Goal: Information Seeking & Learning: Learn about a topic

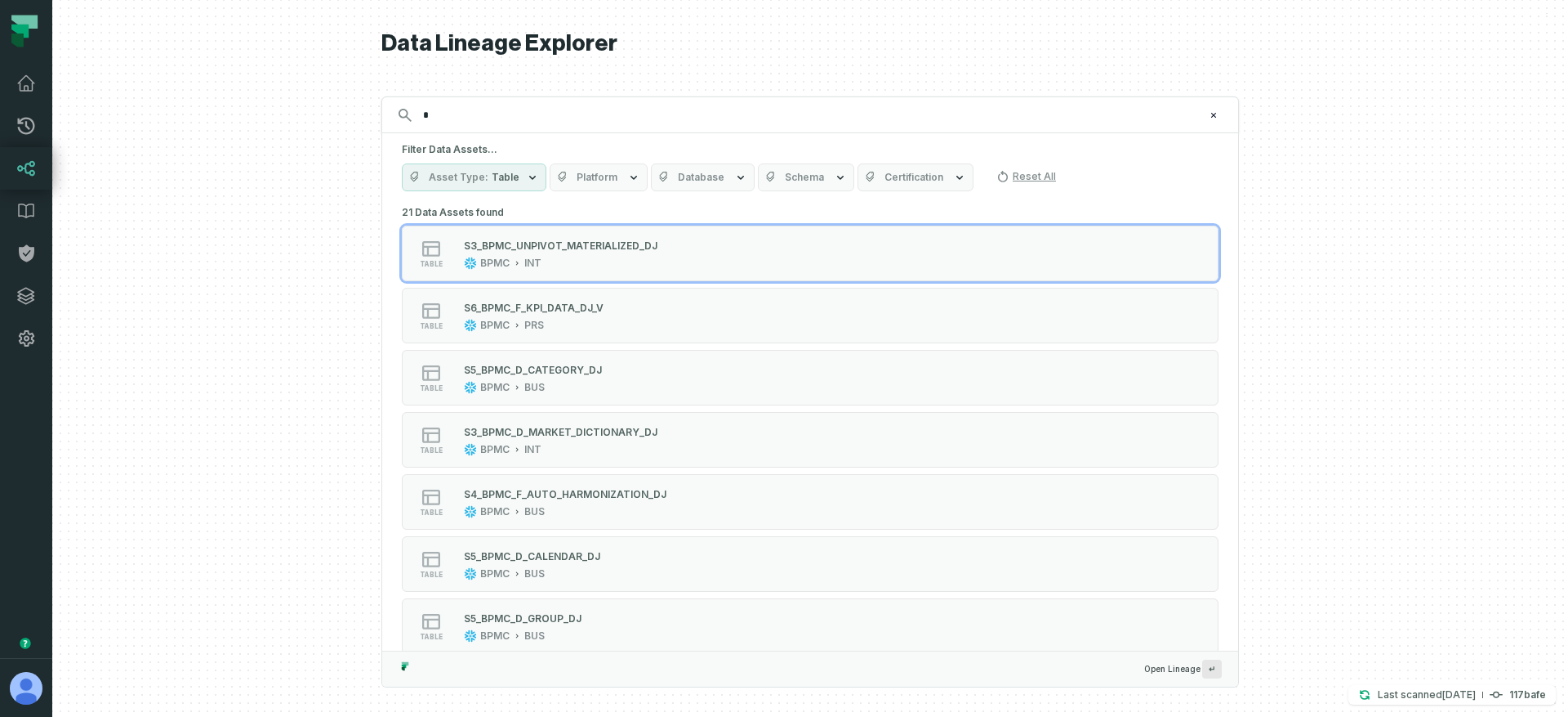
type input "*"
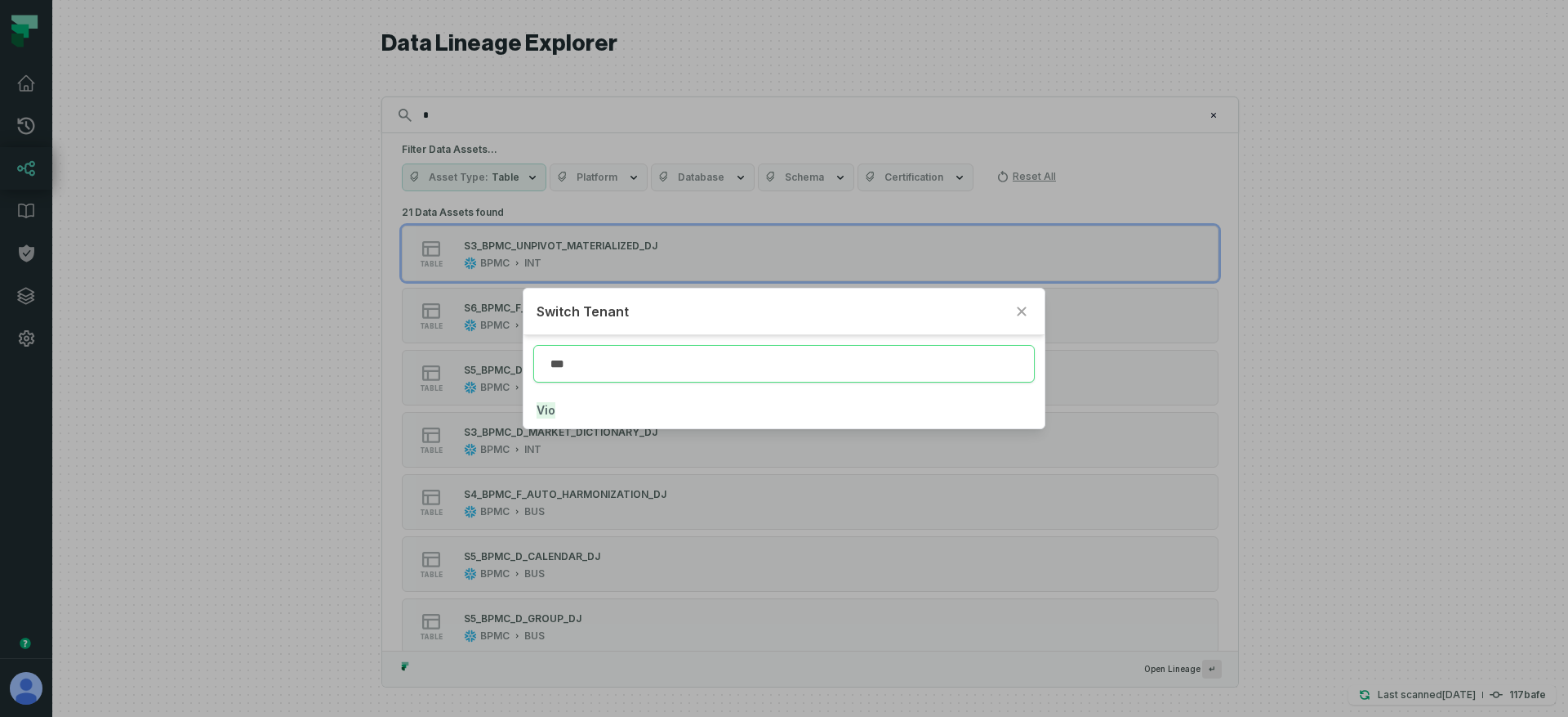
type input "***"
click button "Vio" at bounding box center [784, 410] width 521 height 36
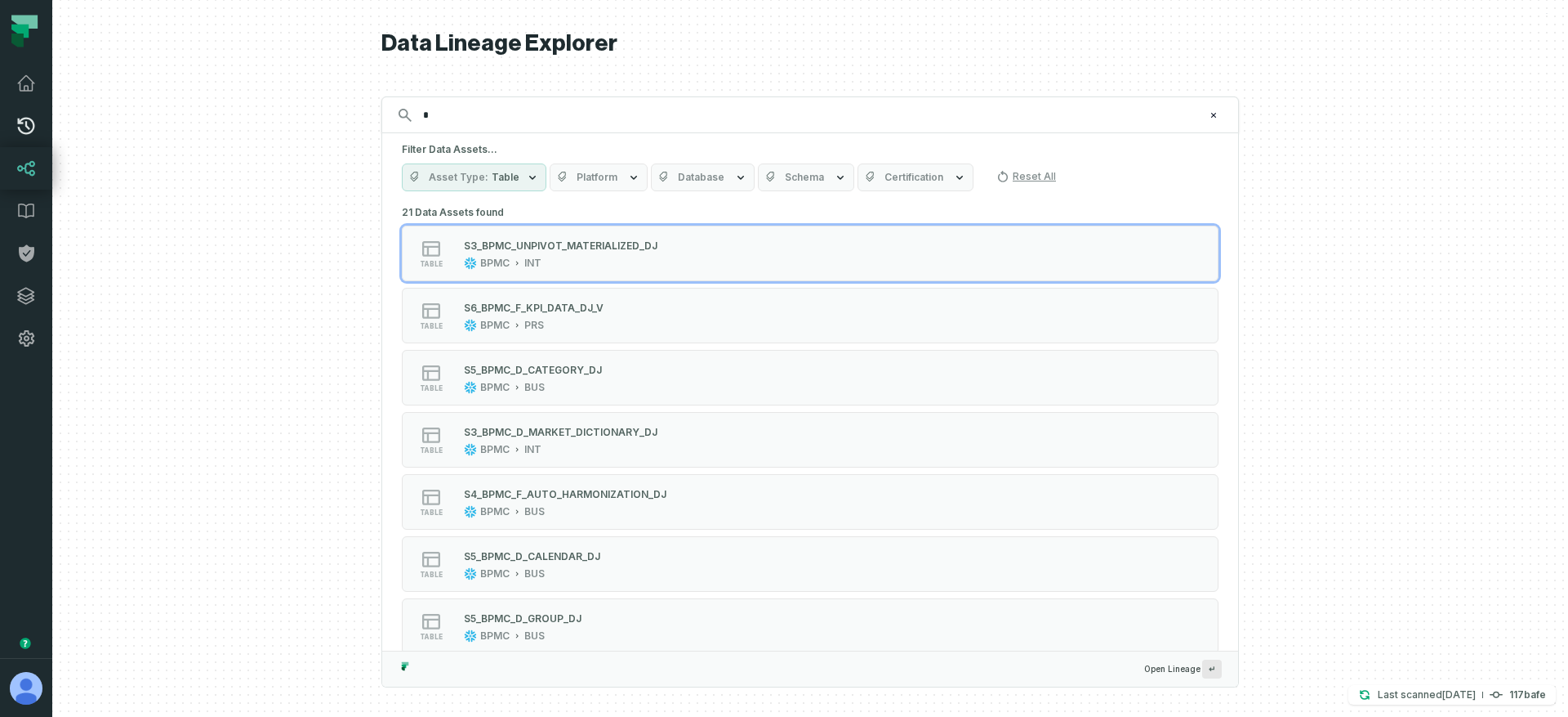
click at [23, 125] on icon at bounding box center [26, 126] width 20 height 20
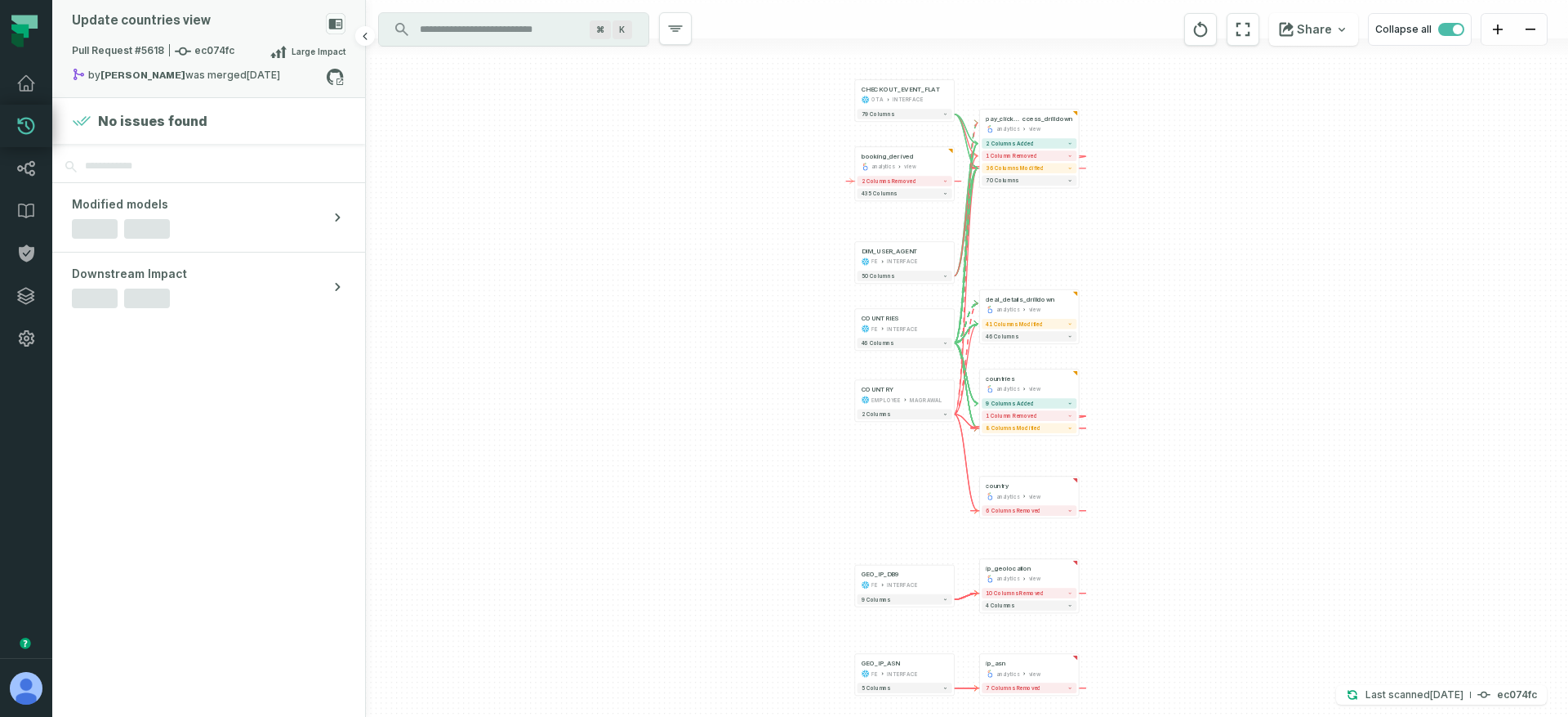
click at [236, 28] on div "Update countries view" at bounding box center [209, 27] width 273 height 29
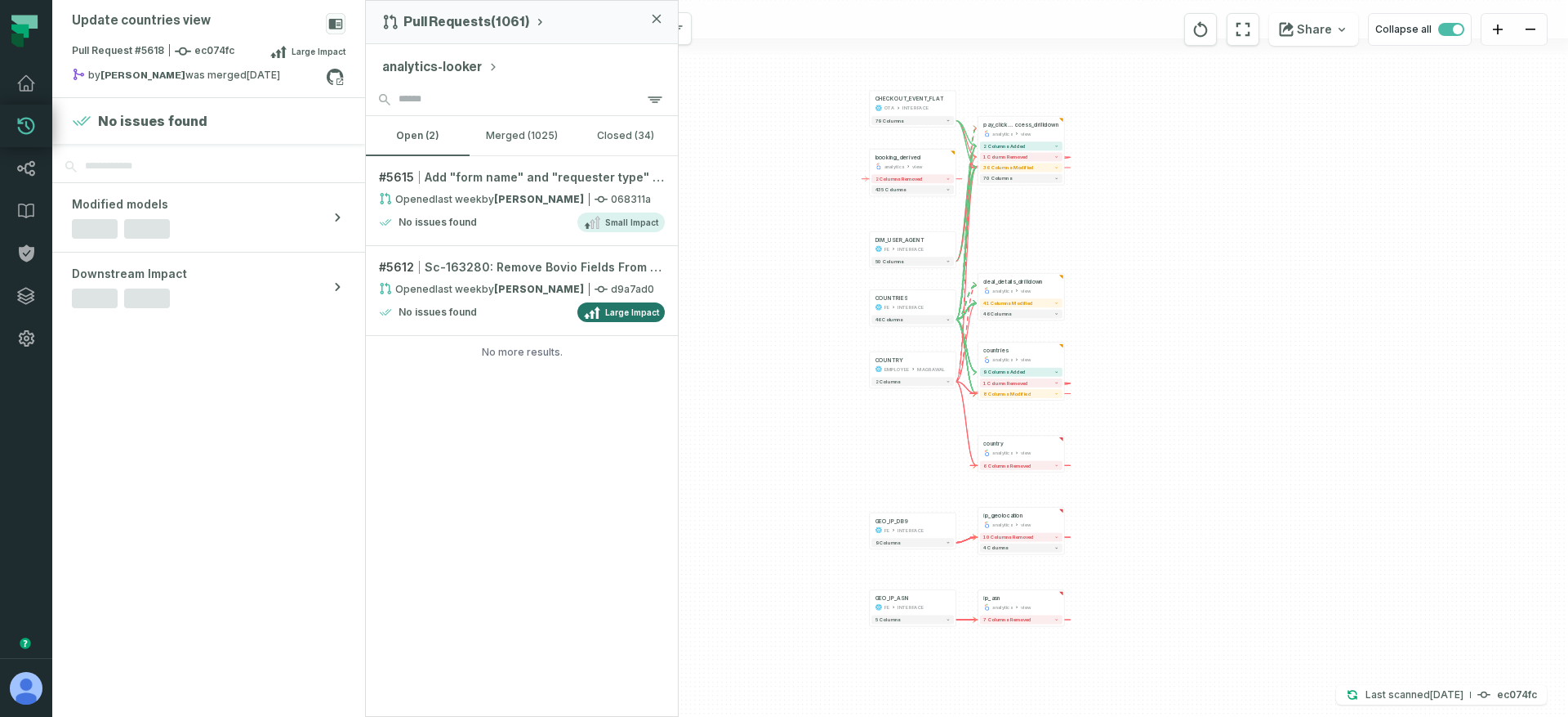
click at [471, 71] on button "analytics-looker" at bounding box center [440, 67] width 116 height 20
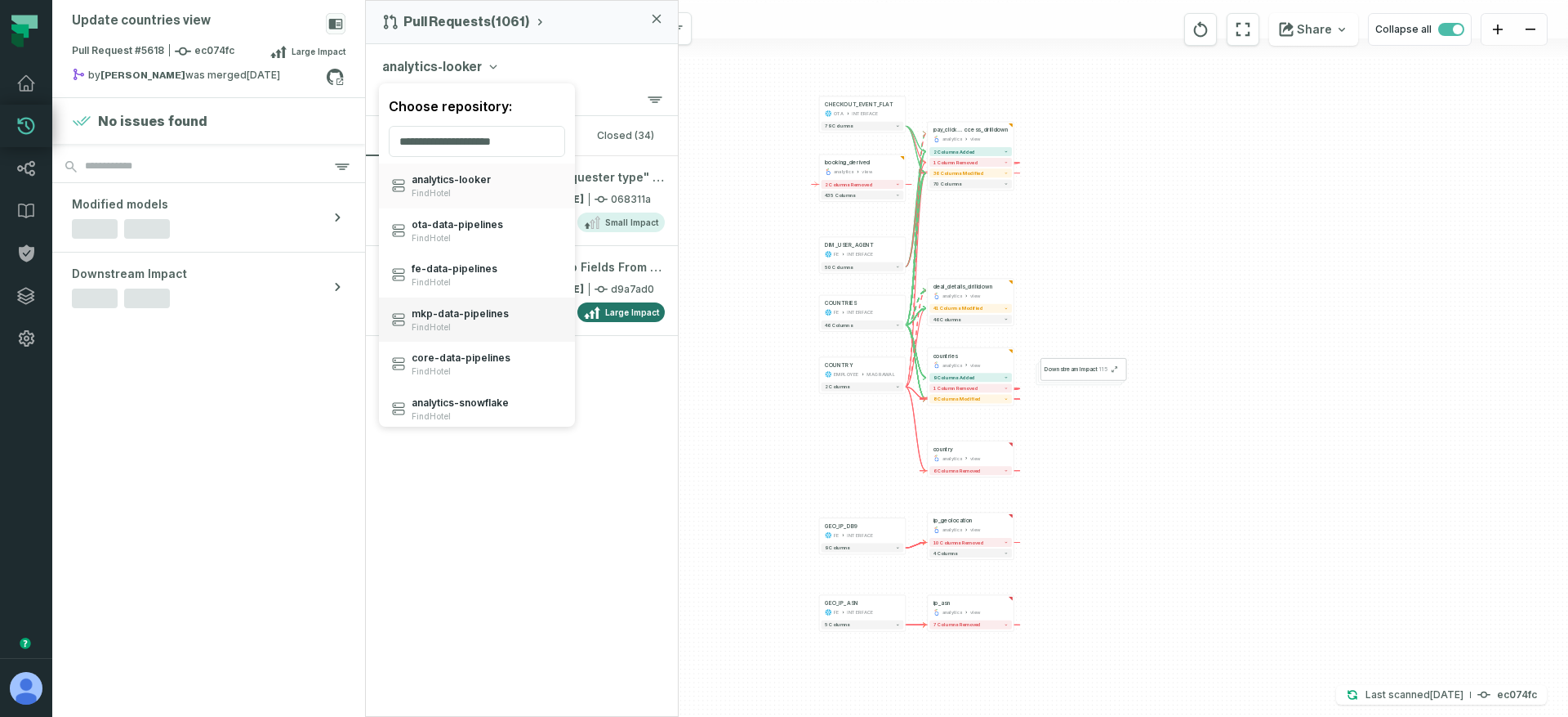
scroll to position [10, 0]
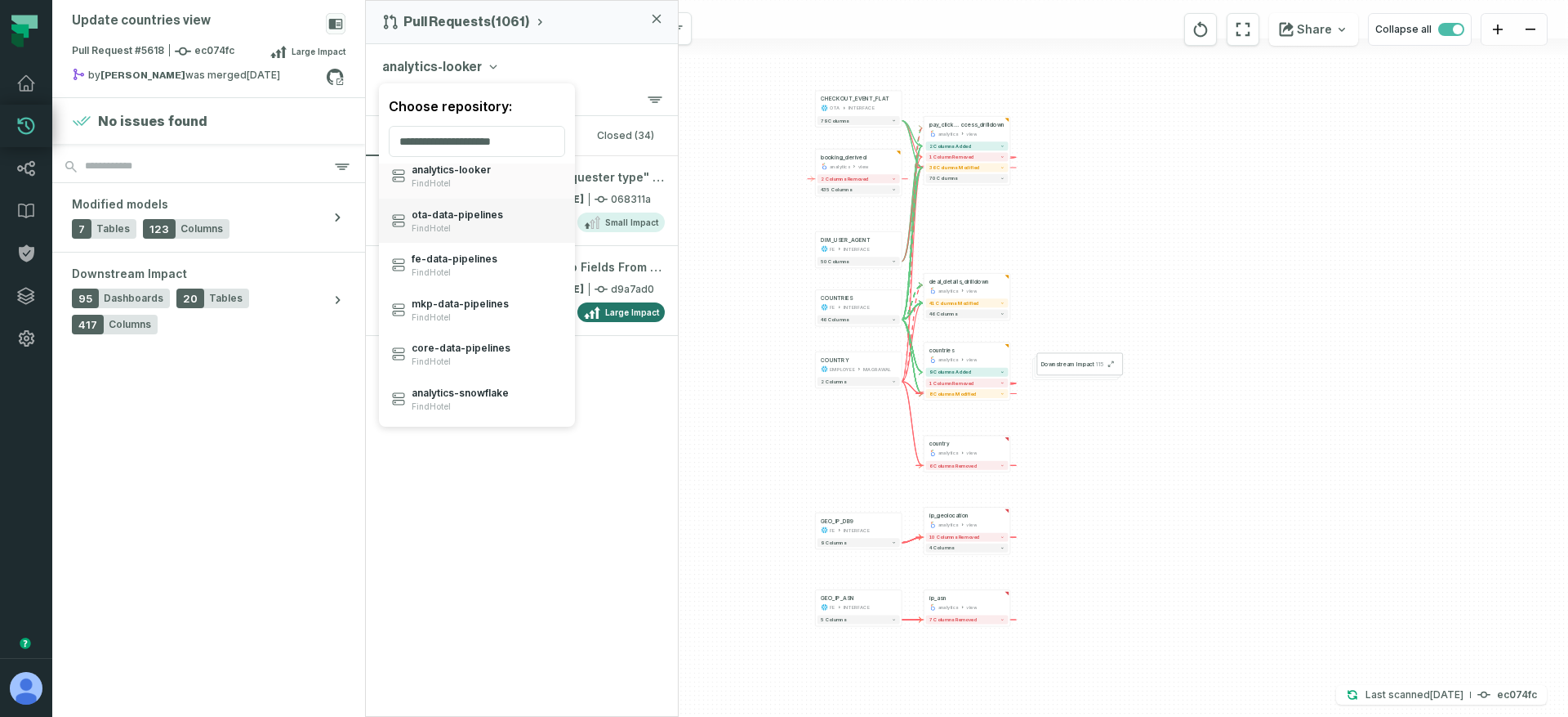
click at [451, 222] on div "ota- data- pipelines FindHotel" at bounding box center [457, 221] width 92 height 25
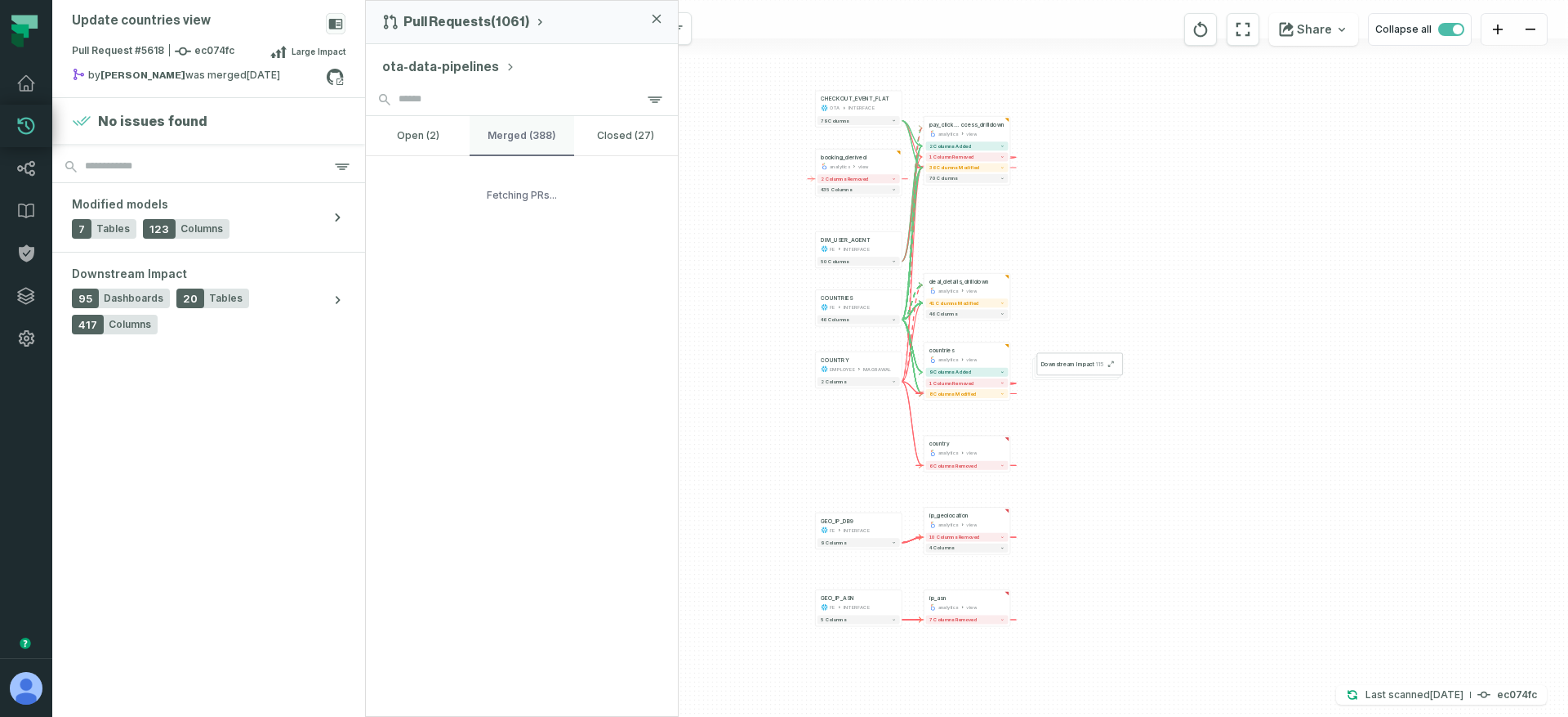
click at [523, 126] on button "merged (388)" at bounding box center [521, 136] width 104 height 39
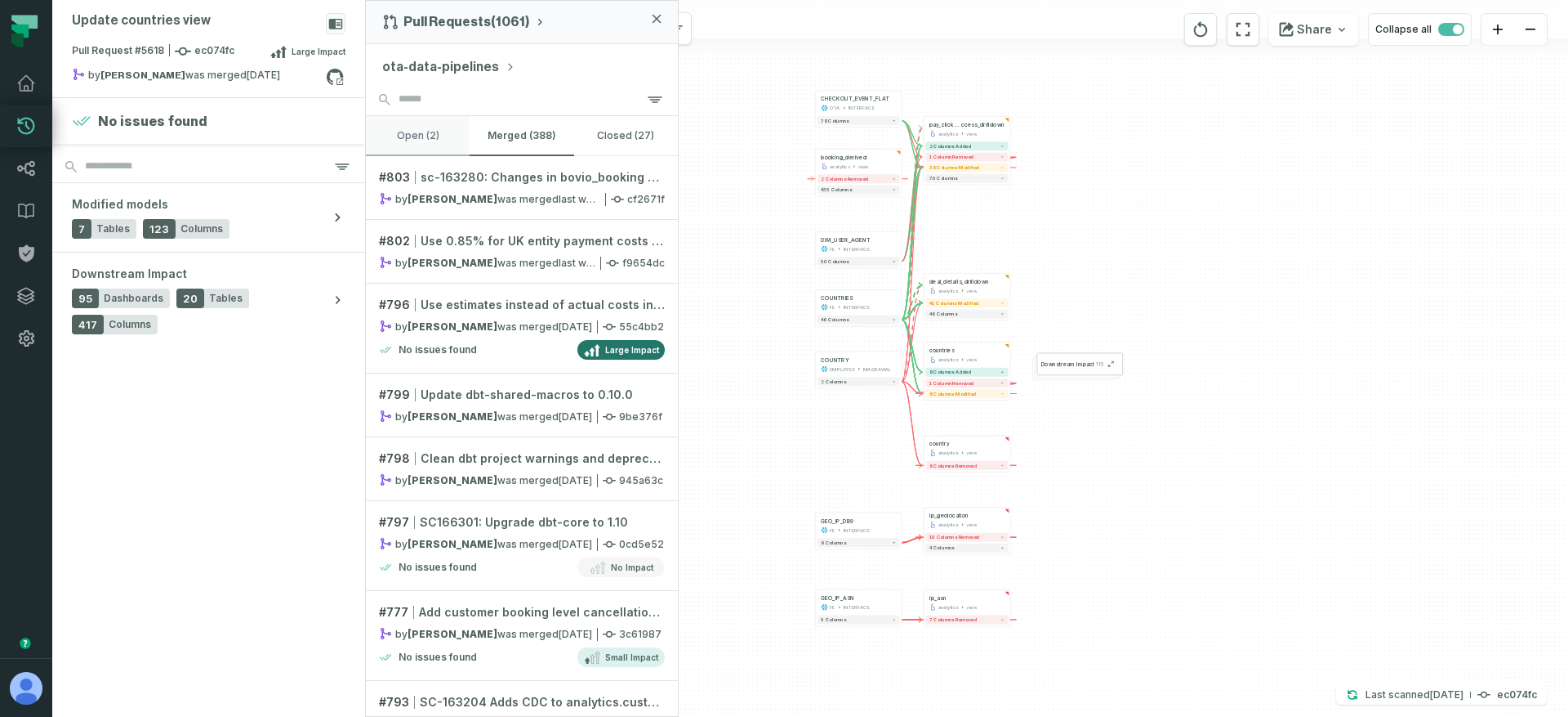
click at [429, 123] on button "open (2)" at bounding box center [417, 136] width 104 height 39
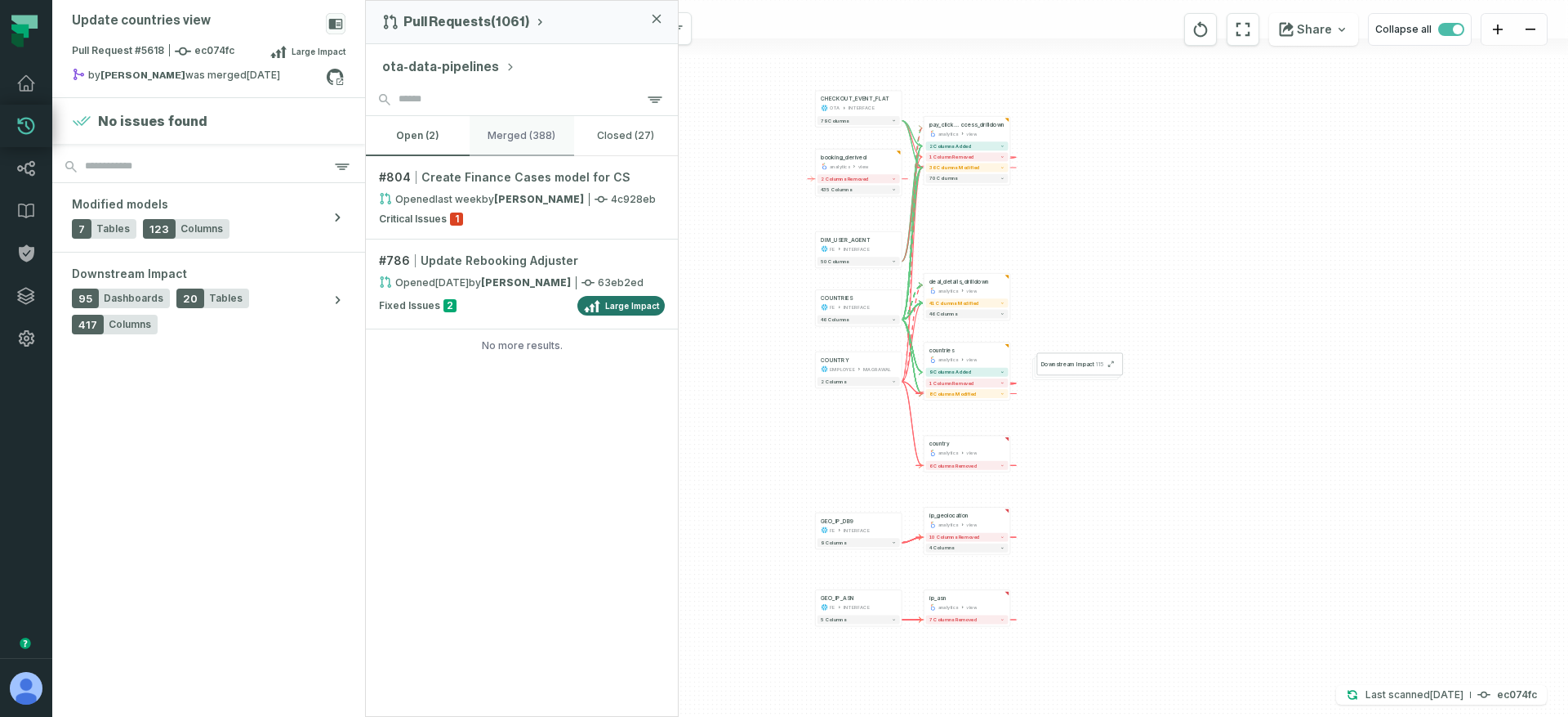
click at [533, 144] on button "merged (388)" at bounding box center [521, 136] width 104 height 39
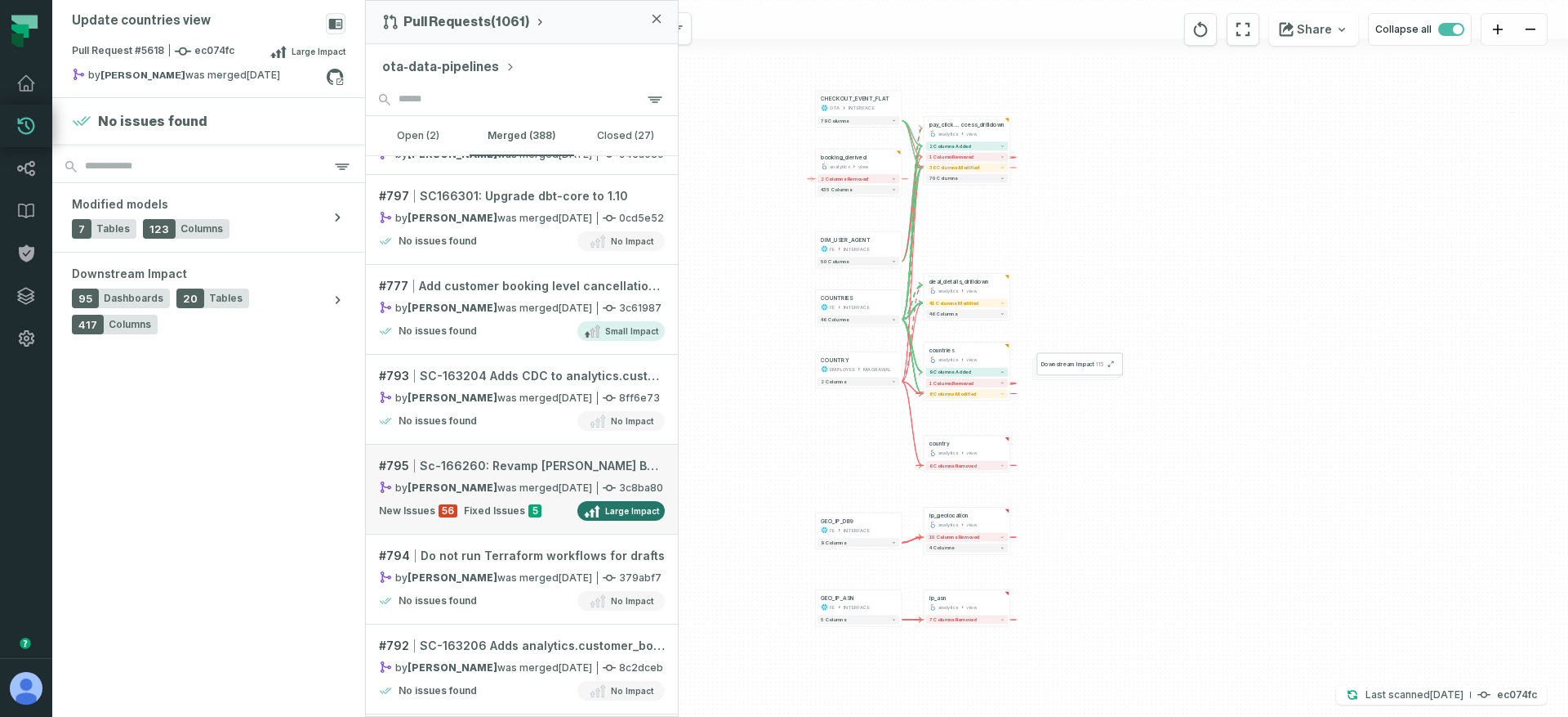
scroll to position [0, 0]
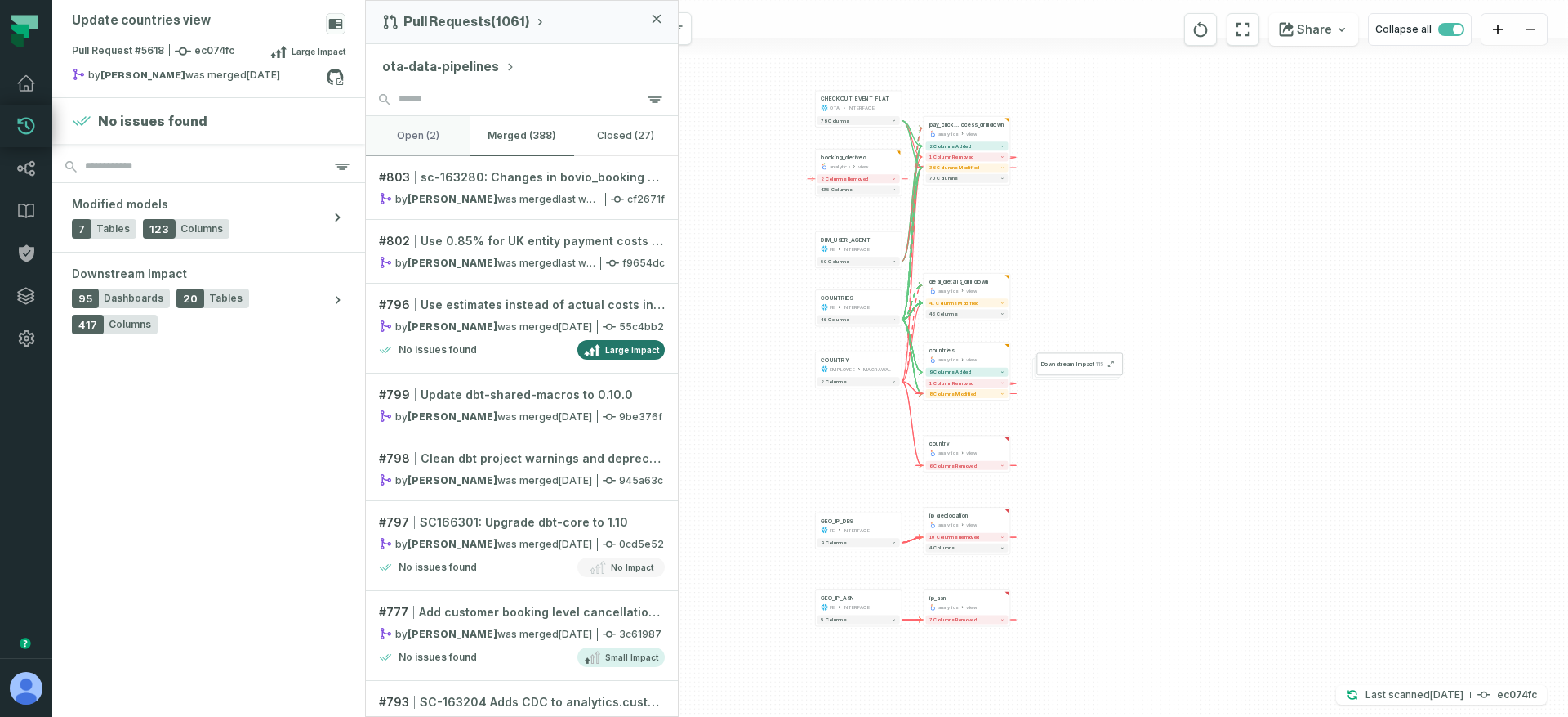
click at [437, 138] on button "open (2)" at bounding box center [417, 136] width 104 height 39
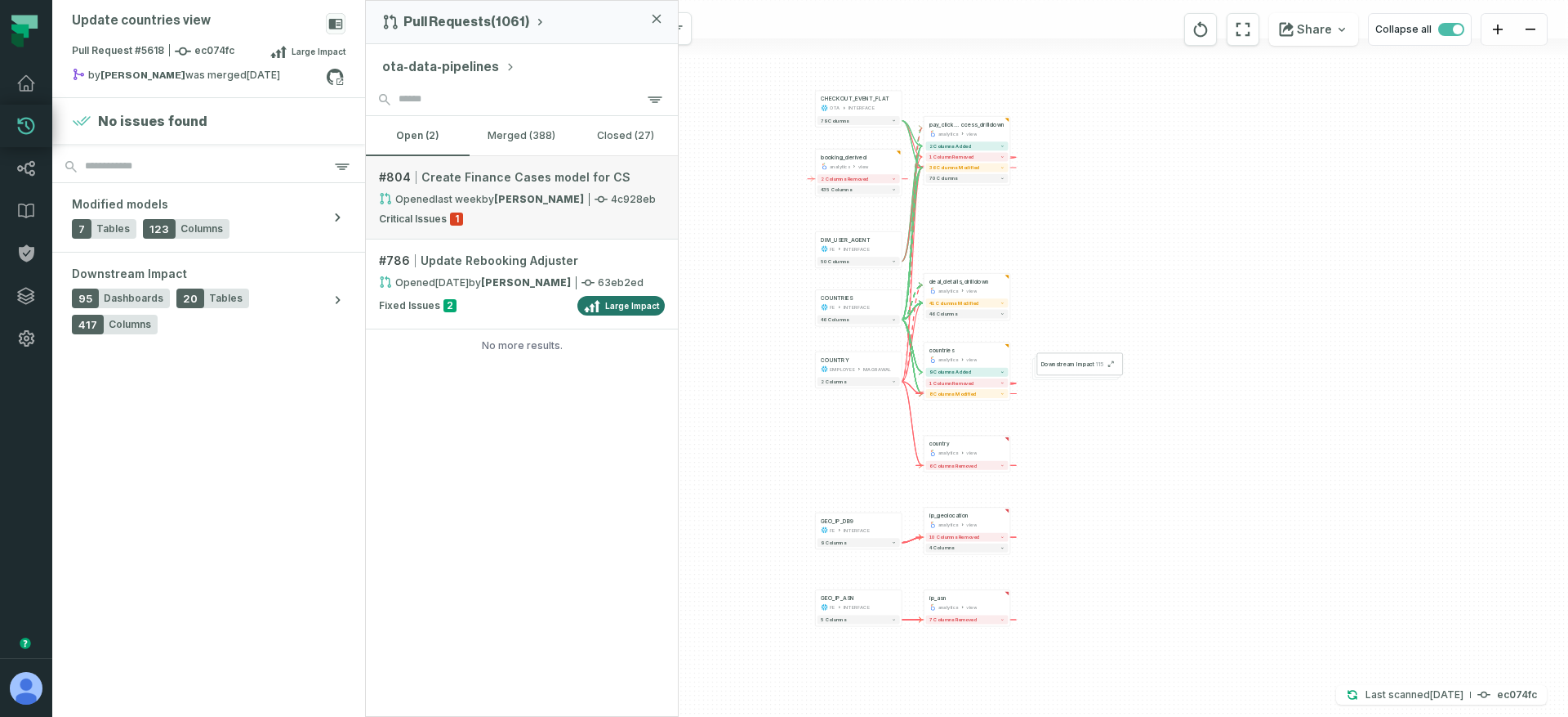
click at [468, 197] on relative-time "[DATE] 6:23:23 PM" at bounding box center [458, 199] width 47 height 12
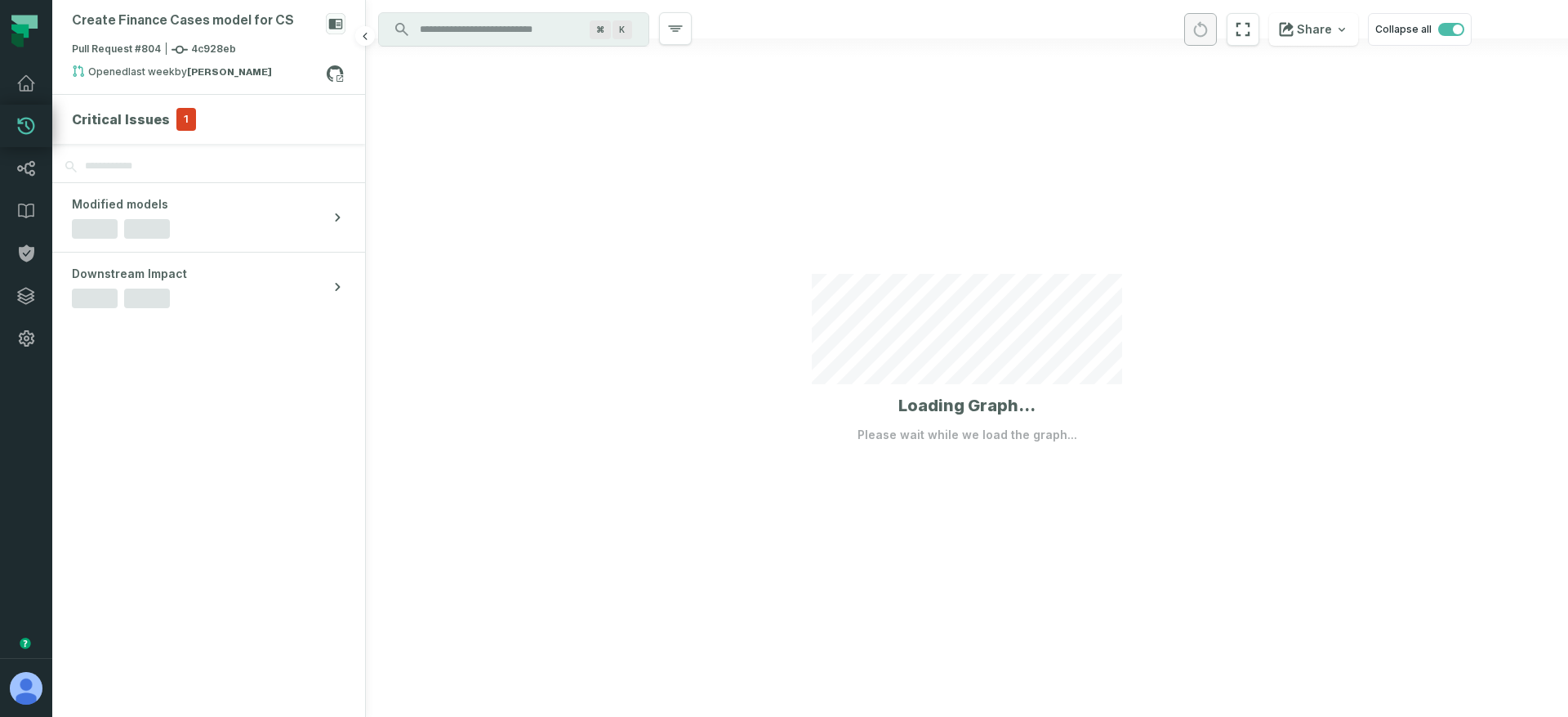
click at [185, 121] on span "1" at bounding box center [186, 120] width 20 height 23
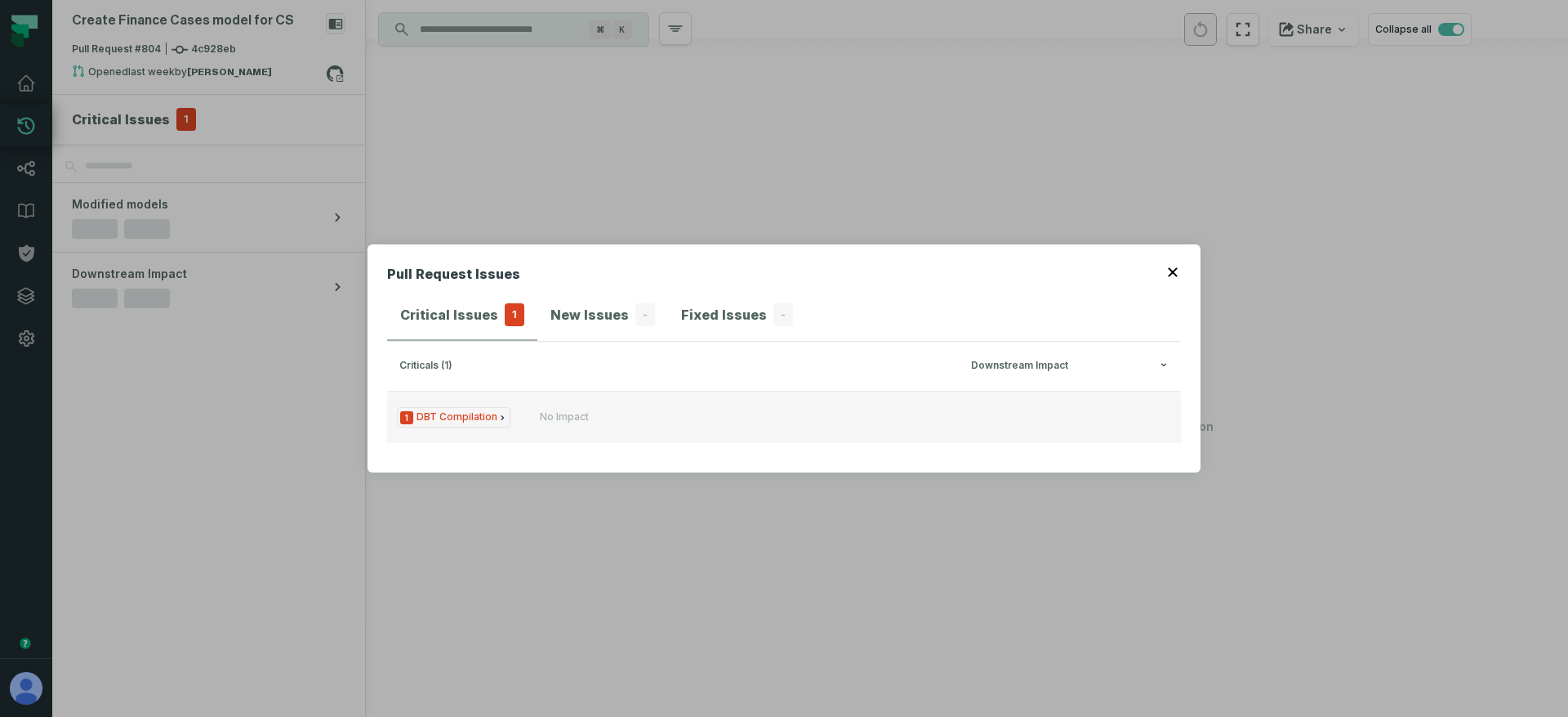
click at [562, 428] on button "1 DBT Compilation No Impact" at bounding box center [784, 417] width 793 height 52
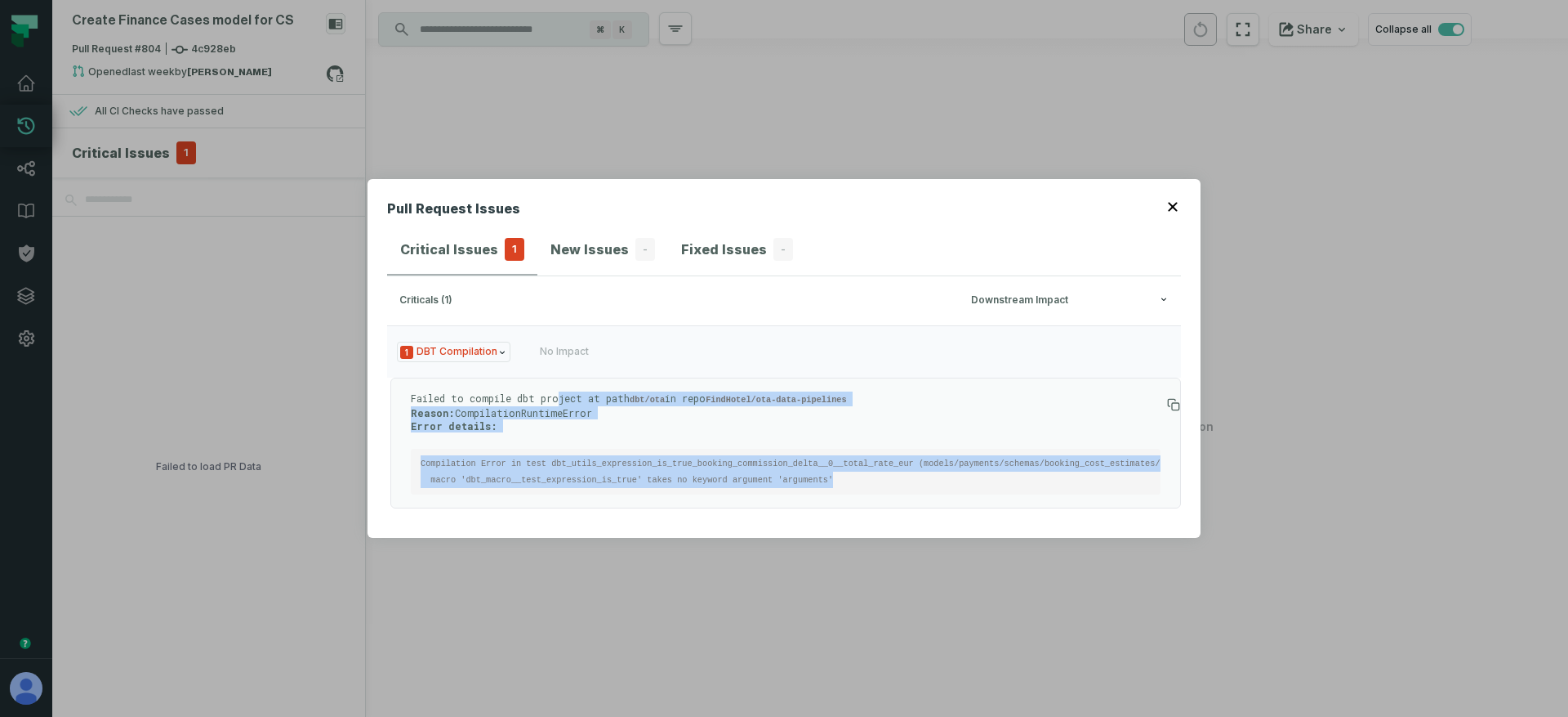
drag, startPoint x: 557, startPoint y: 381, endPoint x: 552, endPoint y: 489, distance: 108.1
click at [552, 489] on div "Failed to compile dbt project at path dbt/ota in repo FindHotel/ota-data-pipeli…" at bounding box center [785, 443] width 750 height 103
click at [613, 457] on pre "Compilation Error in test dbt_utils_expression_is_true_booking_commission_delta…" at bounding box center [785, 471] width 750 height 46
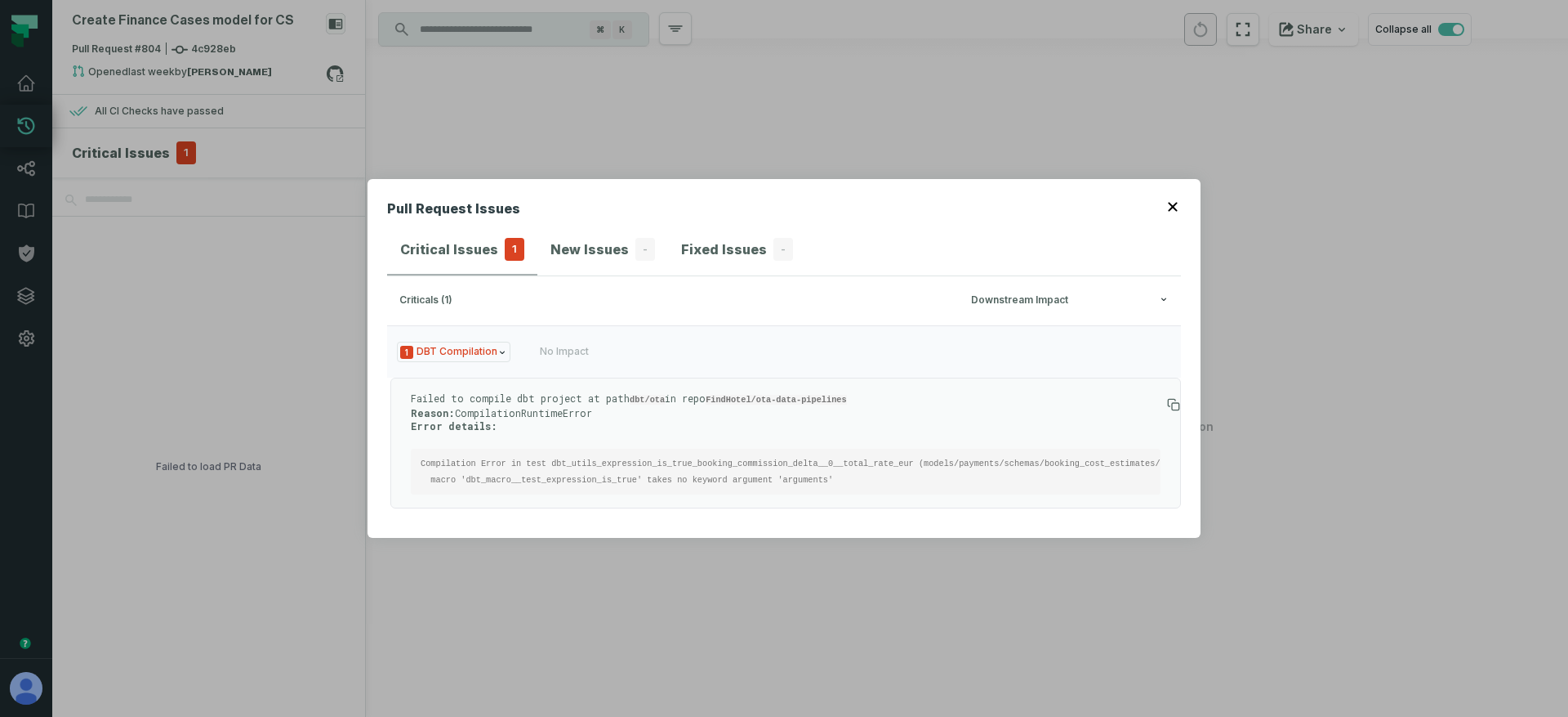
click at [526, 403] on p "Failed to compile dbt project at path dbt/ota in repo FindHotel/ota-data-pipeli…" at bounding box center [785, 412] width 750 height 41
click at [478, 400] on p "Failed to compile dbt project at path dbt/ota in repo FindHotel/ota-data-pipeli…" at bounding box center [785, 412] width 750 height 41
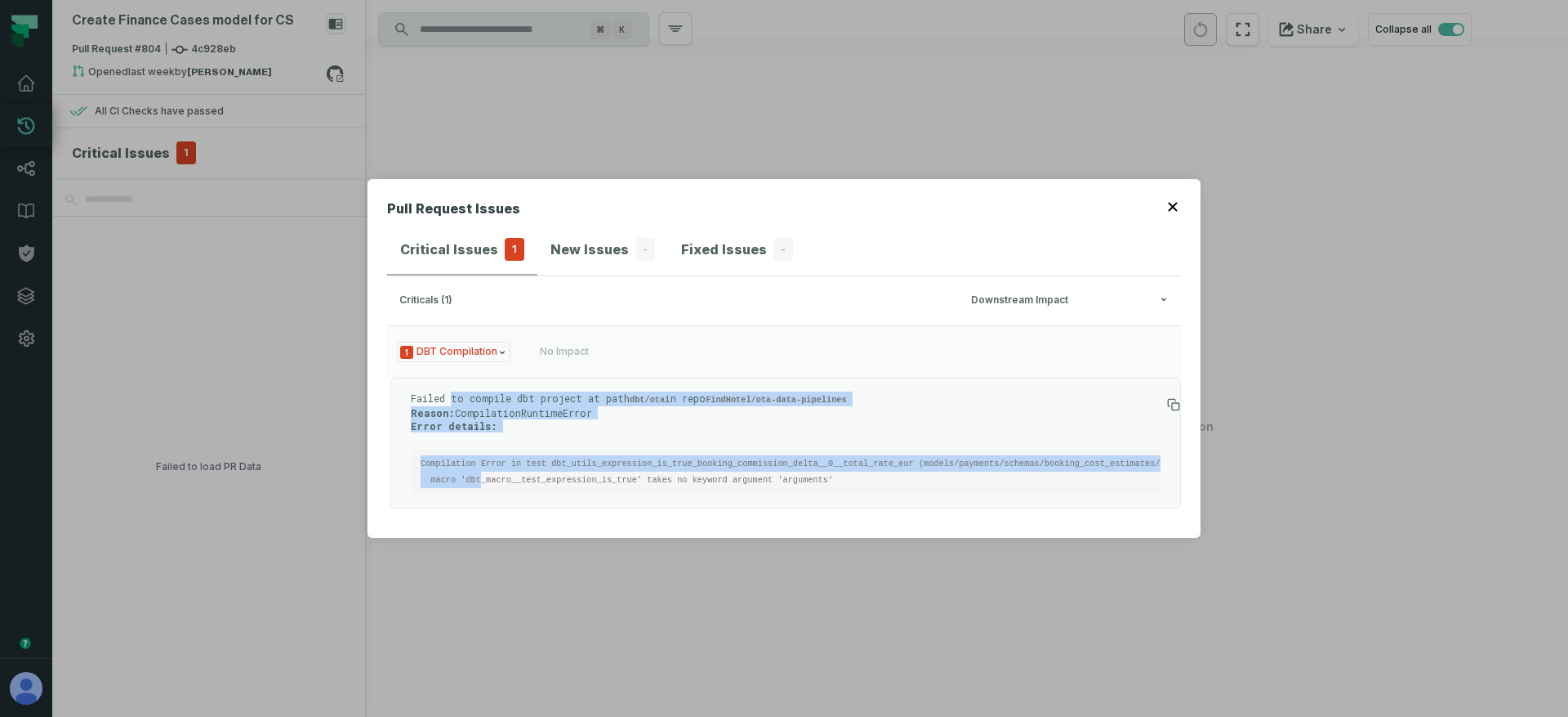
drag, startPoint x: 452, startPoint y: 388, endPoint x: 479, endPoint y: 469, distance: 85.4
click at [479, 469] on div "Failed to compile dbt project at path dbt/ota in repo FindHotel/ota-data-pipeli…" at bounding box center [785, 443] width 750 height 103
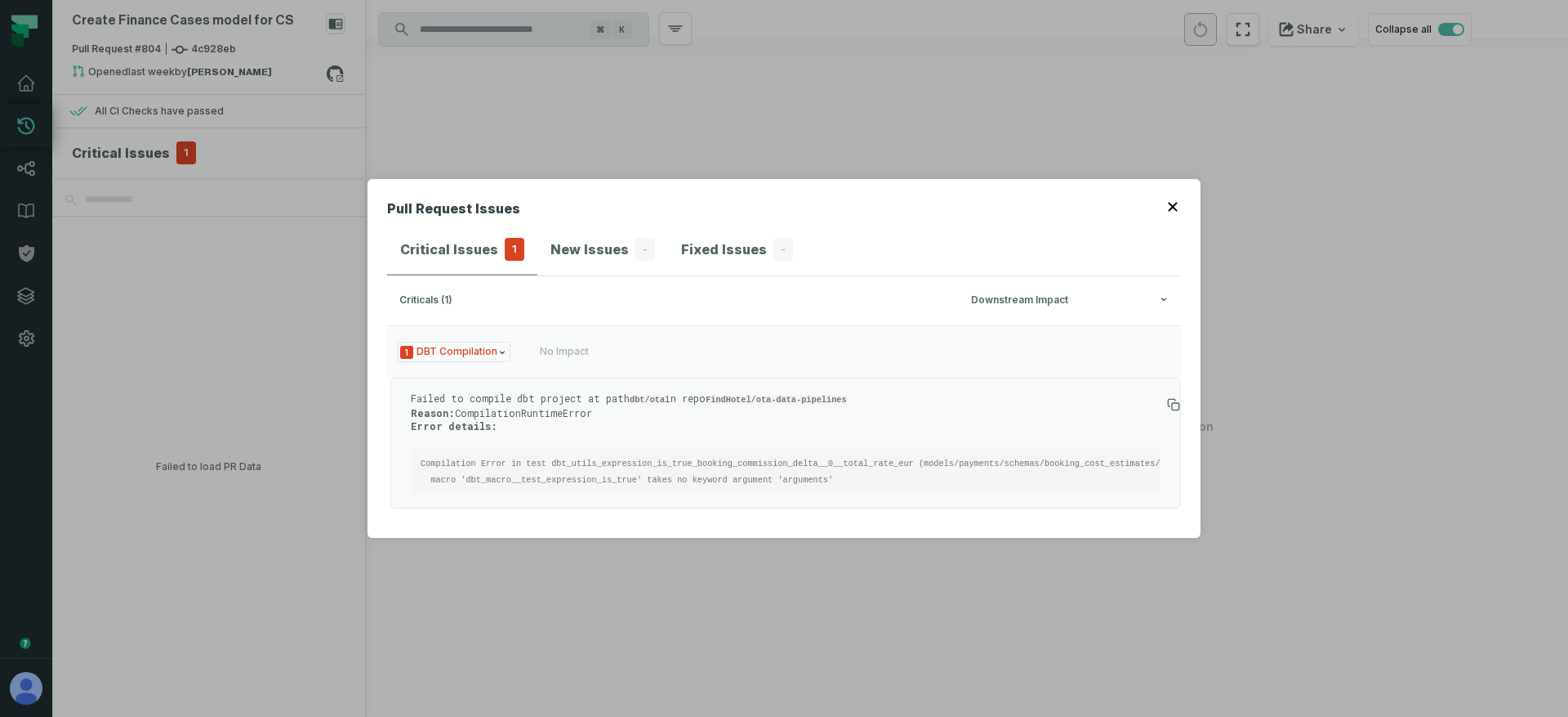
click at [531, 473] on pre "Compilation Error in test dbt_utils_expression_is_true_booking_commission_delta…" at bounding box center [785, 471] width 750 height 46
click at [550, 593] on div "Pull Request Issues Critical Issues 1 New Issues - Fixed Issues - criticals (1)…" at bounding box center [784, 358] width 1568 height 717
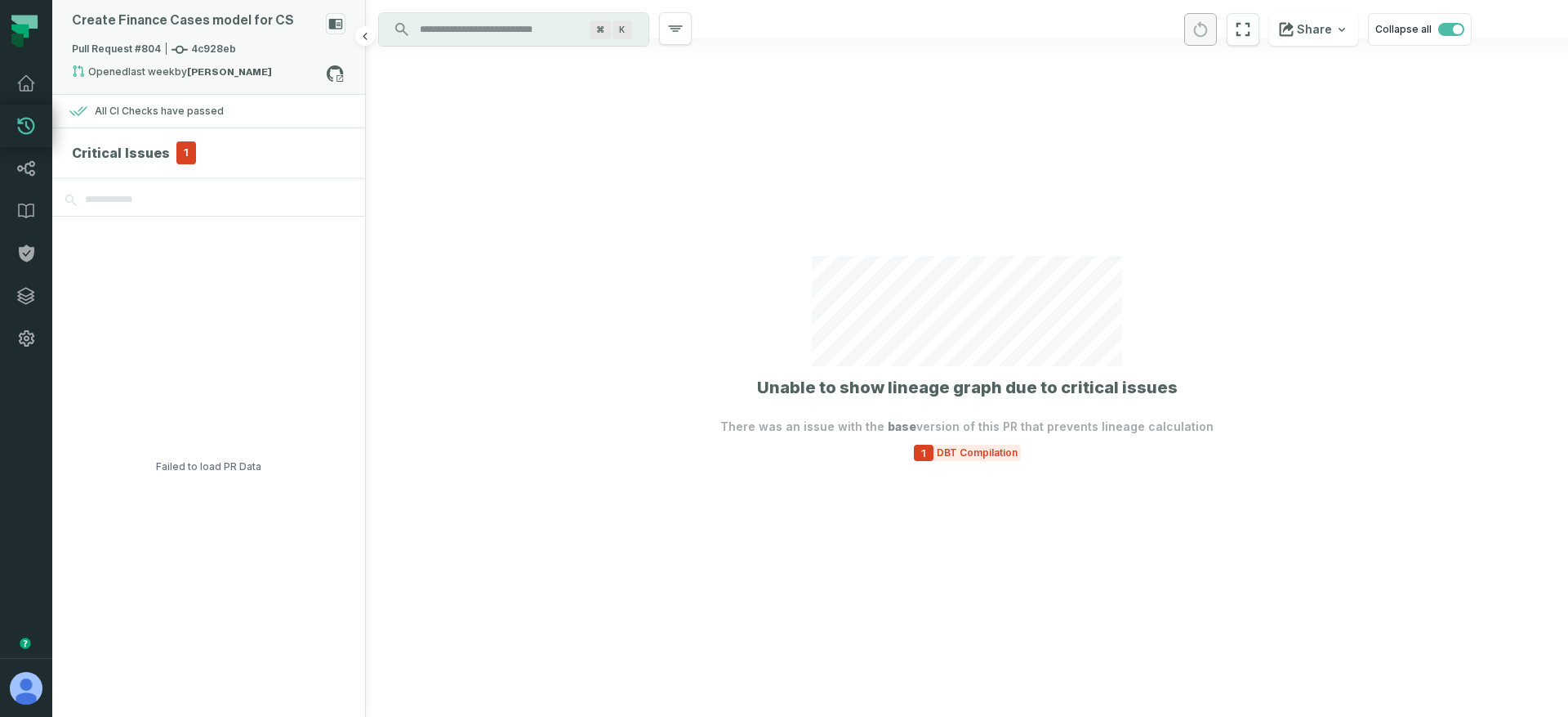
click at [251, 38] on div "Create Finance Cases model for CS" at bounding box center [209, 27] width 273 height 29
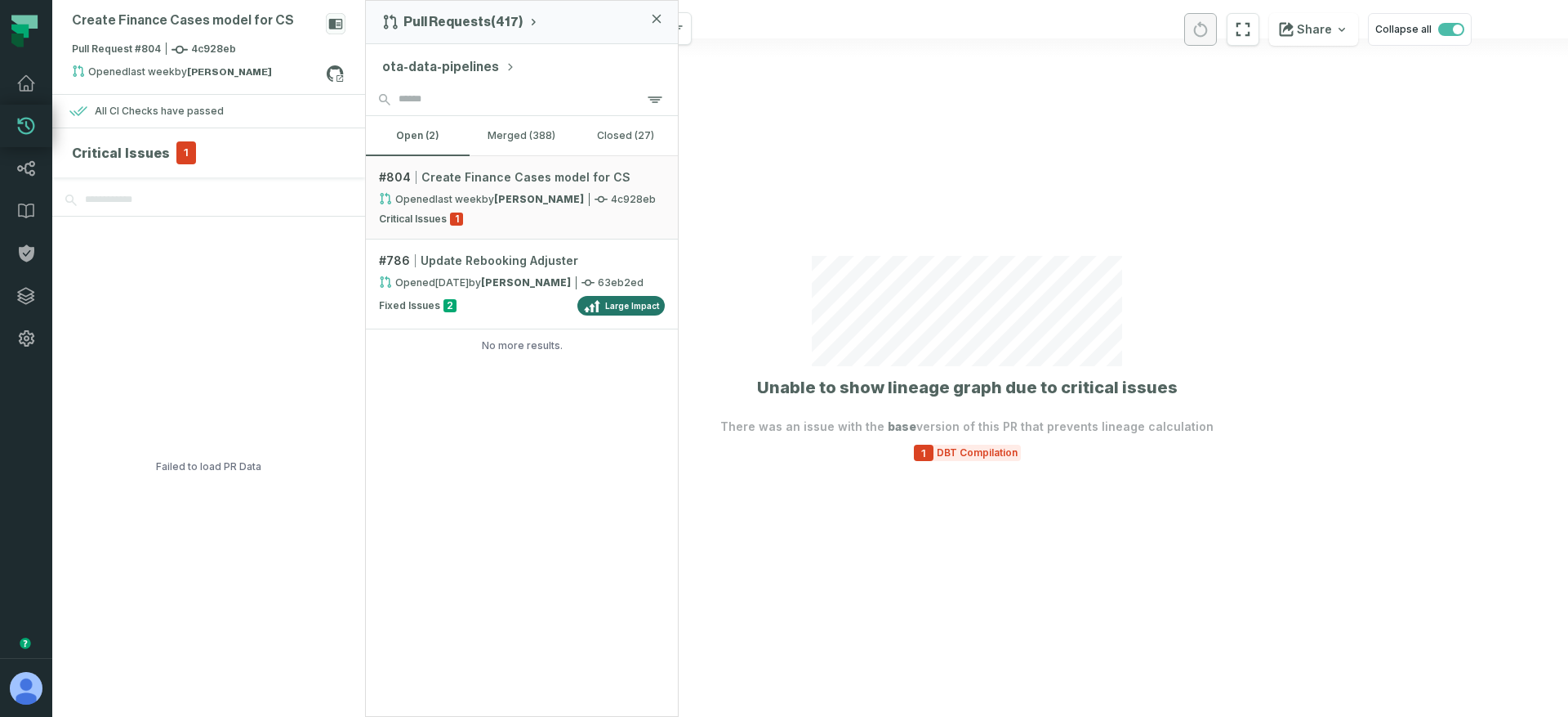
click at [443, 62] on button "ota-data-pipelines" at bounding box center [448, 67] width 133 height 20
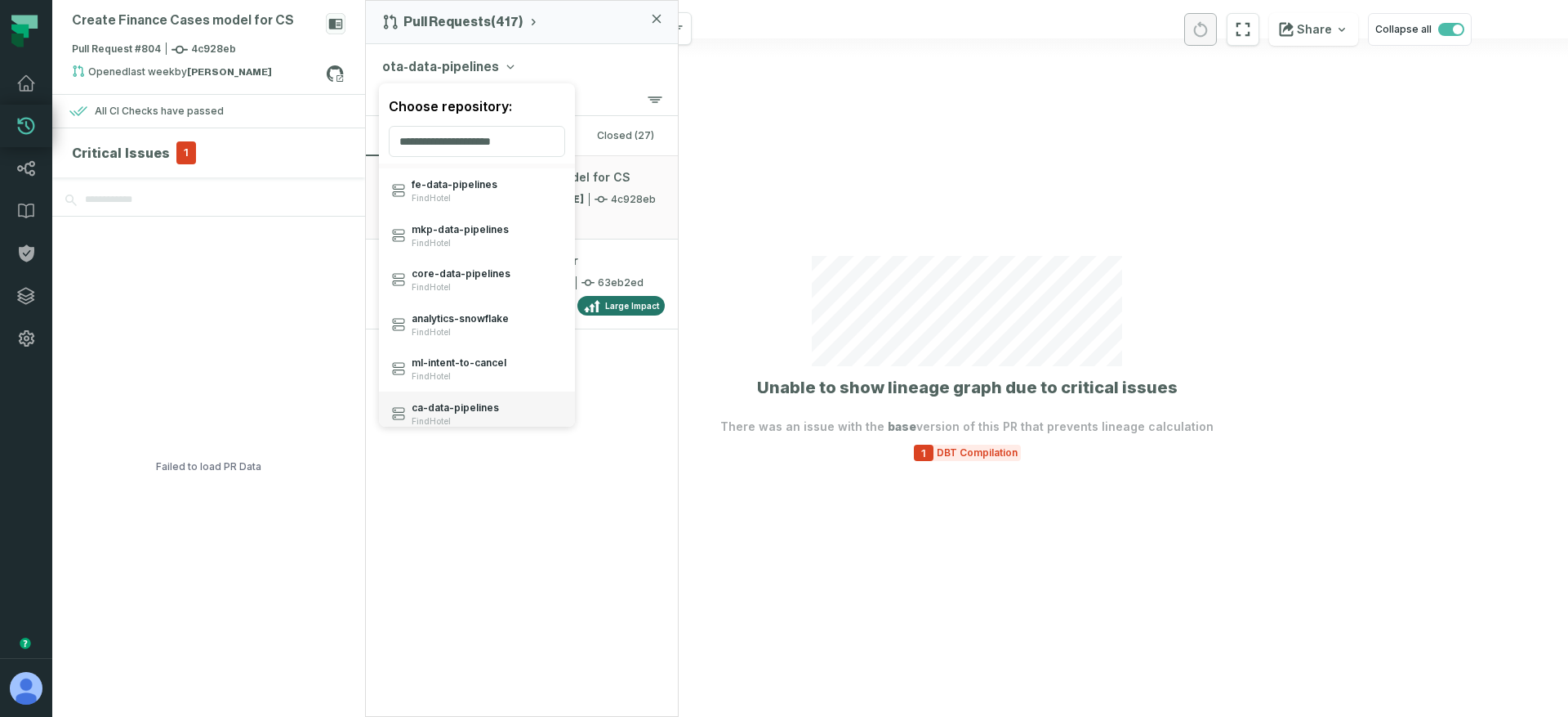
scroll to position [93, 0]
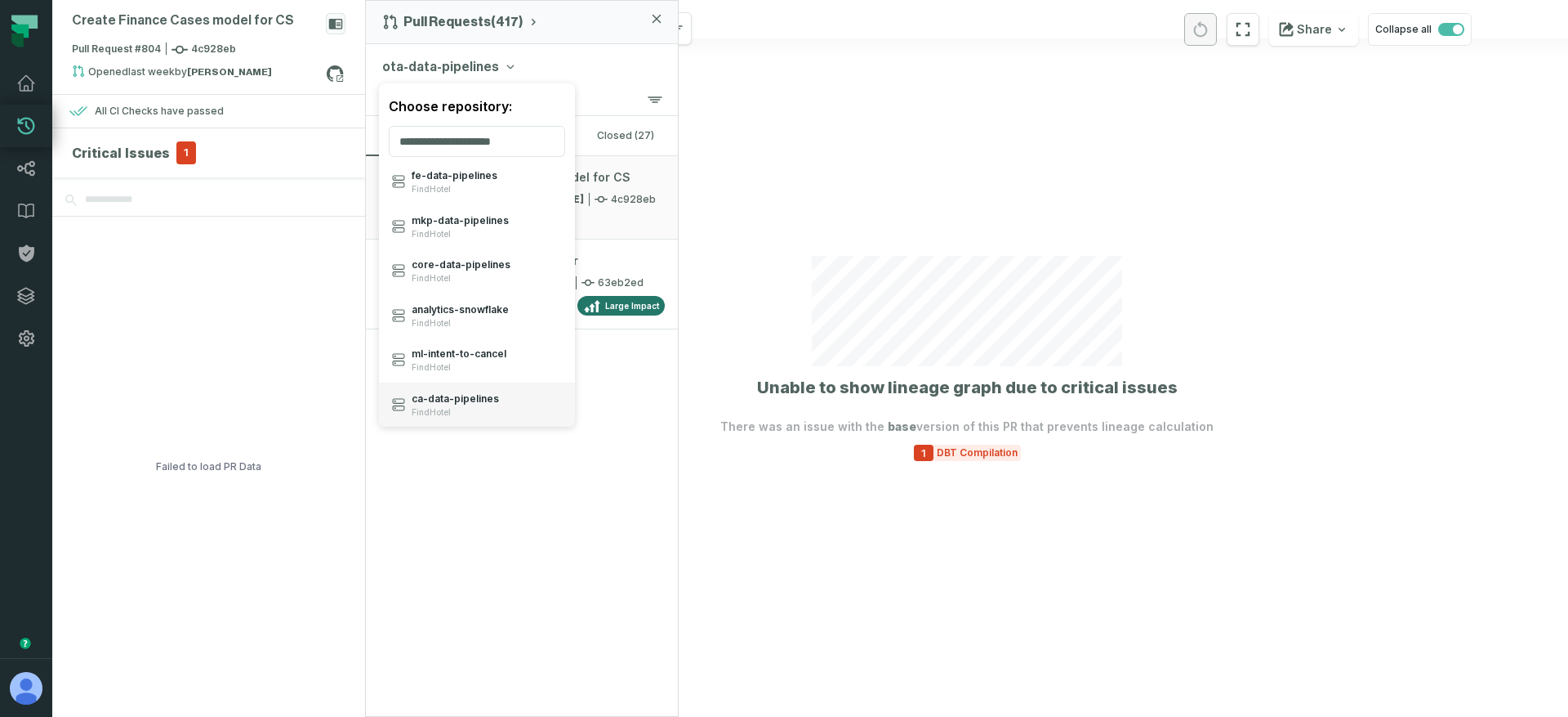
click at [457, 401] on span "ca- data- pipelines" at bounding box center [455, 399] width 88 height 13
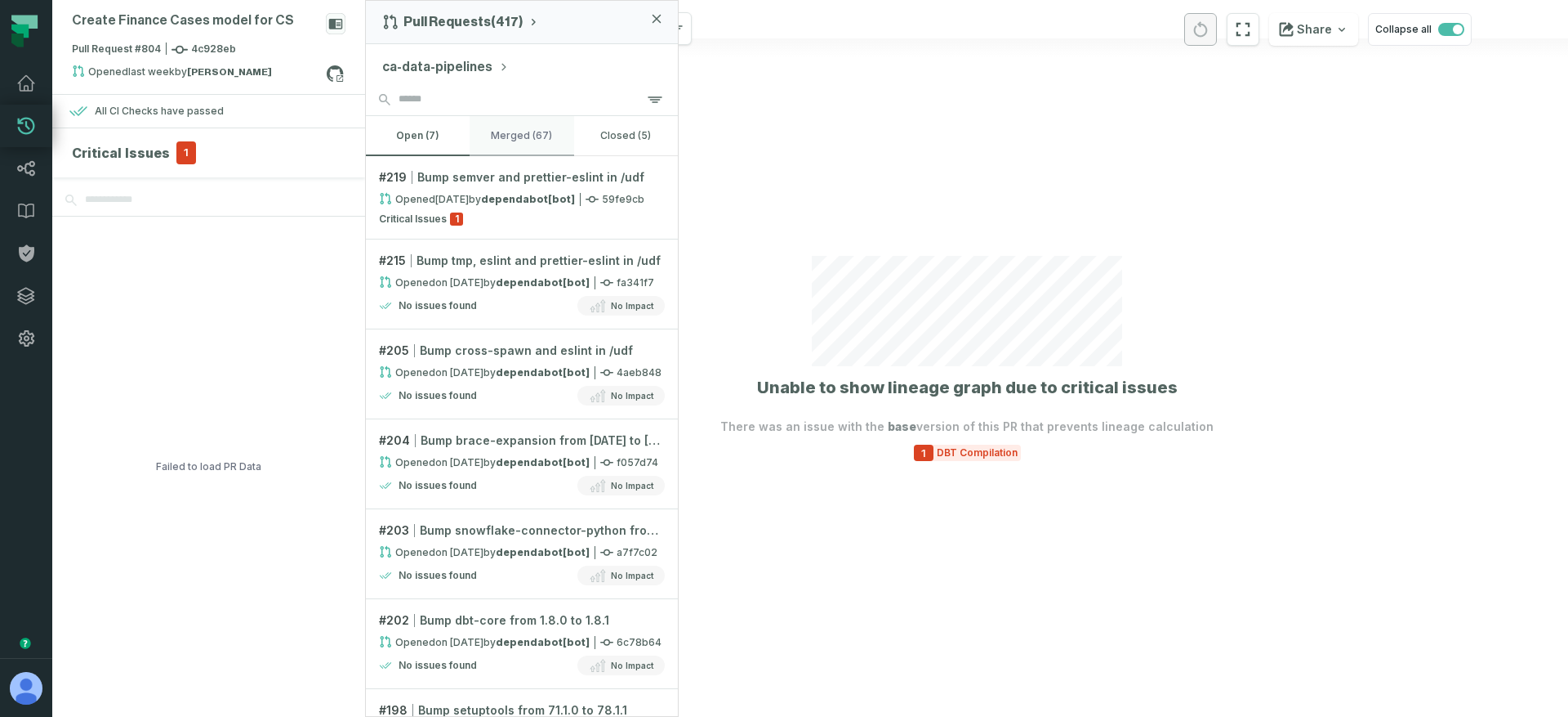
click at [517, 142] on button "merged (67)" at bounding box center [521, 136] width 104 height 39
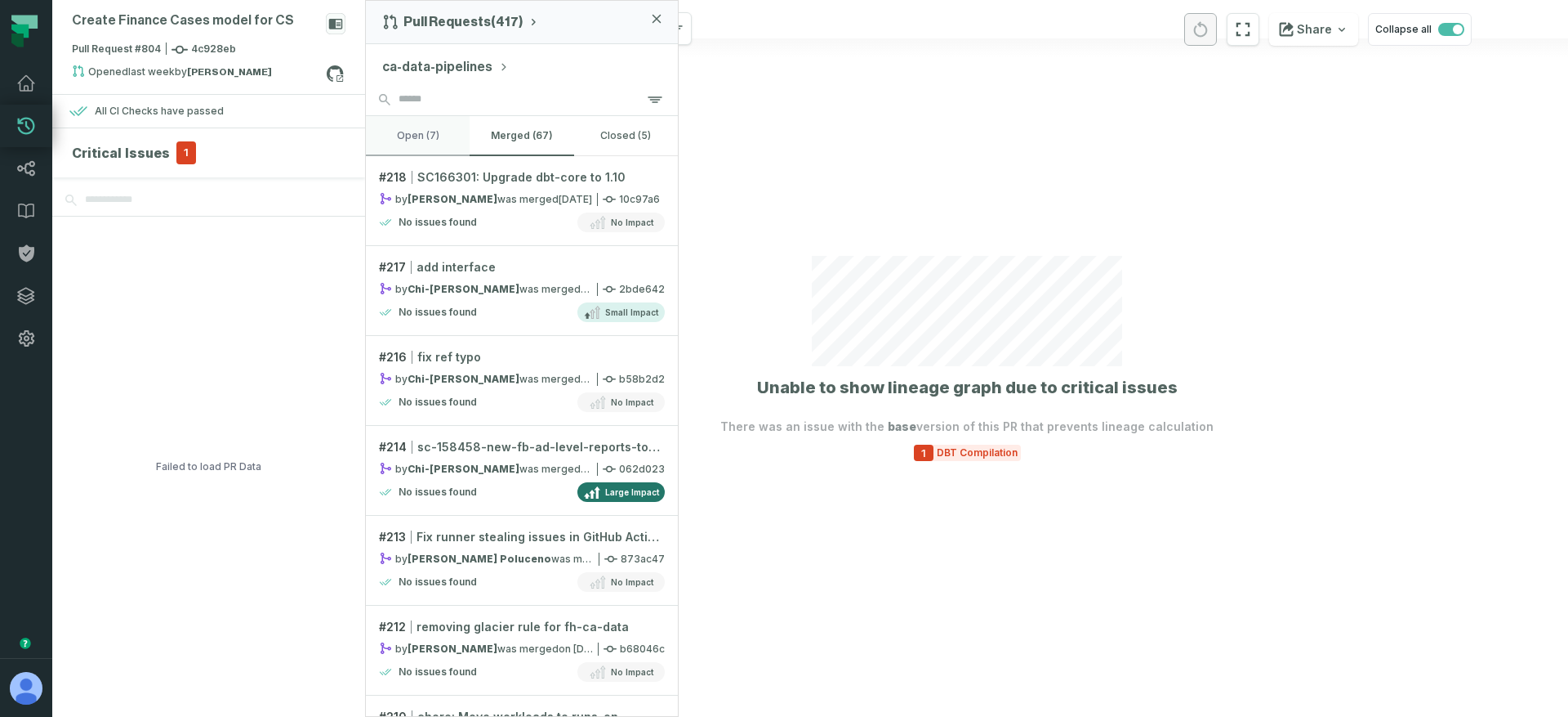
click at [437, 133] on button "open (7)" at bounding box center [417, 136] width 104 height 39
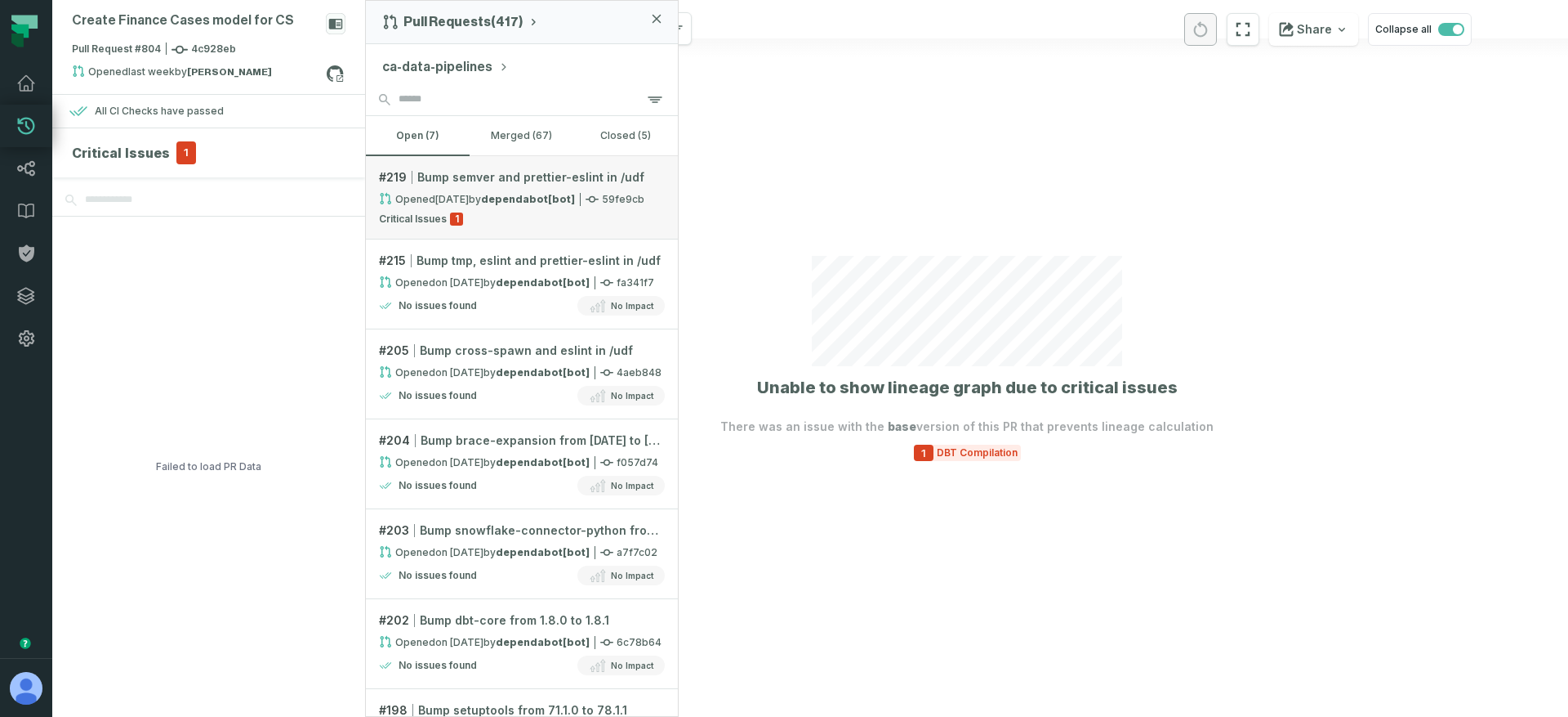
click at [465, 186] on link "# 219 Bump semver and prettier-eslint in /udf Opened [DATE] 12:47:44 PM by depe…" at bounding box center [521, 198] width 312 height 83
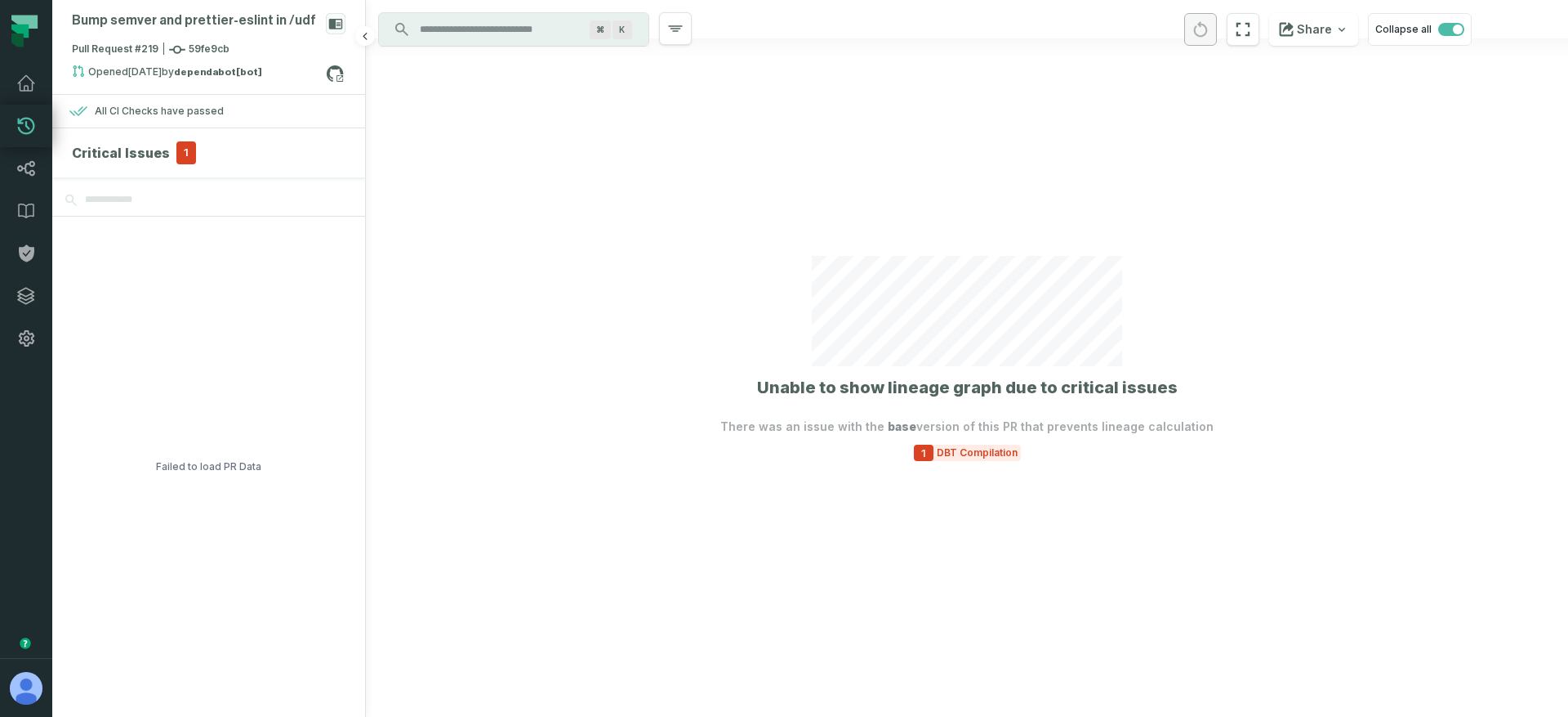
click at [159, 151] on h4 "Critical Issues" at bounding box center [121, 153] width 98 height 20
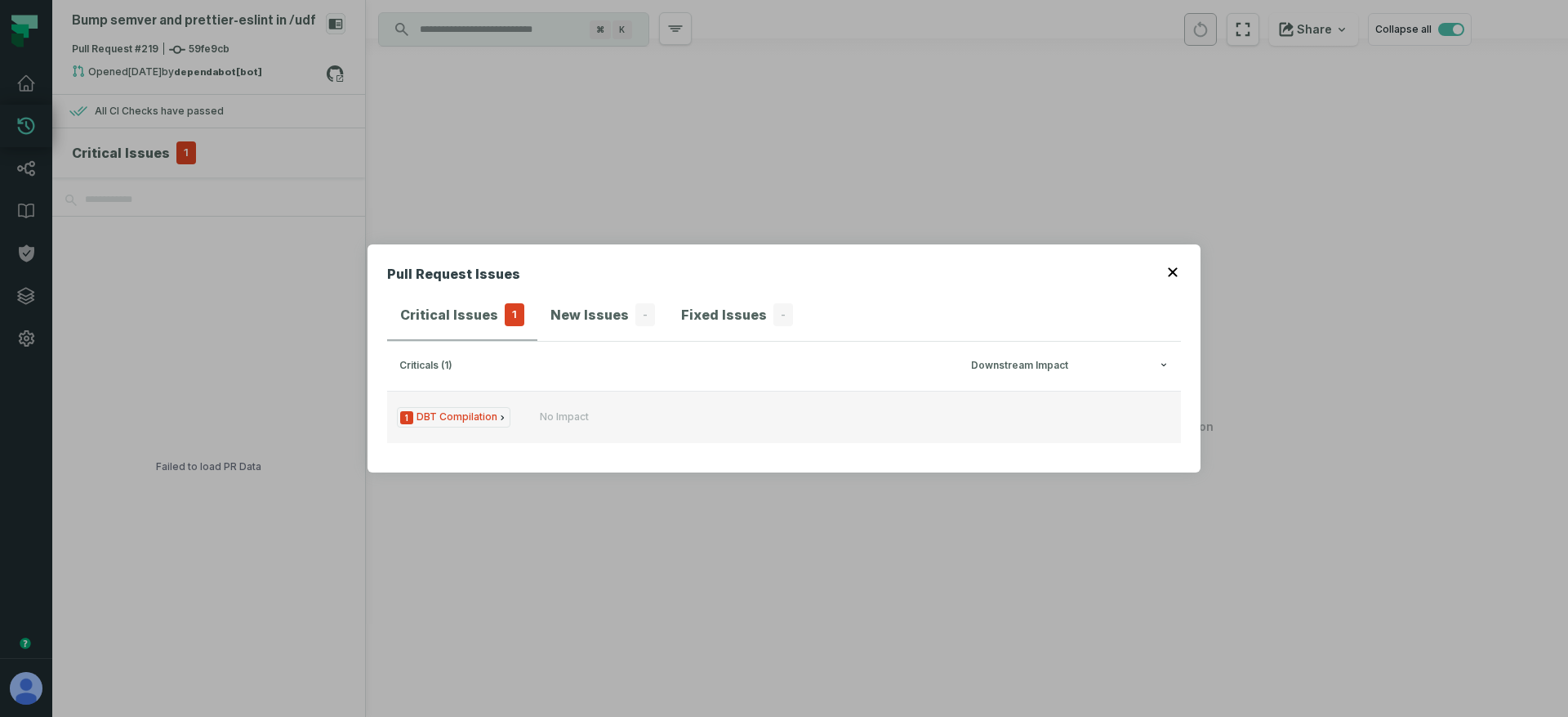
click at [559, 410] on div "No Impact" at bounding box center [564, 417] width 49 height 13
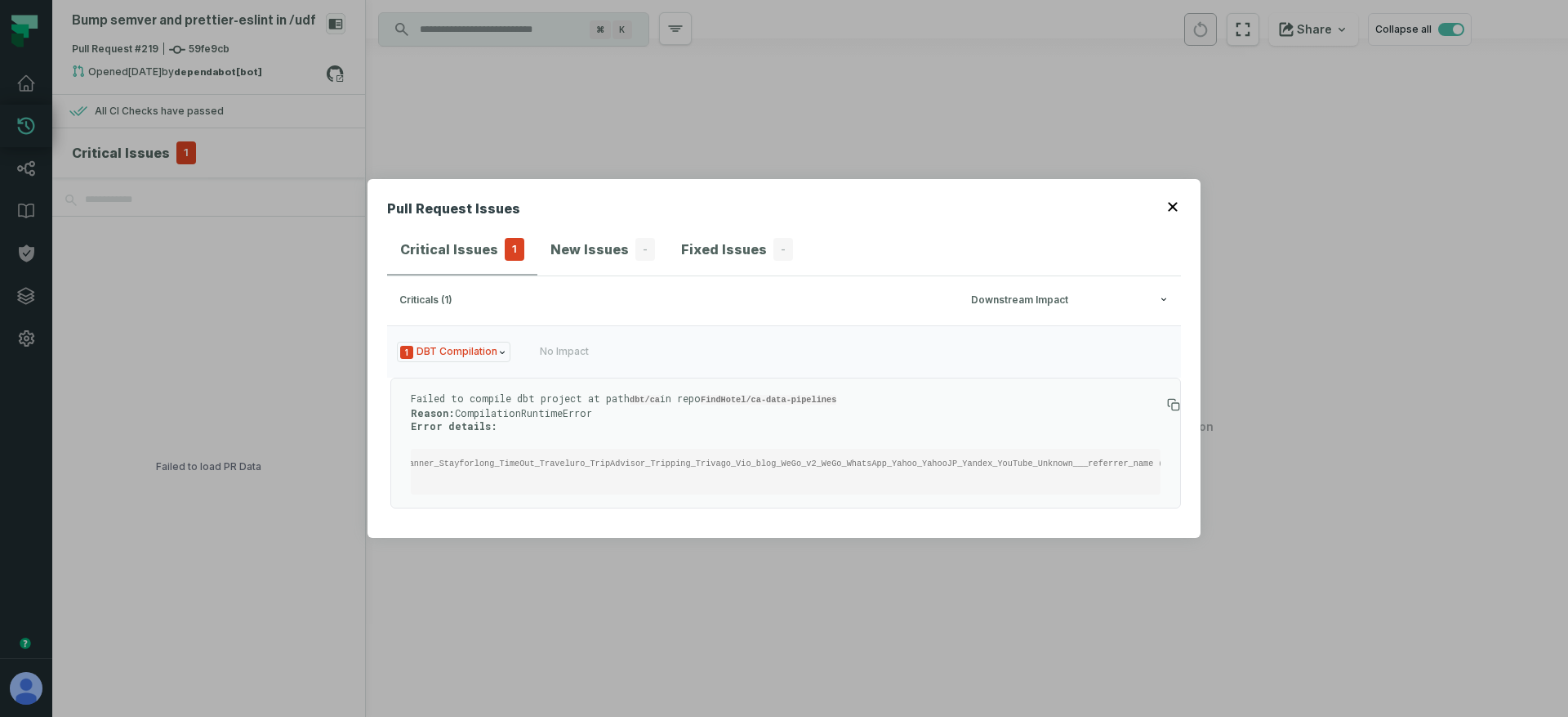
scroll to position [0, 2101]
click at [972, 449] on pre "Compilation Error in test accepted_values_gha_click__Bing_Ads_Bing_Hotel_Ads_Bi…" at bounding box center [785, 471] width 750 height 46
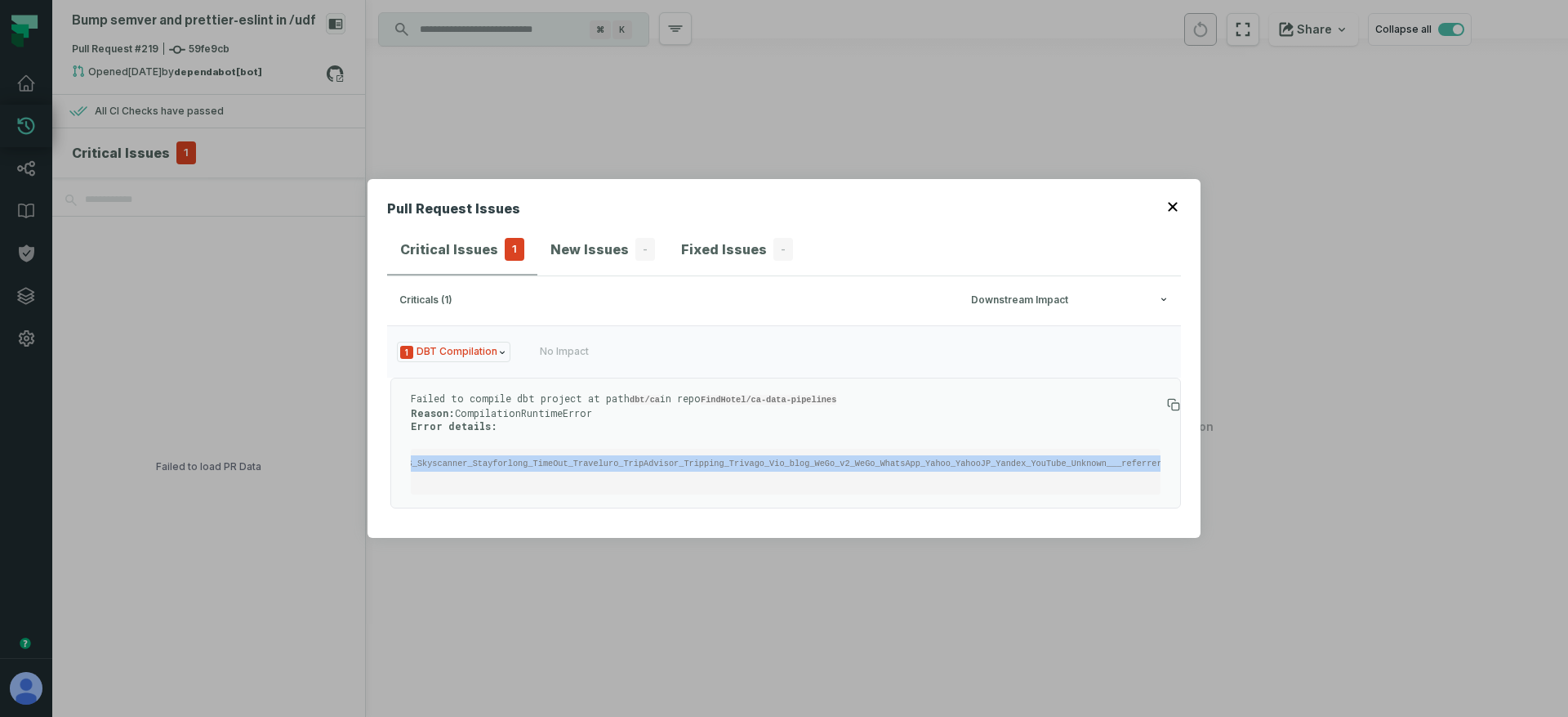
click at [972, 449] on pre "Compilation Error in test accepted_values_gha_click__Bing_Ads_Bing_Hotel_Ads_Bi…" at bounding box center [785, 471] width 750 height 46
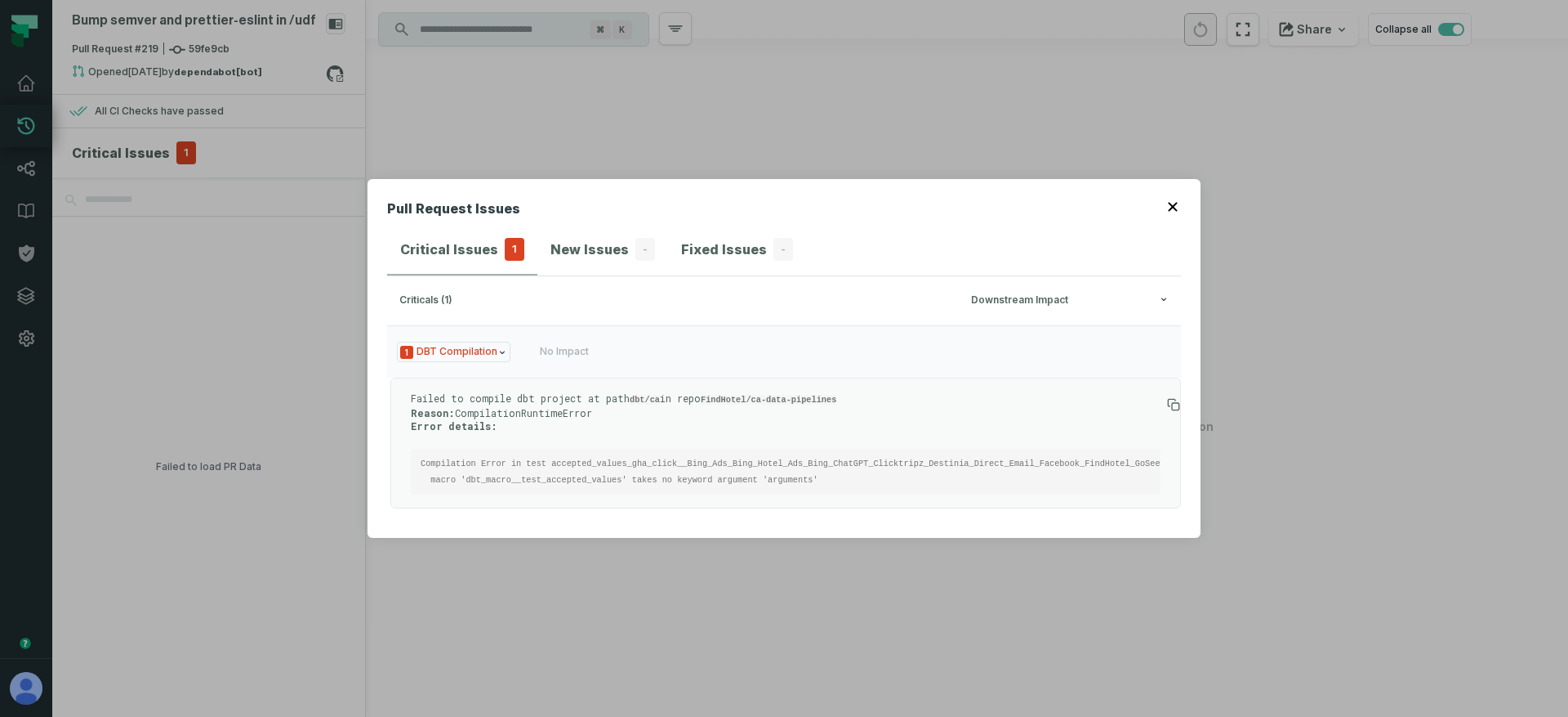
click at [238, 322] on div "Pull Request Issues Critical Issues 1 New Issues - Fixed Issues - criticals (1)…" at bounding box center [784, 358] width 1568 height 717
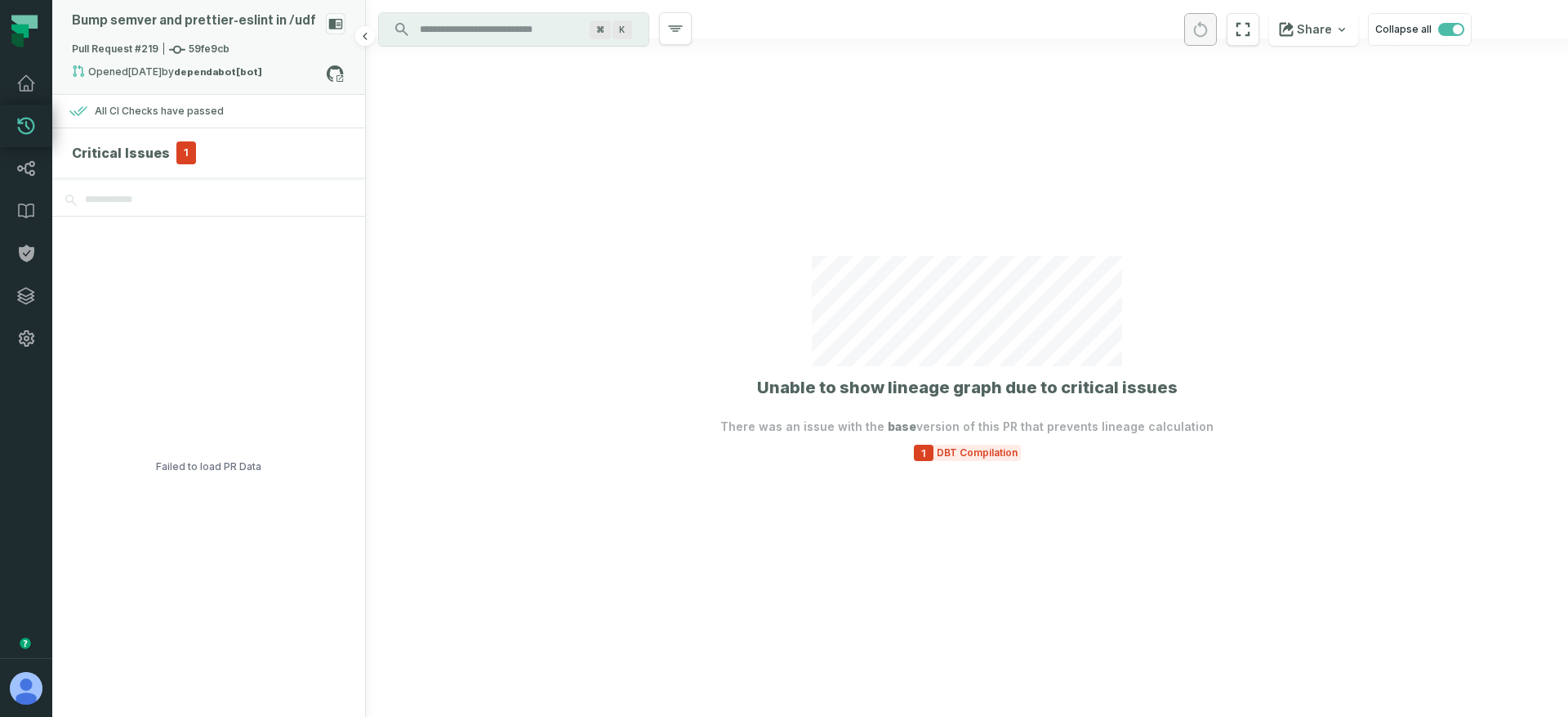
click at [226, 34] on div "Bump semver and prettier- eslint in / udf" at bounding box center [209, 27] width 273 height 29
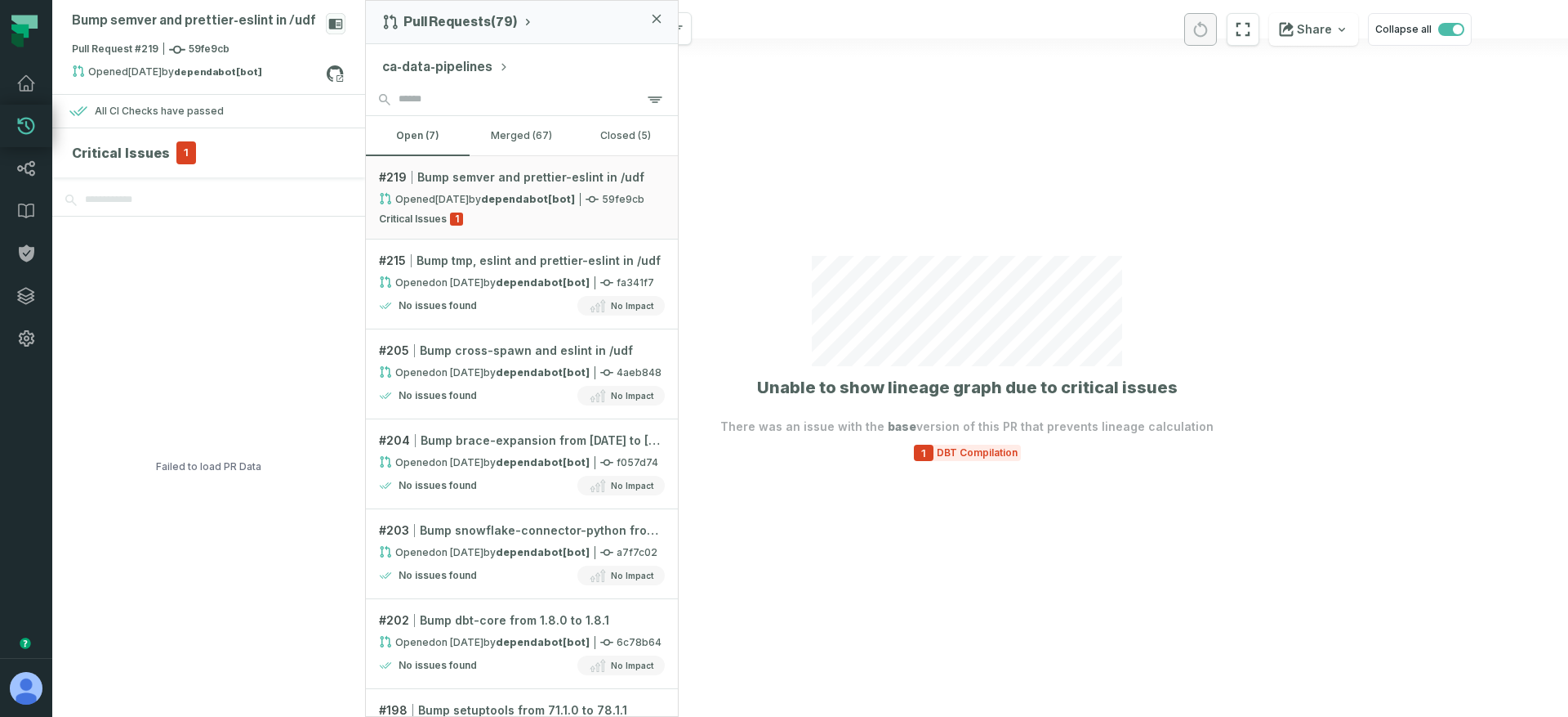
click at [434, 66] on button "ca-data-pipelines" at bounding box center [445, 67] width 127 height 20
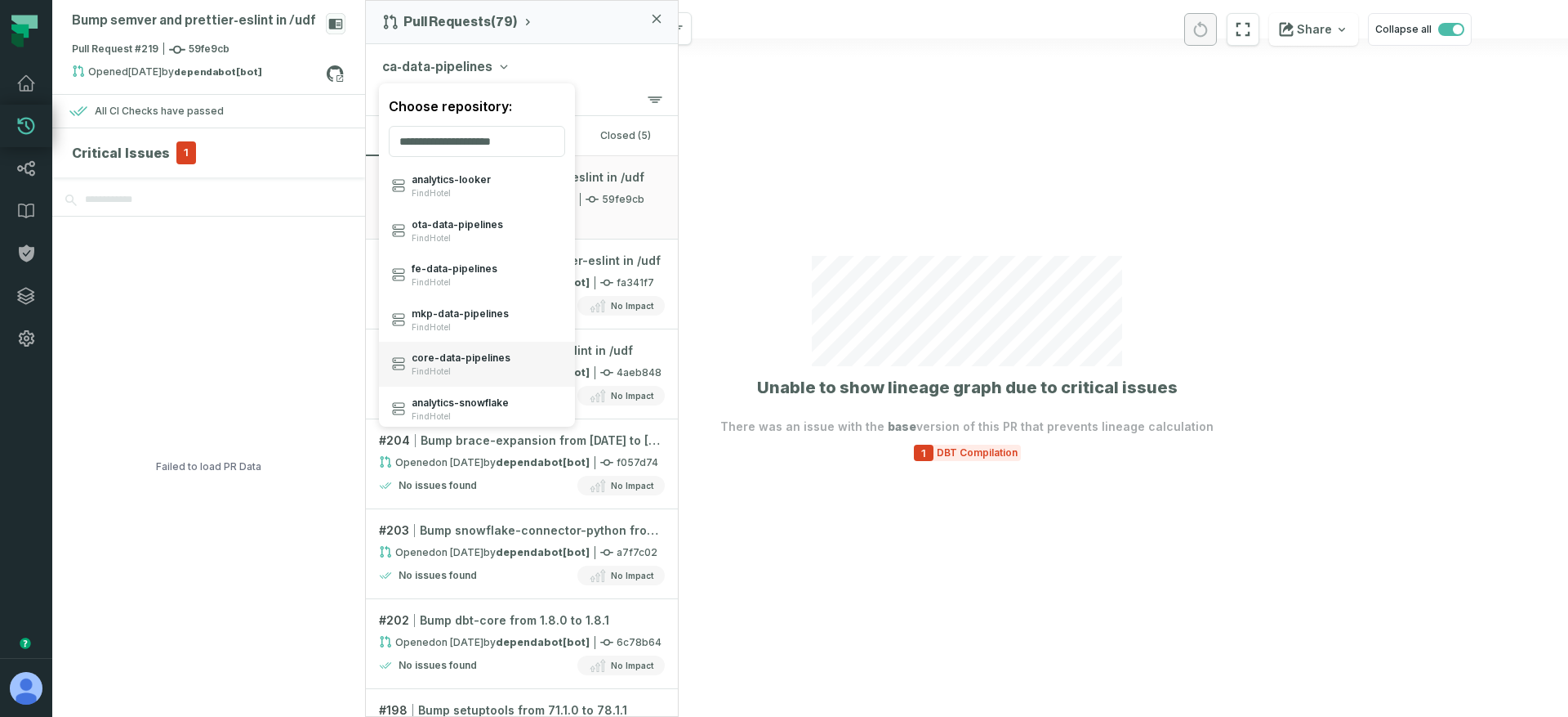
click at [461, 354] on span "core- data- pipelines" at bounding box center [461, 358] width 99 height 13
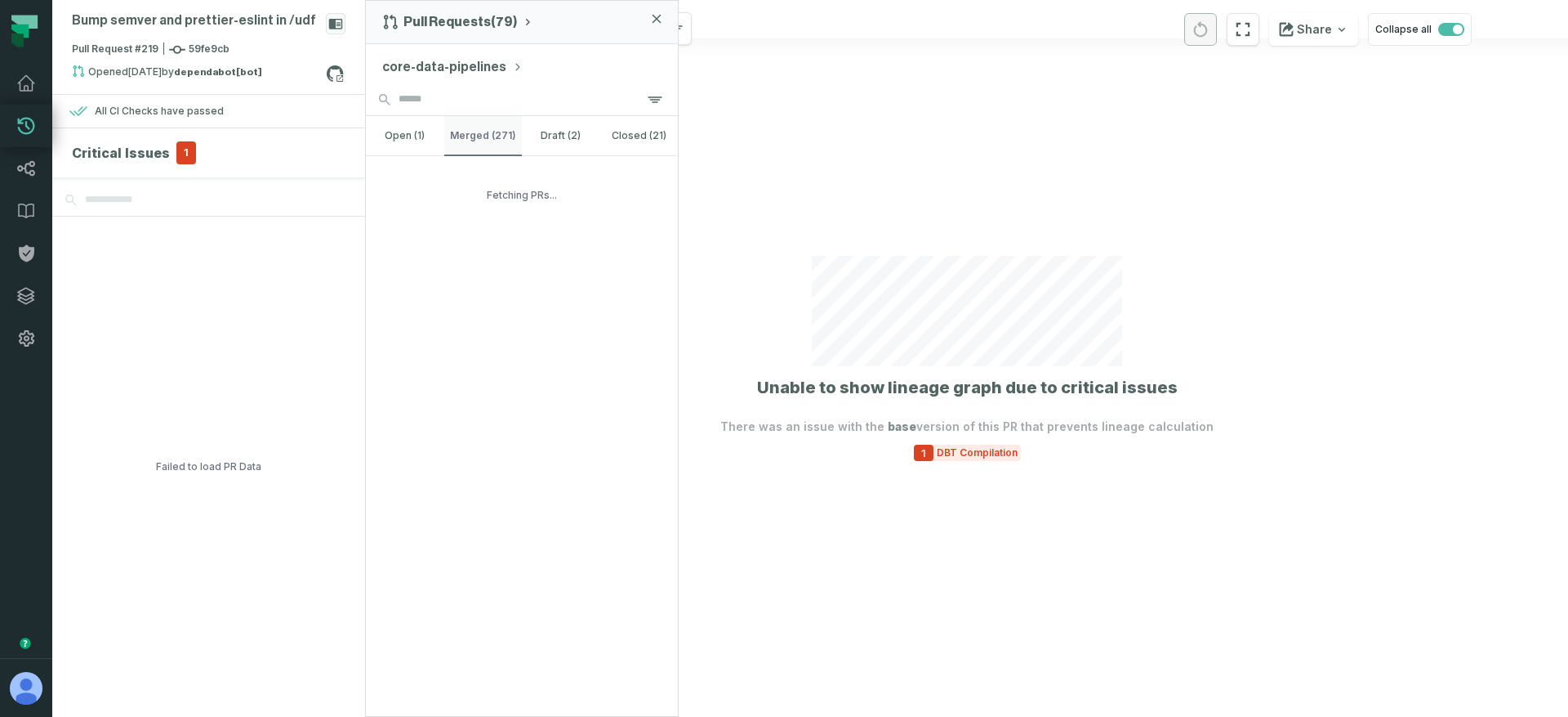
click at [471, 137] on button "merged (271)" at bounding box center [483, 136] width 79 height 39
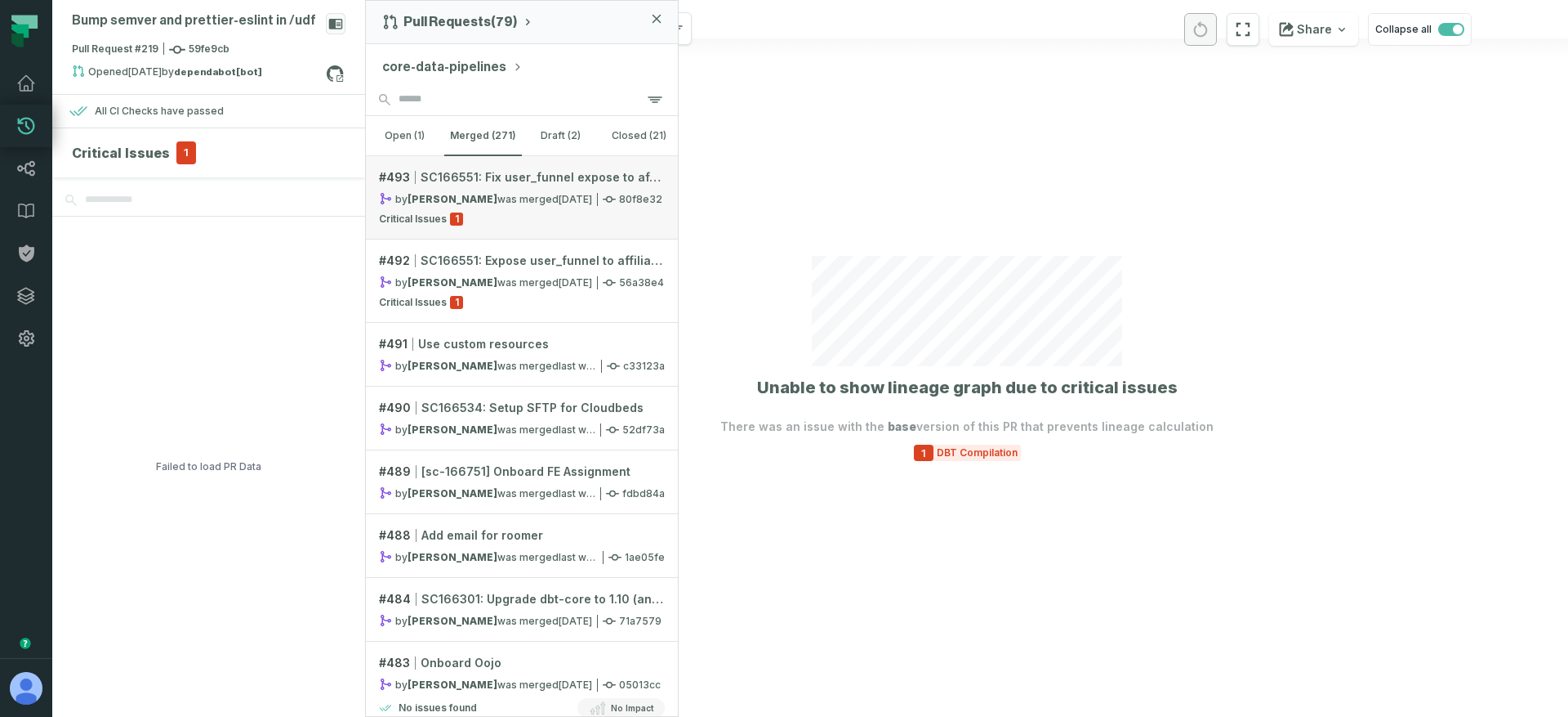
click at [492, 228] on link "# 493 SC166551: Fix user_funnel expose to affiliates by [PERSON_NAME] was merge…" at bounding box center [521, 198] width 312 height 83
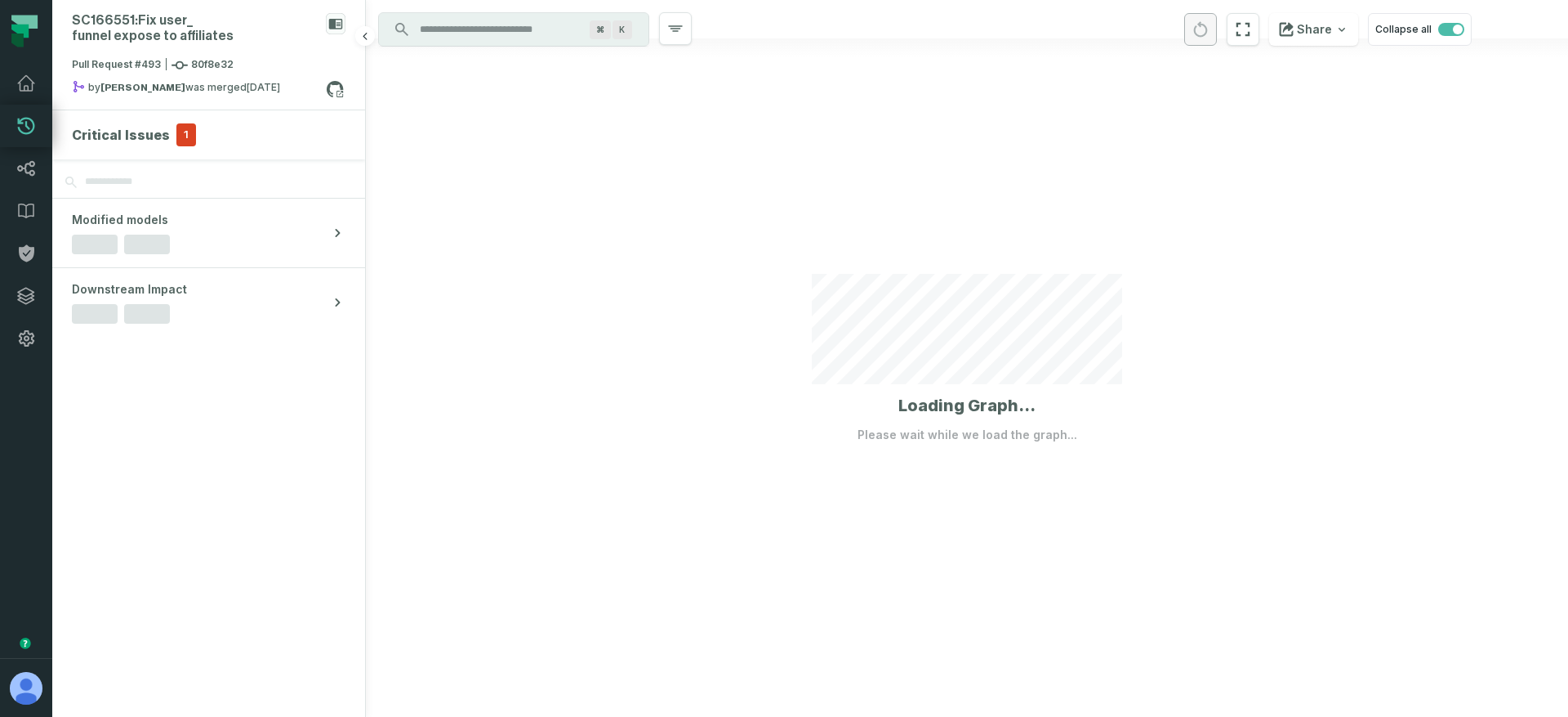
click at [162, 138] on h4 "Critical Issues" at bounding box center [121, 135] width 98 height 20
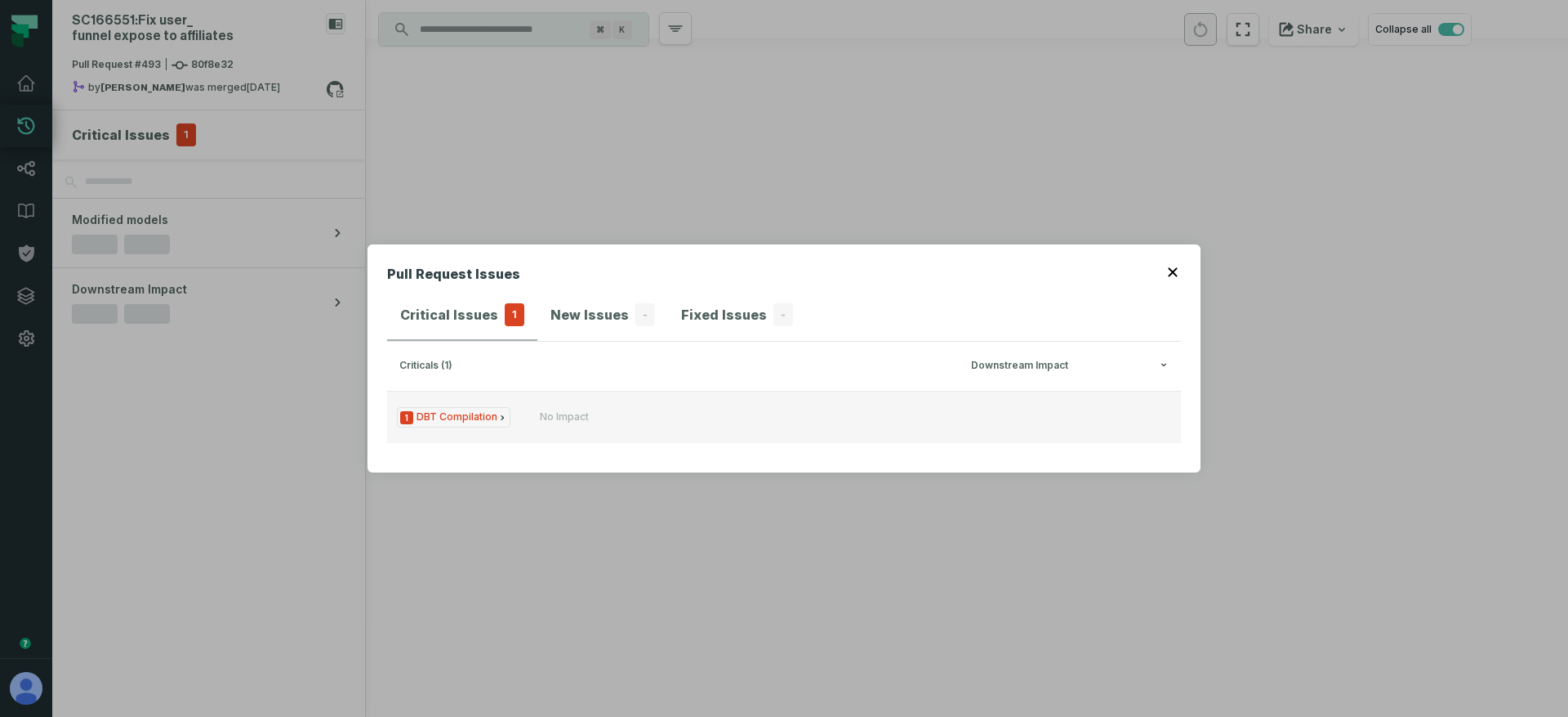
click at [443, 417] on span "1 DBT Compilation" at bounding box center [453, 417] width 114 height 20
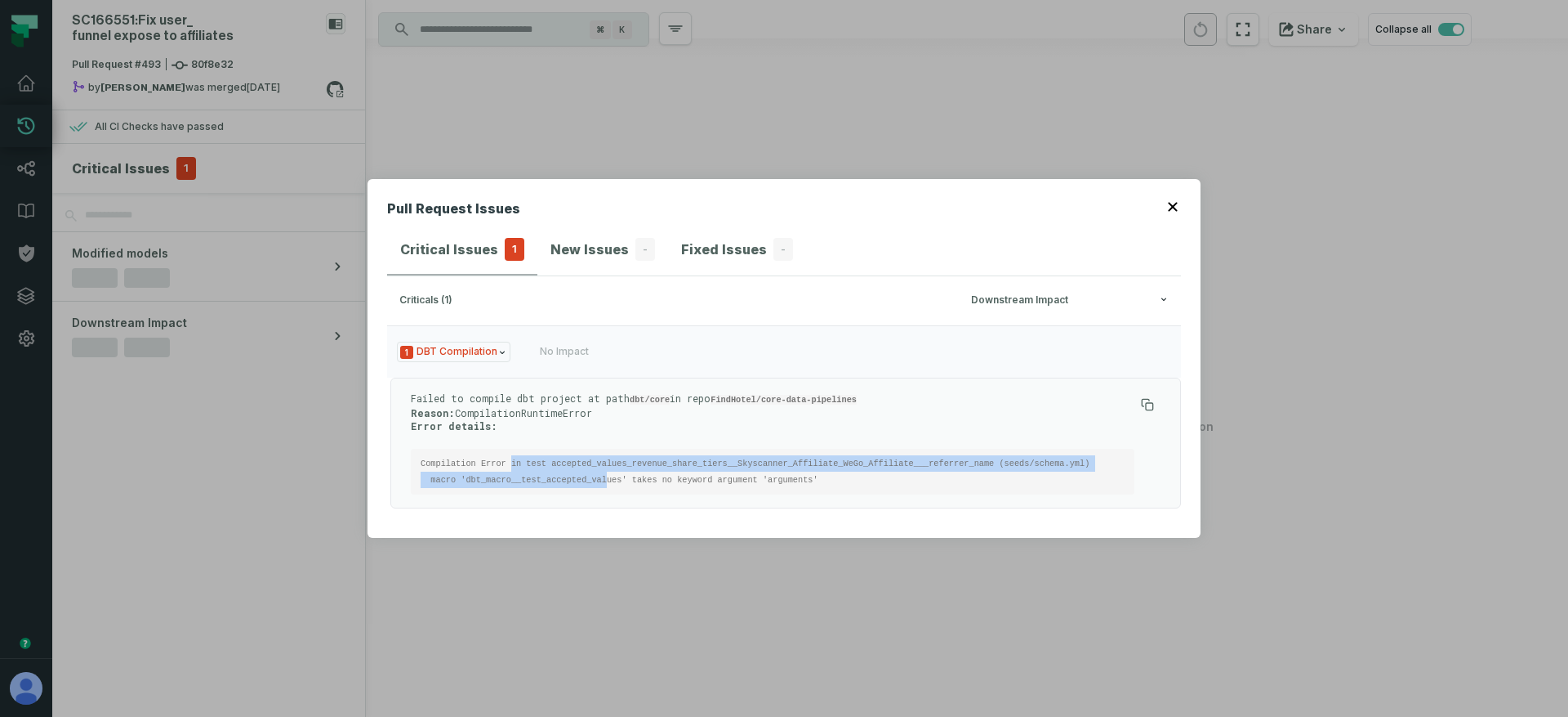
drag, startPoint x: 510, startPoint y: 462, endPoint x: 606, endPoint y: 485, distance: 98.7
click at [606, 485] on pre "Compilation Error in test accepted_values_revenue_share_tiers__Skyscanner_Affil…" at bounding box center [772, 471] width 724 height 46
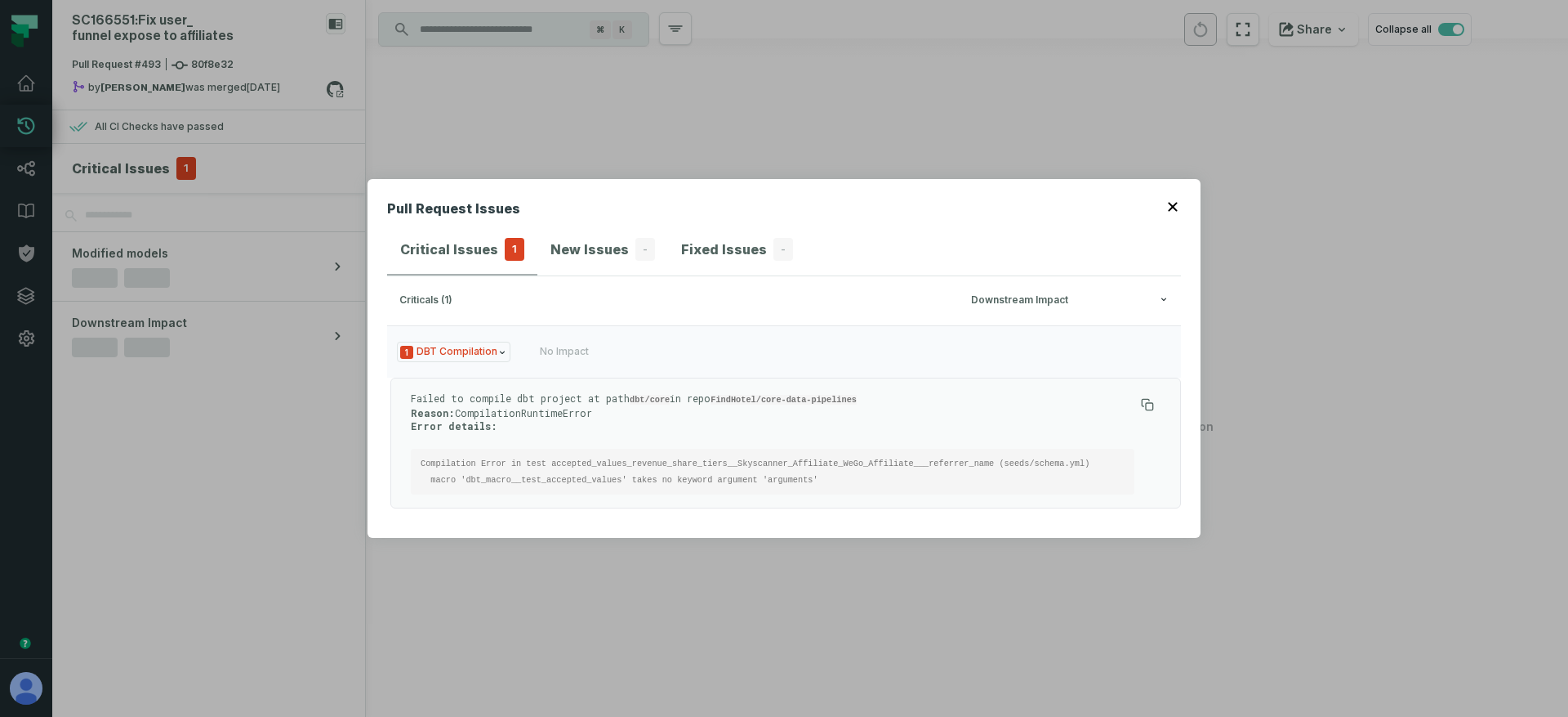
click at [631, 478] on code "Compilation Error in test accepted_values_revenue_share_tiers__Skyscanner_Affil…" at bounding box center [755, 471] width 669 height 26
click at [741, 478] on code "Compilation Error in test accepted_values_revenue_share_tiers__Skyscanner_Affil…" at bounding box center [755, 471] width 669 height 26
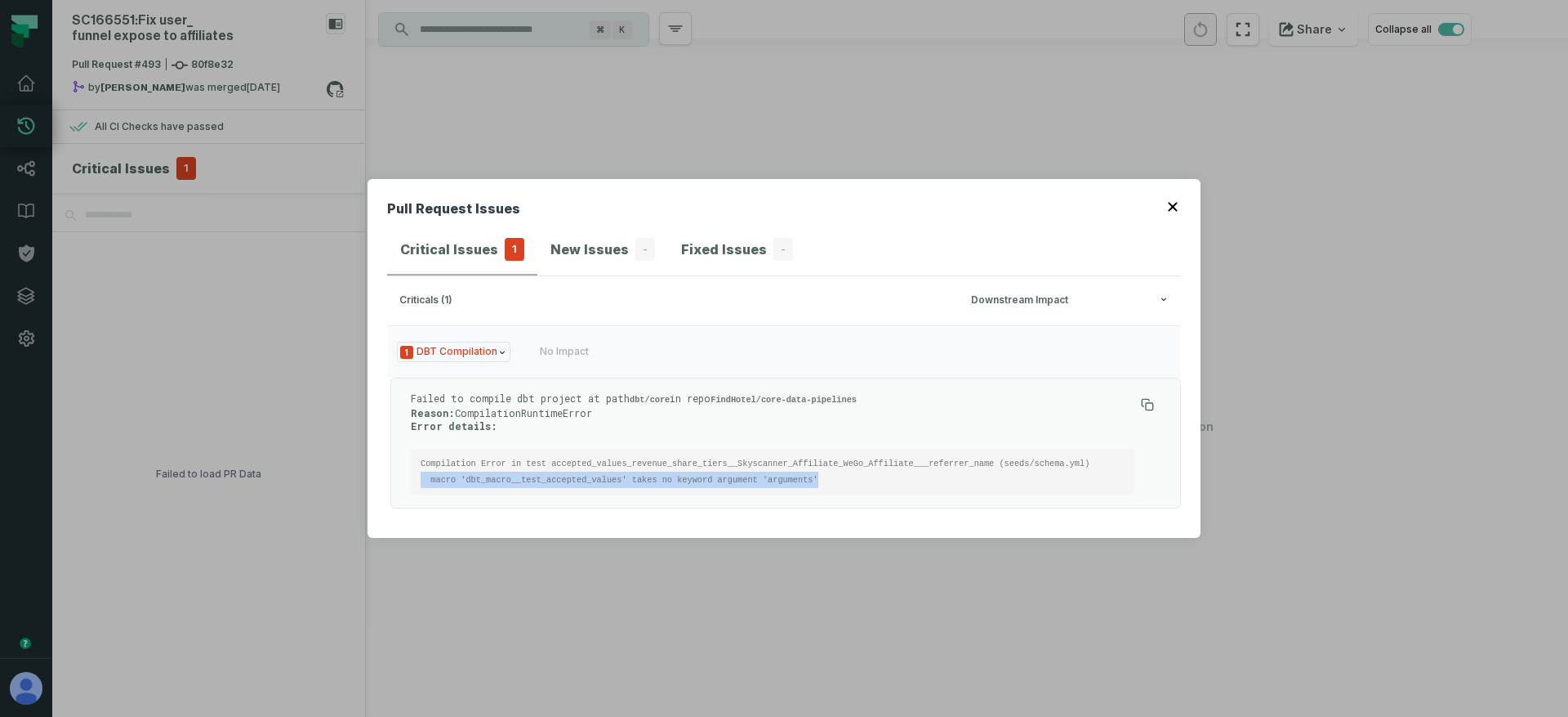
click at [741, 478] on code "Compilation Error in test accepted_values_revenue_share_tiers__Skyscanner_Affil…" at bounding box center [755, 471] width 669 height 26
click at [634, 458] on code "Compilation Error in test accepted_values_revenue_share_tiers__Skyscanner_Affil…" at bounding box center [755, 471] width 669 height 26
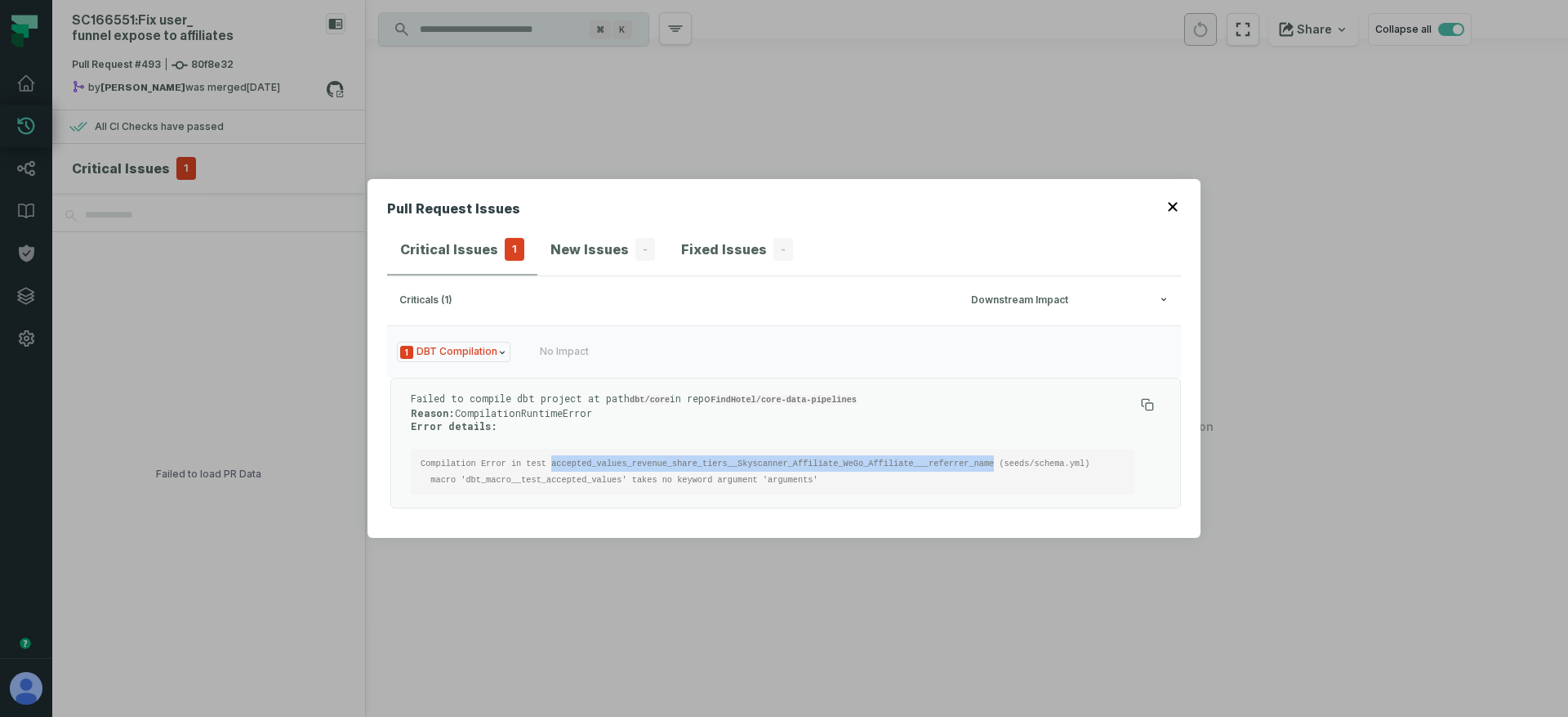
click at [634, 458] on code "Compilation Error in test accepted_values_revenue_share_tiers__Skyscanner_Affil…" at bounding box center [755, 471] width 669 height 26
click at [578, 484] on pre "Compilation Error in test accepted_values_revenue_share_tiers__Skyscanner_Affil…" at bounding box center [772, 471] width 724 height 46
click at [568, 485] on div at bounding box center [568, 485] width 0 height 0
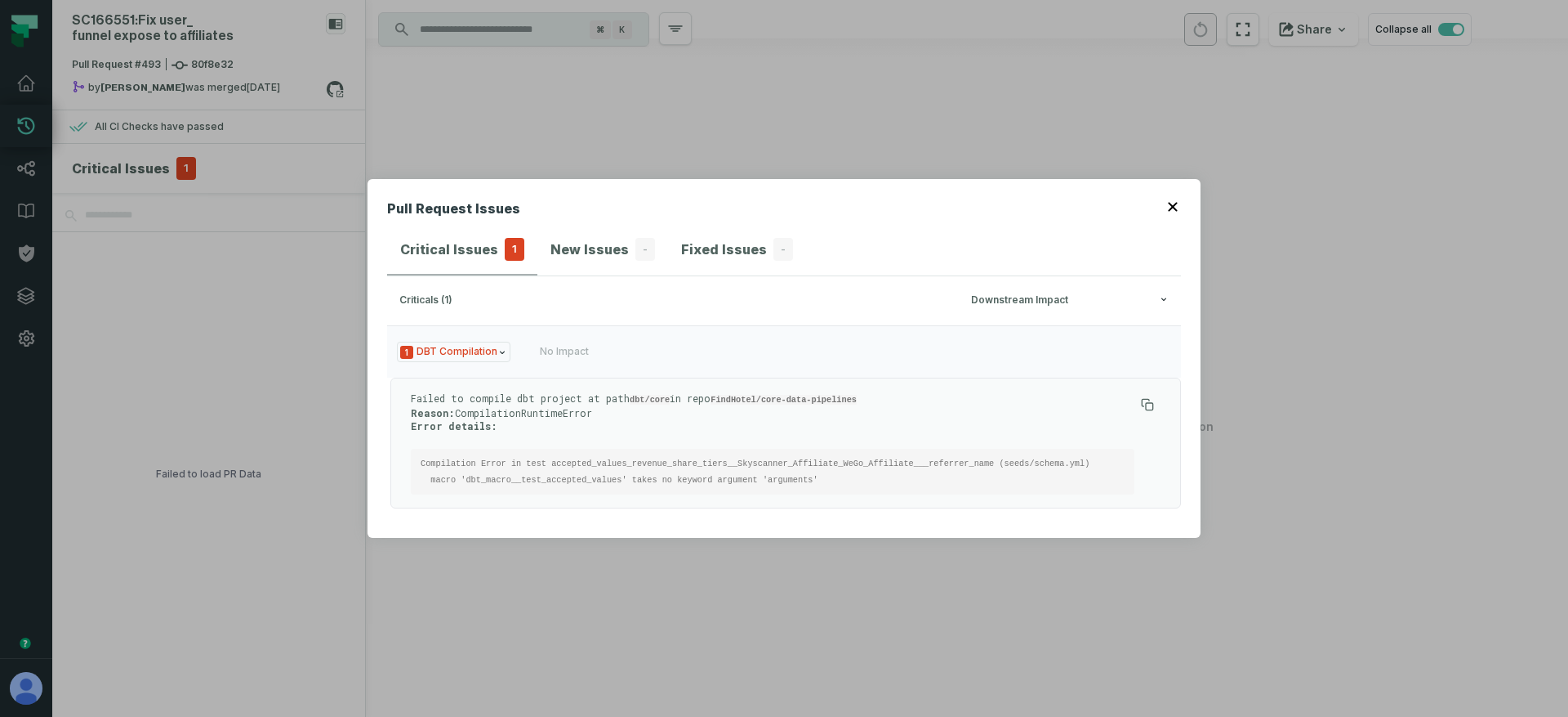
click at [657, 476] on code "Compilation Error in test accepted_values_revenue_share_tiers__Skyscanner_Affil…" at bounding box center [755, 471] width 669 height 26
click at [777, 461] on code "Compilation Error in test accepted_values_revenue_share_tiers__Skyscanner_Affil…" at bounding box center [755, 471] width 669 height 26
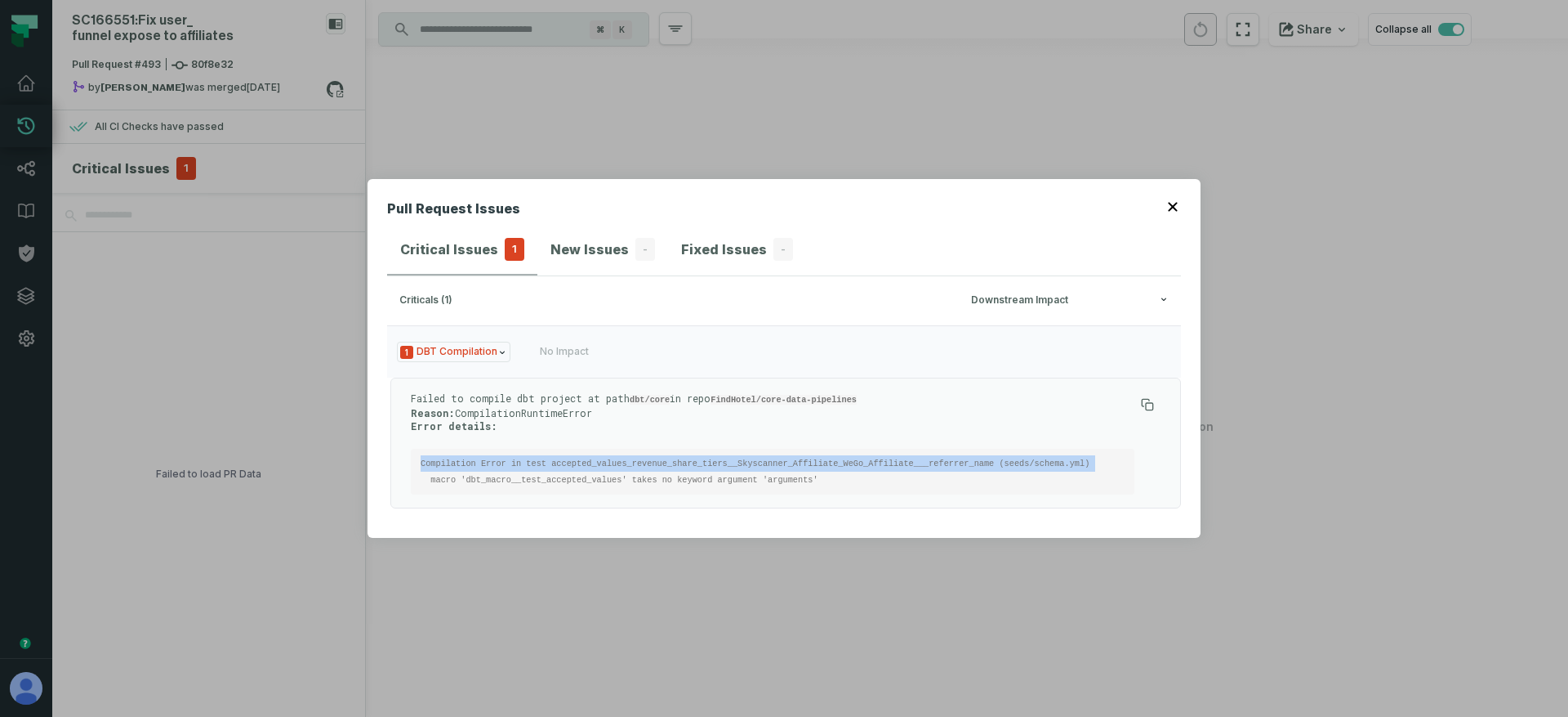
click at [777, 461] on code "Compilation Error in test accepted_values_revenue_share_tiers__Skyscanner_Affil…" at bounding box center [755, 471] width 669 height 26
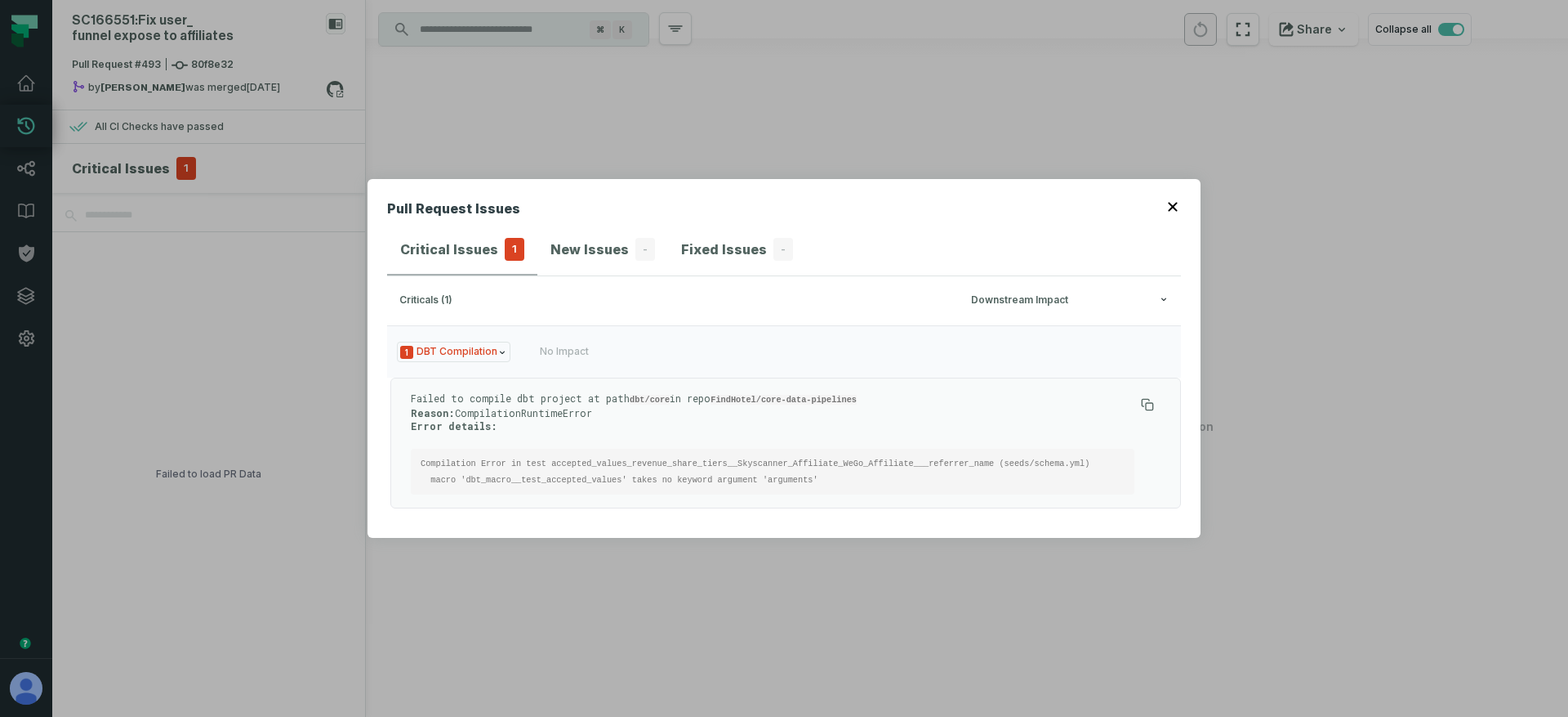
click at [697, 480] on code "Compilation Error in test accepted_values_revenue_share_tiers__Skyscanner_Affil…" at bounding box center [755, 471] width 669 height 26
click at [664, 474] on code "Compilation Error in test accepted_values_revenue_share_tiers__Skyscanner_Affil…" at bounding box center [755, 471] width 669 height 26
click at [587, 455] on pre "Compilation Error in test accepted_values_revenue_share_tiers__Skyscanner_Affil…" at bounding box center [772, 471] width 724 height 46
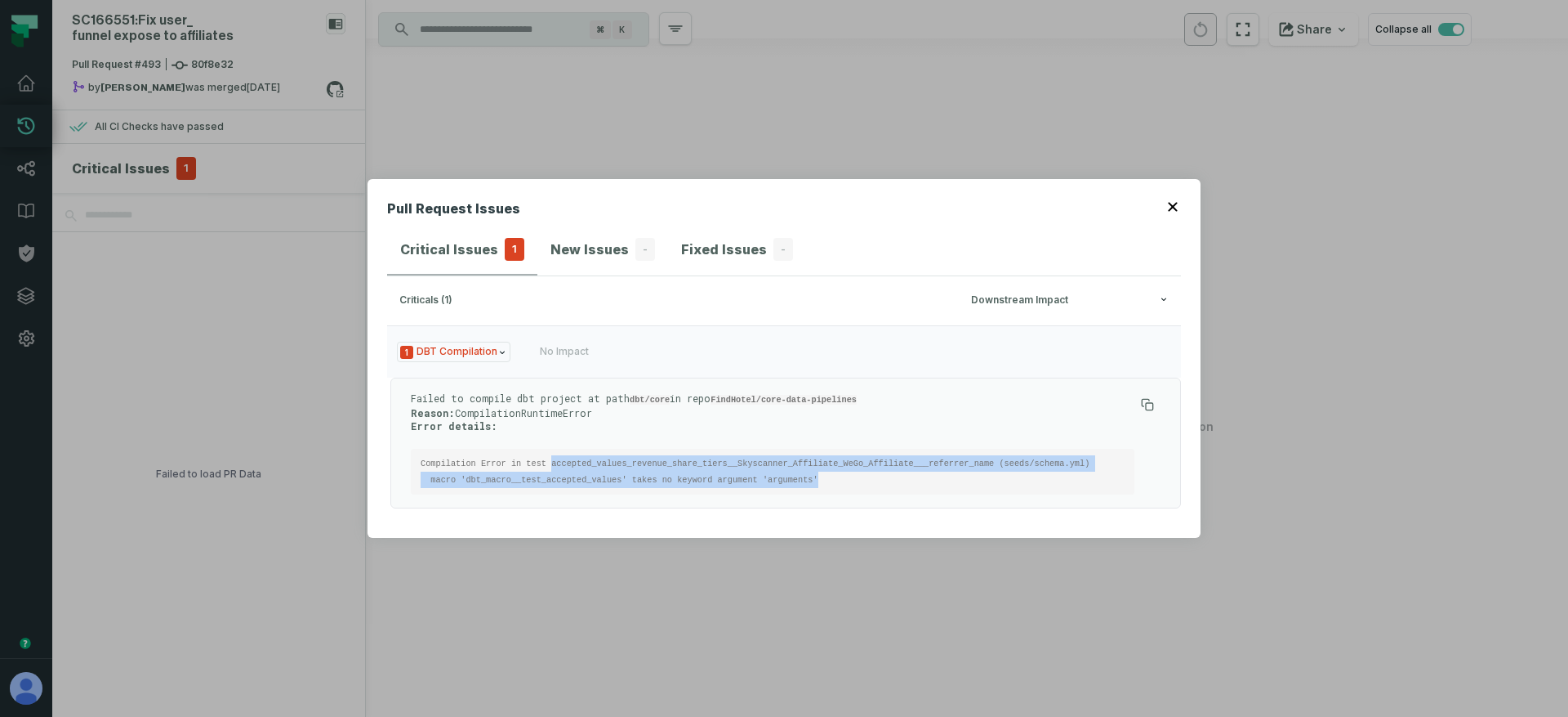
drag, startPoint x: 556, startPoint y: 461, endPoint x: 841, endPoint y: 478, distance: 285.5
click at [841, 478] on pre "Compilation Error in test accepted_values_revenue_share_tiers__Skyscanner_Affil…" at bounding box center [772, 471] width 724 height 46
click at [869, 477] on pre "Compilation Error in test accepted_values_revenue_share_tiers__Skyscanner_Affil…" at bounding box center [772, 471] width 724 height 46
drag, startPoint x: 828, startPoint y: 477, endPoint x: 415, endPoint y: 450, distance: 413.9
click at [415, 450] on pre "Compilation Error in test accepted_values_revenue_share_tiers__Skyscanner_Affil…" at bounding box center [772, 471] width 724 height 46
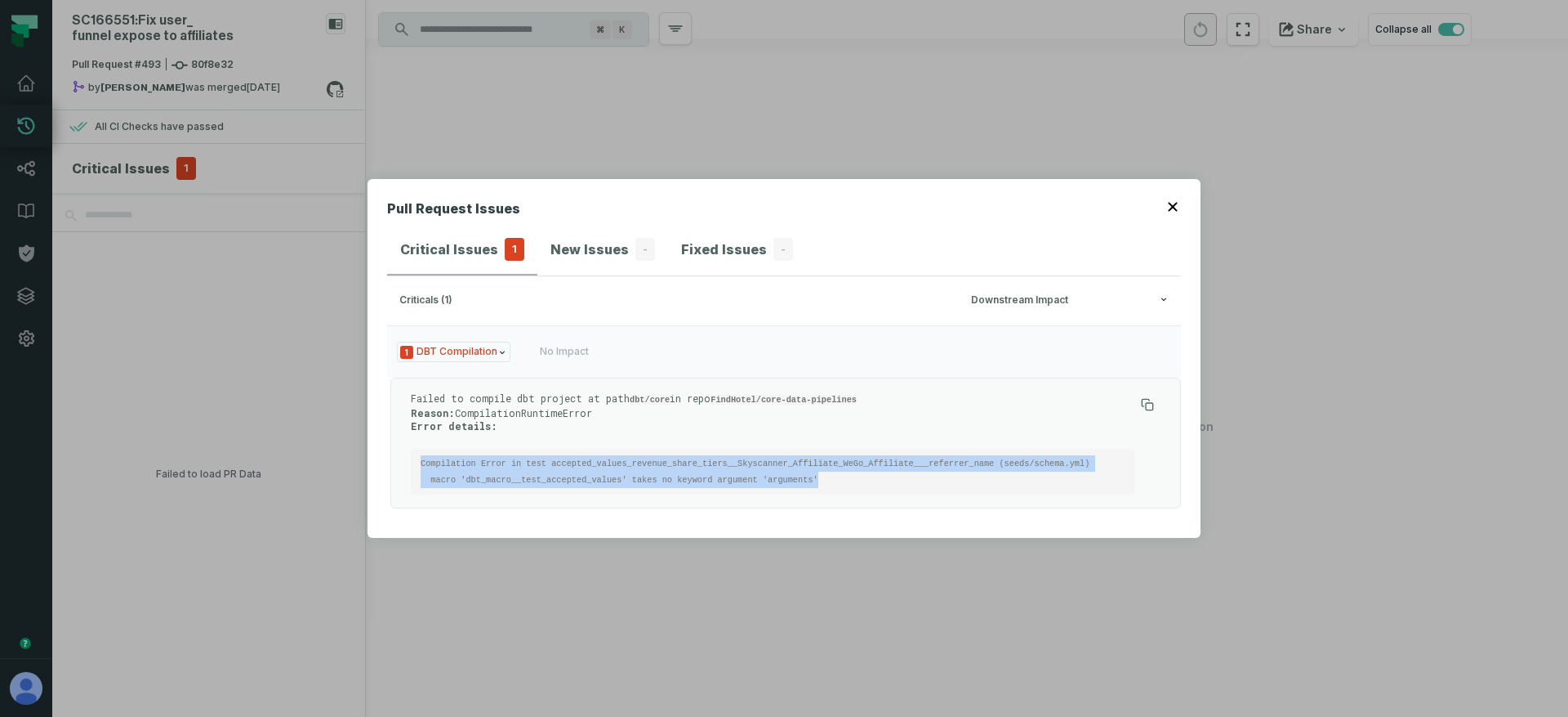
click at [451, 456] on pre "Compilation Error in test accepted_values_revenue_share_tiers__Skyscanner_Affil…" at bounding box center [772, 471] width 724 height 46
drag, startPoint x: 482, startPoint y: 456, endPoint x: 887, endPoint y: 480, distance: 405.7
click at [887, 480] on pre "Compilation Error in test accepted_values_revenue_share_tiers__Skyscanner_Affil…" at bounding box center [772, 471] width 724 height 46
click at [847, 475] on pre "Compilation Error in test accepted_values_revenue_share_tiers__Skyscanner_Affil…" at bounding box center [772, 471] width 724 height 46
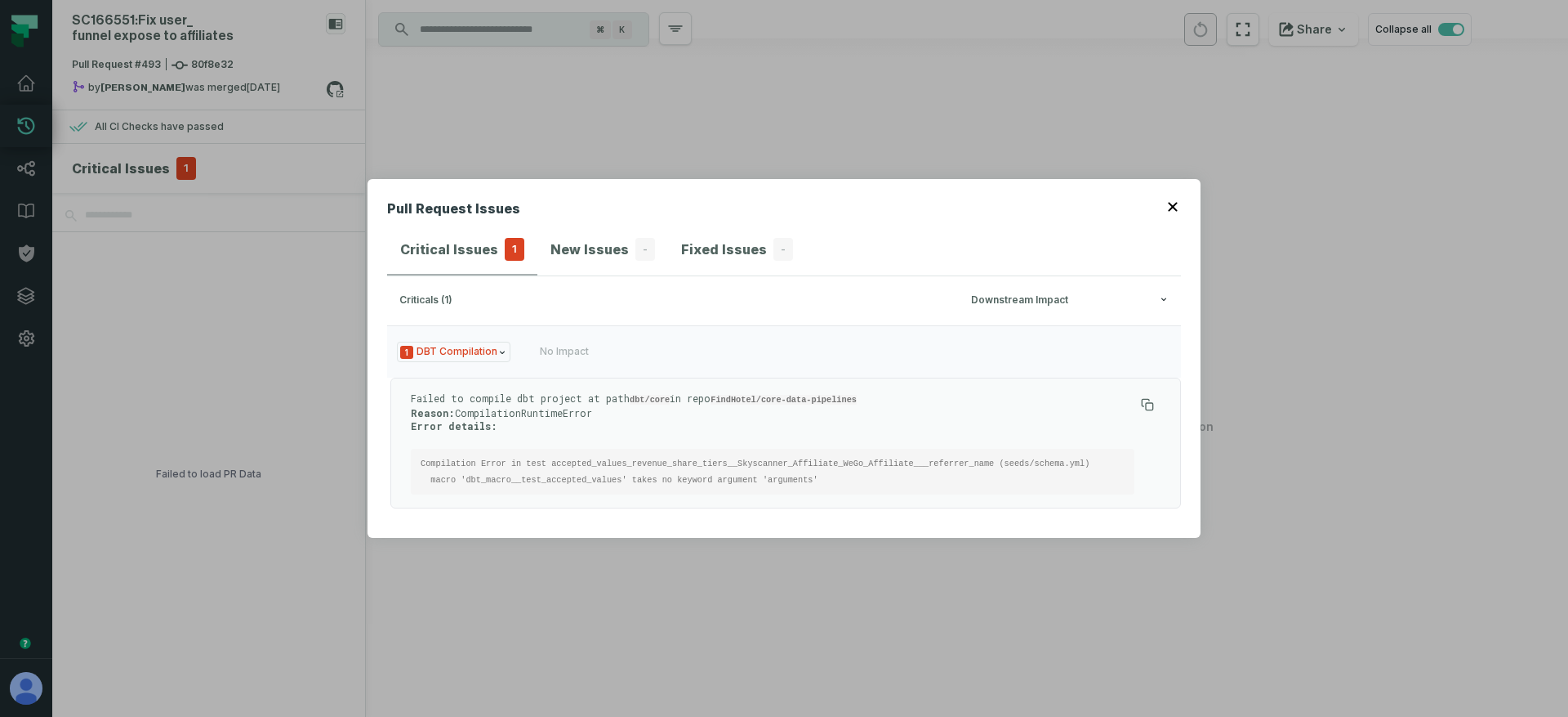
click at [272, 171] on div "Pull Request Issues Critical Issues 1 New Issues - Fixed Issues - criticals (1)…" at bounding box center [784, 358] width 1568 height 717
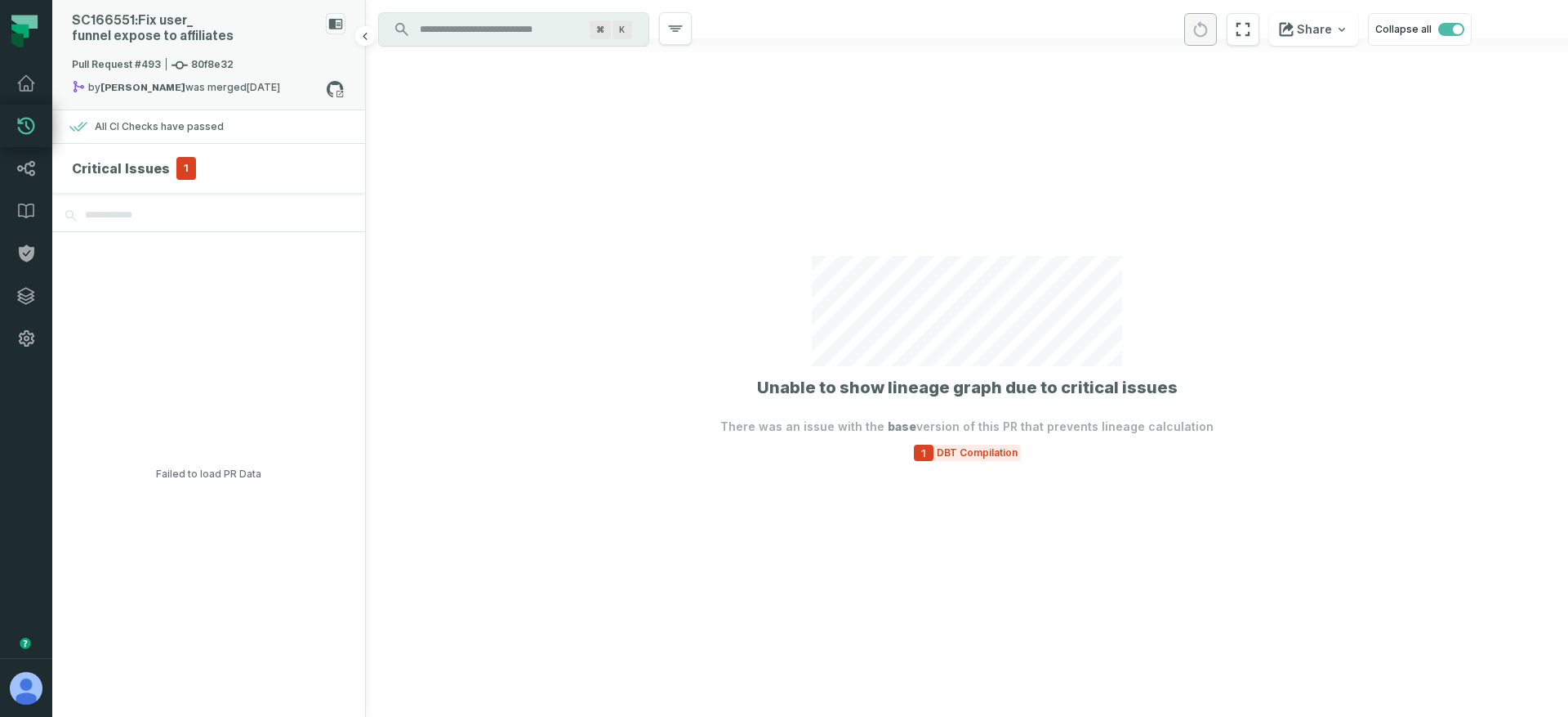
click at [231, 55] on div "SC166551: Fix user_ funnel expose to affiliates" at bounding box center [209, 35] width 273 height 44
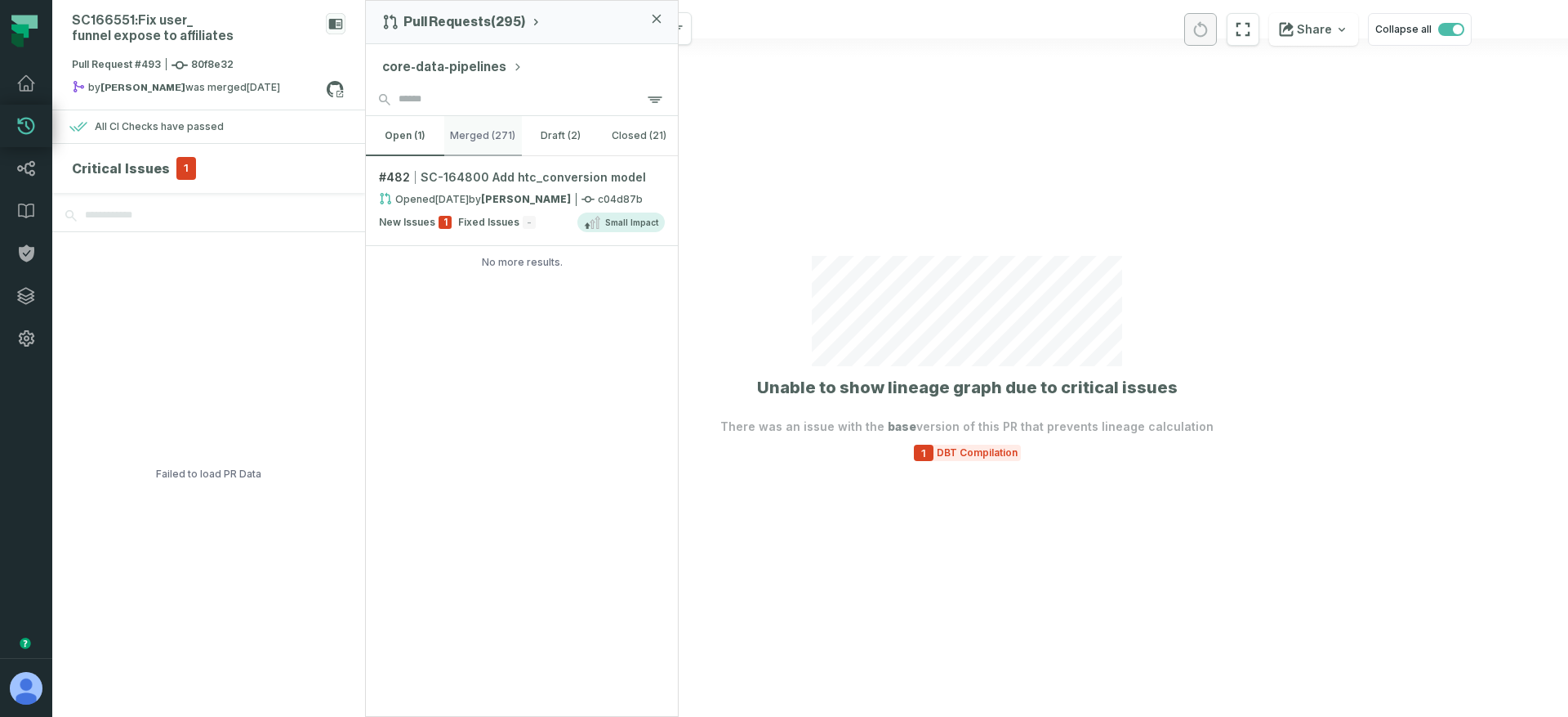
click at [466, 138] on button "merged (271)" at bounding box center [483, 136] width 79 height 39
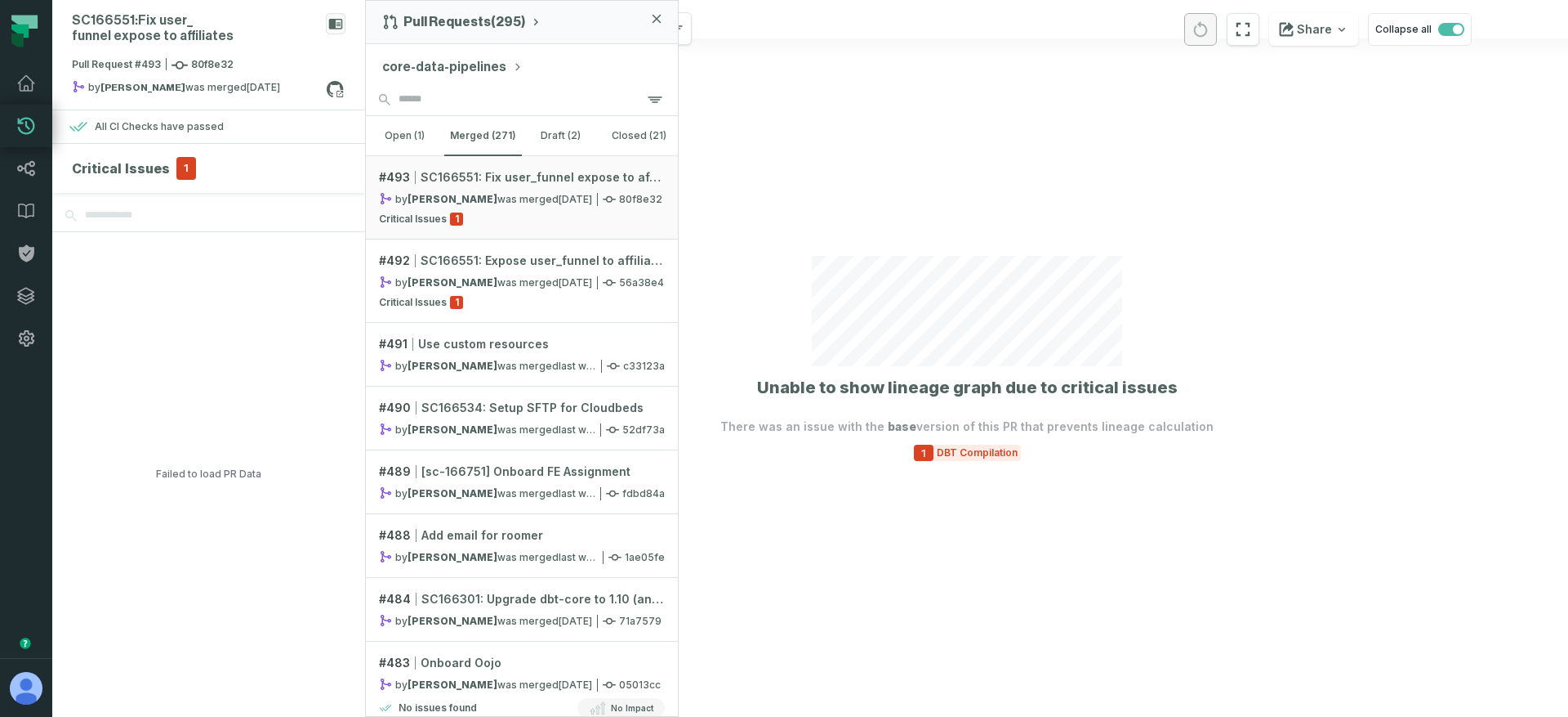
click at [758, 546] on div at bounding box center [967, 358] width 1202 height 717
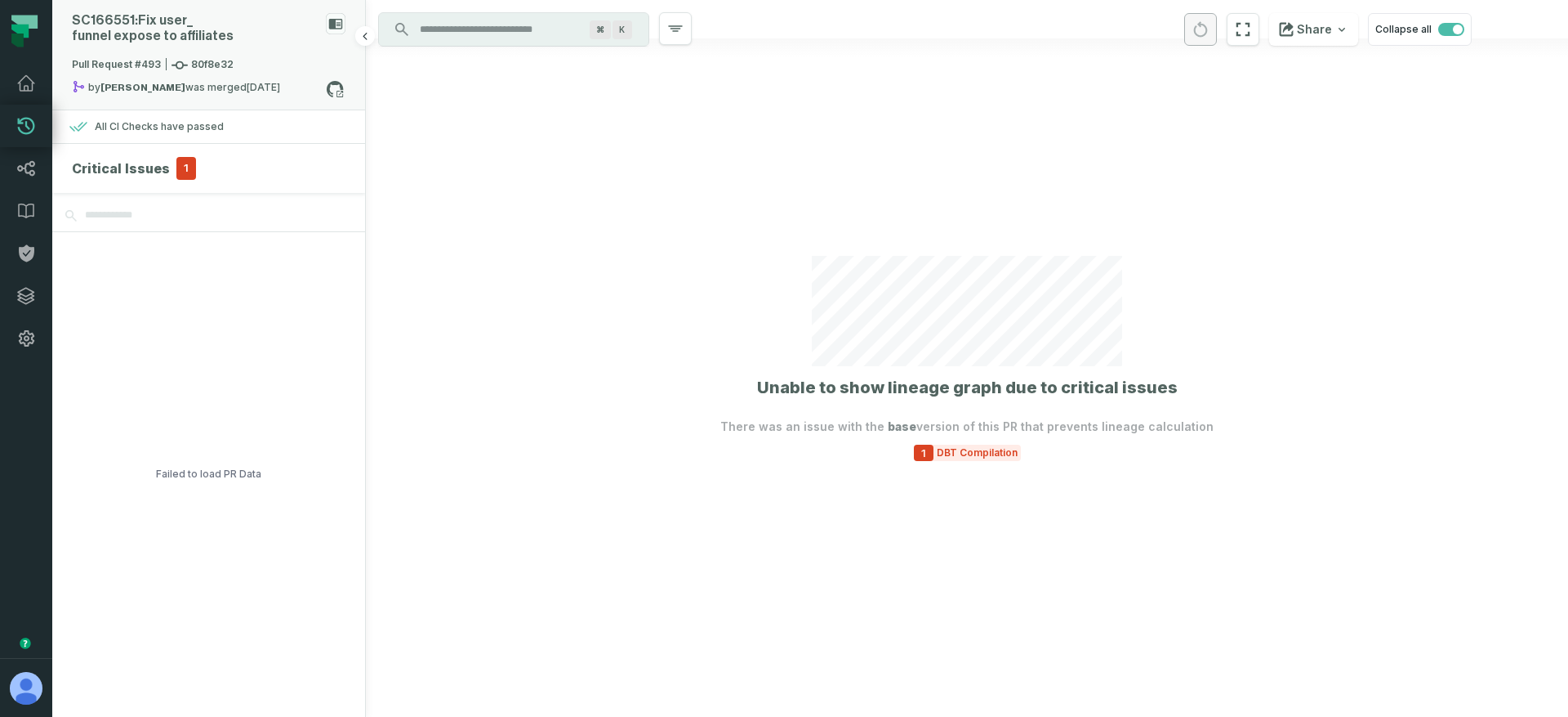
click at [243, 41] on div "SC166551: Fix user_ funnel expose to affiliates" at bounding box center [195, 29] width 248 height 31
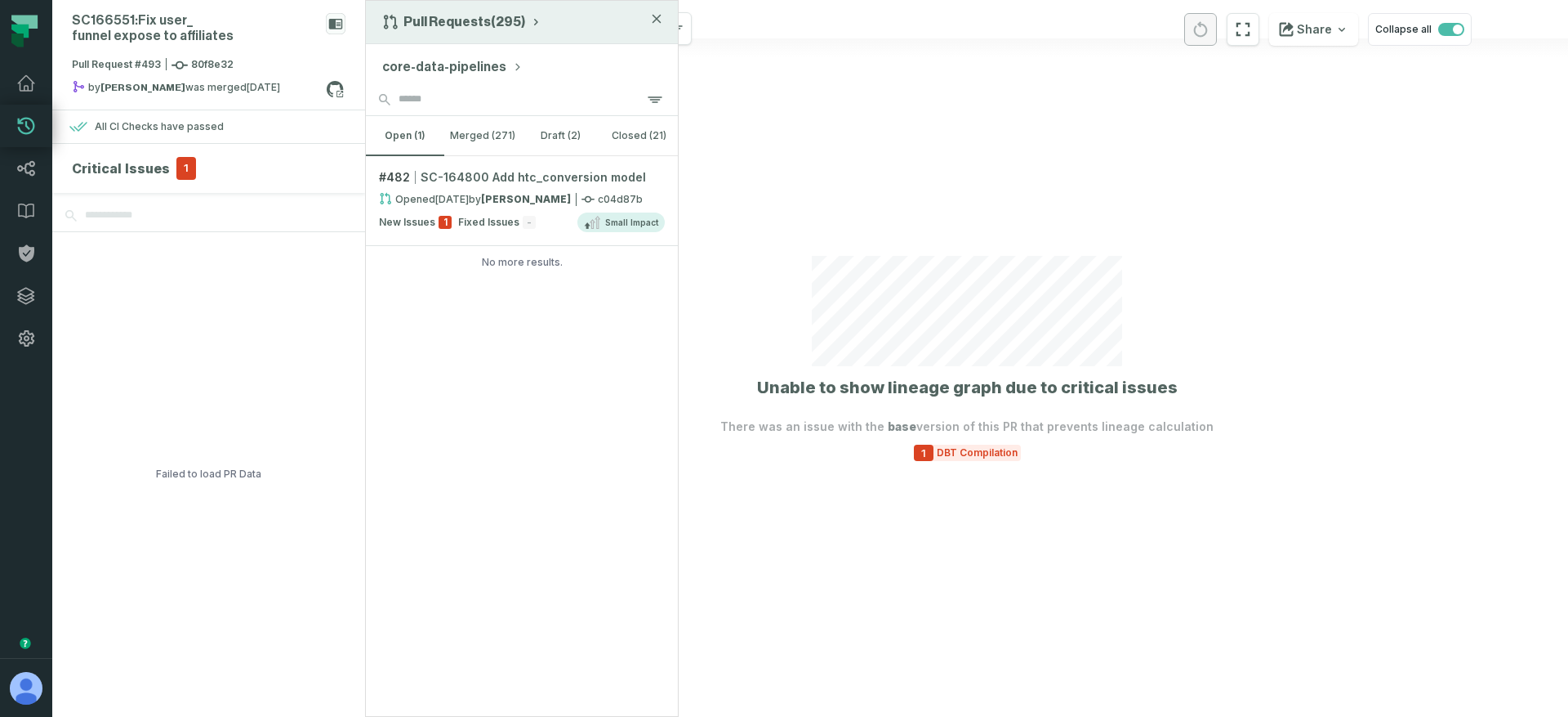
click at [464, 29] on button "Pull Requests (295)" at bounding box center [462, 22] width 160 height 16
click at [447, 17] on button "Pull Requests (295)" at bounding box center [462, 22] width 160 height 16
click at [441, 74] on button "core-data-pipelines" at bounding box center [452, 67] width 141 height 20
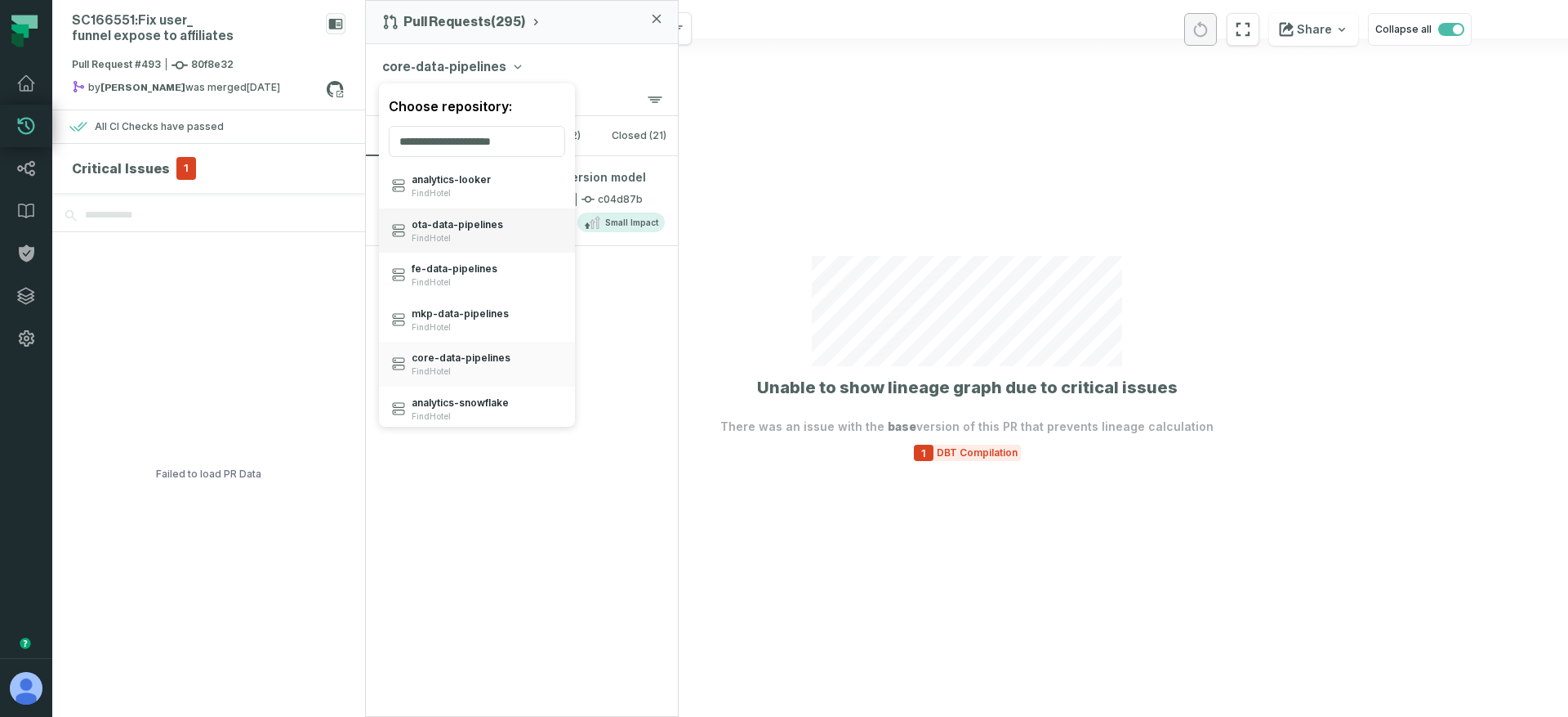
click at [473, 230] on span "ota- data- pipelines" at bounding box center [457, 225] width 92 height 13
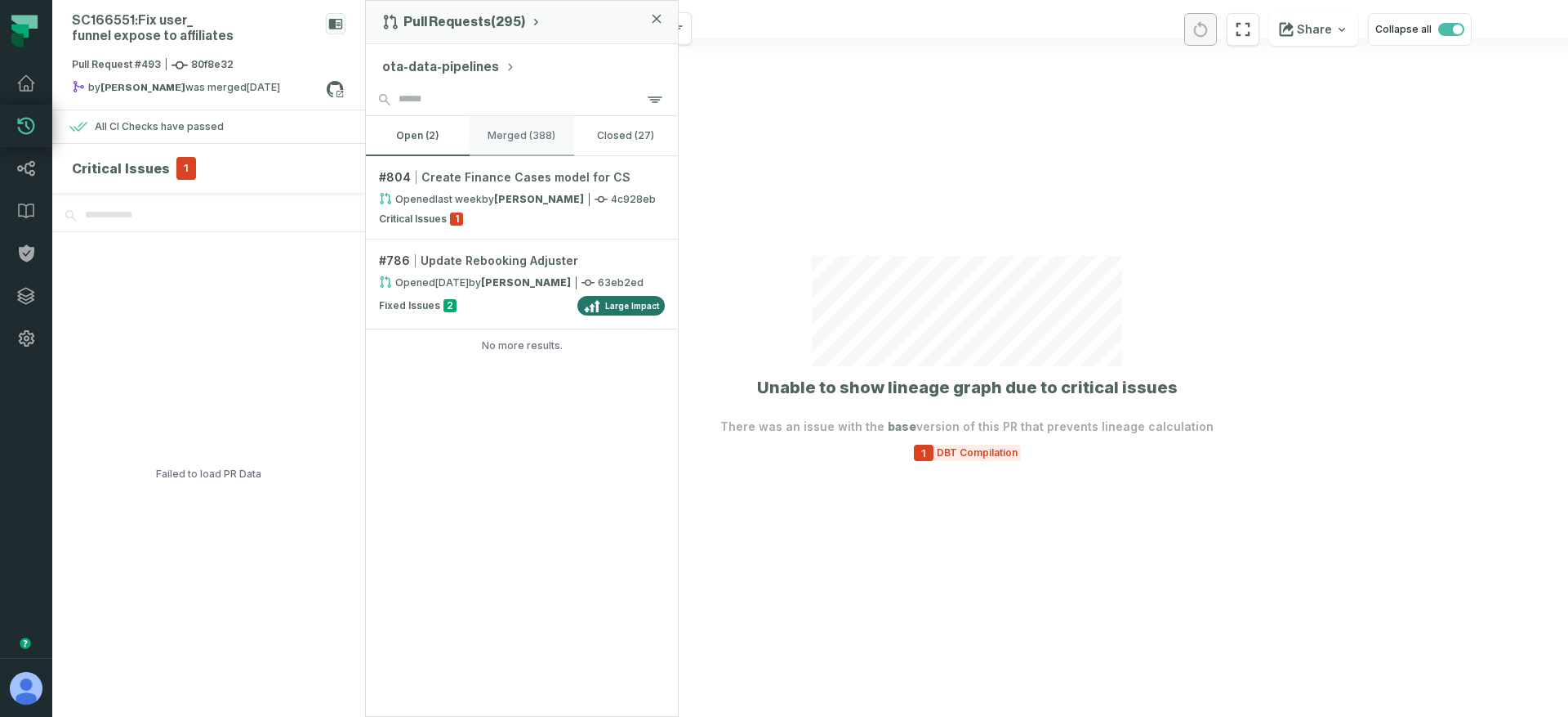
click at [519, 138] on button "merged (388)" at bounding box center [521, 136] width 104 height 39
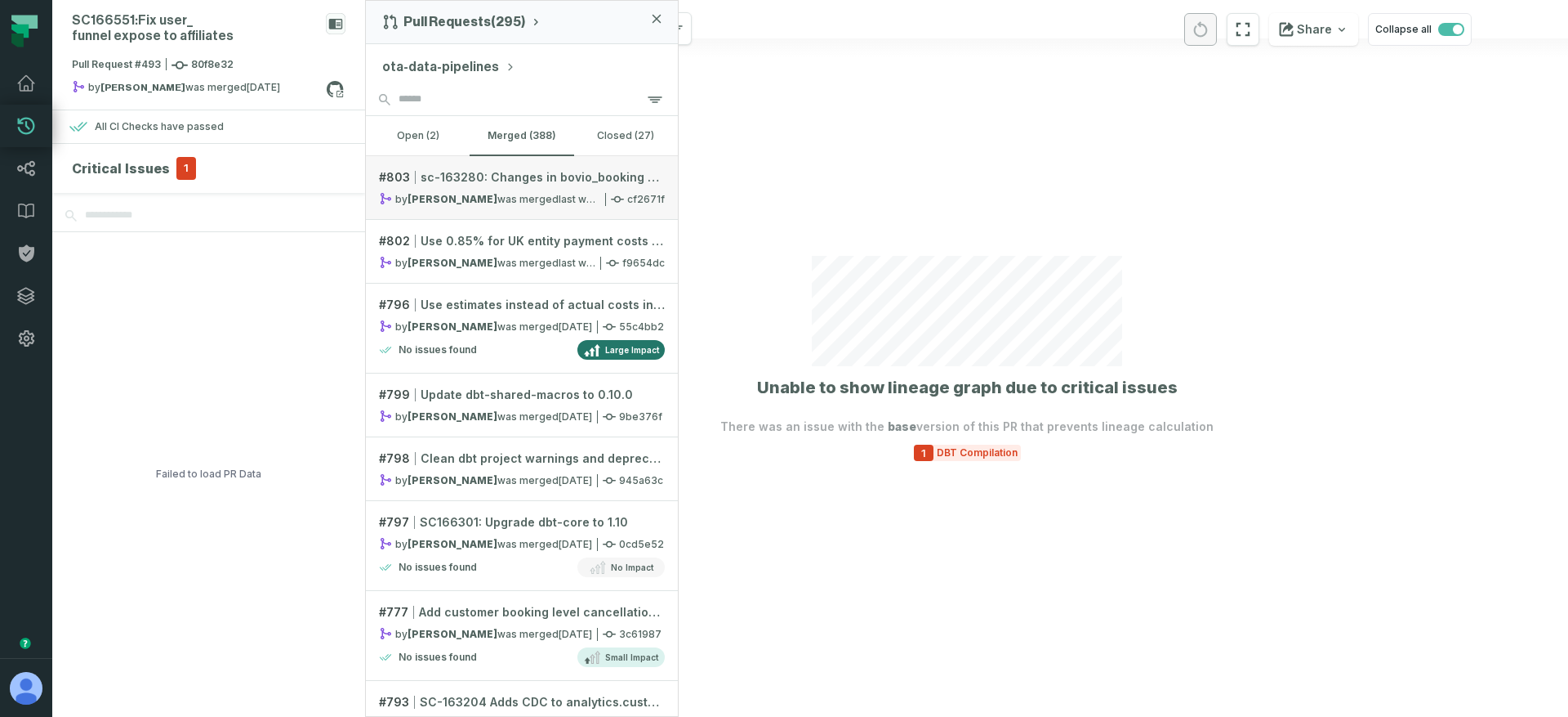
click at [460, 196] on strong "[PERSON_NAME]" at bounding box center [452, 199] width 90 height 12
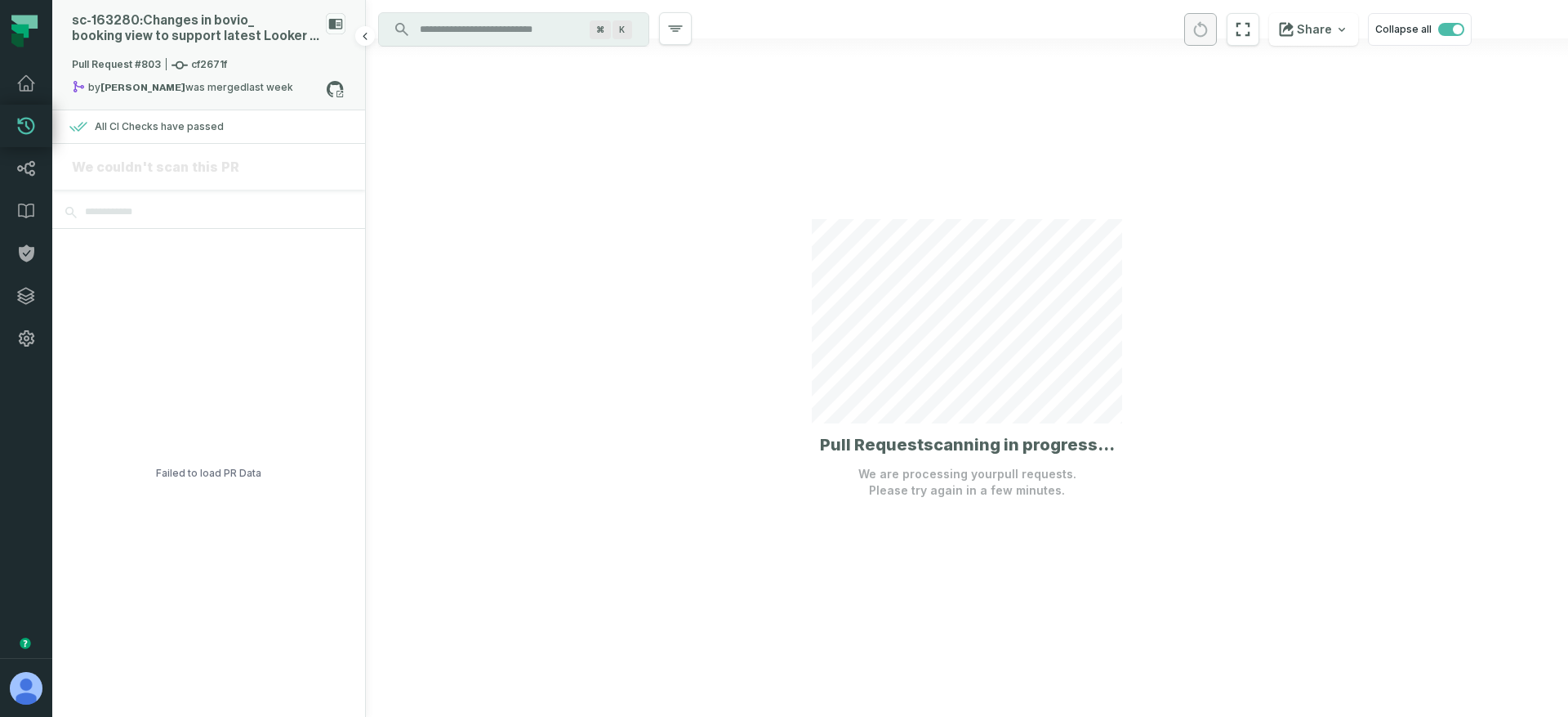
click at [281, 38] on div "sc- 163280: Changes in bovio_ booking view to support latest Looker structure" at bounding box center [195, 29] width 248 height 31
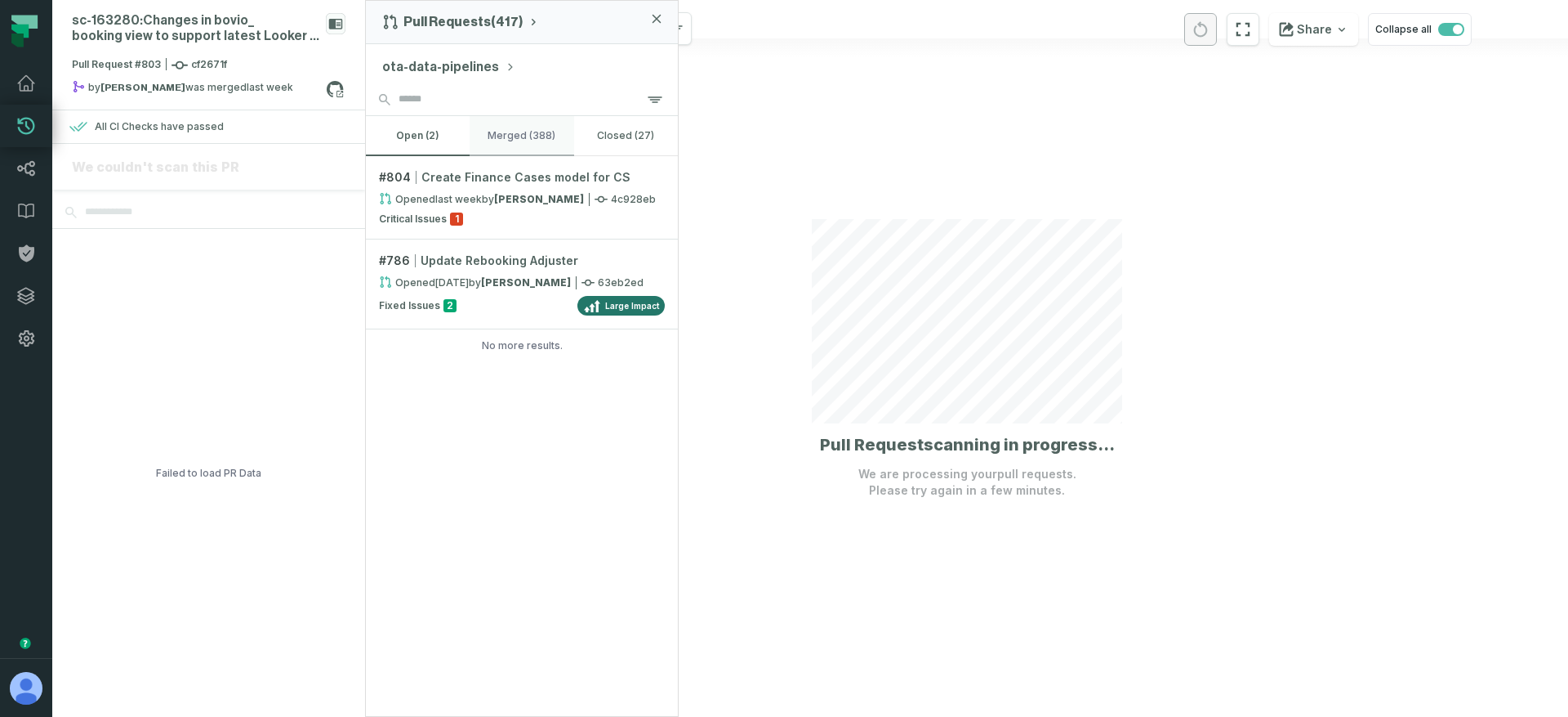
click at [544, 141] on button "merged (388)" at bounding box center [521, 136] width 104 height 39
click at [430, 135] on button "open (2)" at bounding box center [417, 136] width 104 height 39
click at [531, 131] on button "merged (388)" at bounding box center [521, 136] width 104 height 39
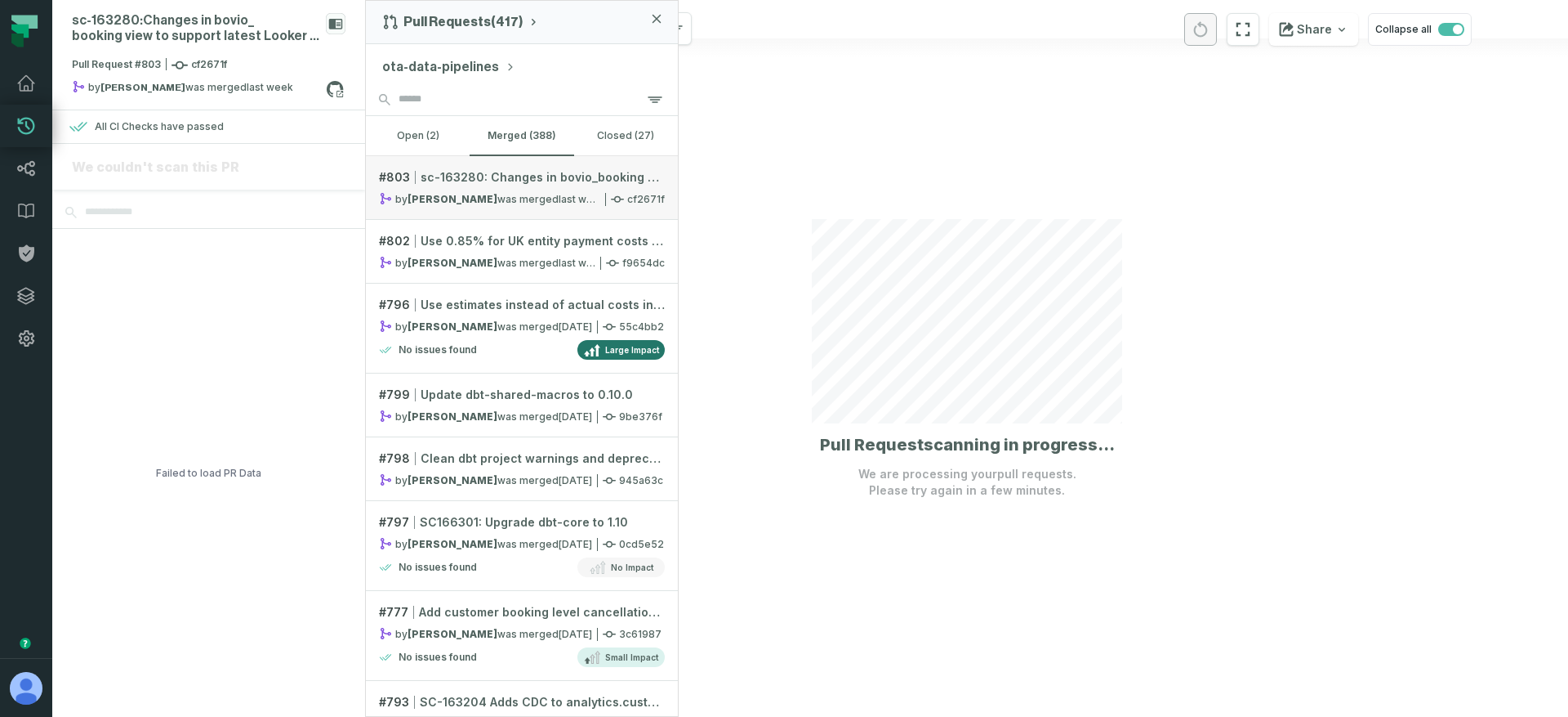
click at [510, 172] on span "sc-163280: Changes in bovio_booking view to support latest Looker structure" at bounding box center [542, 178] width 245 height 16
click at [502, 180] on span "sc-163280: Changes in bovio_booking view to support latest Looker structure" at bounding box center [542, 178] width 245 height 16
click at [480, 188] on link "# 803 sc-163280: Changes in bovio_booking view to support latest Looker structu…" at bounding box center [521, 188] width 312 height 64
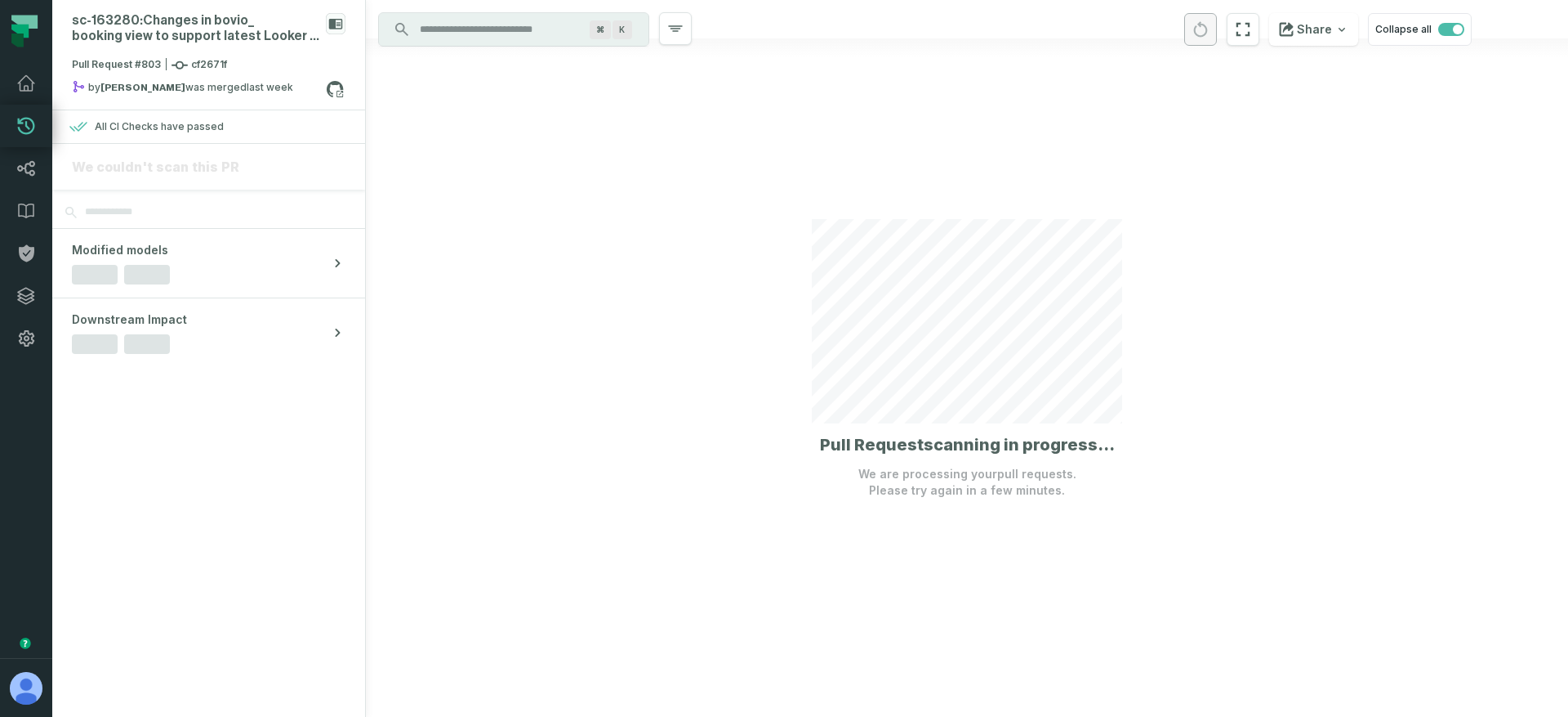
click at [901, 447] on h1 "Pull Request scanning in progress..." at bounding box center [967, 444] width 294 height 23
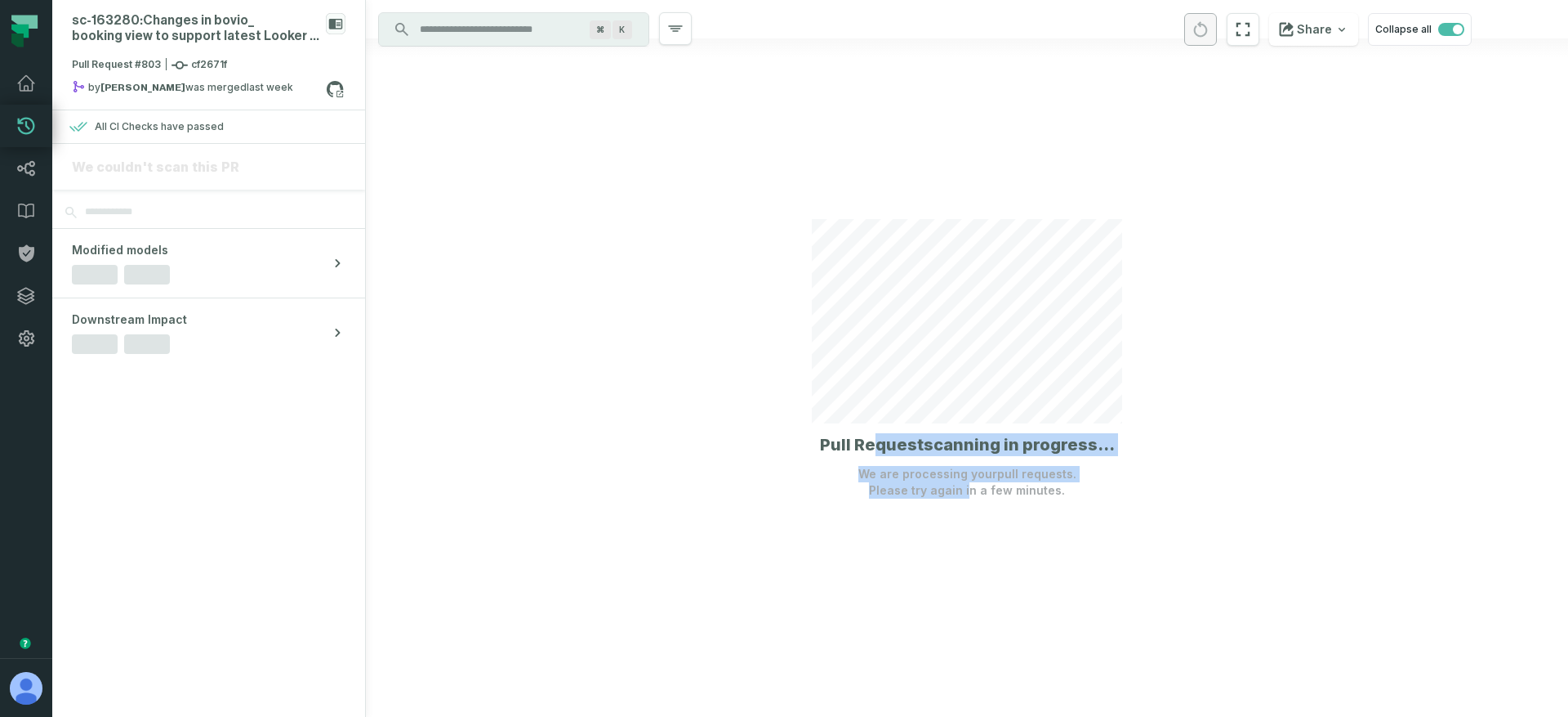
drag, startPoint x: 873, startPoint y: 444, endPoint x: 971, endPoint y: 490, distance: 108.3
click at [971, 490] on section "Pull Request scanning in progress... We are processing your pull requests . Ple…" at bounding box center [966, 358] width 310 height 279
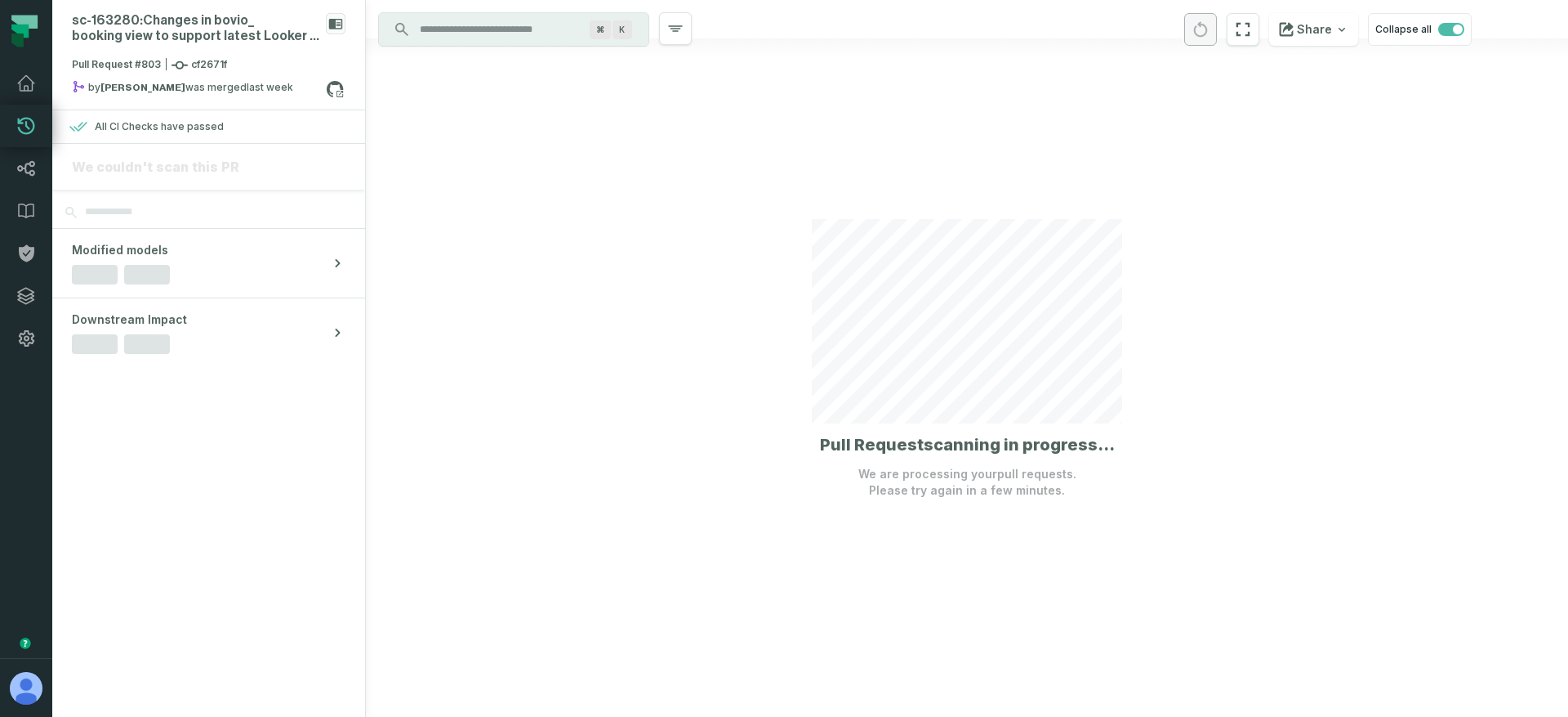
click at [996, 489] on p "We are processing your pull requests . Please try again in a few minutes." at bounding box center [967, 482] width 218 height 33
click at [282, 58] on div "Pull Request #803 cf2671f" at bounding box center [209, 69] width 273 height 23
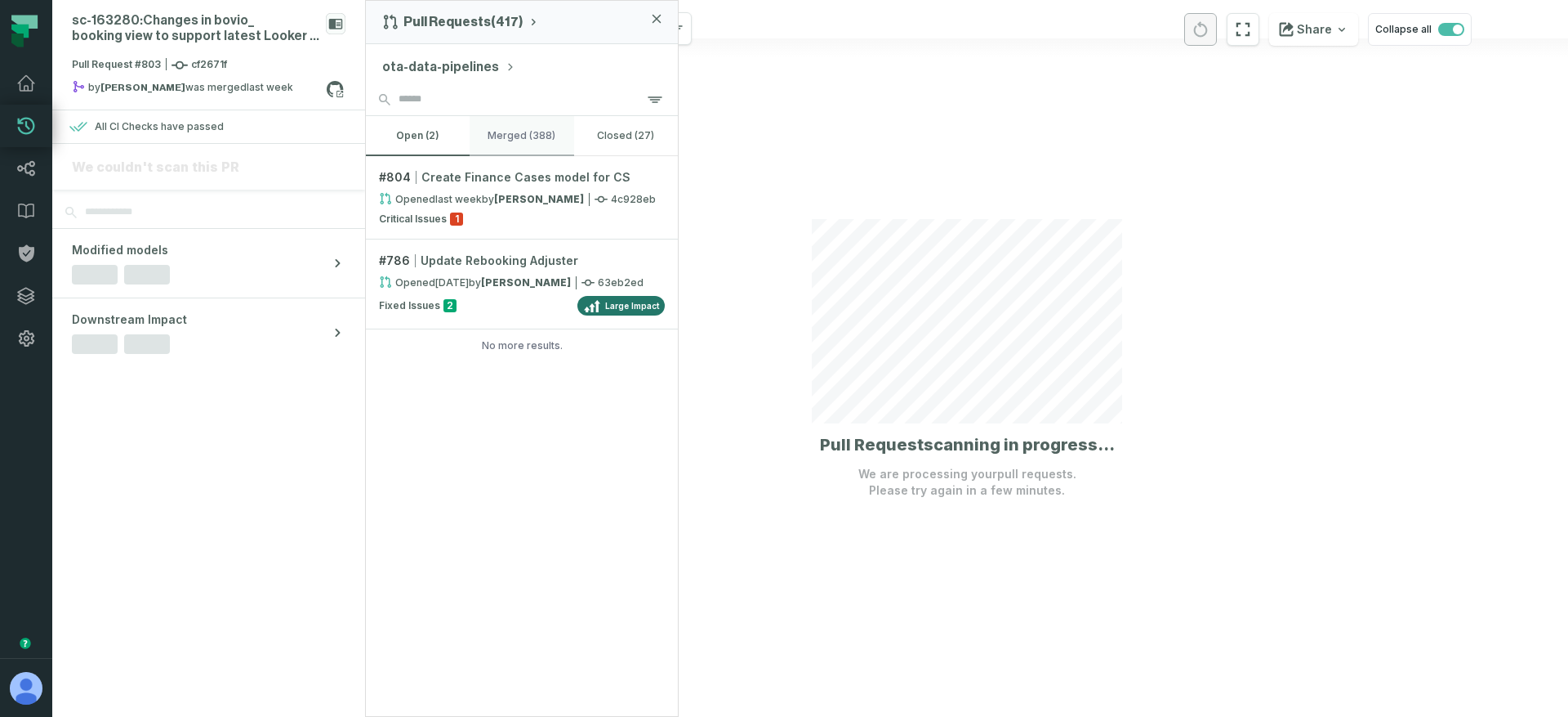
click at [507, 129] on button "merged (388)" at bounding box center [521, 136] width 104 height 39
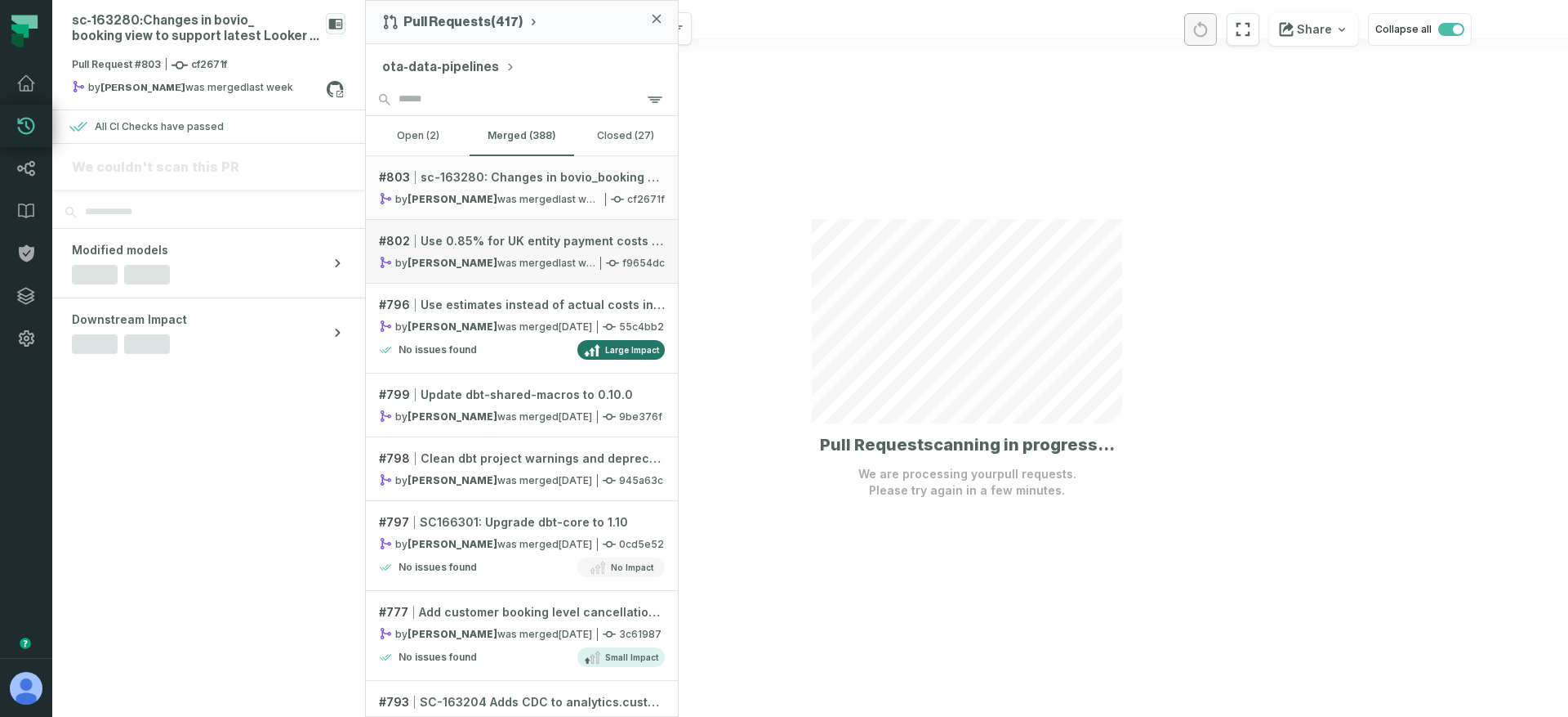
click at [501, 246] on span "Use 0.85% for UK entity payment costs percentage" at bounding box center [542, 241] width 245 height 16
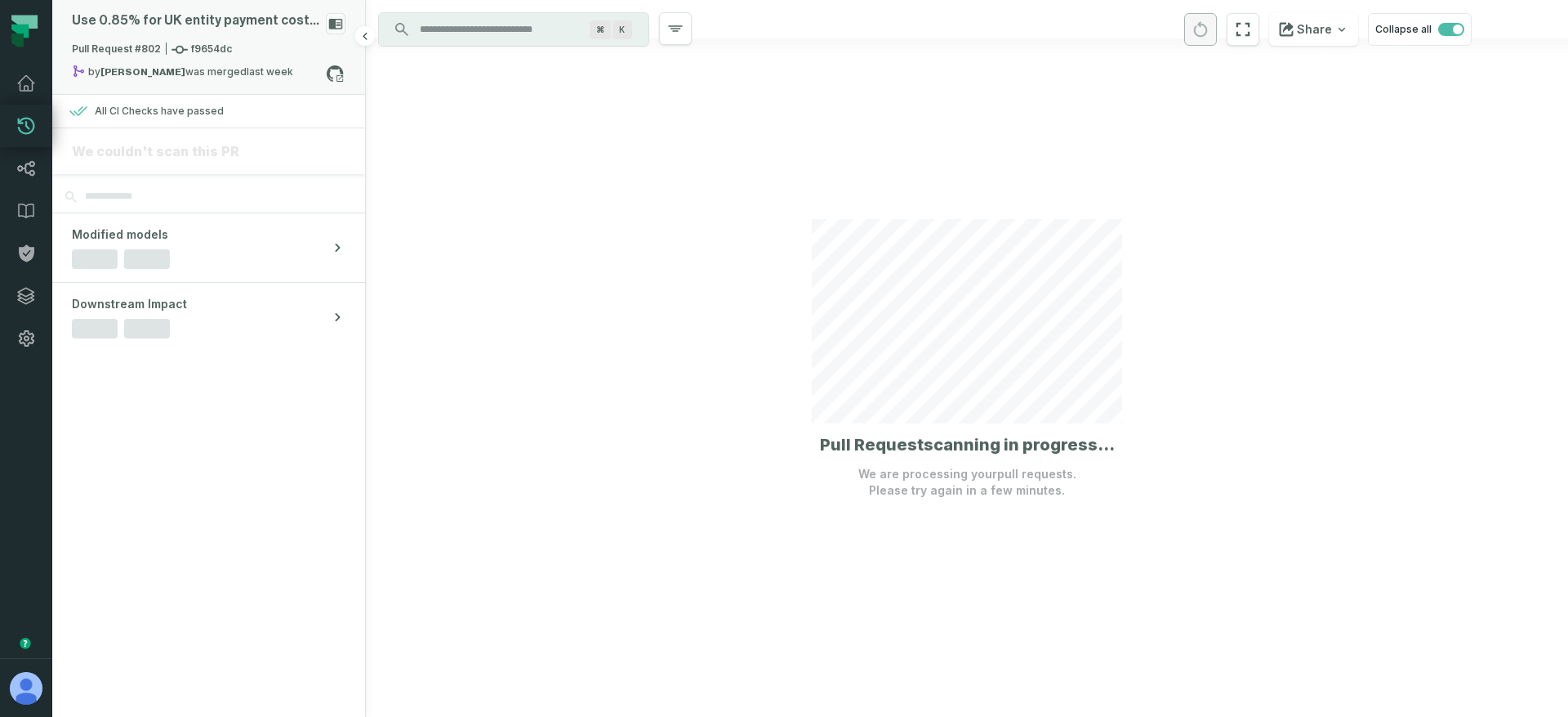
click at [245, 48] on div "Pull Request #802 f9654dc" at bounding box center [209, 53] width 273 height 23
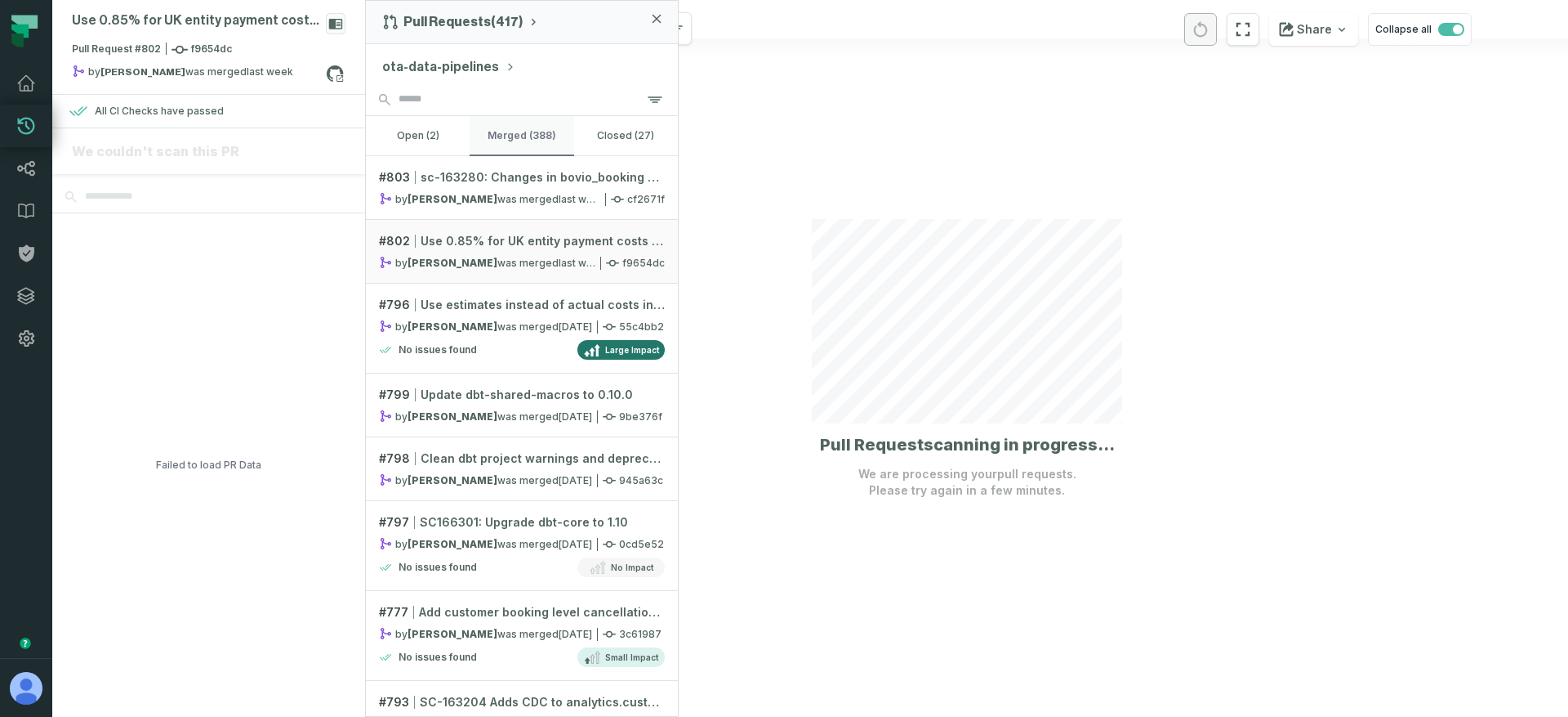
click at [541, 141] on button "merged (388)" at bounding box center [521, 136] width 104 height 39
click at [887, 445] on h1 "Pull Request scanning in progress..." at bounding box center [967, 444] width 294 height 23
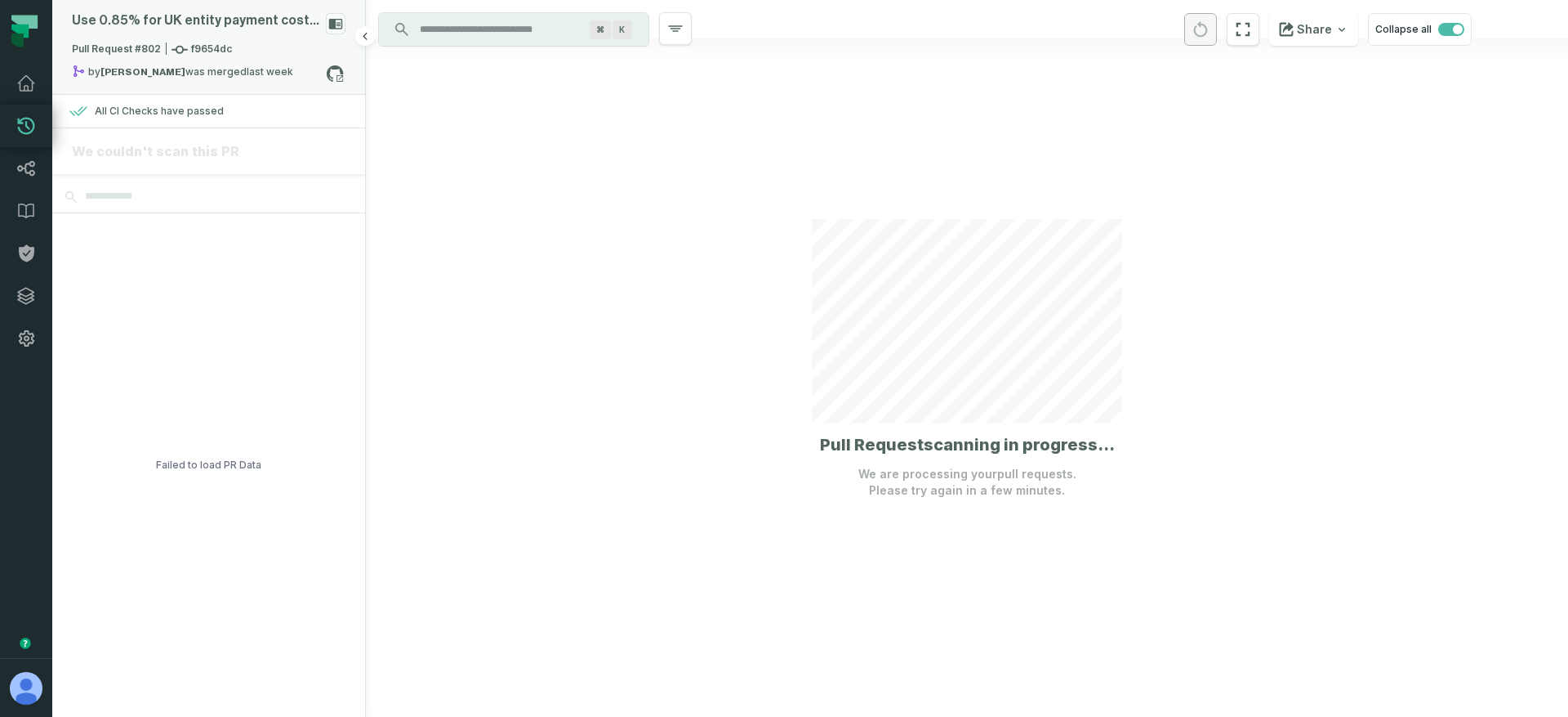
click at [300, 30] on div "Use 0.85% for UK entity payment costs percentage" at bounding box center [209, 27] width 273 height 29
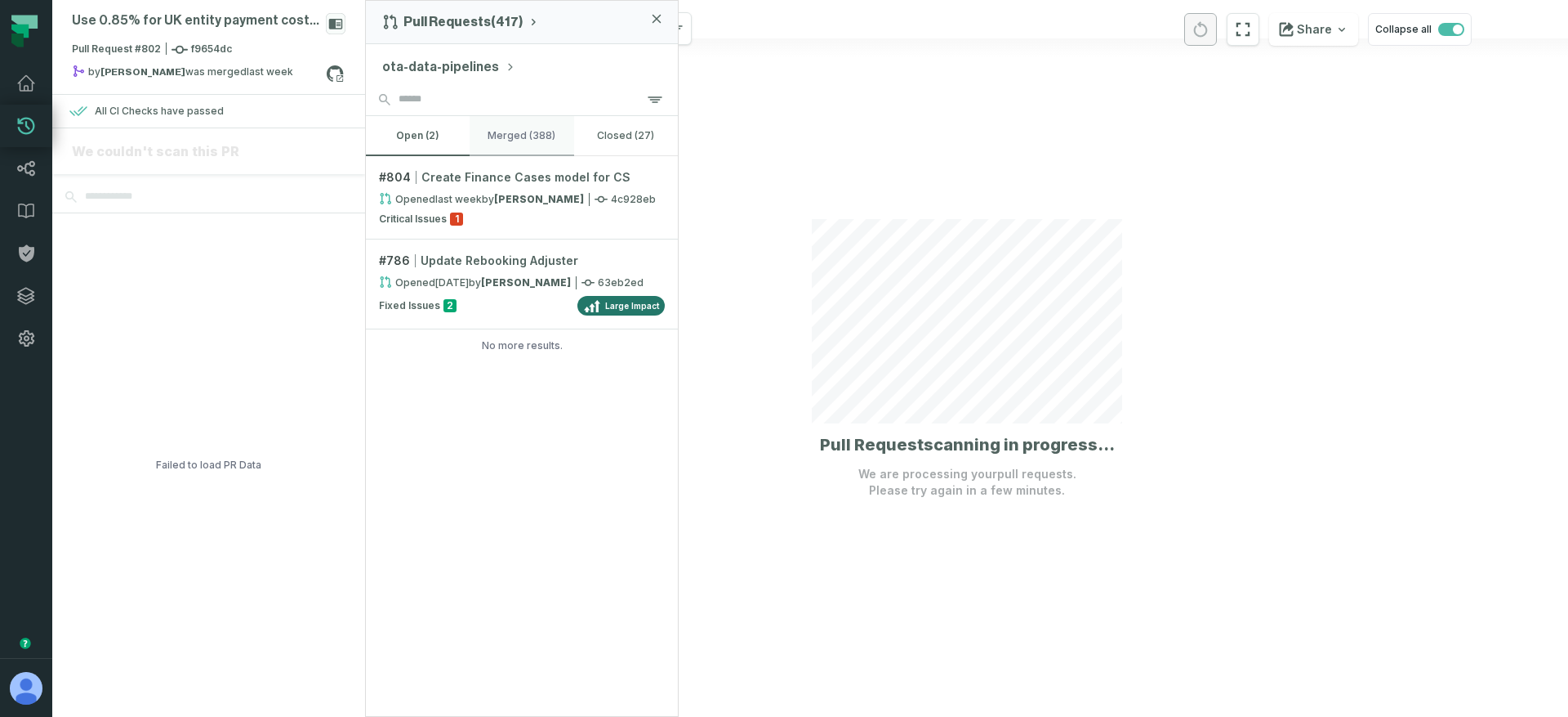
click at [488, 143] on button "merged (388)" at bounding box center [521, 136] width 104 height 39
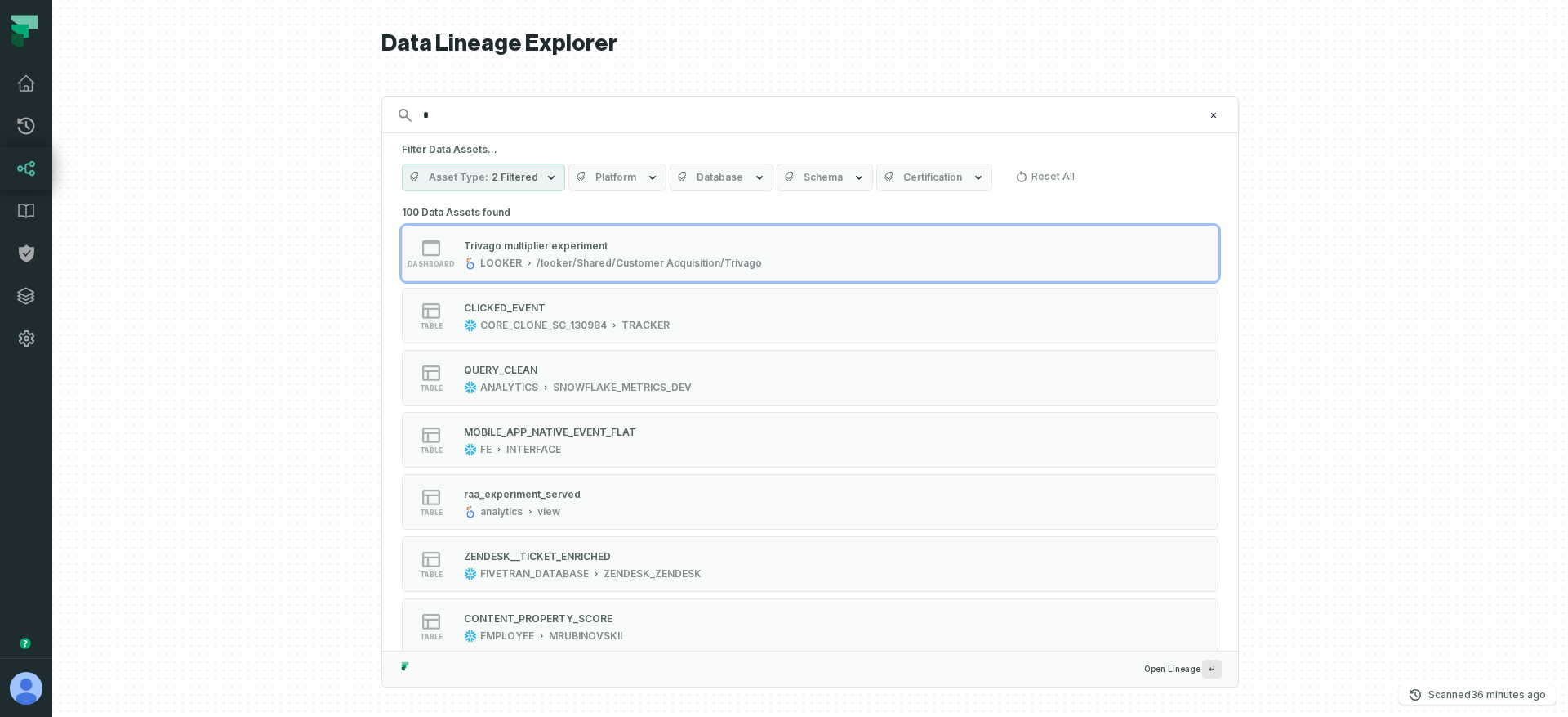
type input "*"
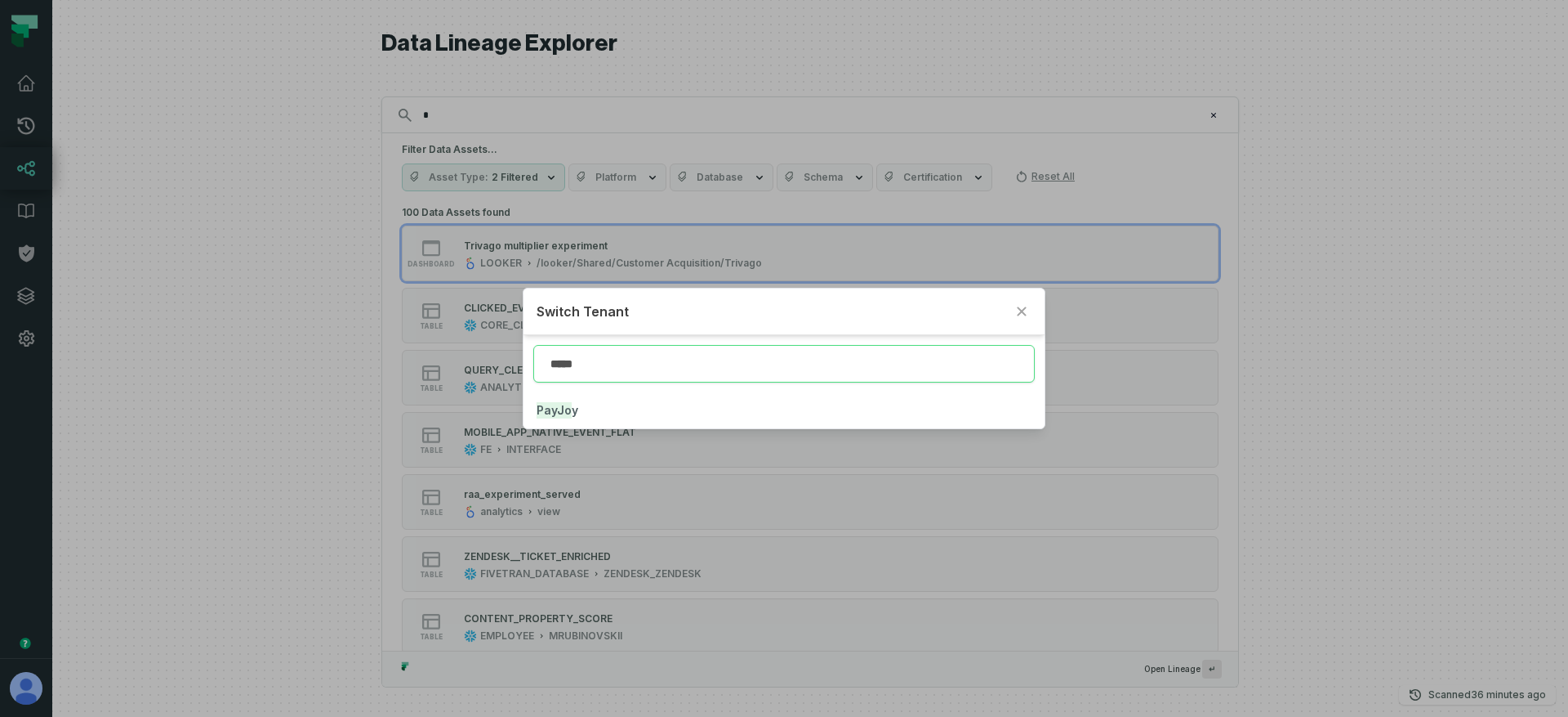
type input "*****"
click button "PayJo y" at bounding box center [784, 410] width 521 height 36
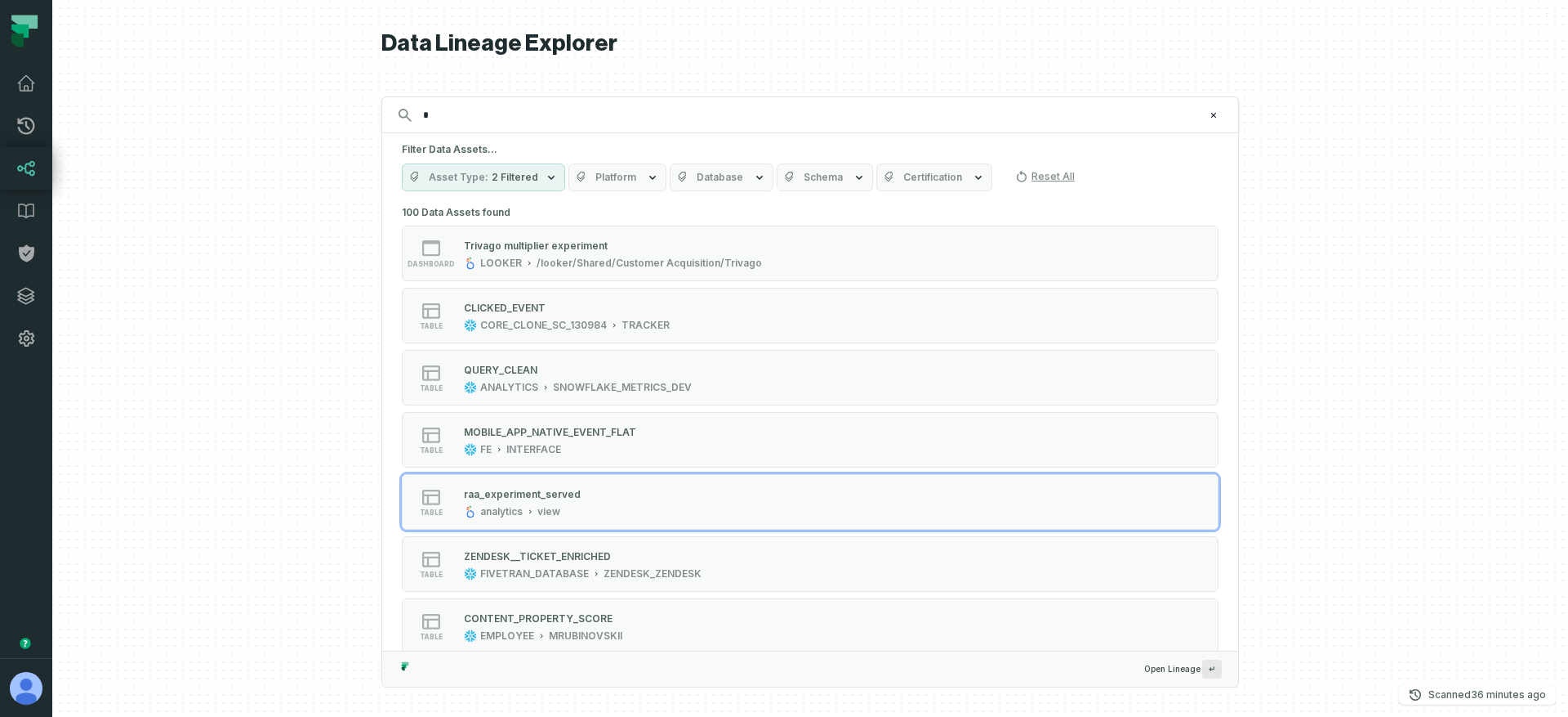
click at [294, 310] on div at bounding box center [810, 358] width 1516 height 717
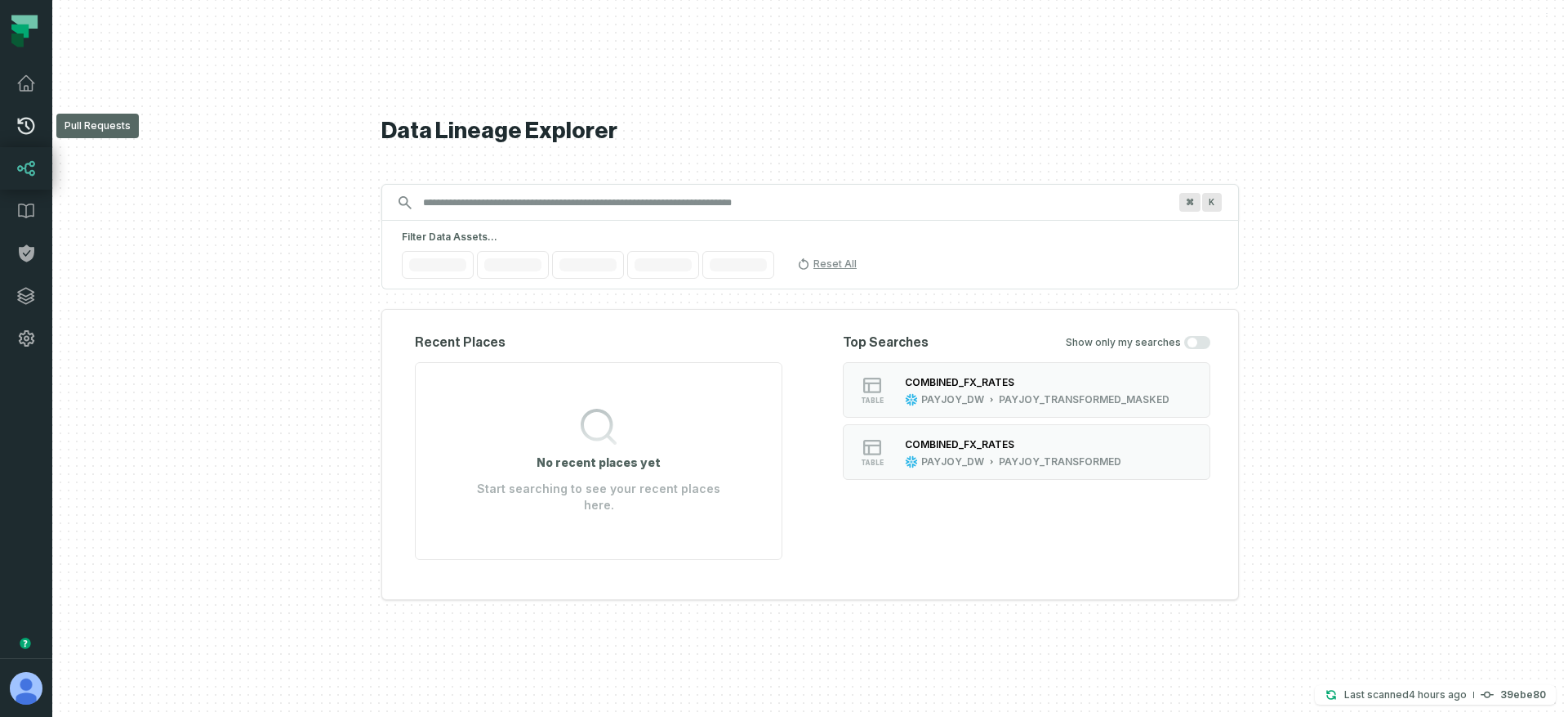
click at [37, 136] on link "Pull Requests" at bounding box center [26, 126] width 52 height 43
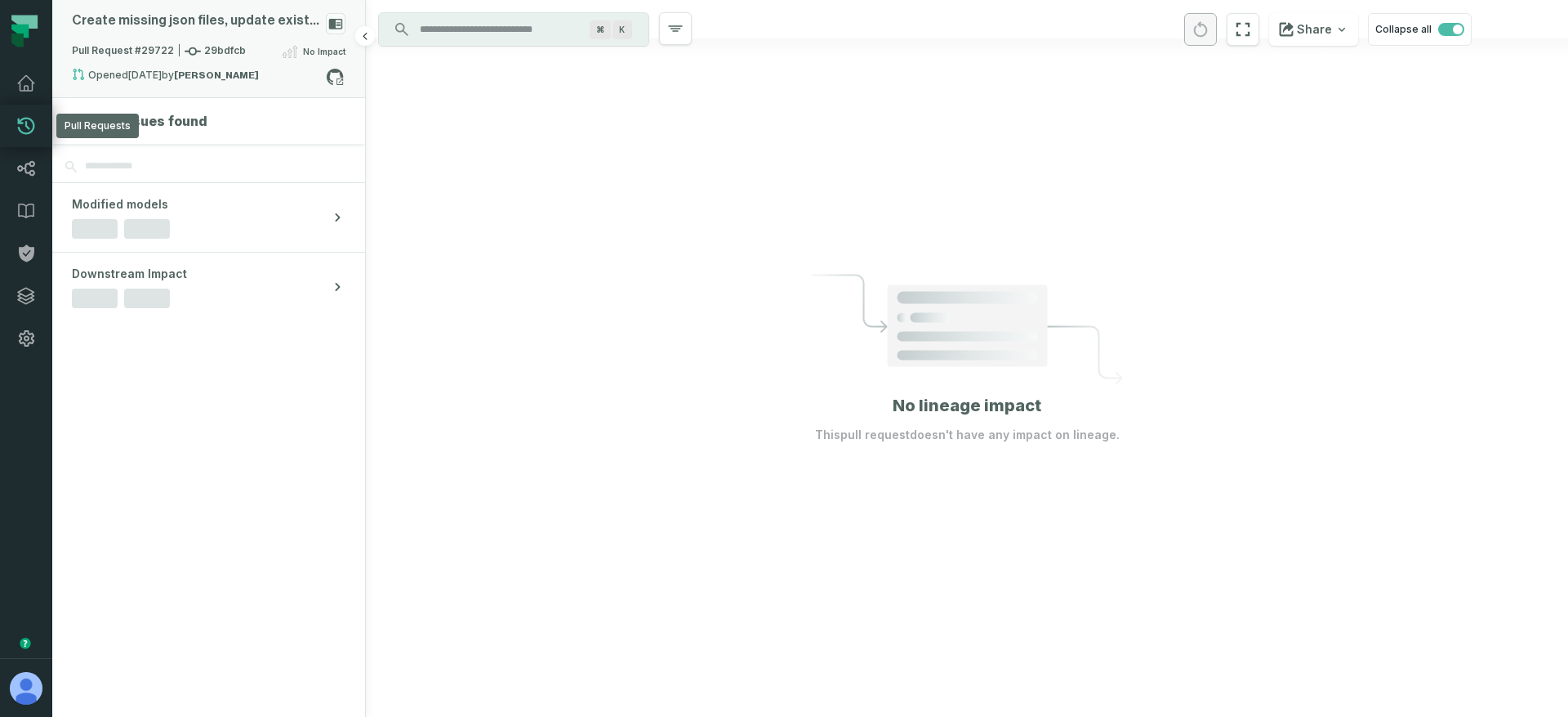
click at [254, 61] on div "Pull Request #29722 29bdfcb No Impact" at bounding box center [209, 55] width 273 height 26
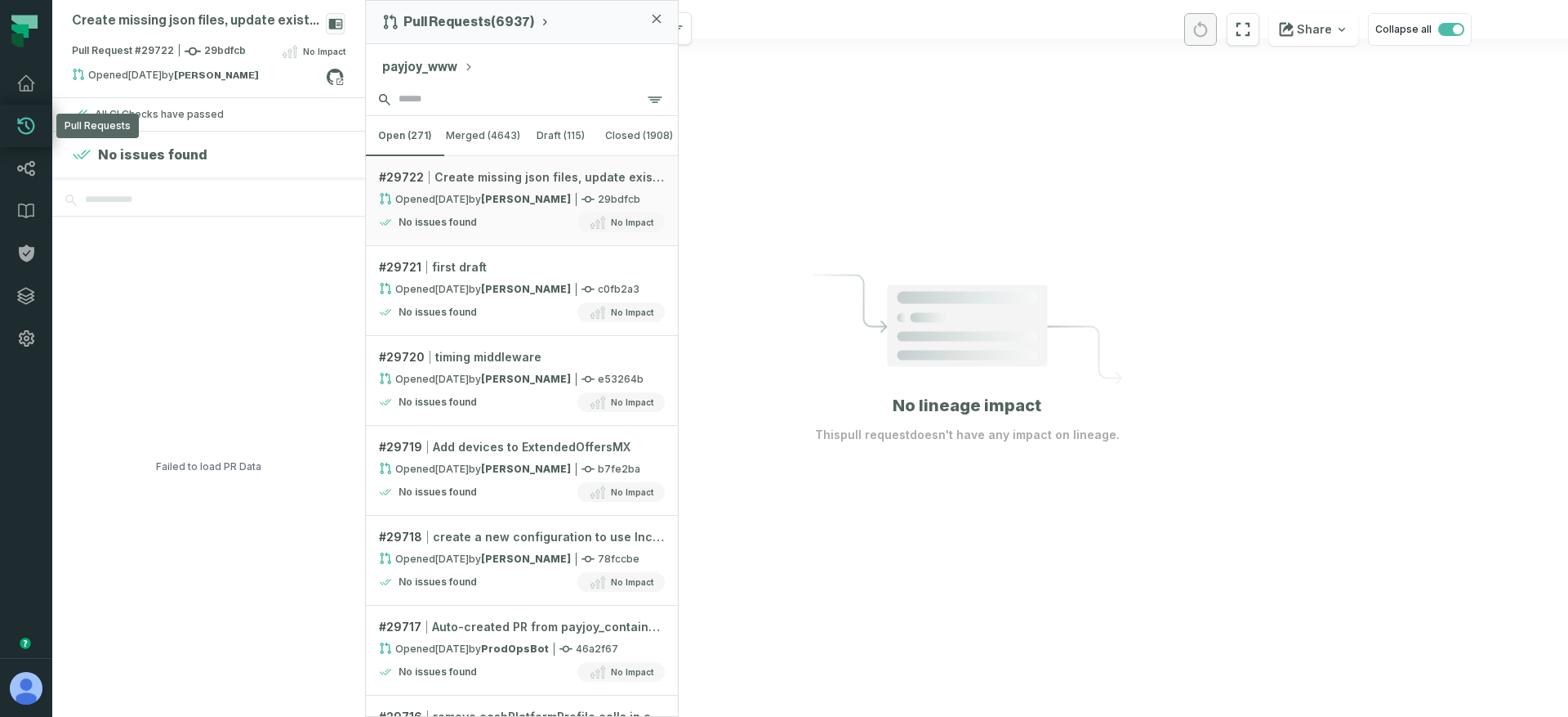
click at [444, 102] on input "search" at bounding box center [521, 100] width 312 height 33
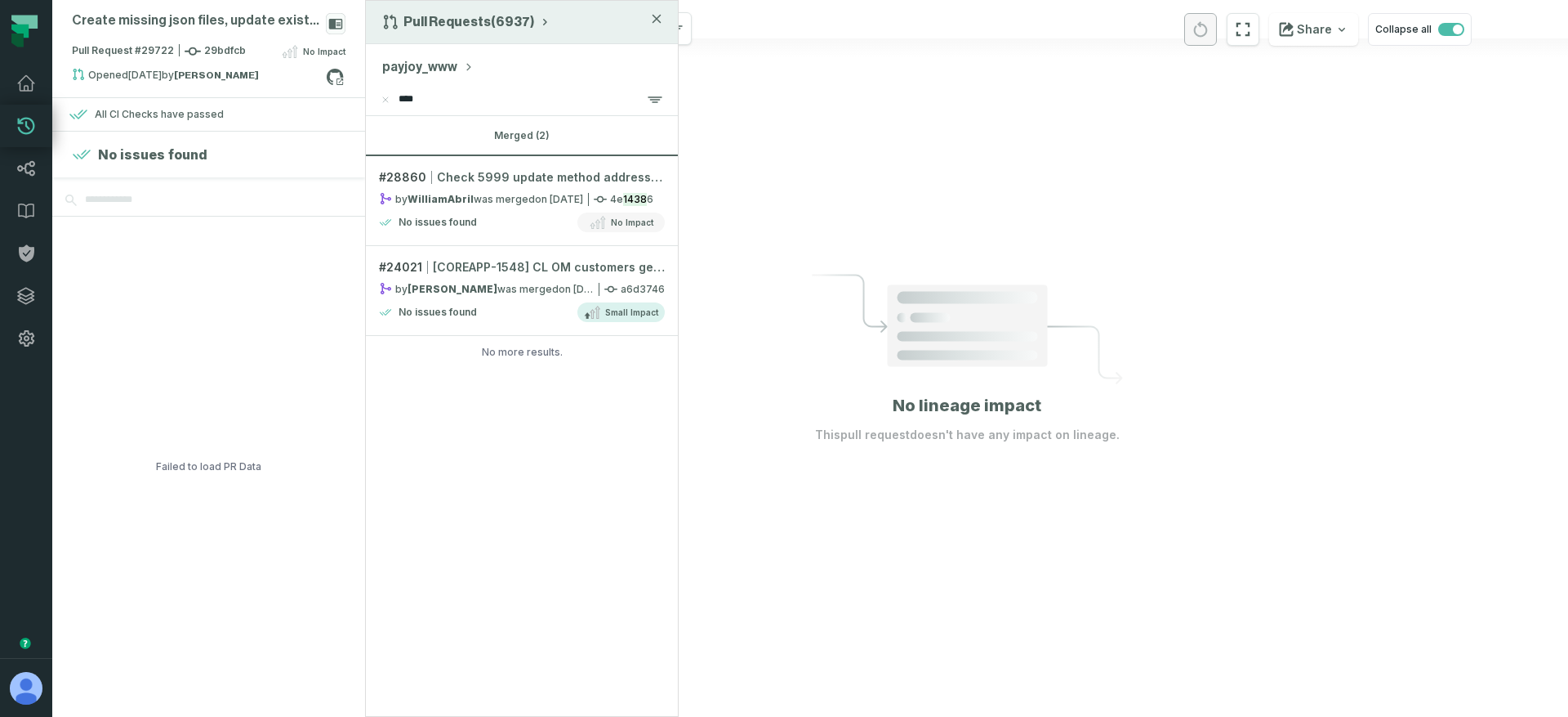
type input "****"
click at [487, 8] on div "Pull Requests (6937)" at bounding box center [521, 22] width 312 height 43
click at [441, 65] on button "payjoy_www" at bounding box center [428, 67] width 92 height 20
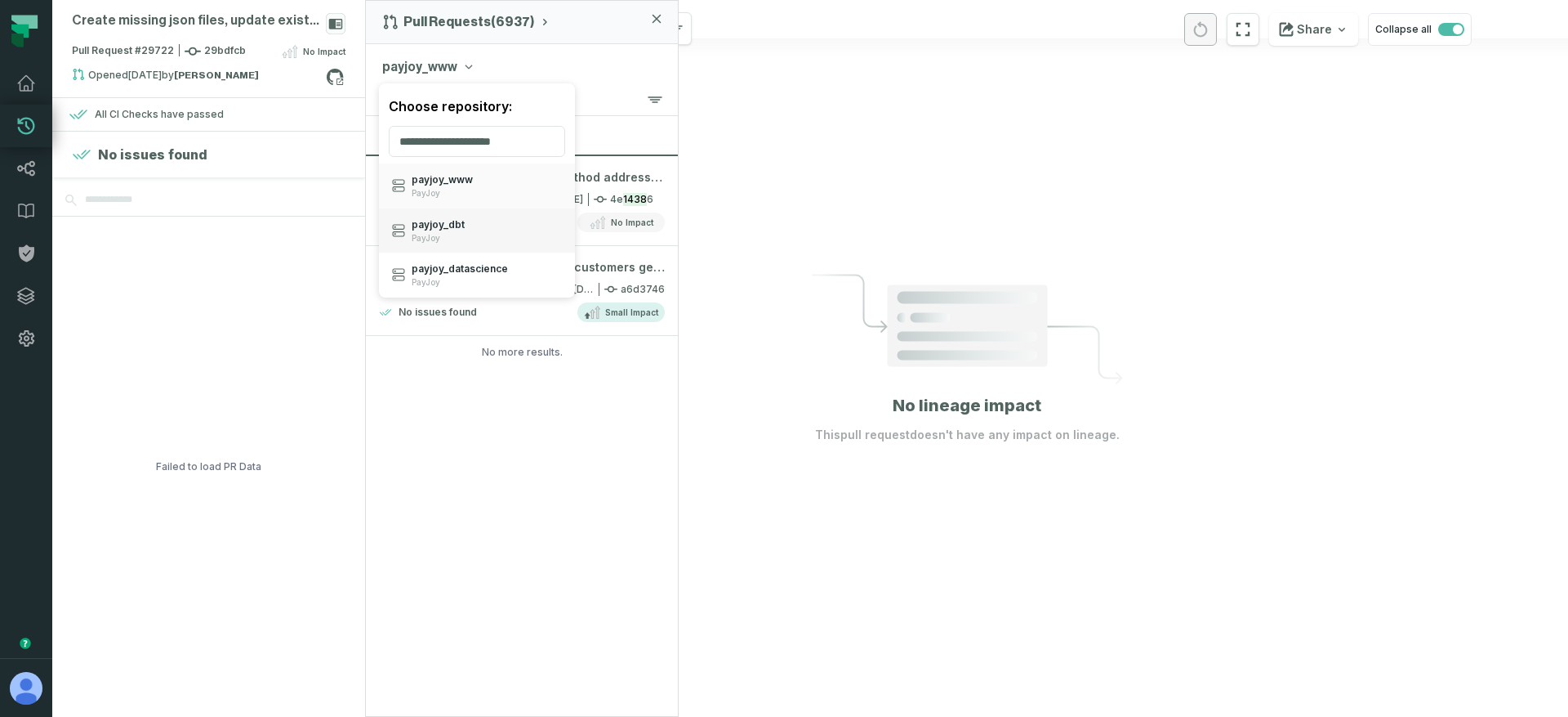
click at [445, 235] on span "PayJoy" at bounding box center [438, 238] width 53 height 11
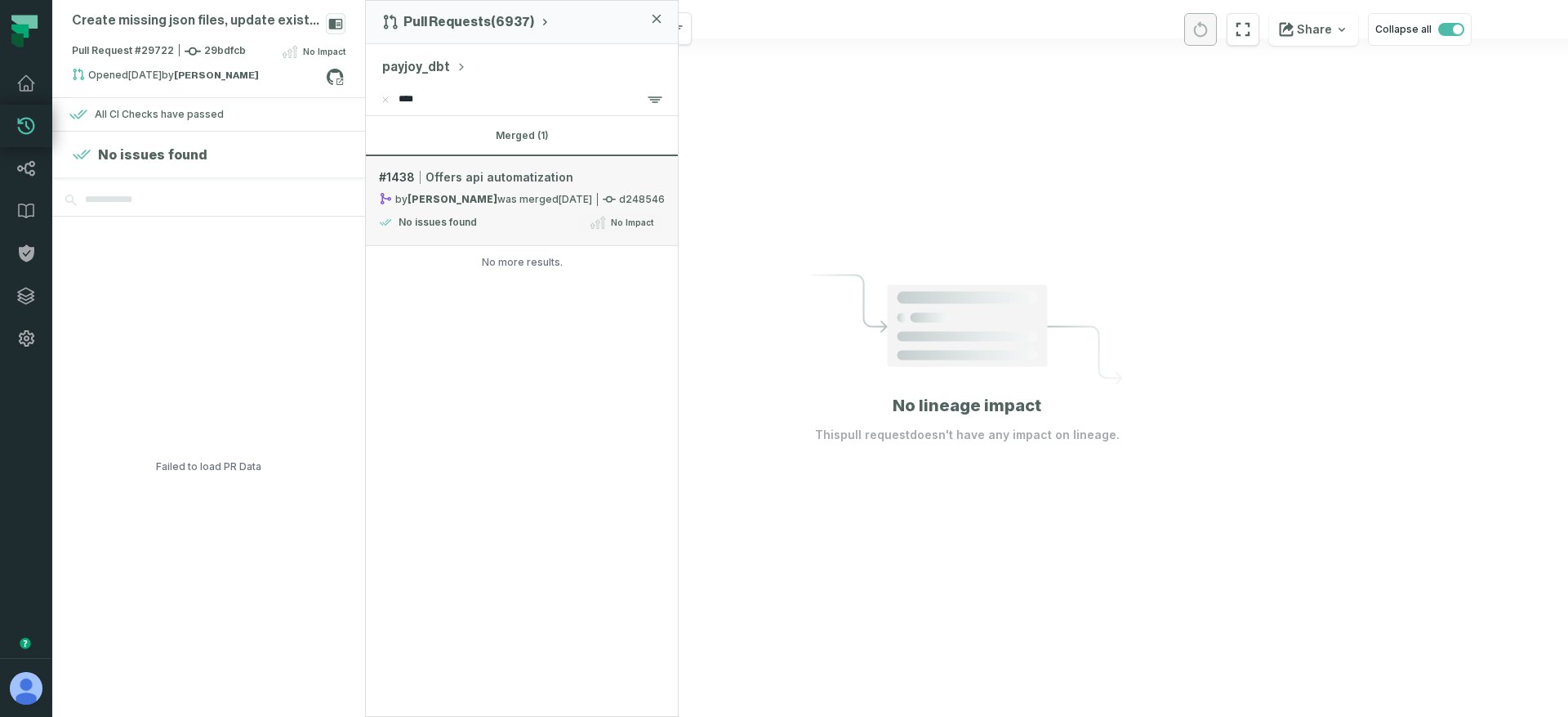
click at [468, 178] on div "Offers api automatization" at bounding box center [499, 178] width 148 height 16
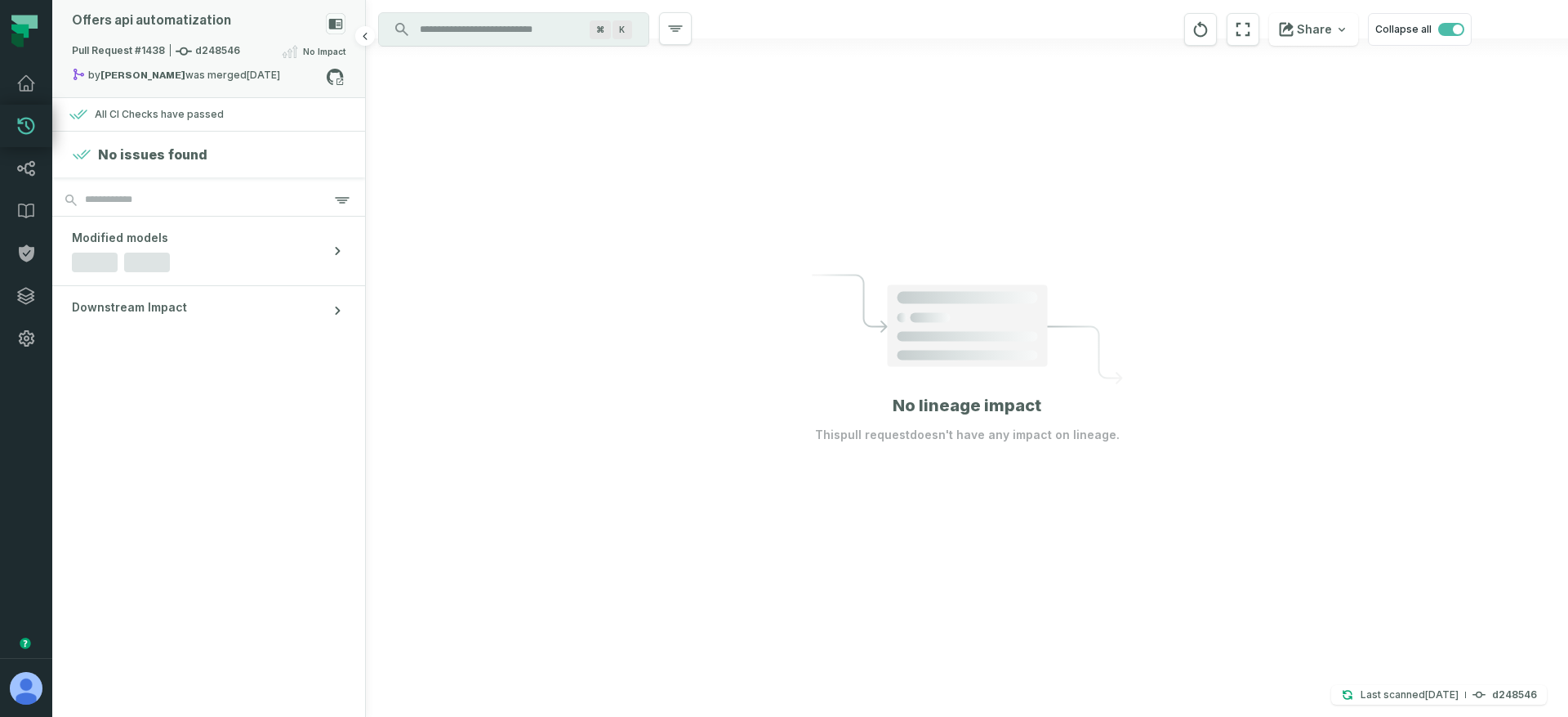
click at [202, 73] on div "by Laura Peñaranda was merged 9/30/2025, 12:00:51 AM" at bounding box center [199, 78] width 254 height 20
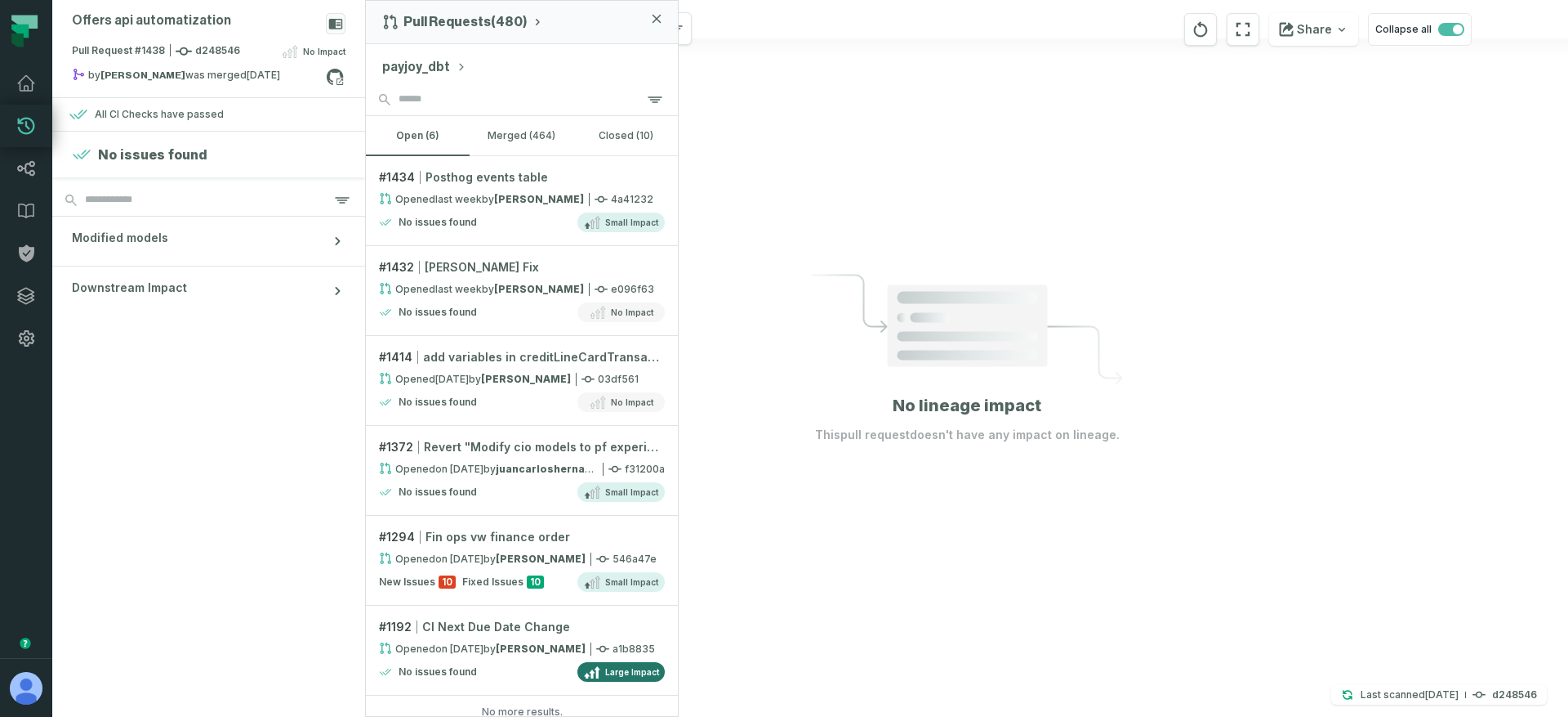
click at [830, 171] on div at bounding box center [967, 358] width 1202 height 717
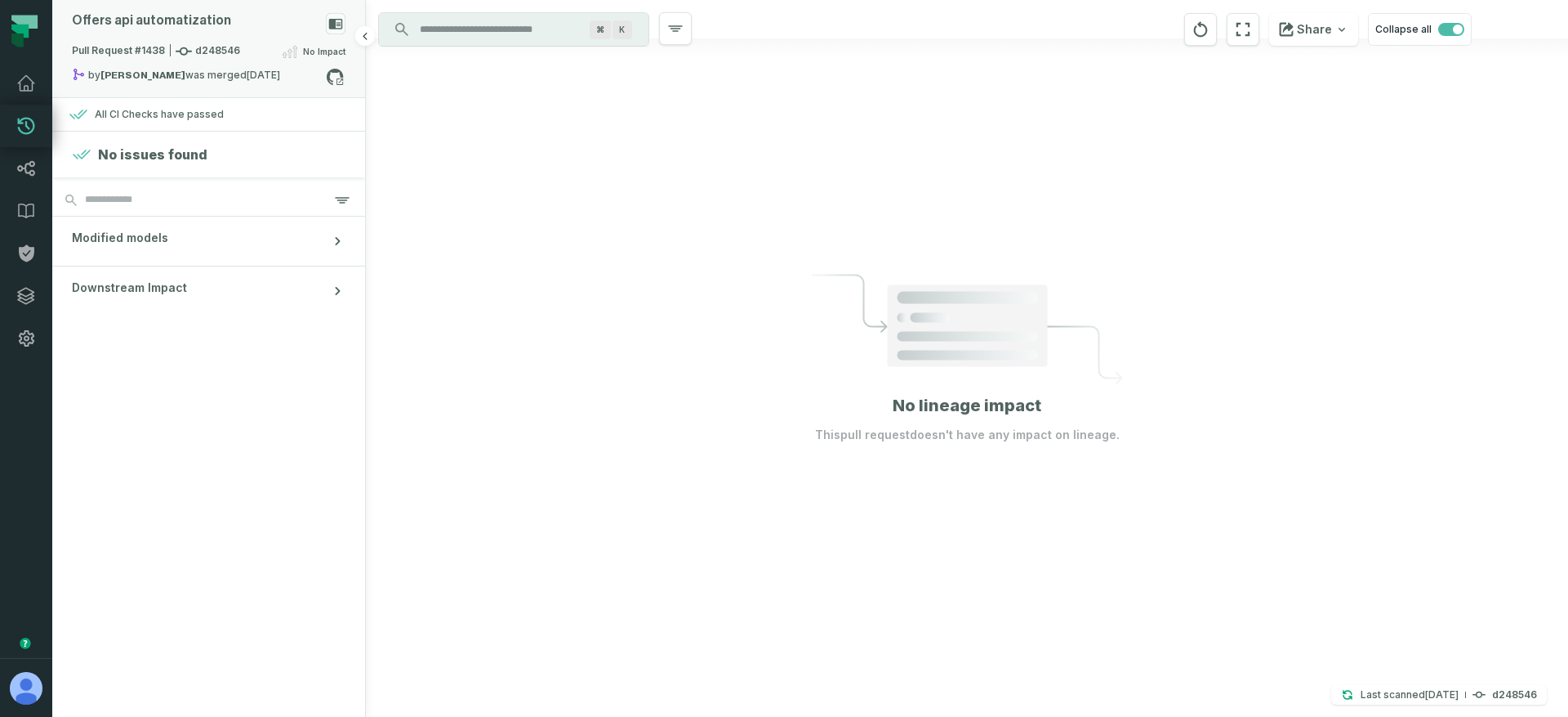
click at [154, 73] on strong "Laura Peñaranda" at bounding box center [143, 75] width 85 height 10
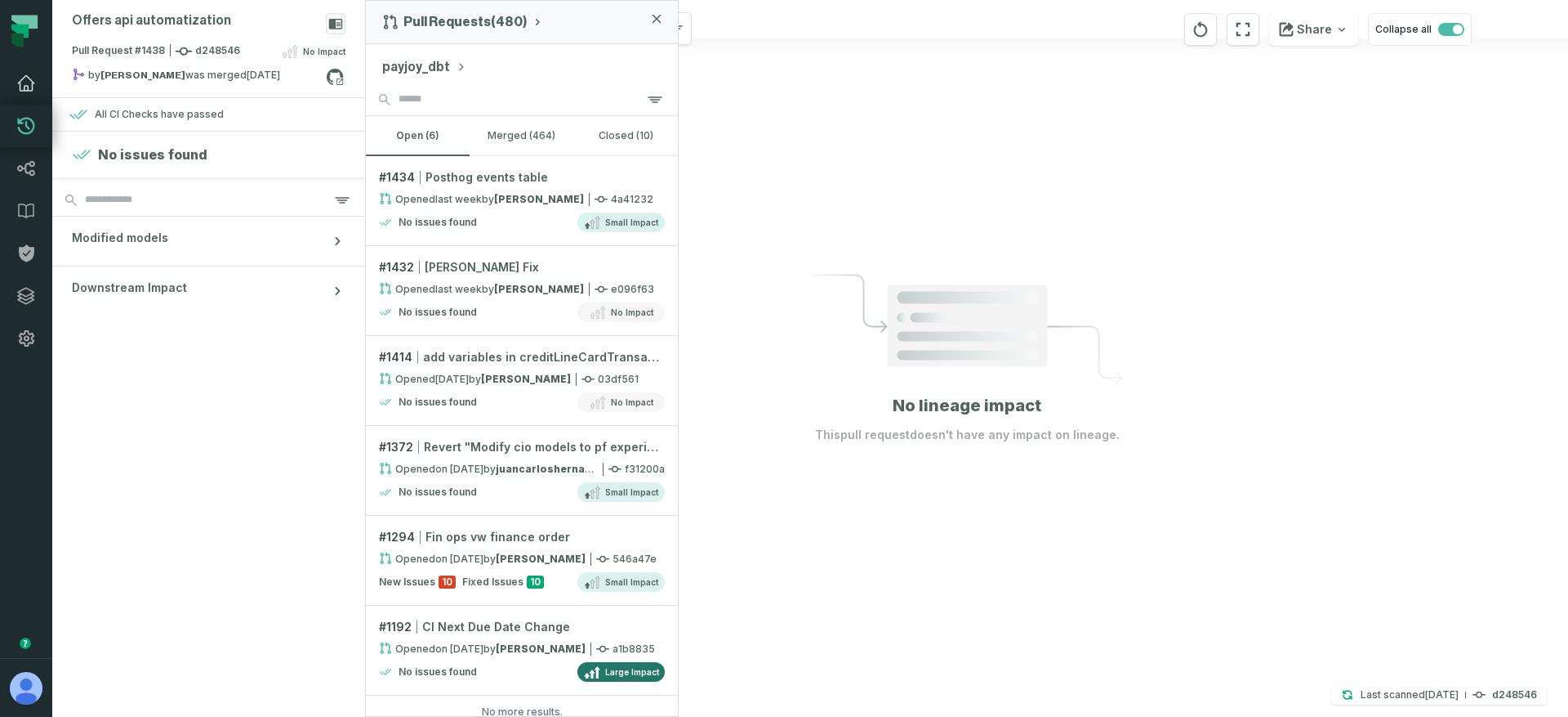
click at [29, 88] on icon at bounding box center [26, 83] width 20 height 20
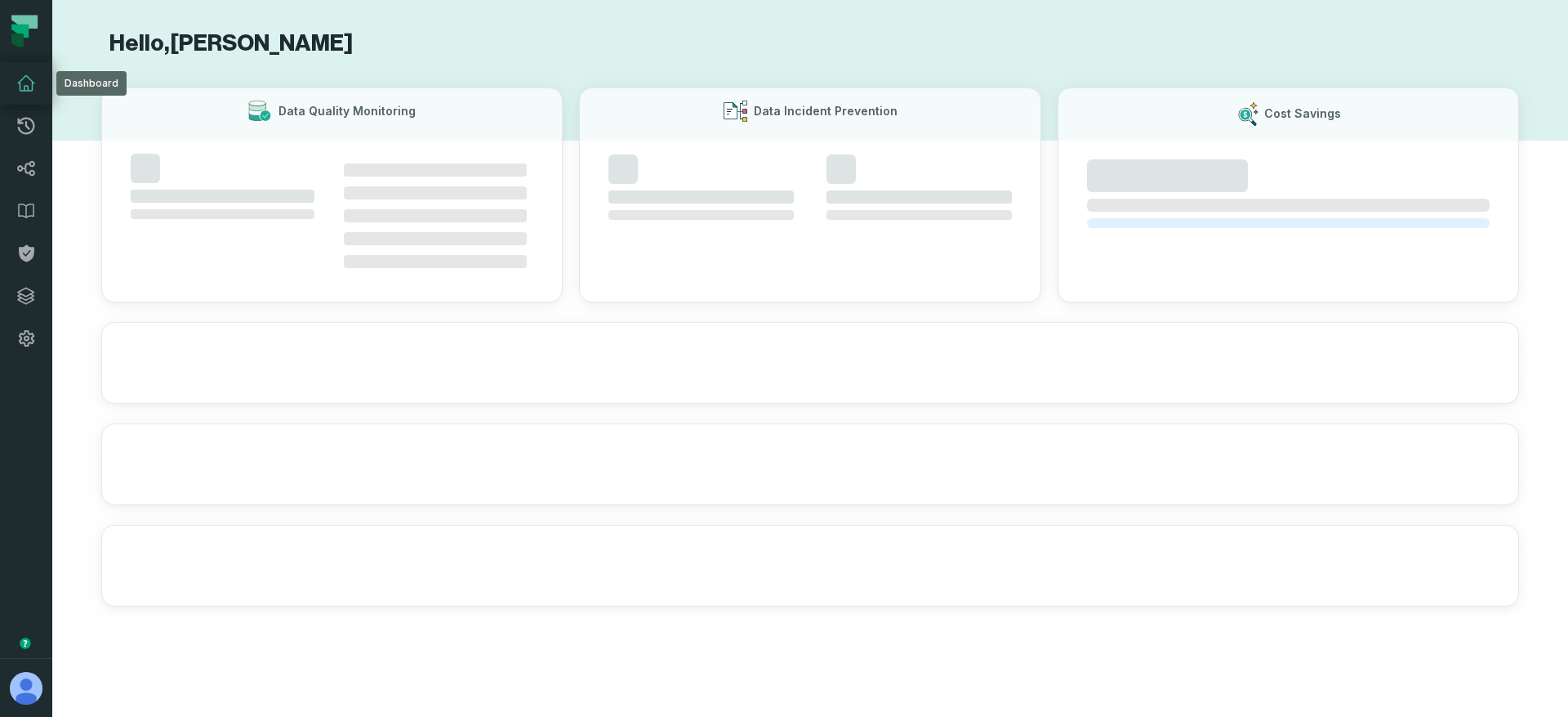
click at [20, 87] on icon at bounding box center [26, 83] width 16 height 15
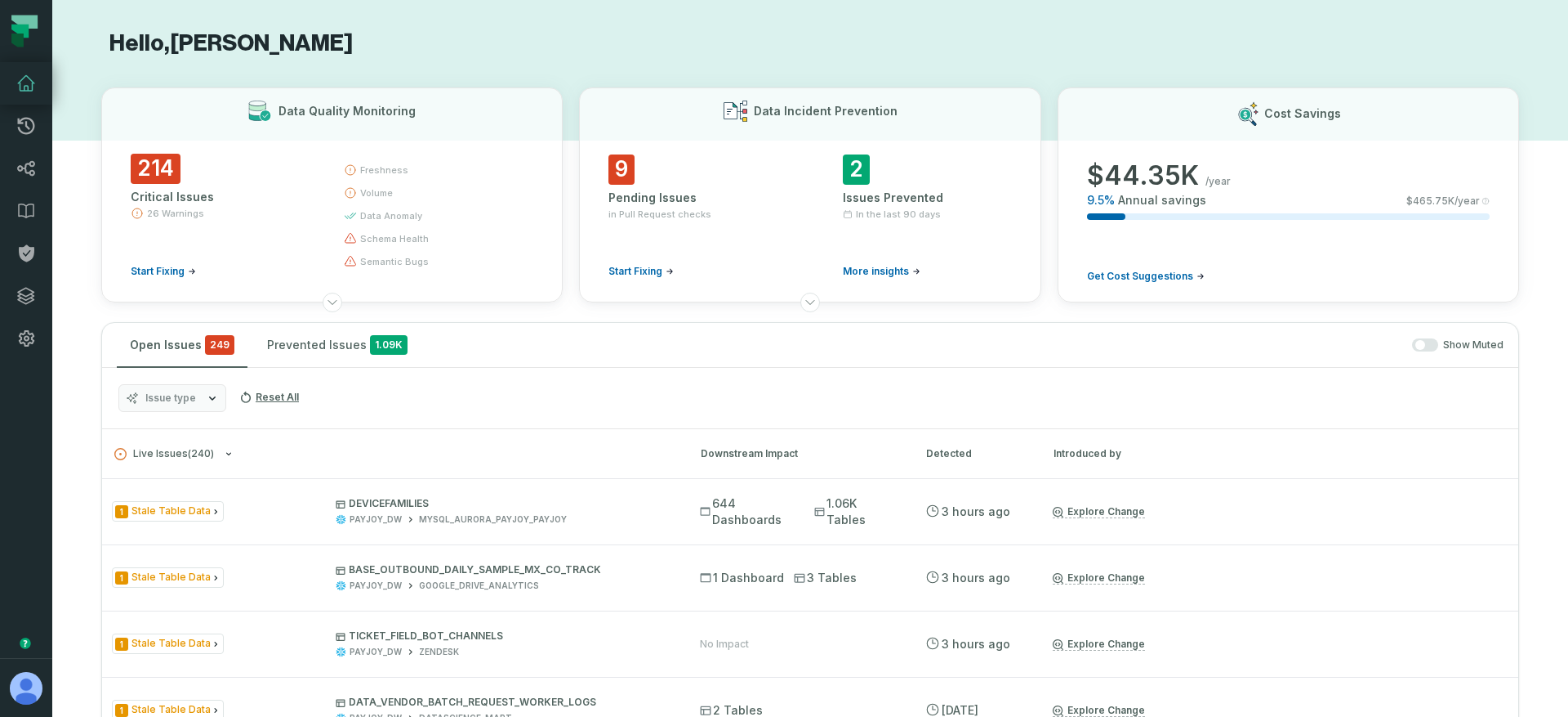
click at [207, 401] on icon "button" at bounding box center [213, 398] width 13 height 13
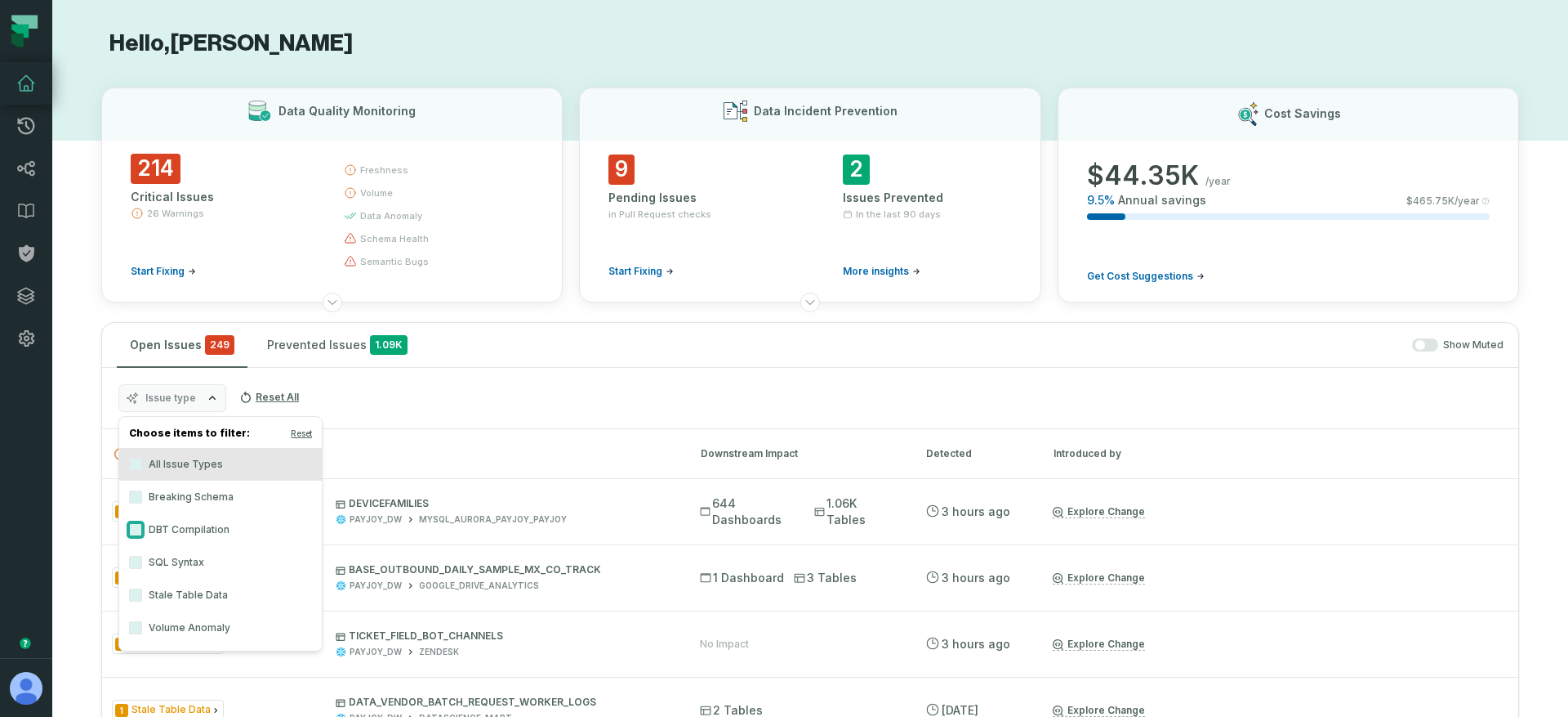
click at [137, 530] on button "DBT Compilation" at bounding box center [136, 530] width 13 height 13
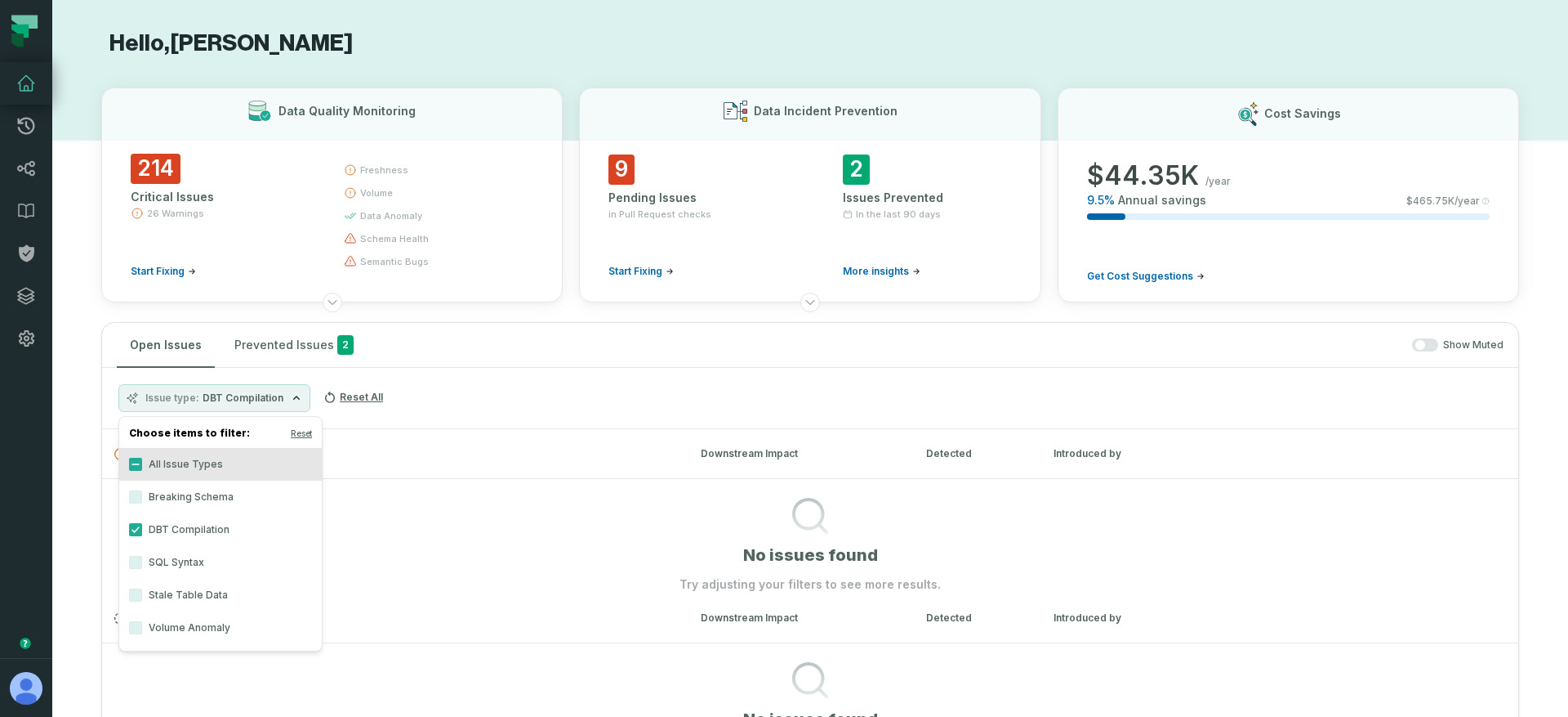
click at [456, 387] on div "Issue type DBT Compilation Reset All" at bounding box center [810, 398] width 1416 height 61
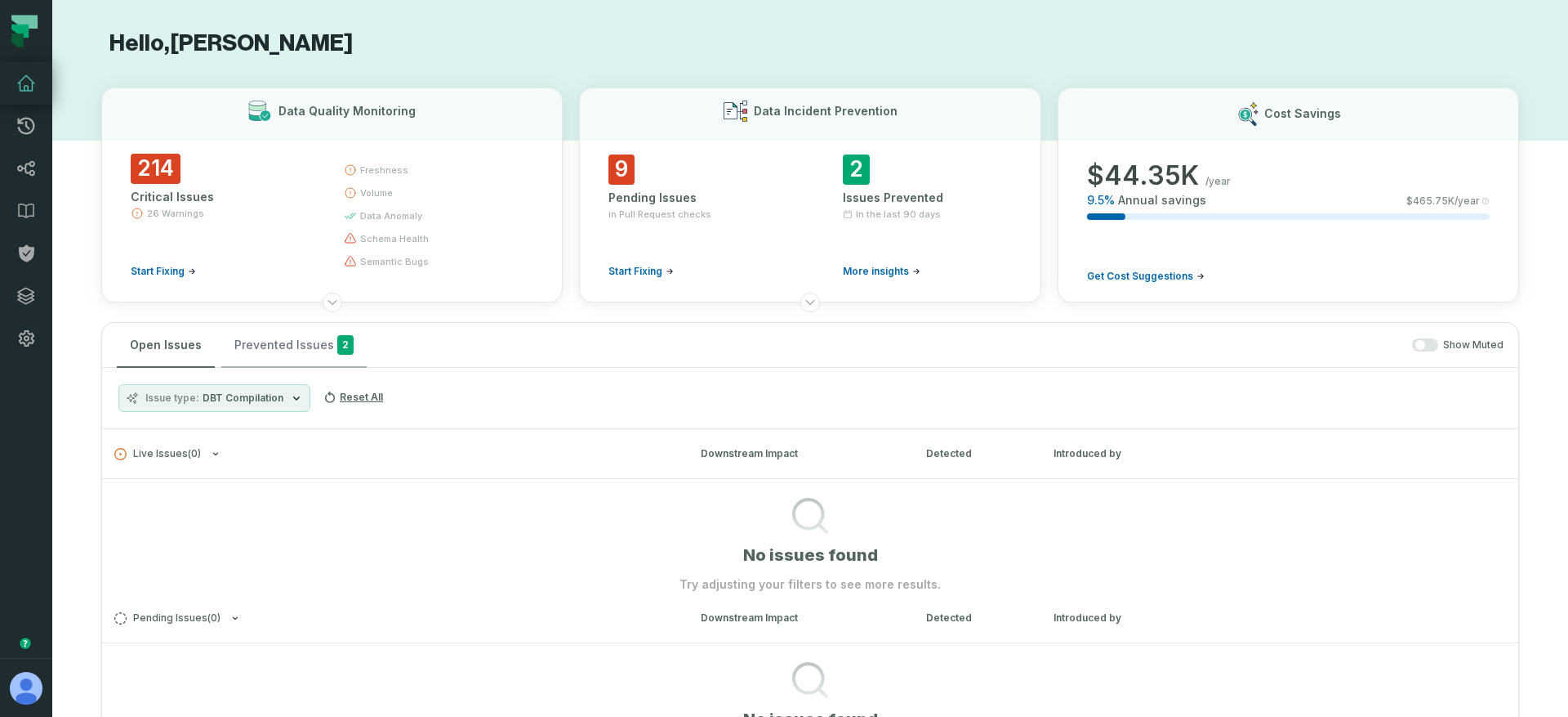
click at [276, 345] on button "Prevented Issues 2" at bounding box center [294, 345] width 146 height 44
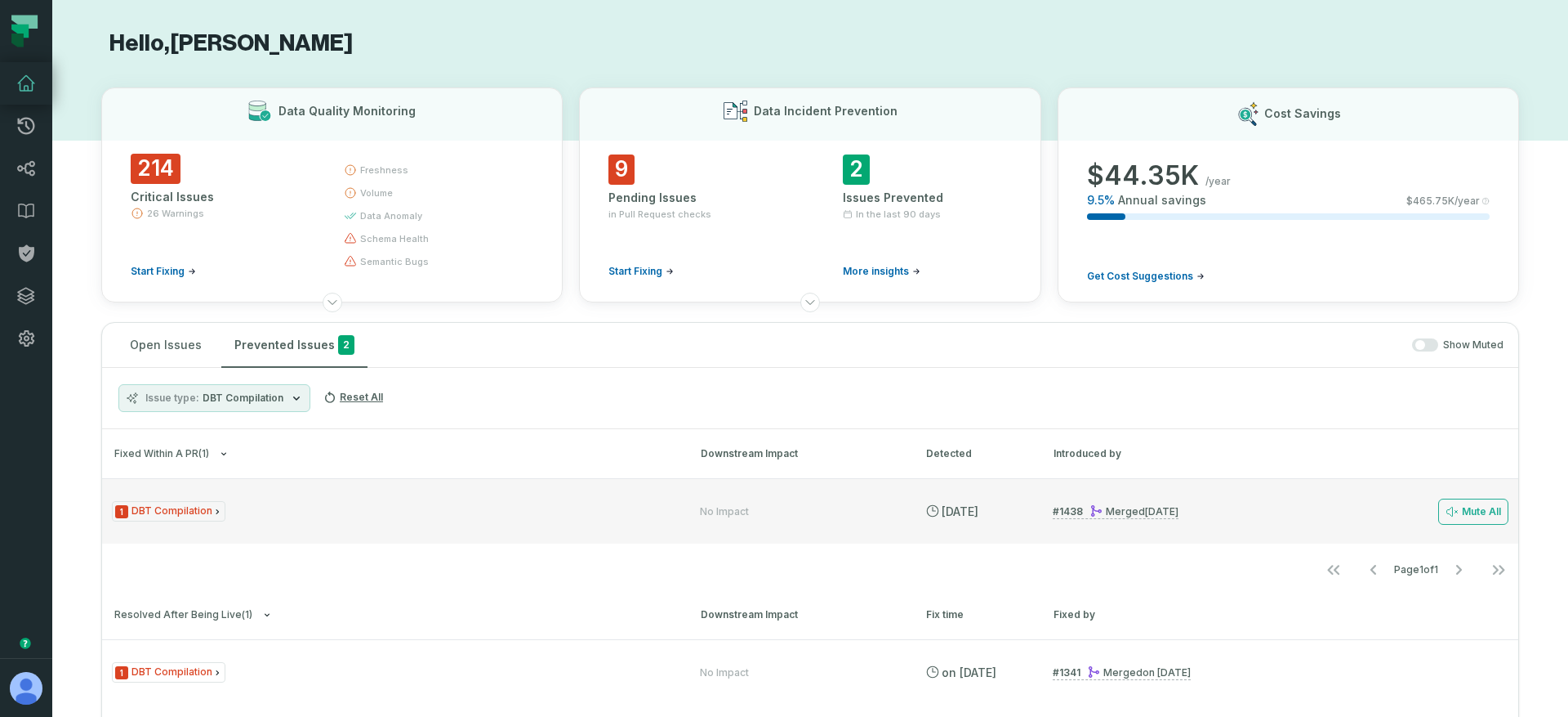
click at [245, 498] on div "1 DBT Compilation No Impact 9/30/2025, 12:00:51 AM # 1438 Merged 9/30/2025, 12:…" at bounding box center [810, 511] width 1416 height 65
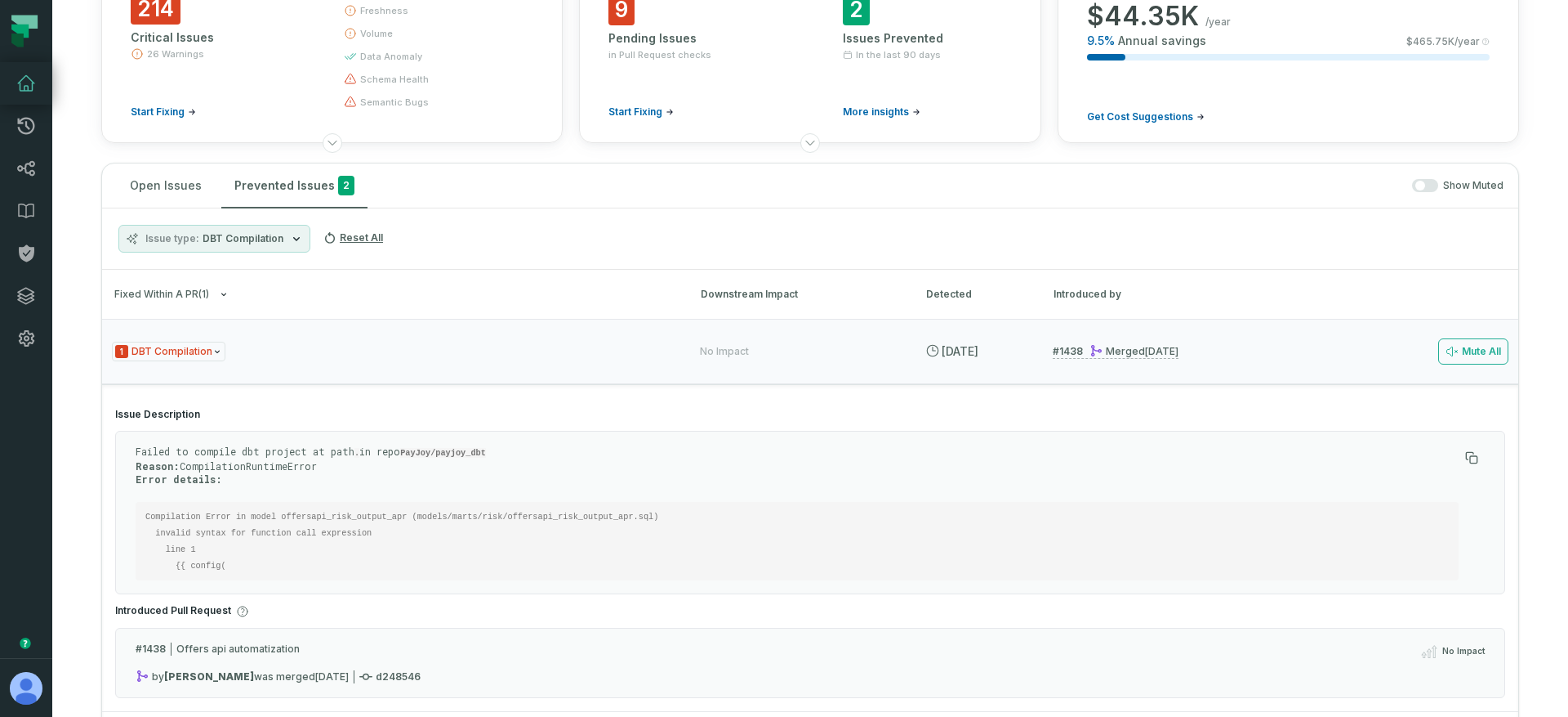
scroll to position [327, 0]
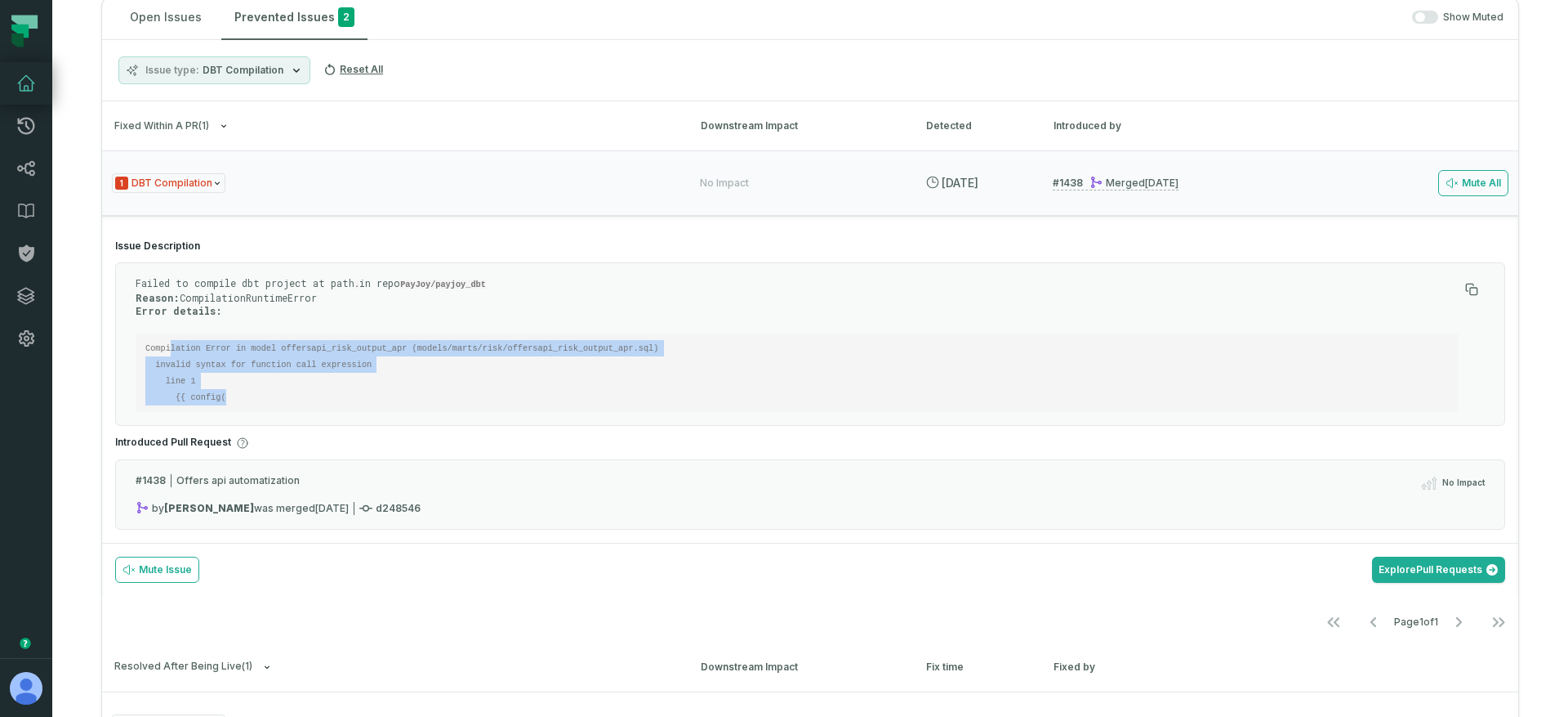
drag, startPoint x: 171, startPoint y: 345, endPoint x: 234, endPoint y: 388, distance: 76.3
click at [234, 388] on pre "Compilation Error in model offersapi_risk_output_apr (models/marts/risk/offersa…" at bounding box center [797, 372] width 1323 height 79
click at [252, 395] on pre "Compilation Error in model offersapi_risk_output_apr (models/marts/risk/offersa…" at bounding box center [797, 372] width 1323 height 79
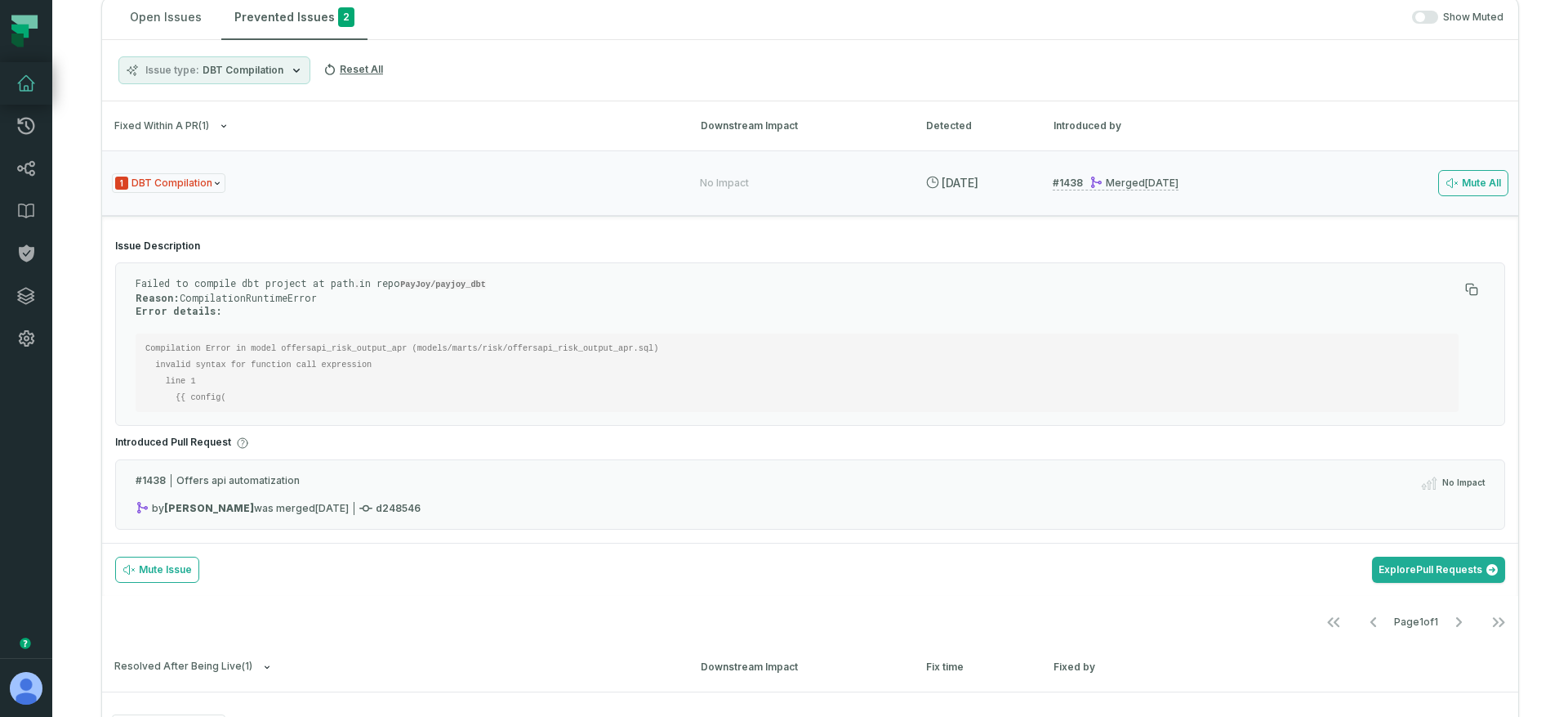
click at [166, 219] on div "Issue Description Failed to compile dbt project at path . in repo PayJoy/payjoy…" at bounding box center [810, 380] width 1416 height 326
click at [312, 124] on button "Fixed within a PR ( 1 )" at bounding box center [393, 126] width 557 height 12
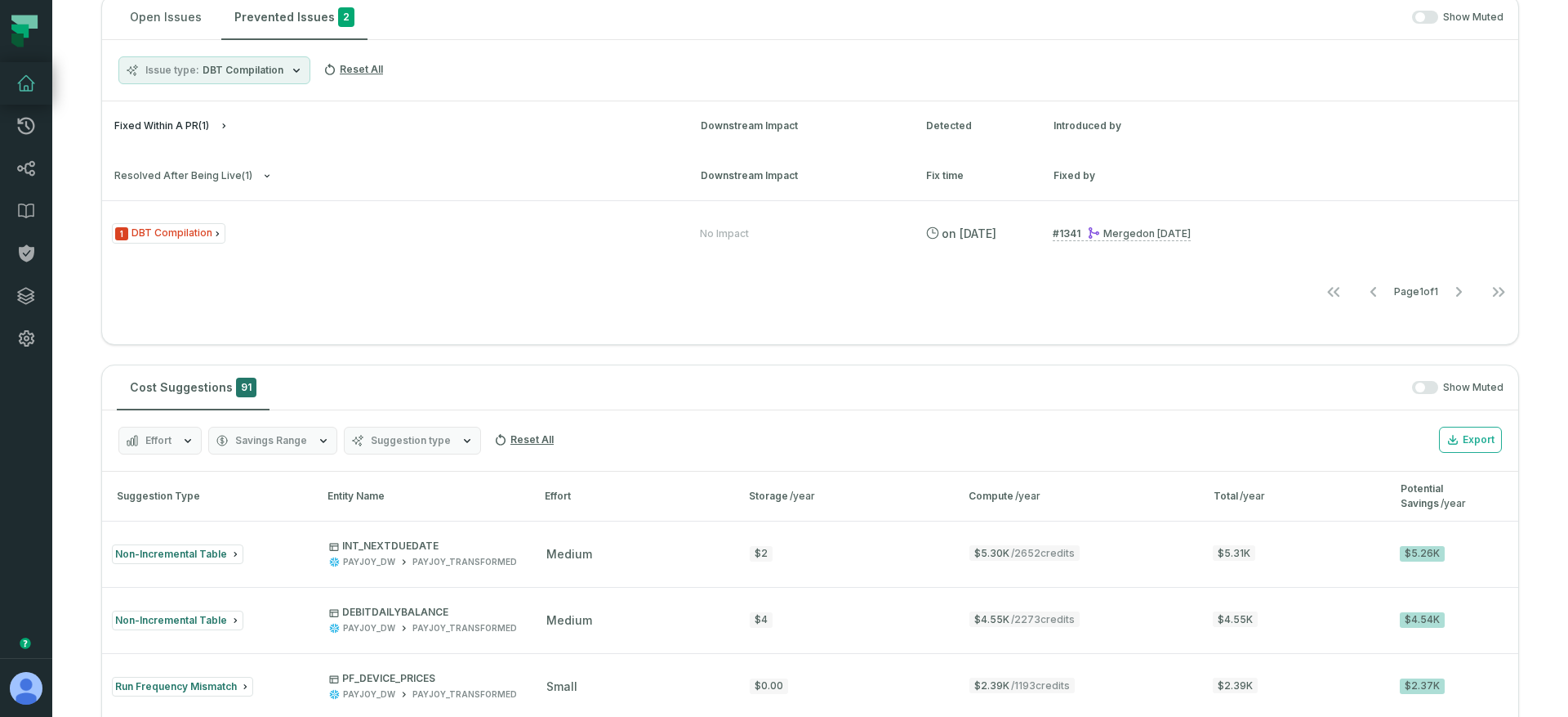
click at [334, 125] on button "Fixed within a PR ( 1 )" at bounding box center [393, 126] width 557 height 12
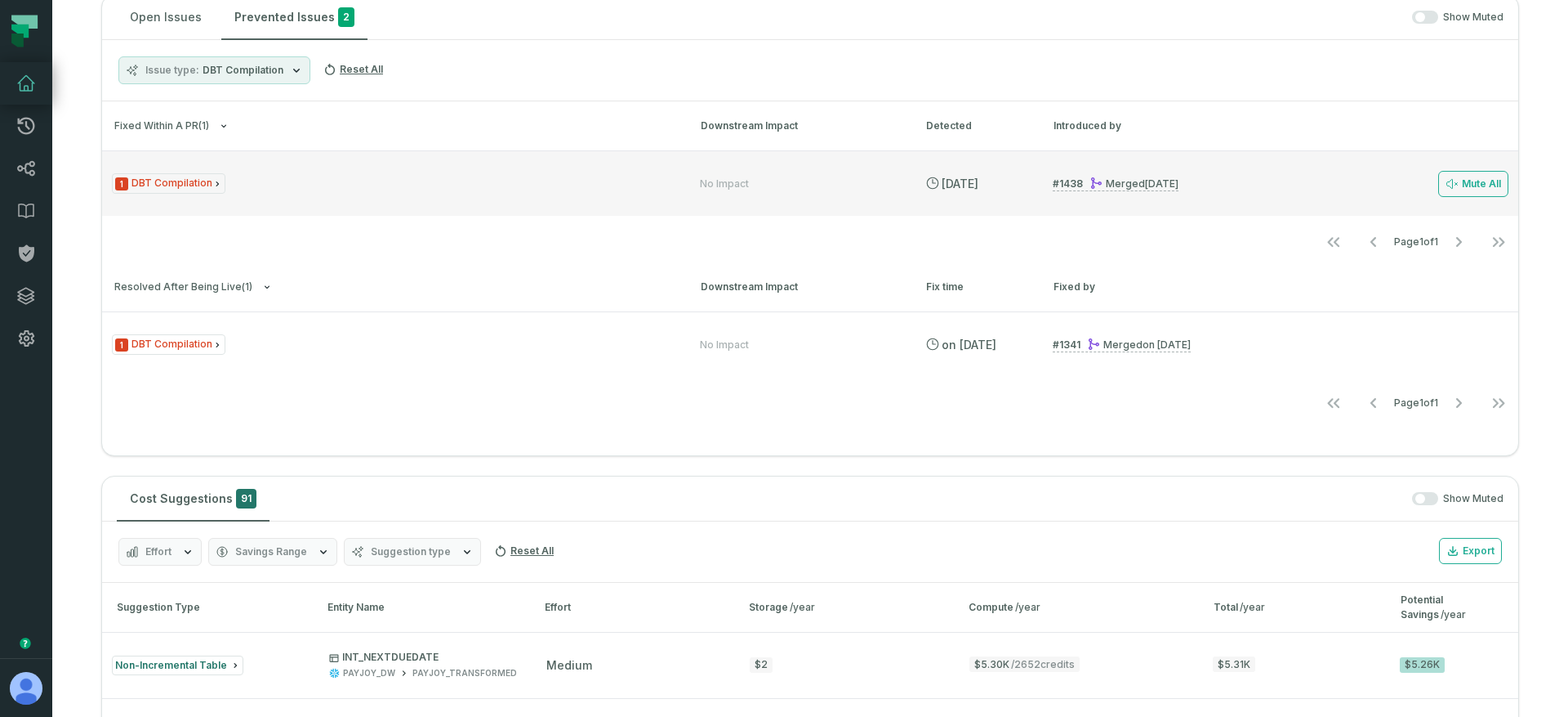
click at [382, 174] on div "1 DBT Compilation" at bounding box center [391, 183] width 559 height 20
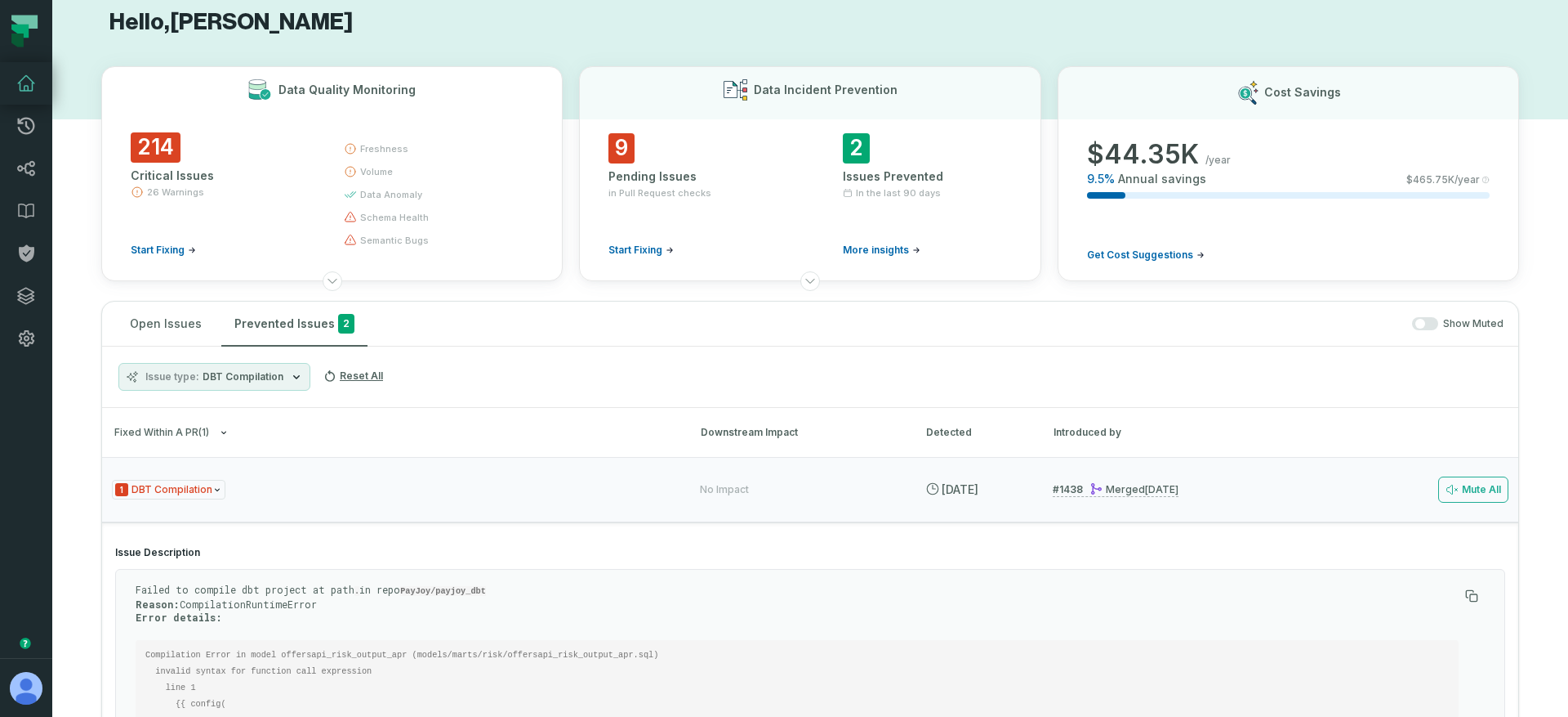
scroll to position [0, 0]
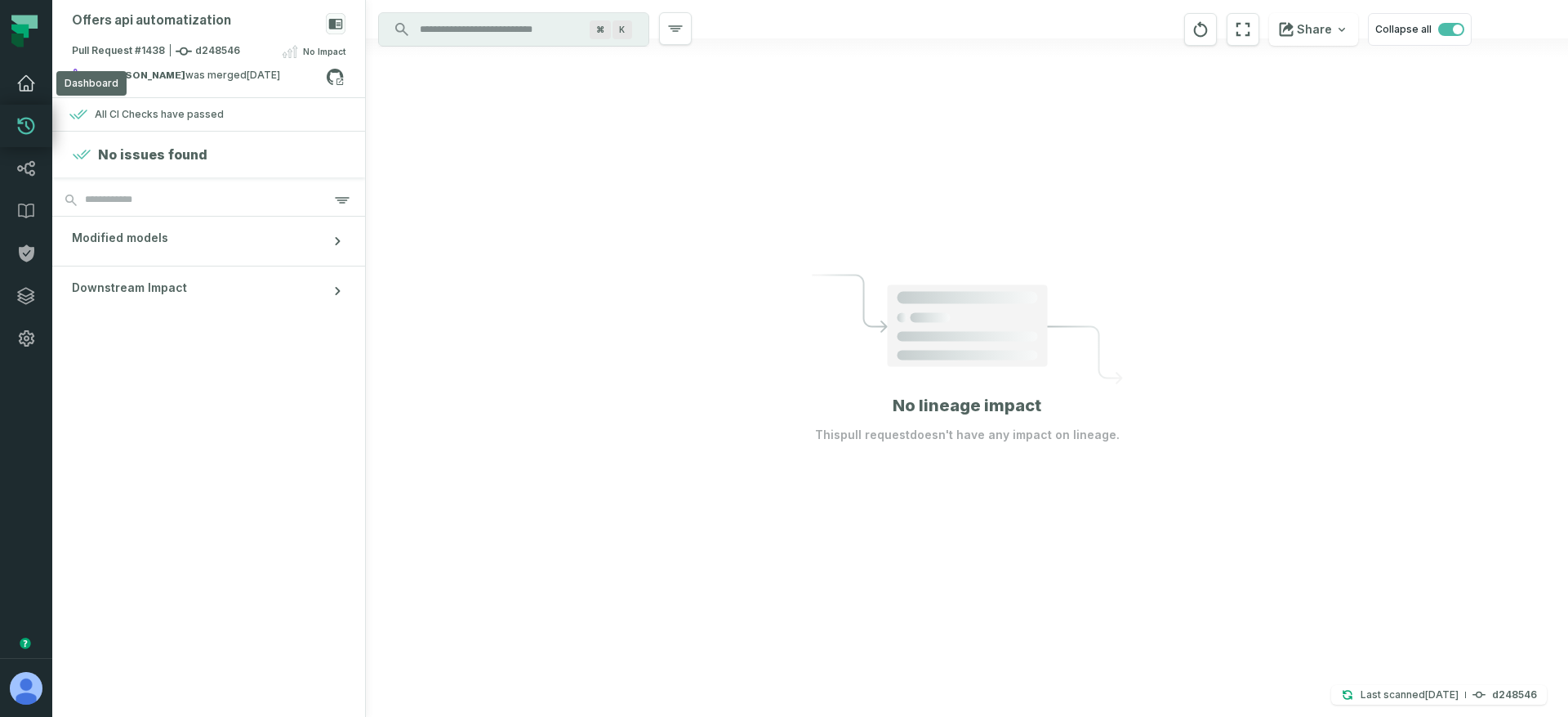
click at [21, 87] on icon at bounding box center [26, 83] width 20 height 20
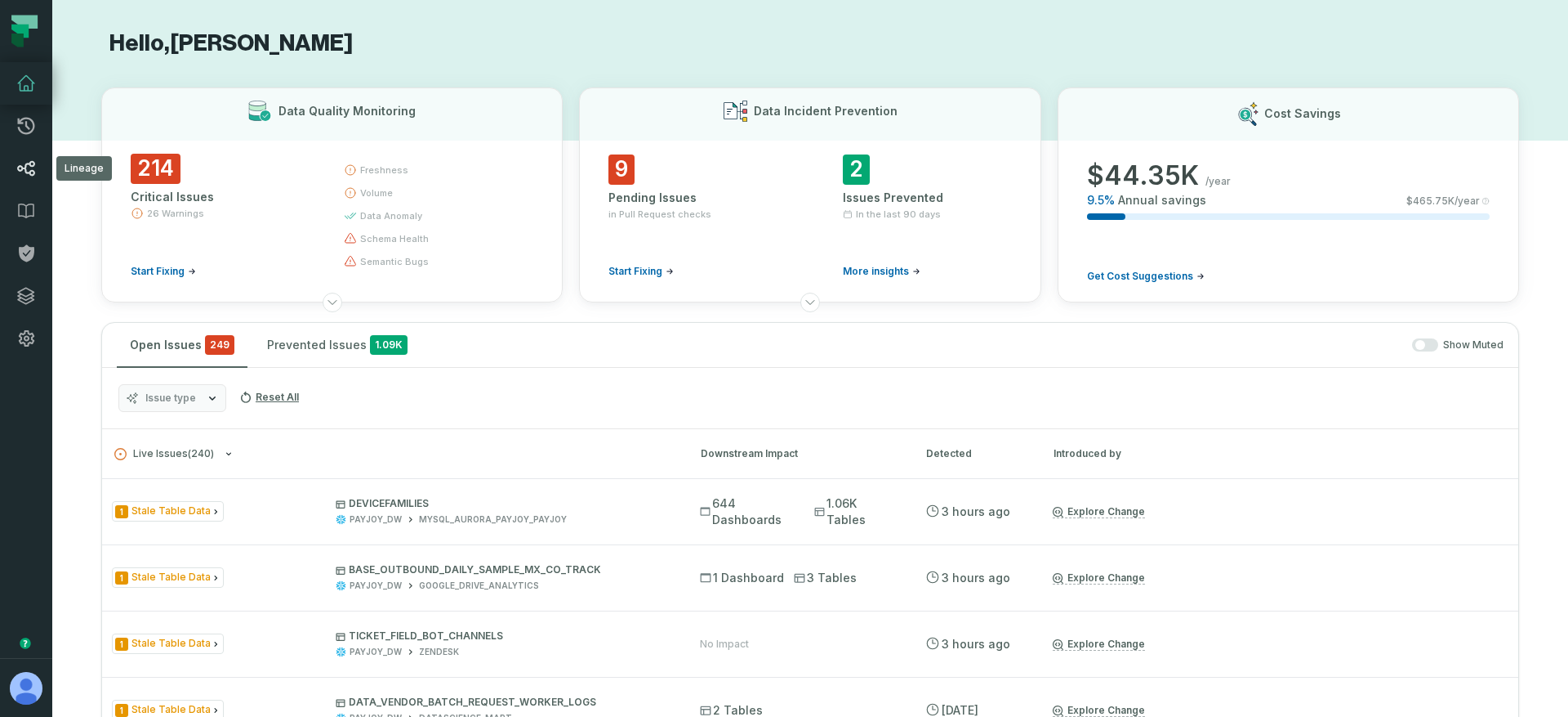
click at [19, 183] on link "Lineage" at bounding box center [26, 169] width 52 height 43
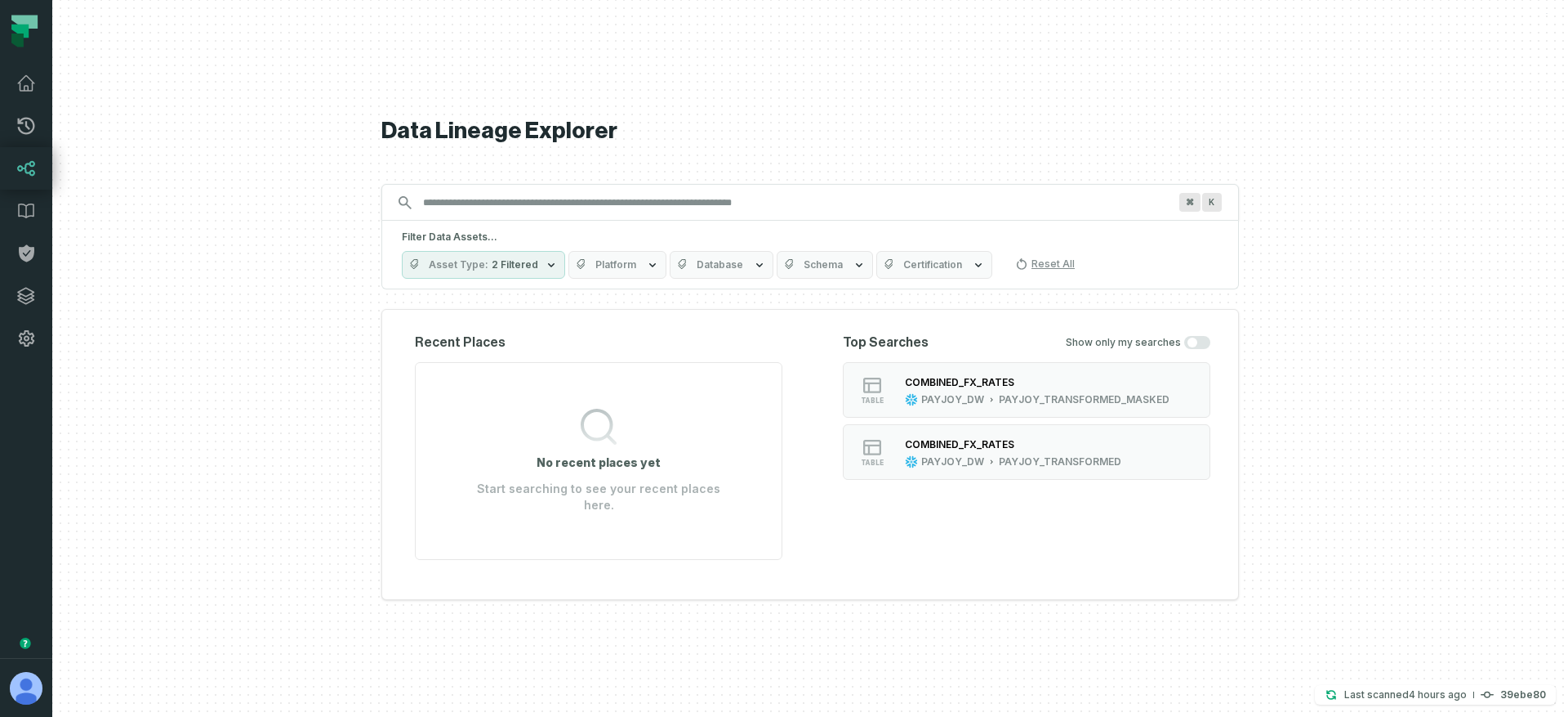
click at [646, 271] on icon "button" at bounding box center [653, 265] width 13 height 13
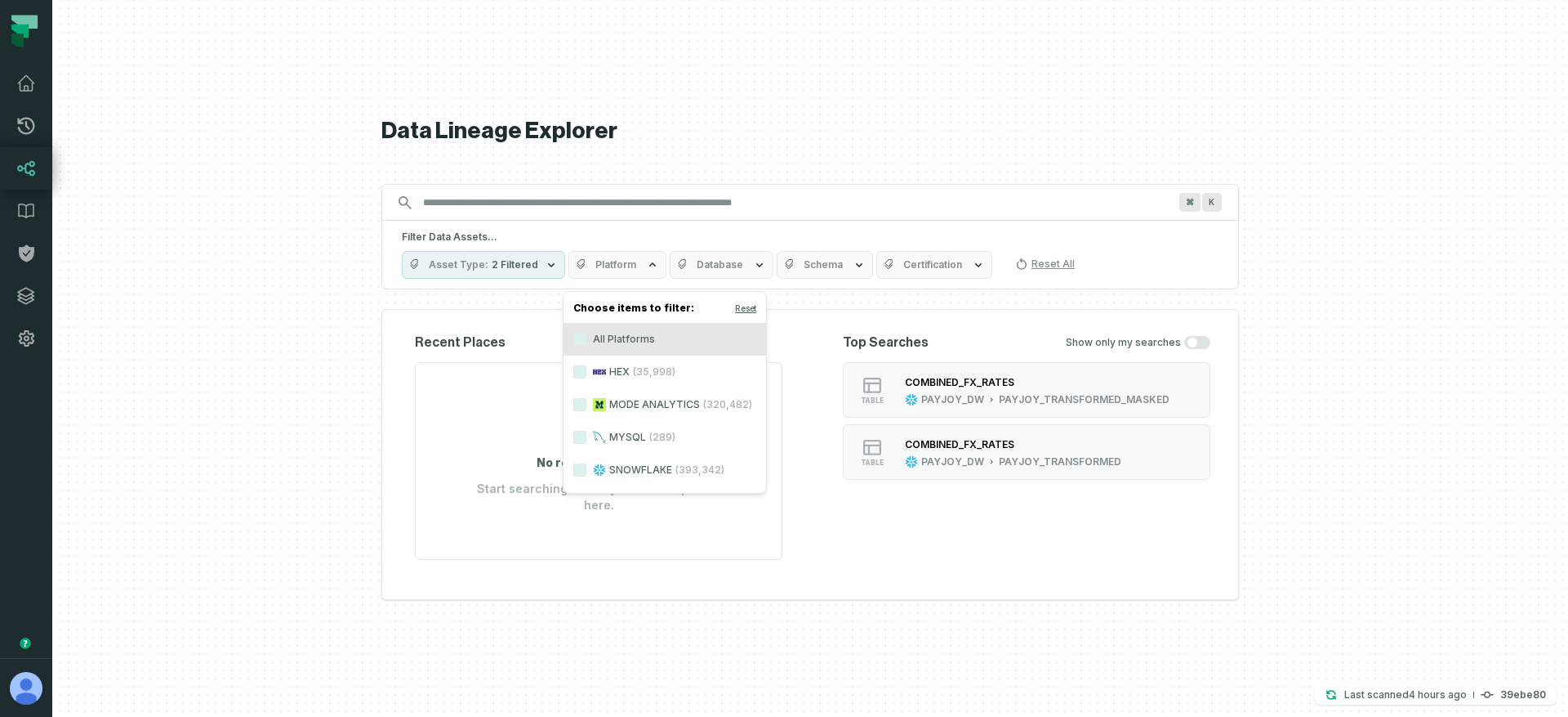
click at [599, 368] on icon at bounding box center [600, 372] width 13 height 13
click at [586, 368] on button "HEX (35,998)" at bounding box center [580, 372] width 13 height 13
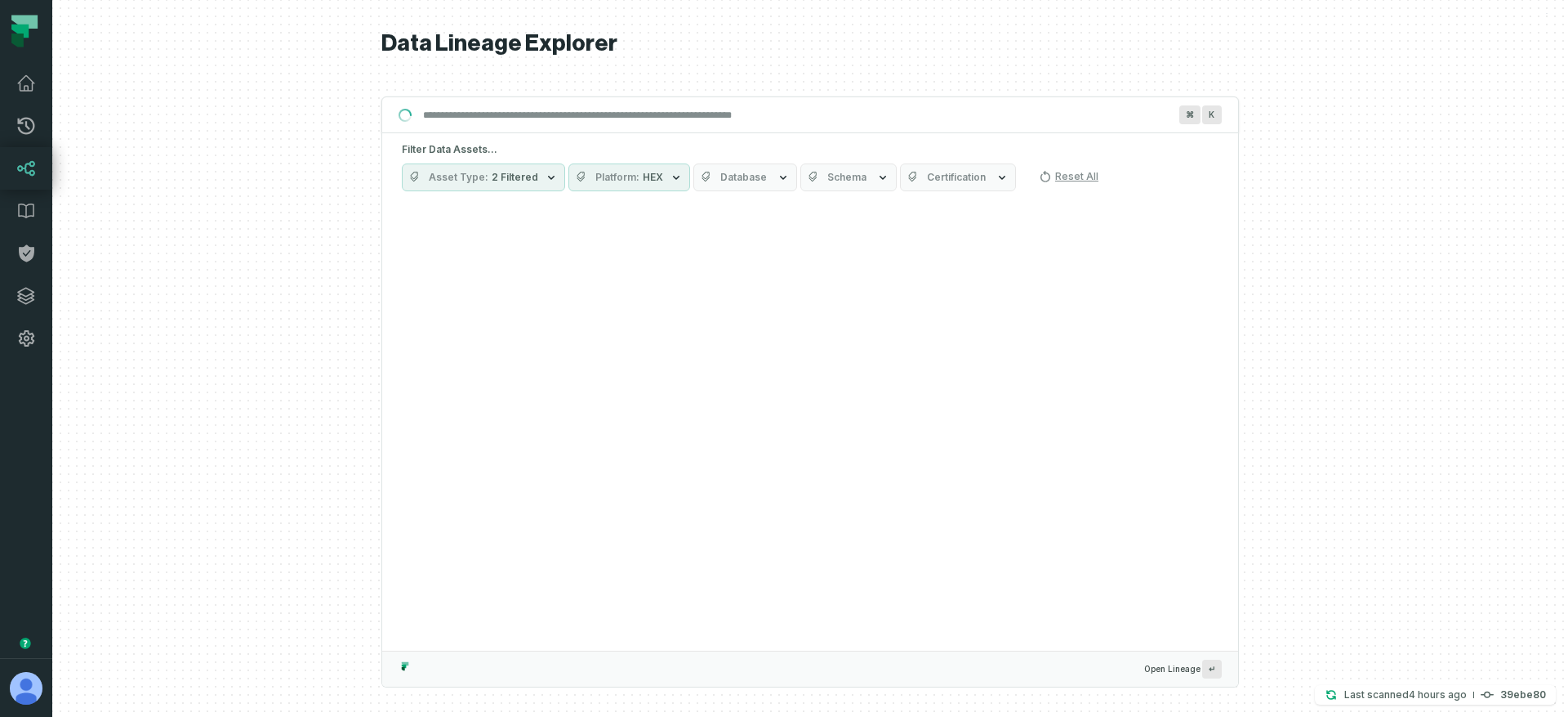
click at [527, 176] on span "2 Filtered" at bounding box center [514, 178] width 47 height 13
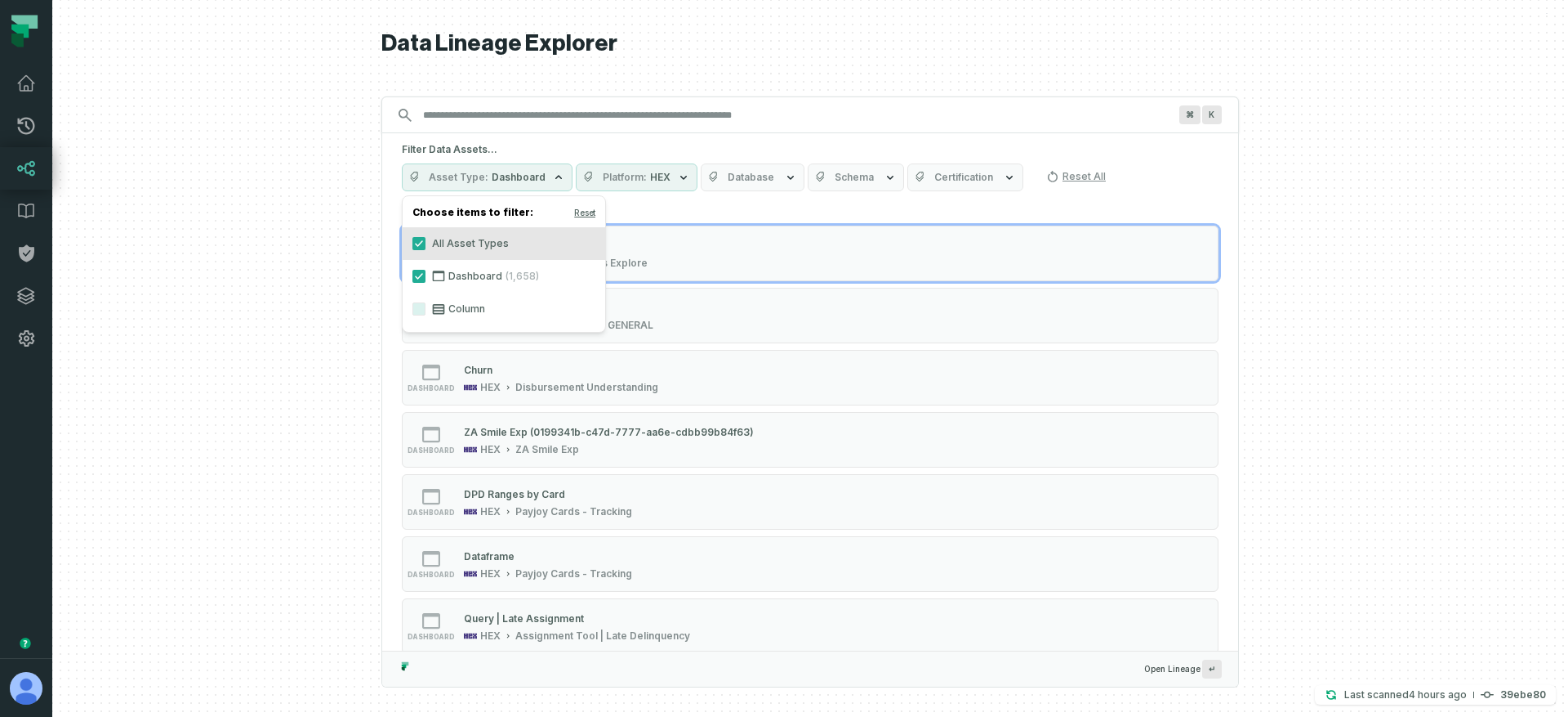
click at [527, 176] on span "Dashboard" at bounding box center [519, 178] width 54 height 13
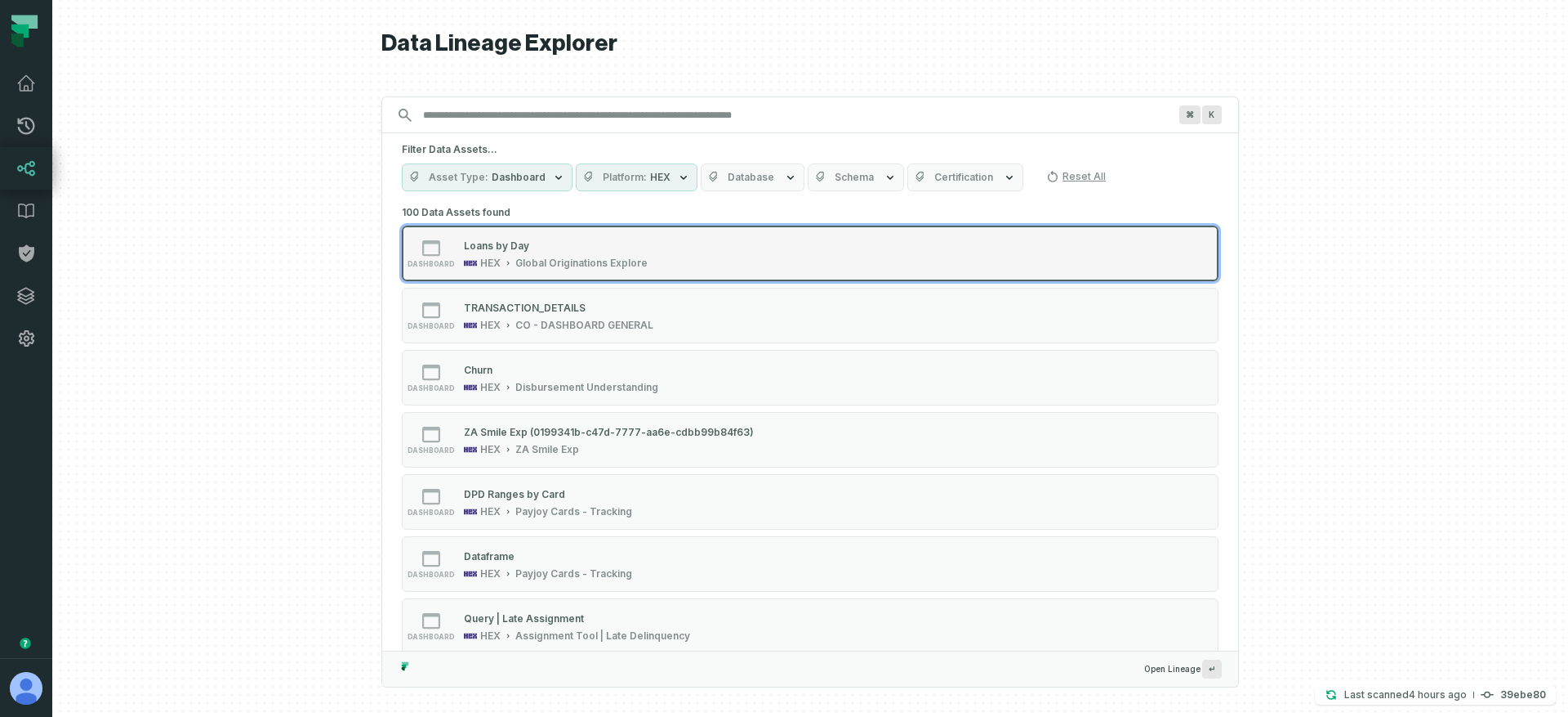
click at [640, 250] on div "Loans by Day" at bounding box center [555, 246] width 184 height 16
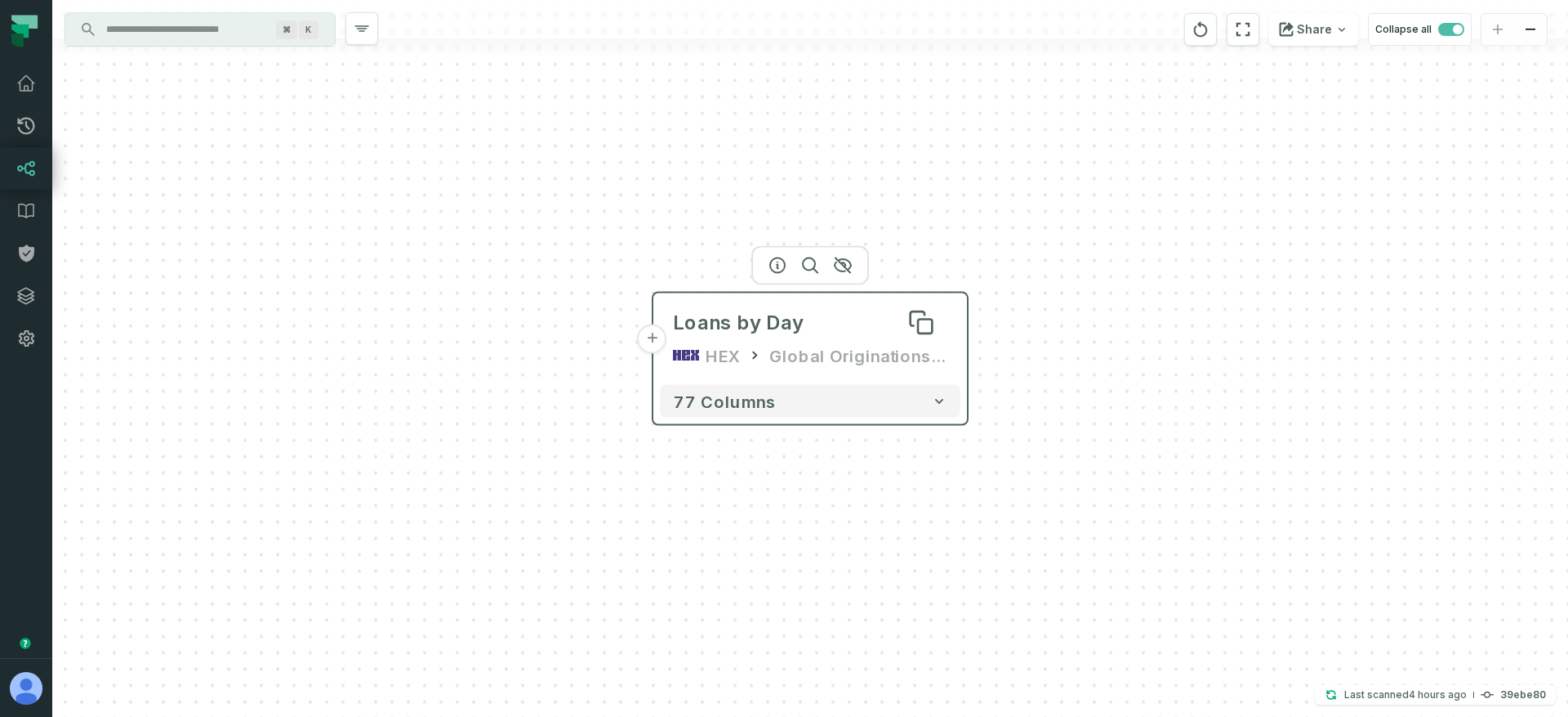
click at [730, 316] on div "Loans by Day" at bounding box center [739, 322] width 131 height 26
click at [778, 263] on icon "button" at bounding box center [778, 266] width 15 height 15
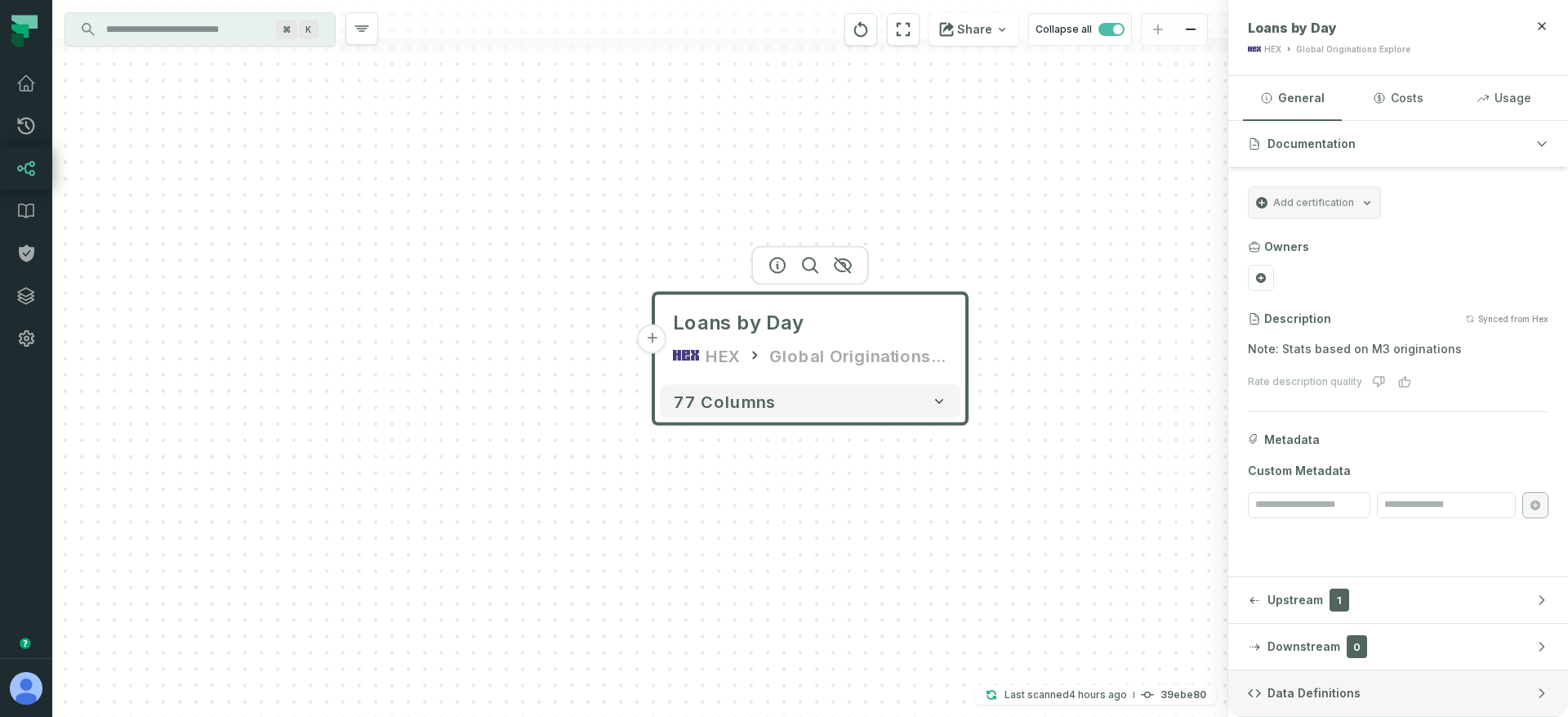
click at [1291, 692] on span "Data Definitions" at bounding box center [1314, 693] width 93 height 16
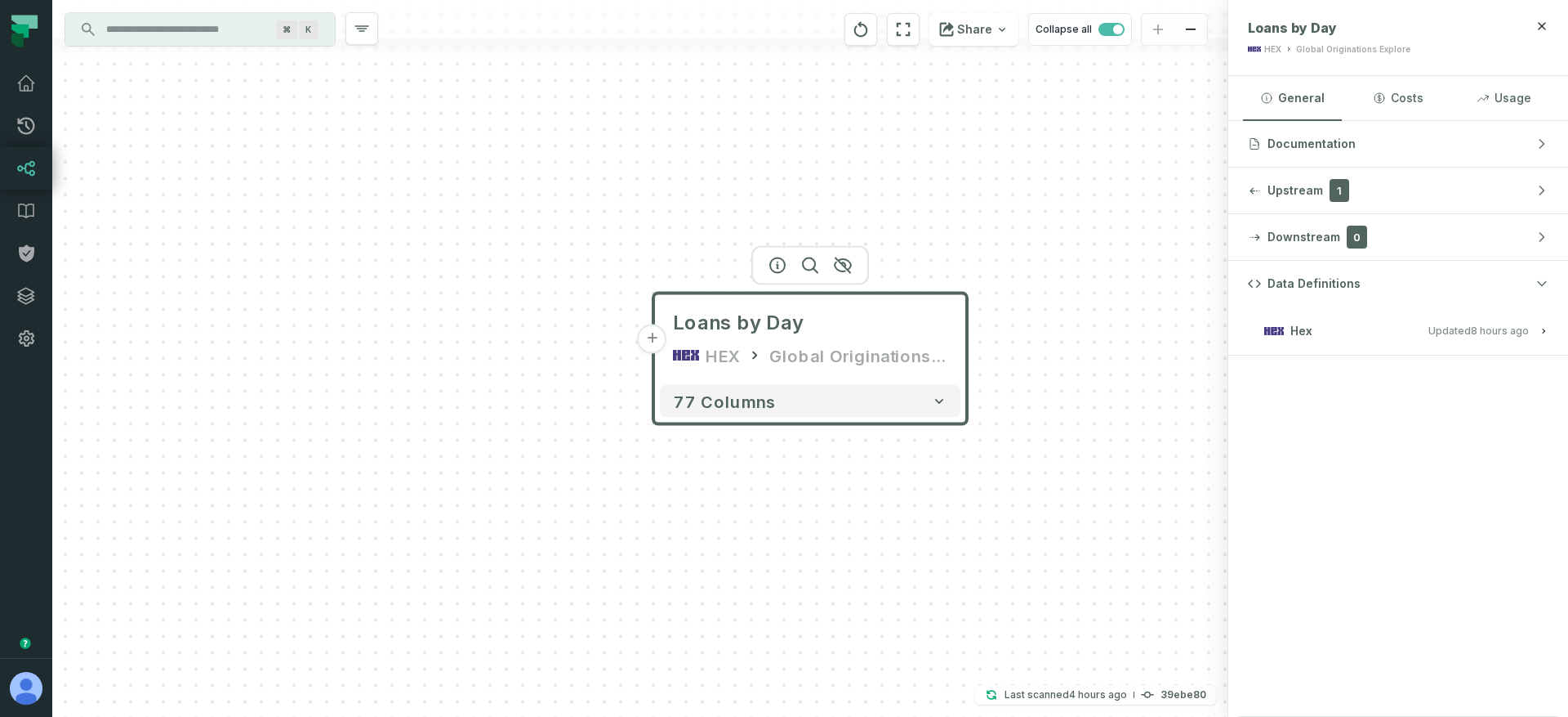
click at [1471, 321] on button "Hex Updated 10/5/2025, 1:05:14 AM" at bounding box center [1398, 330] width 300 height 22
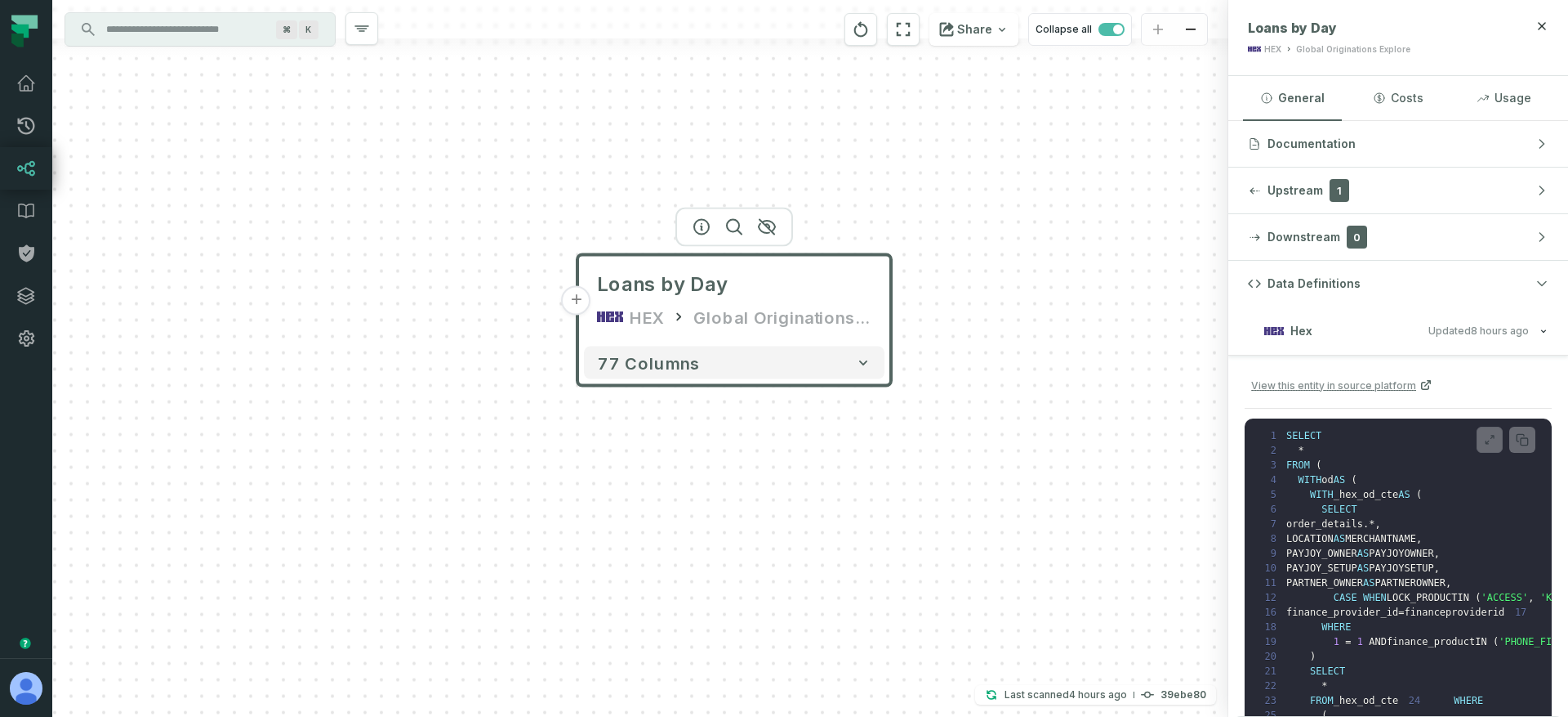
drag, startPoint x: 812, startPoint y: 337, endPoint x: 734, endPoint y: 298, distance: 87.2
click at [733, 298] on div "Loans by Day HEX Global Originations Explore" at bounding box center [734, 301] width 300 height 79
click at [1418, 278] on button "Data Definitions" at bounding box center [1398, 284] width 339 height 46
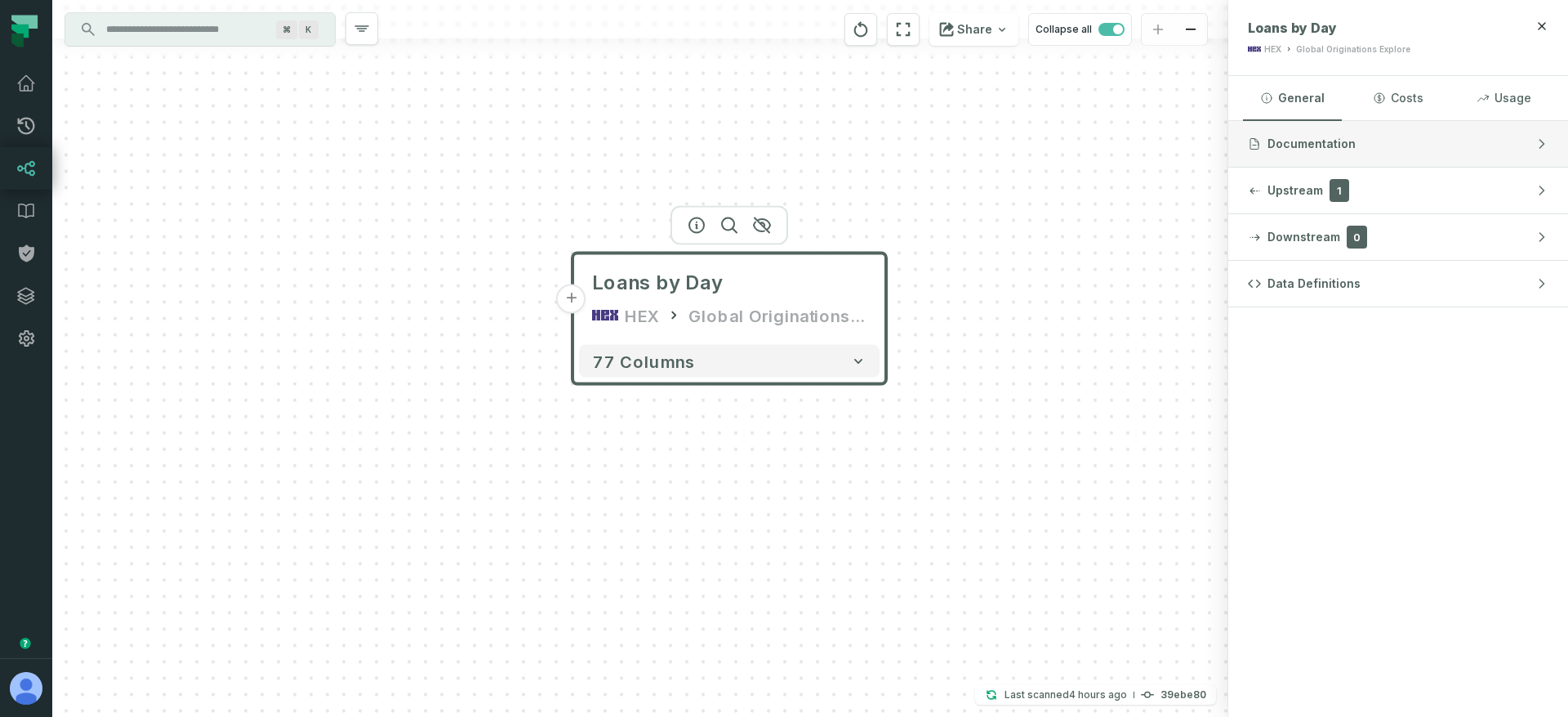
click at [1382, 149] on button "Documentation" at bounding box center [1398, 144] width 339 height 46
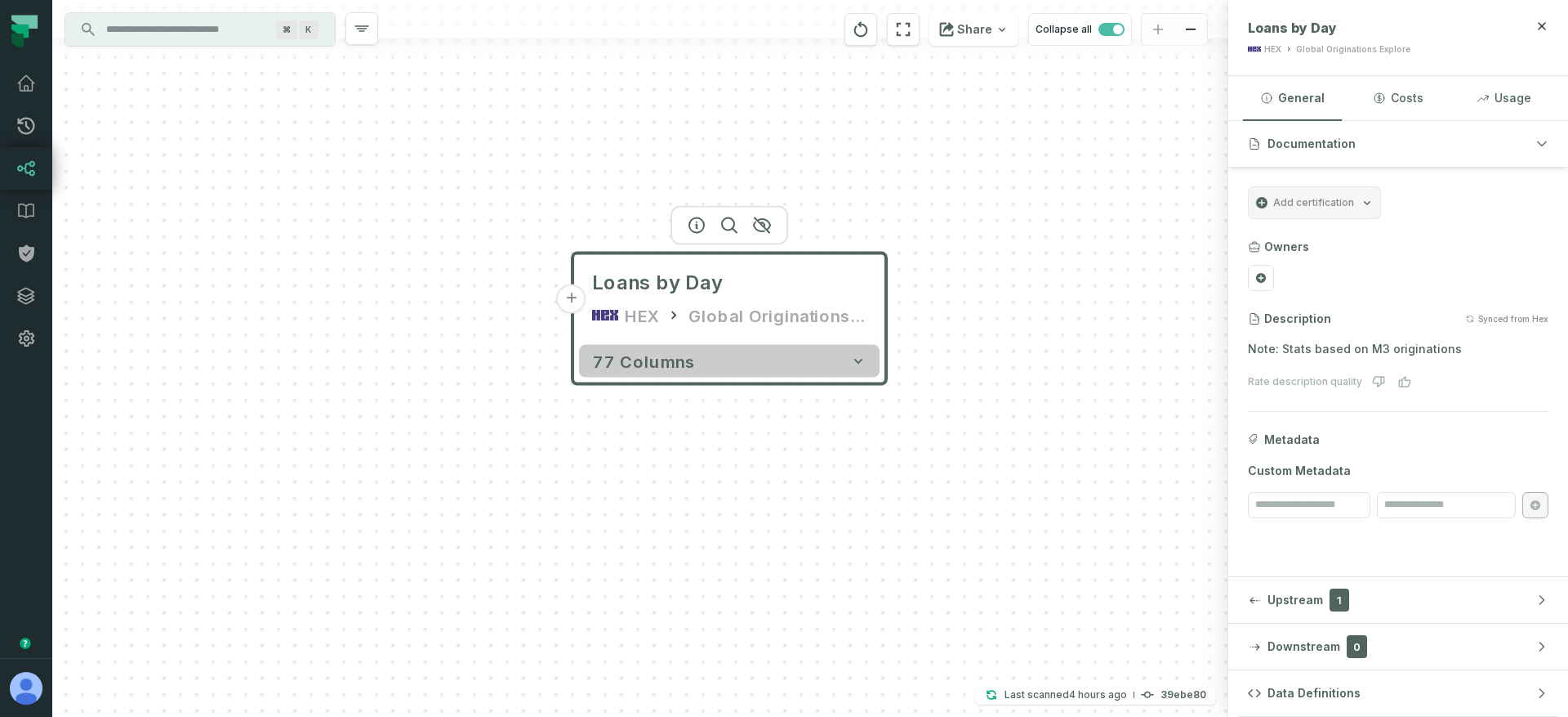
click at [705, 369] on button "77 columns" at bounding box center [729, 361] width 300 height 33
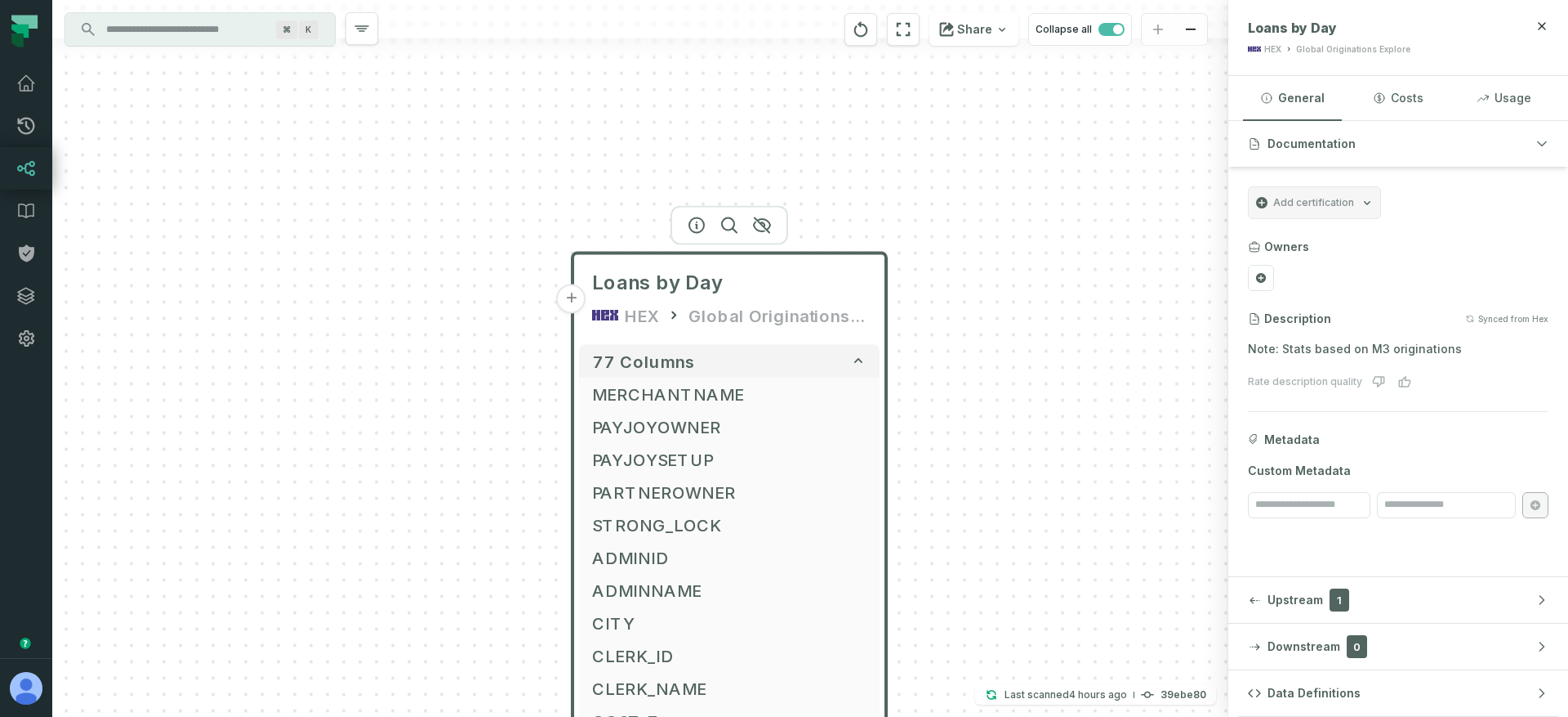
click at [201, 37] on input "Discovery Provider cmdk menu" at bounding box center [186, 29] width 178 height 26
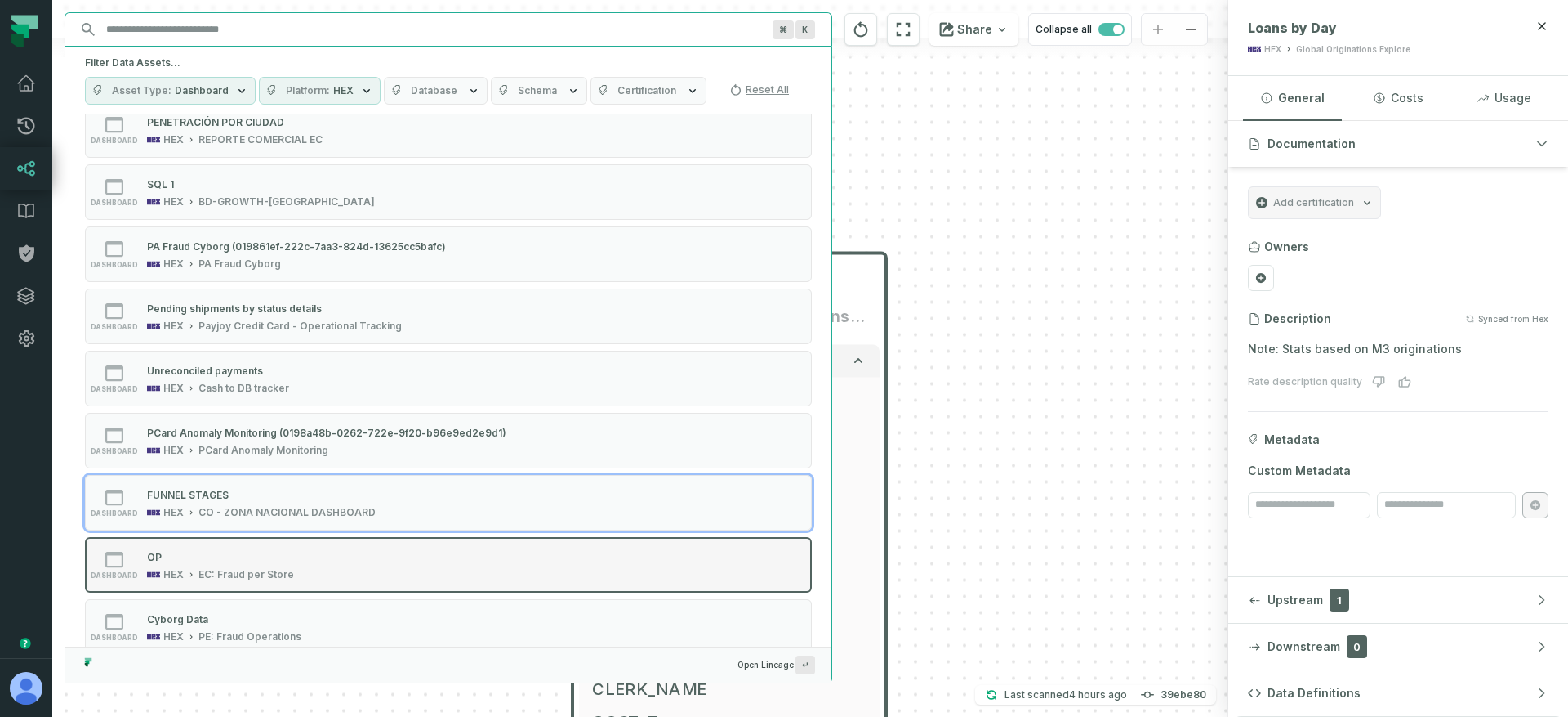
scroll to position [629, 0]
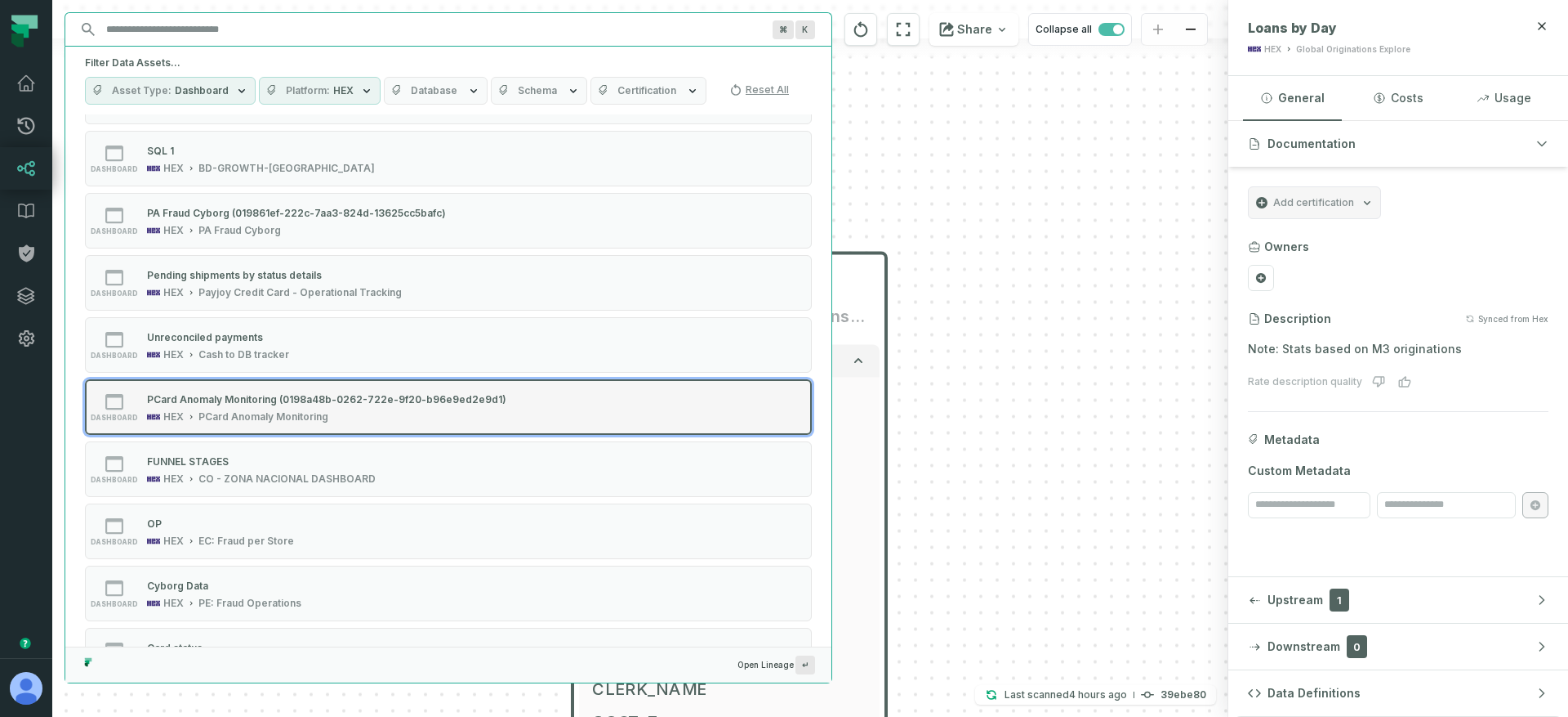
click at [283, 408] on div "PCard Anomaly Monitoring (0198a48b-0262-722e-9f20-b96e9ed2e9d1) HEX PCard Anoma…" at bounding box center [326, 407] width 372 height 33
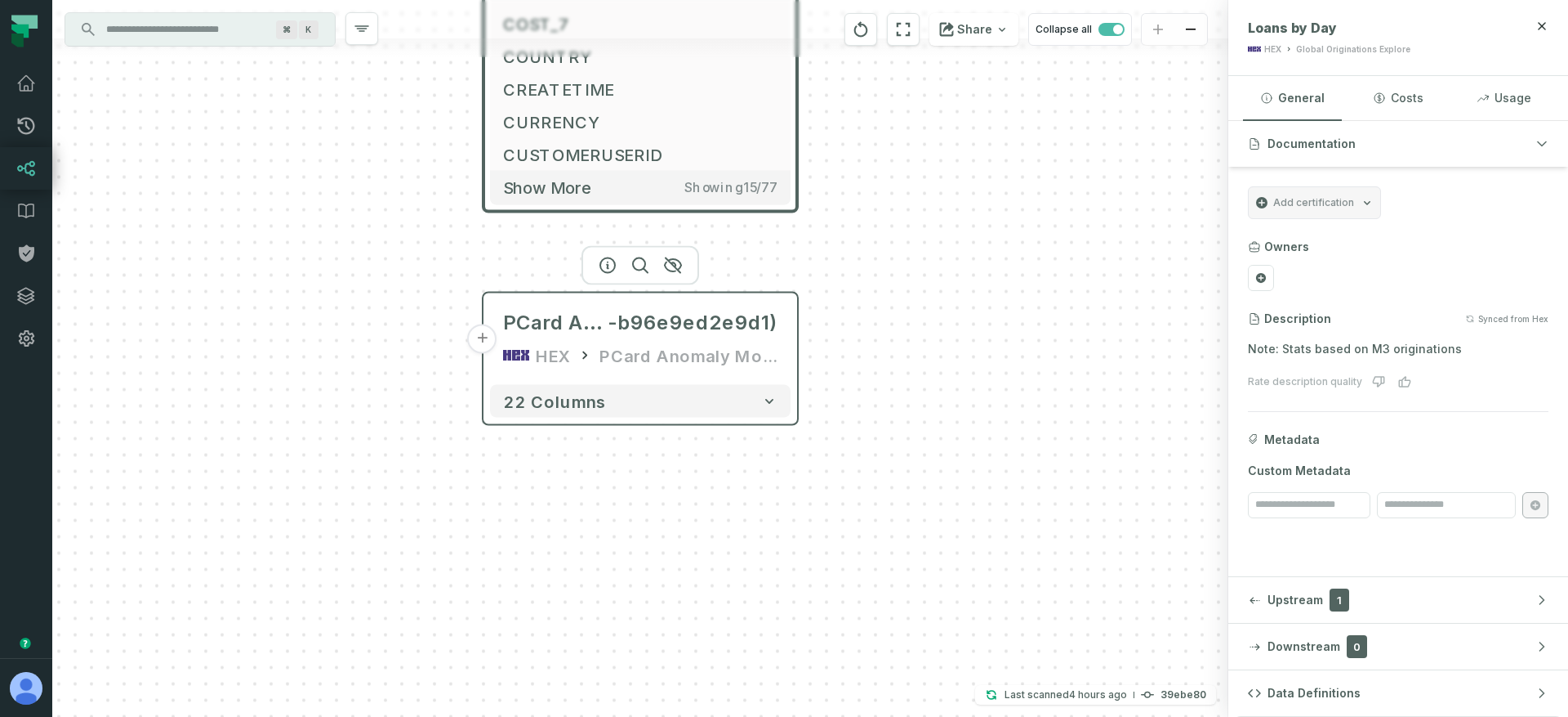
click at [598, 336] on div "PCard Anomaly Monitoring (0198a48b-0262-722e-9f20 -b96e9ed2e9d1) HEX PCard Anom…" at bounding box center [640, 339] width 300 height 79
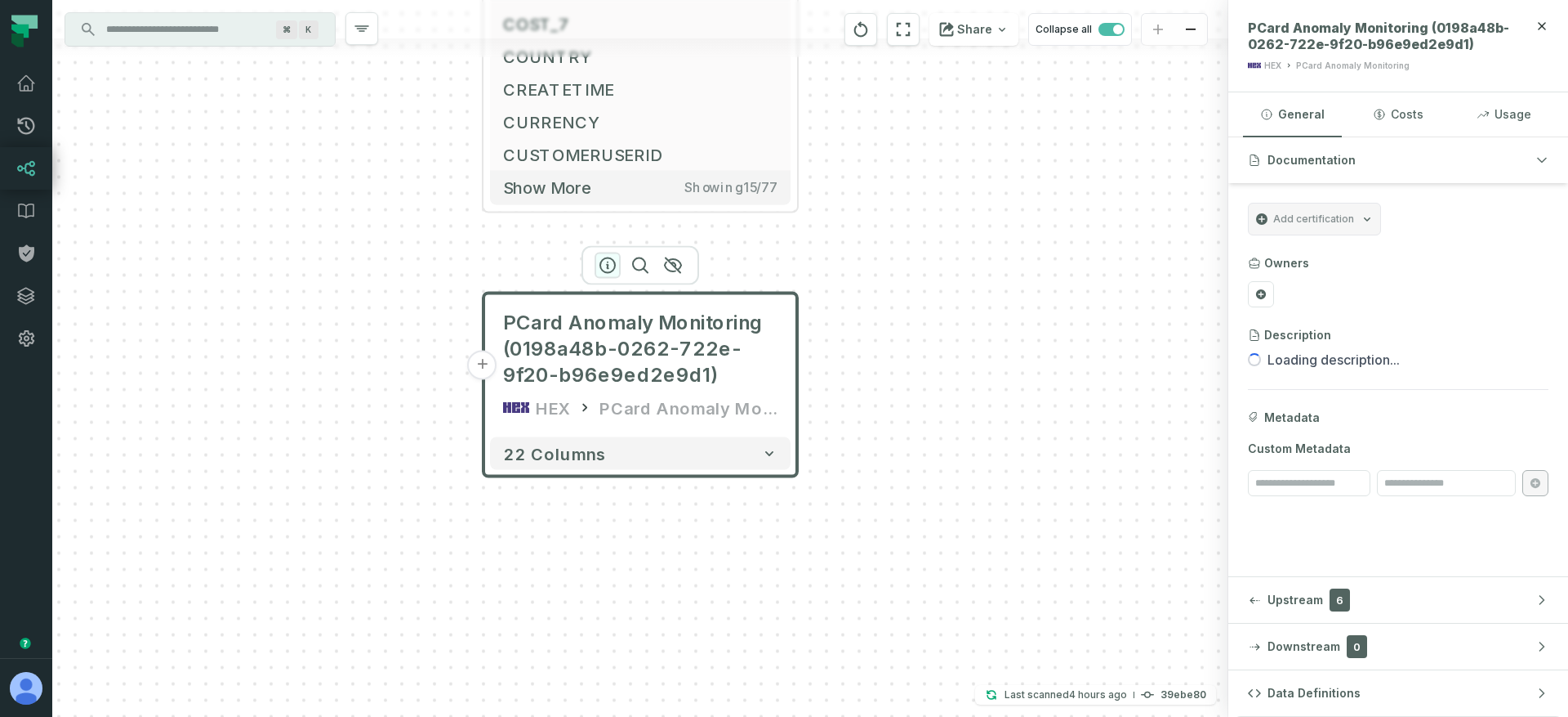
click at [609, 260] on icon "button" at bounding box center [608, 266] width 20 height 20
click at [613, 458] on button "22 columns" at bounding box center [640, 453] width 300 height 33
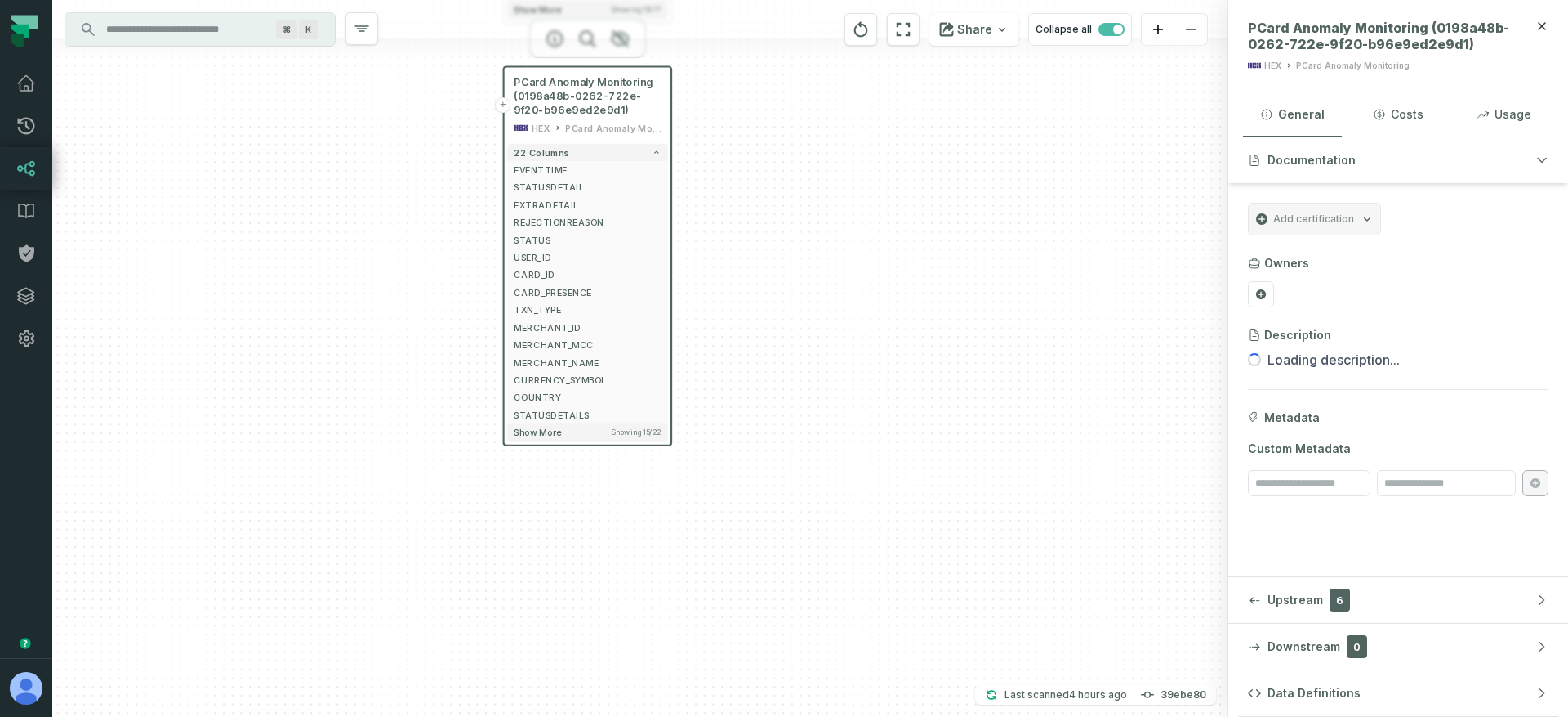
drag, startPoint x: 843, startPoint y: 471, endPoint x: 878, endPoint y: 186, distance: 287.1
click at [878, 186] on div "+ Loans by Day HEX Global Originations Explore 77 columns MERCHANTNAME PAYJOYOW…" at bounding box center [640, 358] width 1176 height 717
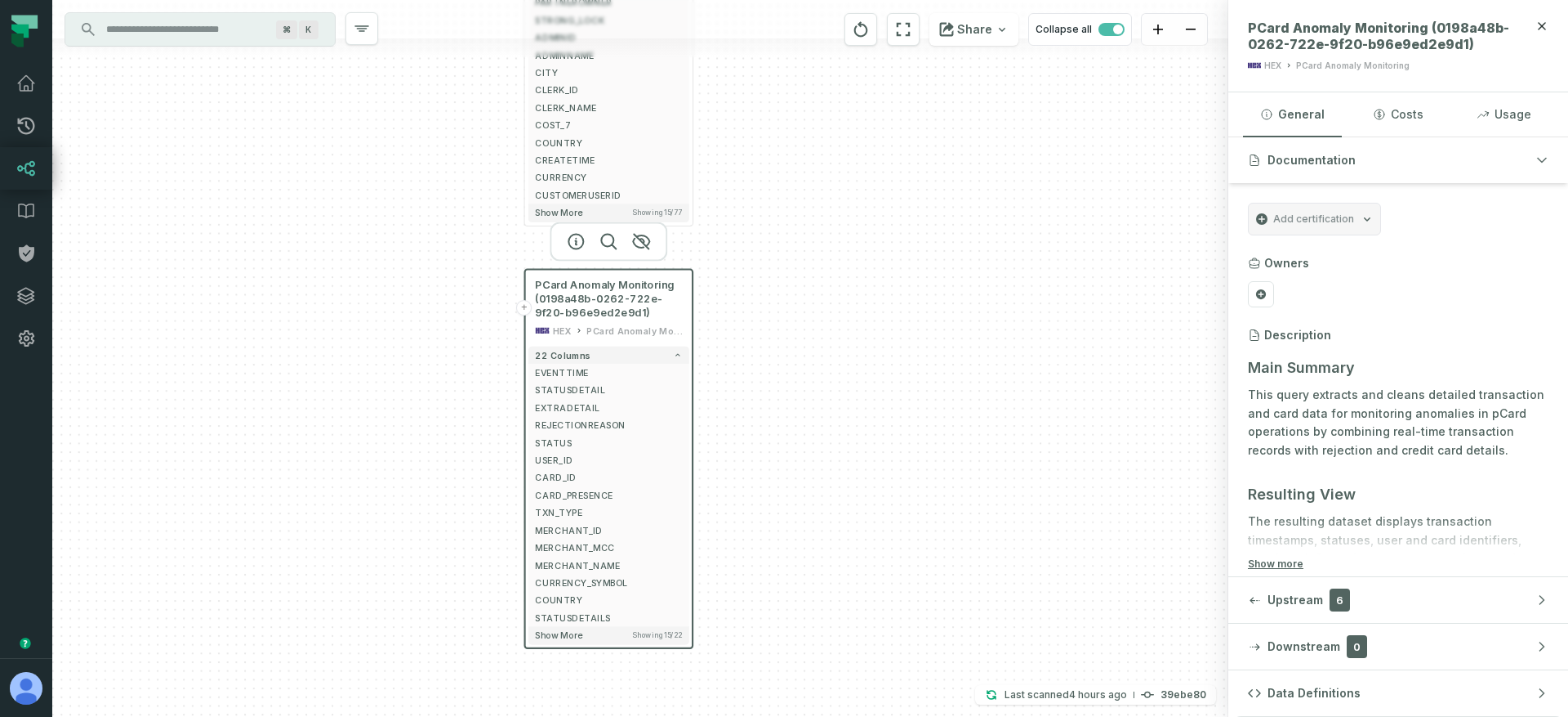
drag, startPoint x: 446, startPoint y: 277, endPoint x: 757, endPoint y: 418, distance: 341.5
click at [461, 402] on div "+ Loans by Day HEX Global Originations Explore 77 columns MERCHANTNAME PAYJOYOW…" at bounding box center [640, 358] width 1176 height 717
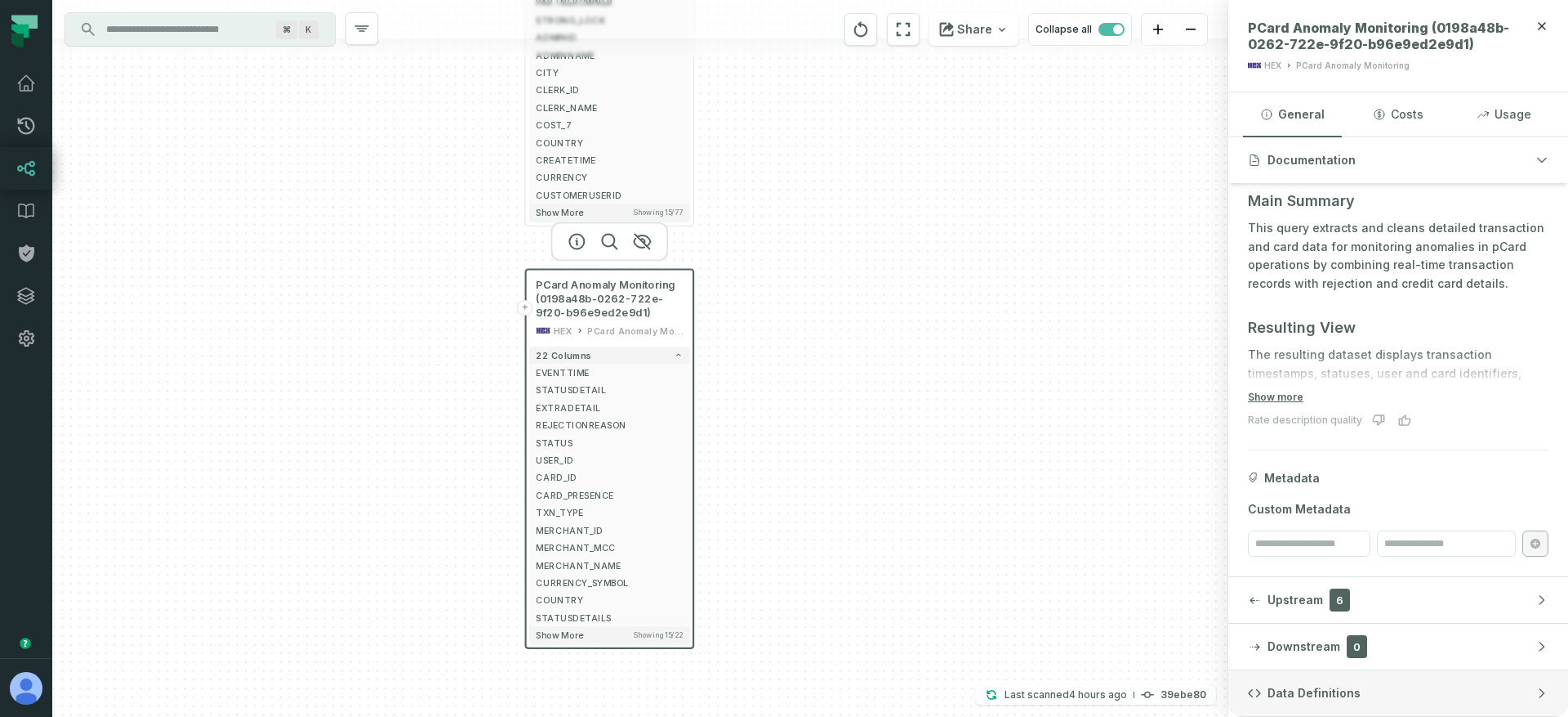
click at [1287, 700] on span "Data Definitions" at bounding box center [1314, 693] width 93 height 16
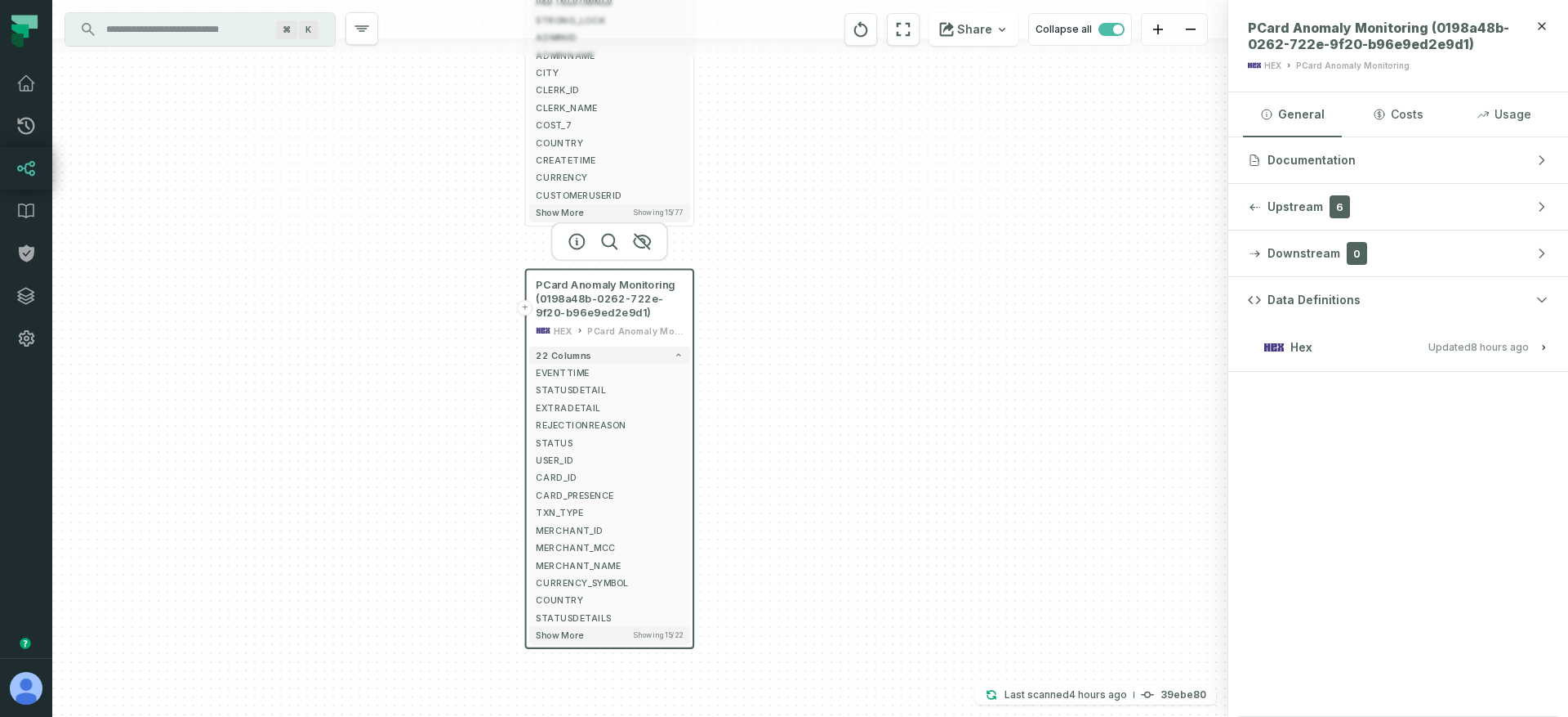
click at [1489, 350] on relative-time "10/5/2025, 1:05:14 AM" at bounding box center [1499, 346] width 58 height 12
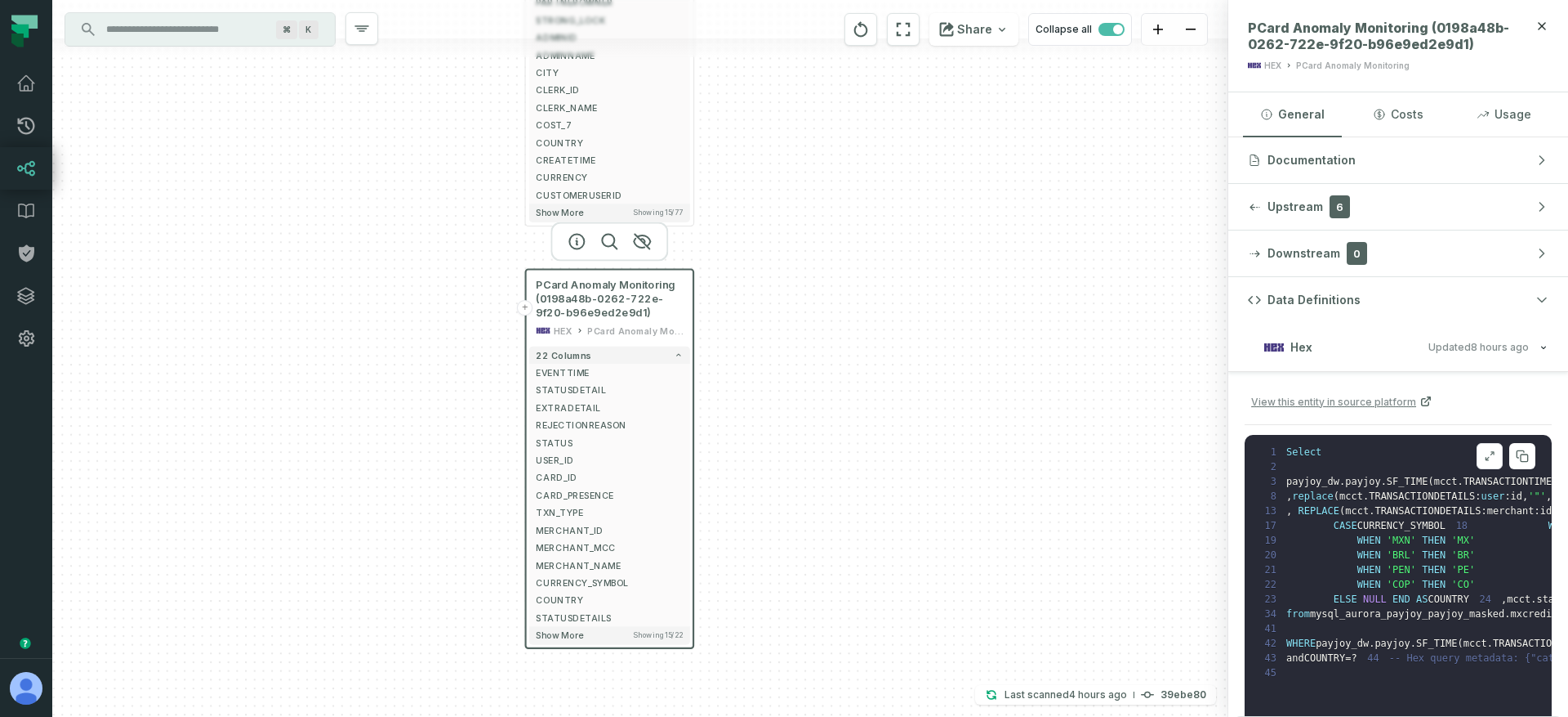
click at [1484, 458] on icon at bounding box center [1489, 456] width 11 height 13
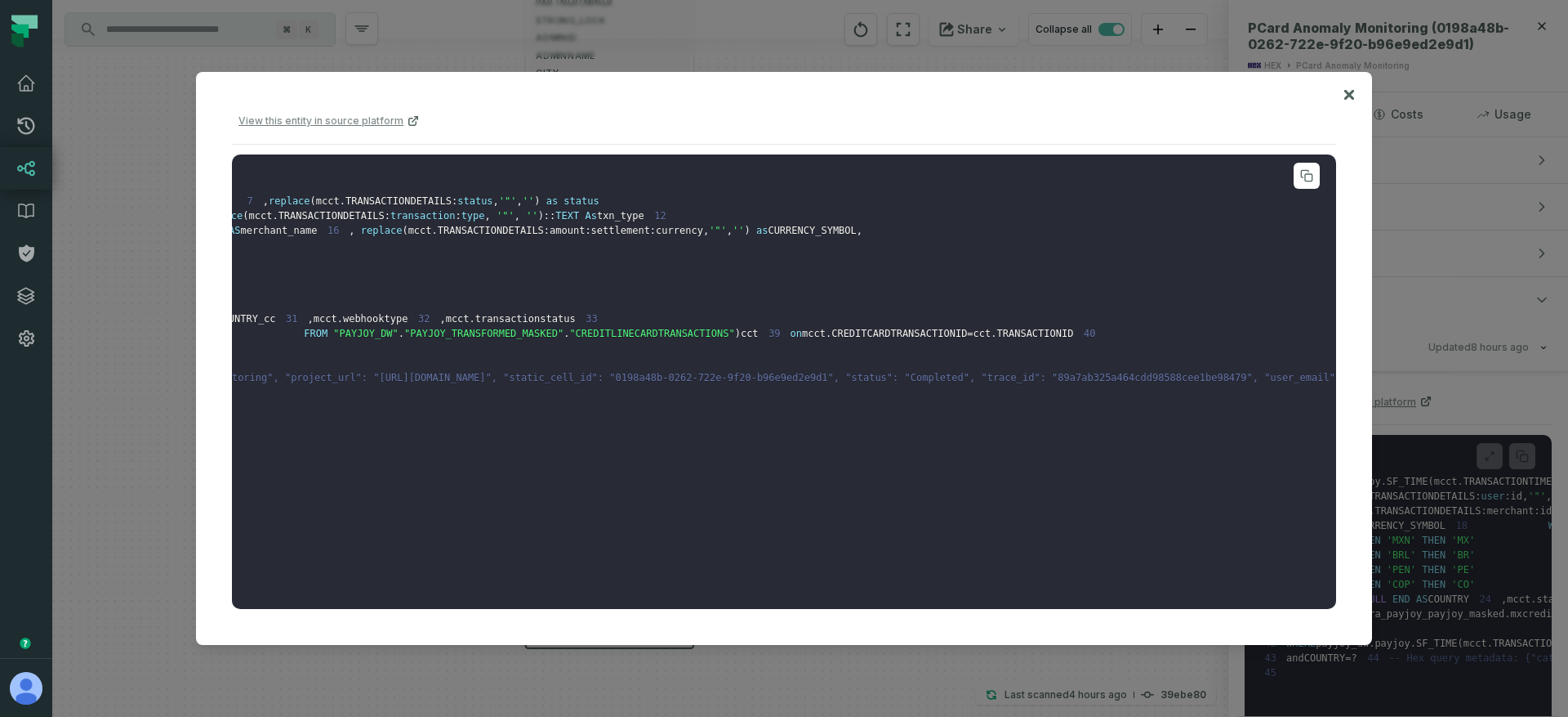
scroll to position [239, 2159]
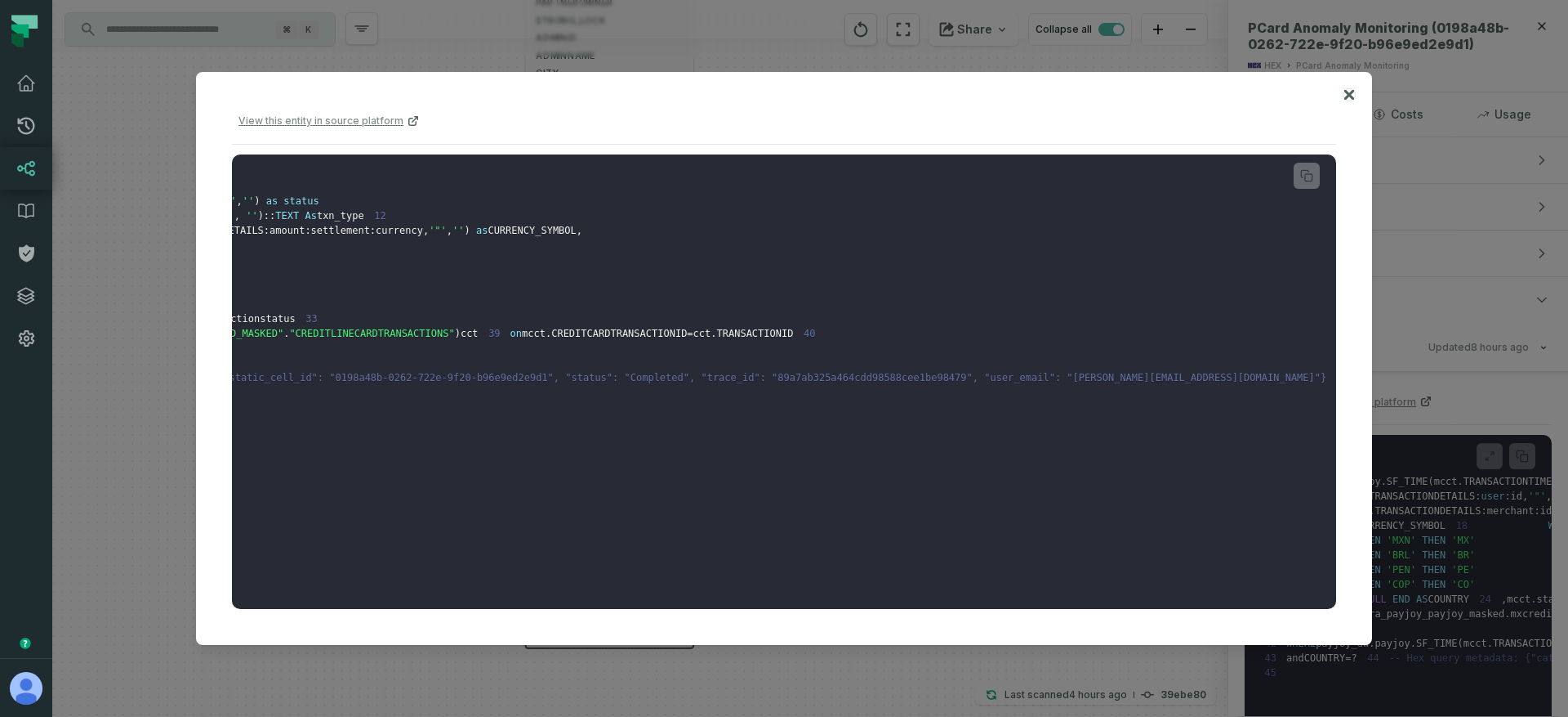
click at [1346, 97] on icon at bounding box center [1349, 95] width 10 height 10
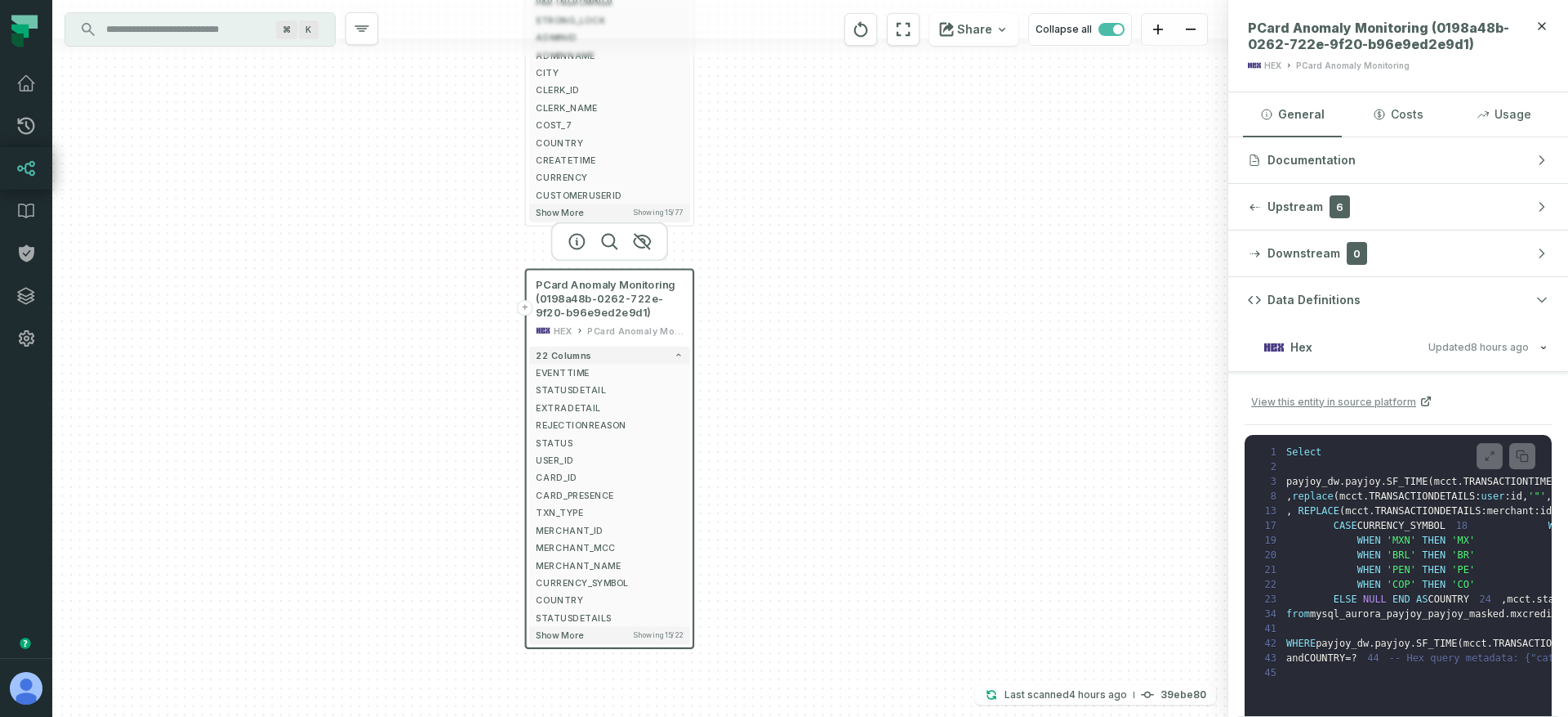
click at [997, 173] on div "+ Loans by Day HEX Global Originations Explore 77 columns MERCHANTNAME PAYJOYOW…" at bounding box center [640, 358] width 1176 height 717
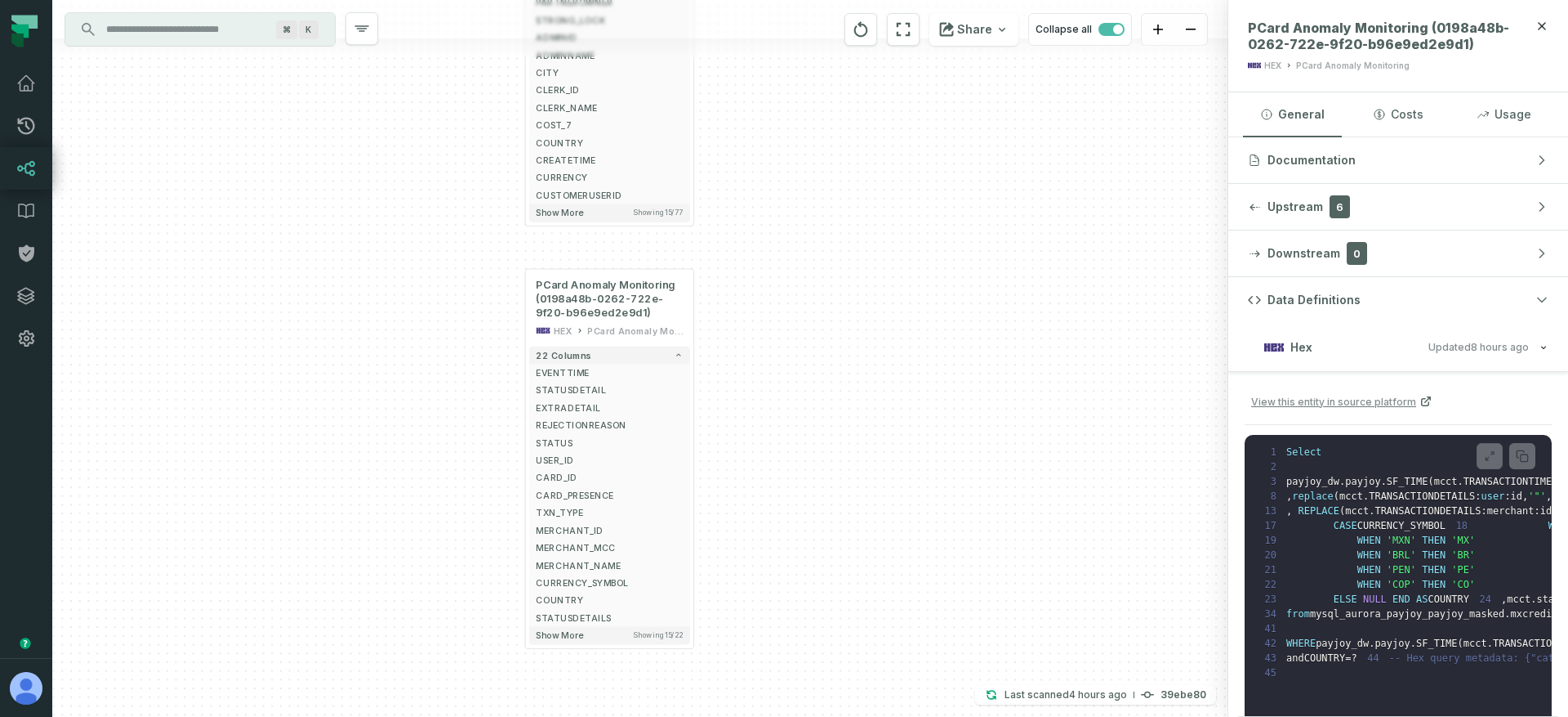
click at [461, 300] on div "+ Loans by Day HEX Global Originations Explore 77 columns MERCHANTNAME PAYJOYOW…" at bounding box center [640, 358] width 1176 height 717
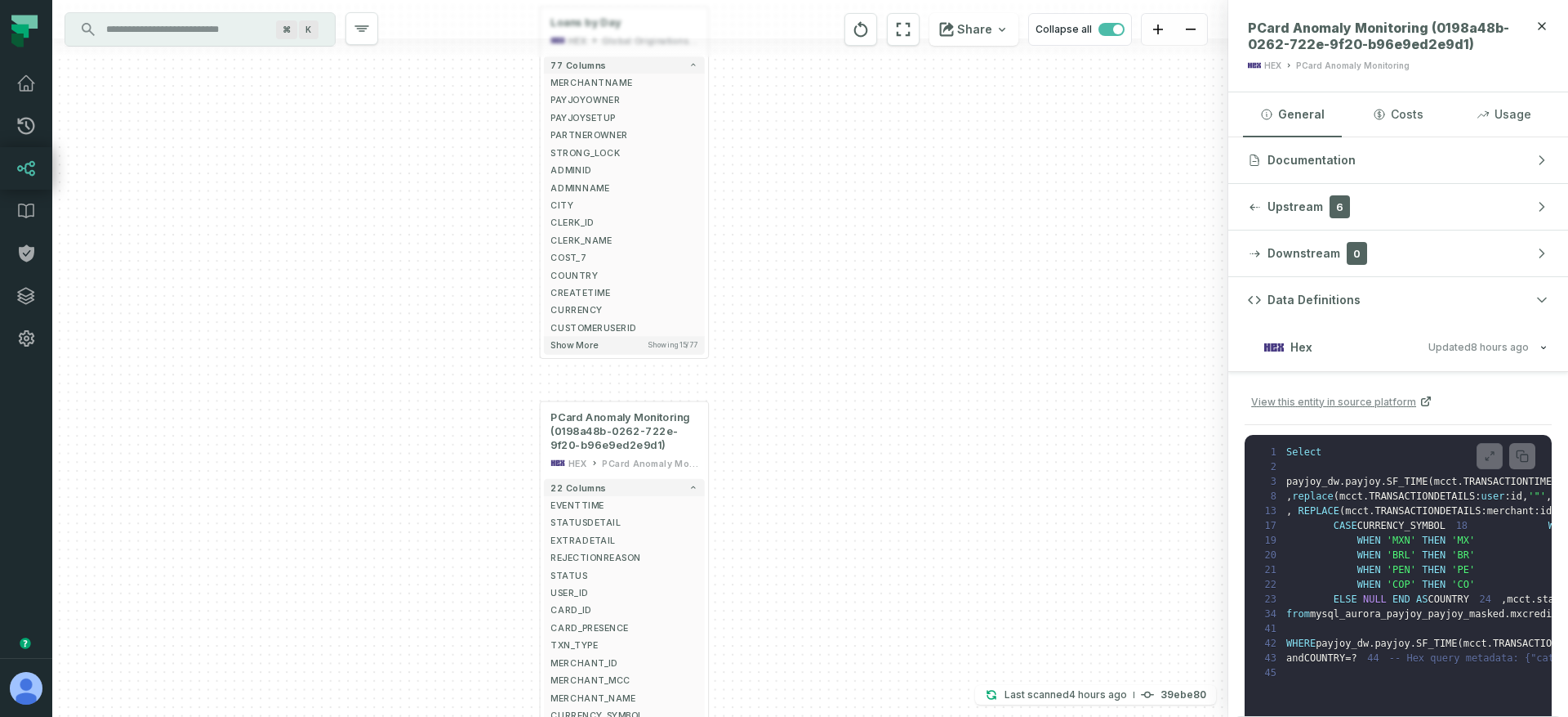
drag, startPoint x: 442, startPoint y: 283, endPoint x: 457, endPoint y: 477, distance: 194.6
click at [457, 478] on div "+ Loans by Day HEX Global Originations Explore 77 columns MERCHANTNAME PAYJOYOW…" at bounding box center [640, 358] width 1176 height 717
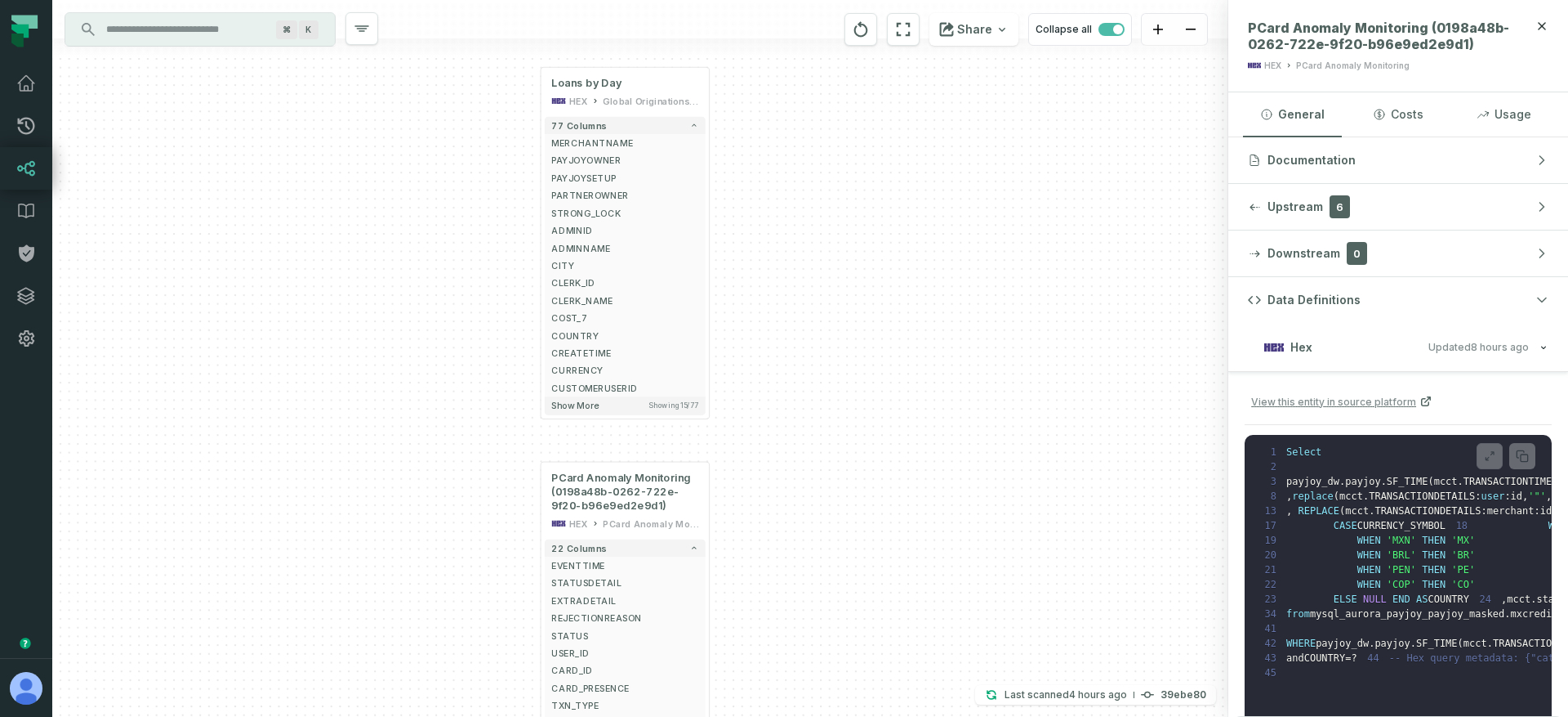
click at [489, 311] on div "+ Loans by Day HEX Global Originations Explore 77 columns MERCHANTNAME PAYJOYOW…" at bounding box center [640, 358] width 1176 height 717
click at [589, 106] on div "HEX Global Originations Explore" at bounding box center [625, 102] width 147 height 14
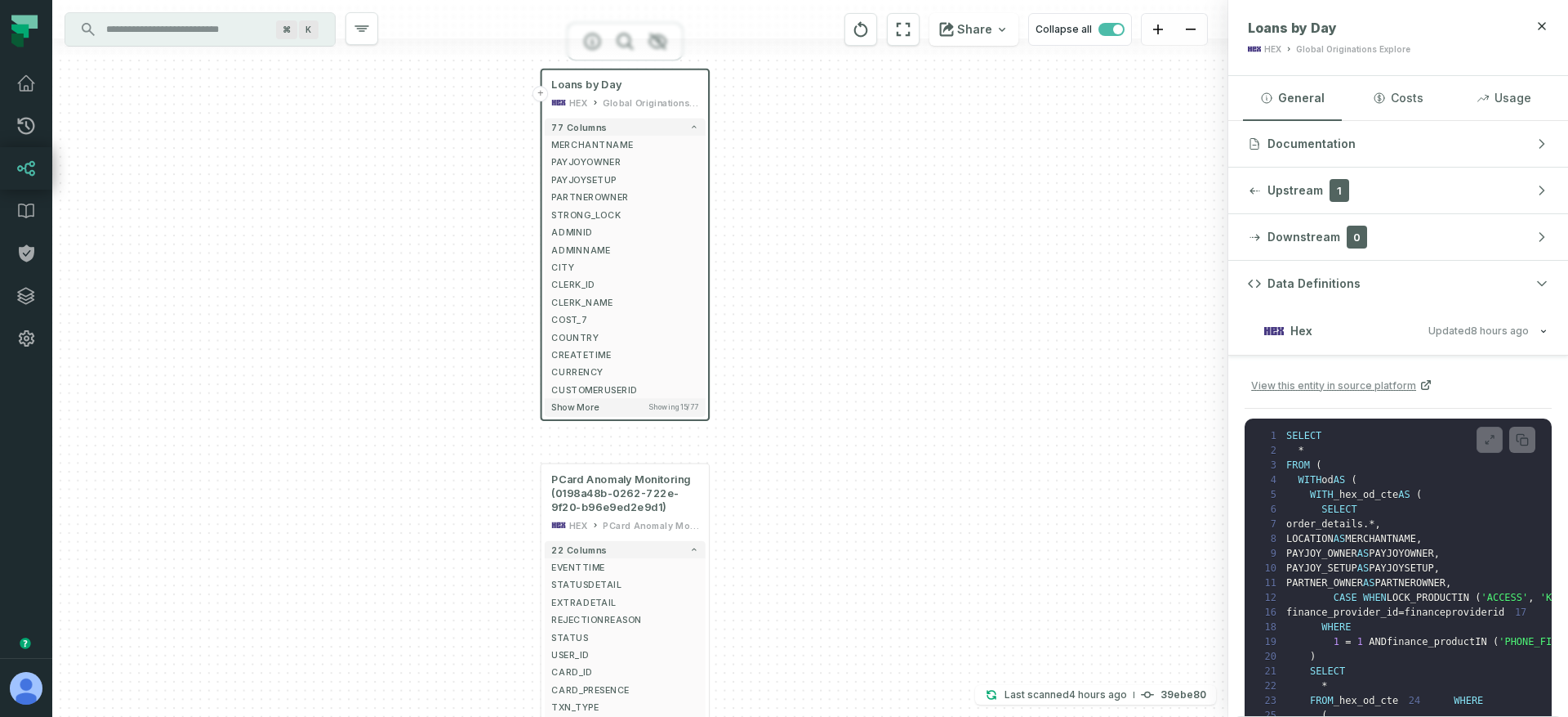
click at [543, 95] on button "+" at bounding box center [540, 93] width 16 height 16
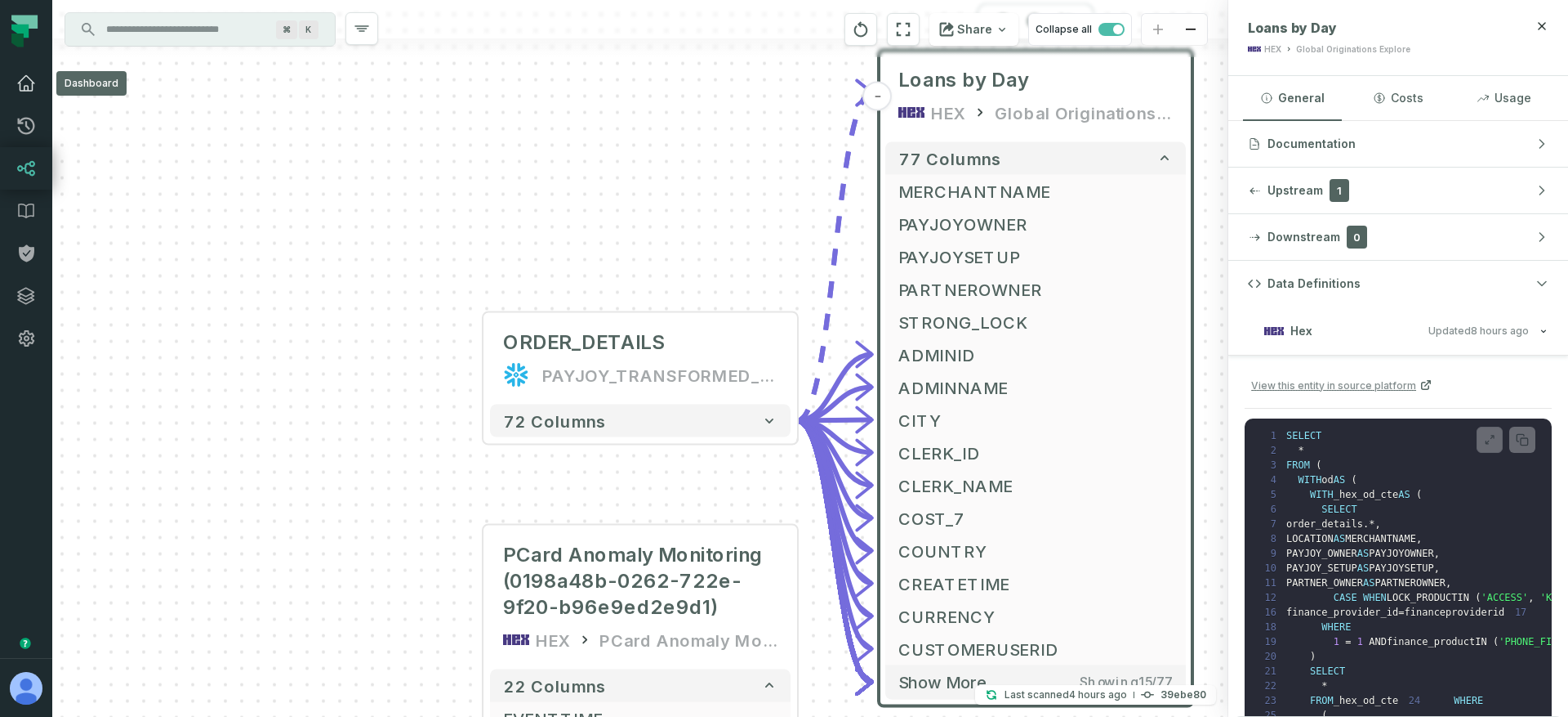
click at [27, 90] on icon at bounding box center [26, 83] width 16 height 15
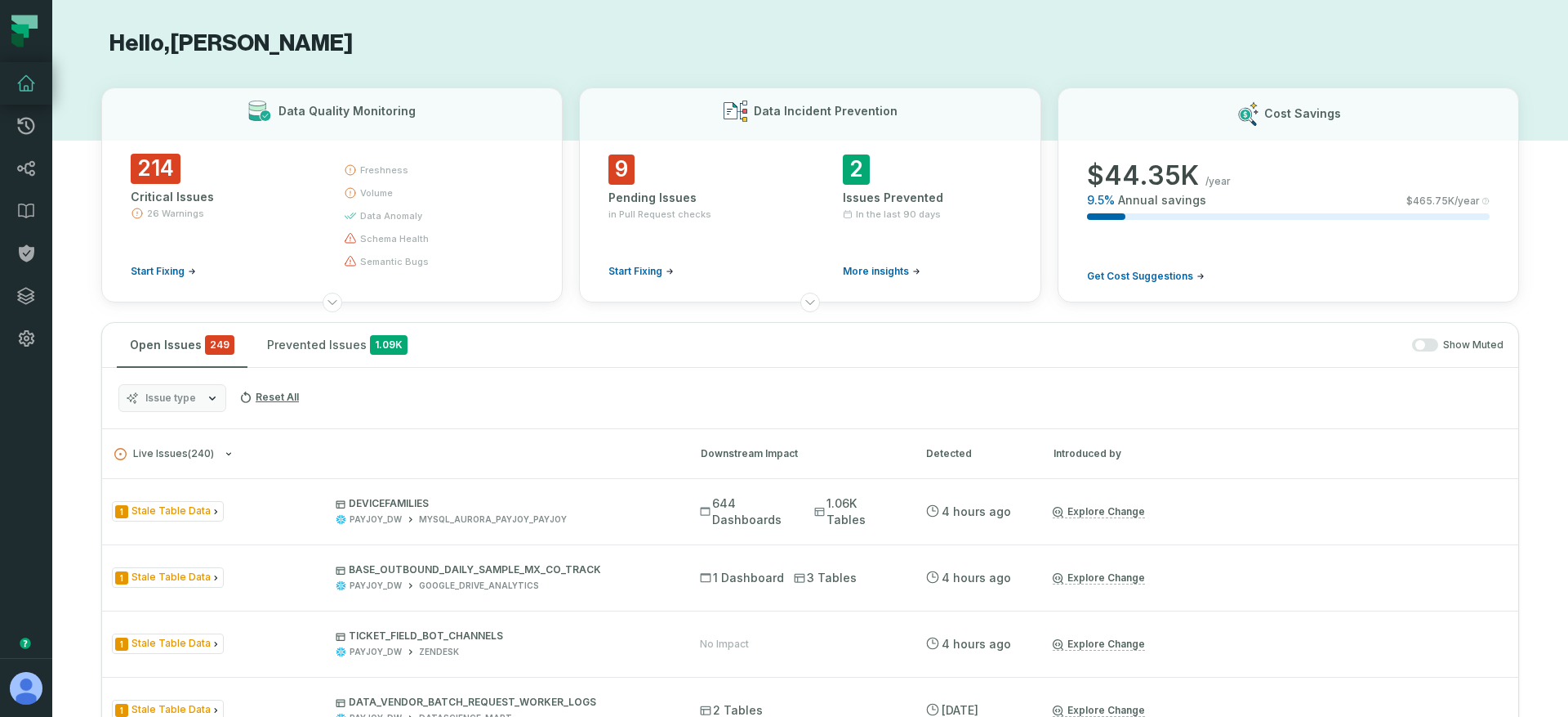
click at [207, 404] on icon "button" at bounding box center [213, 398] width 13 height 13
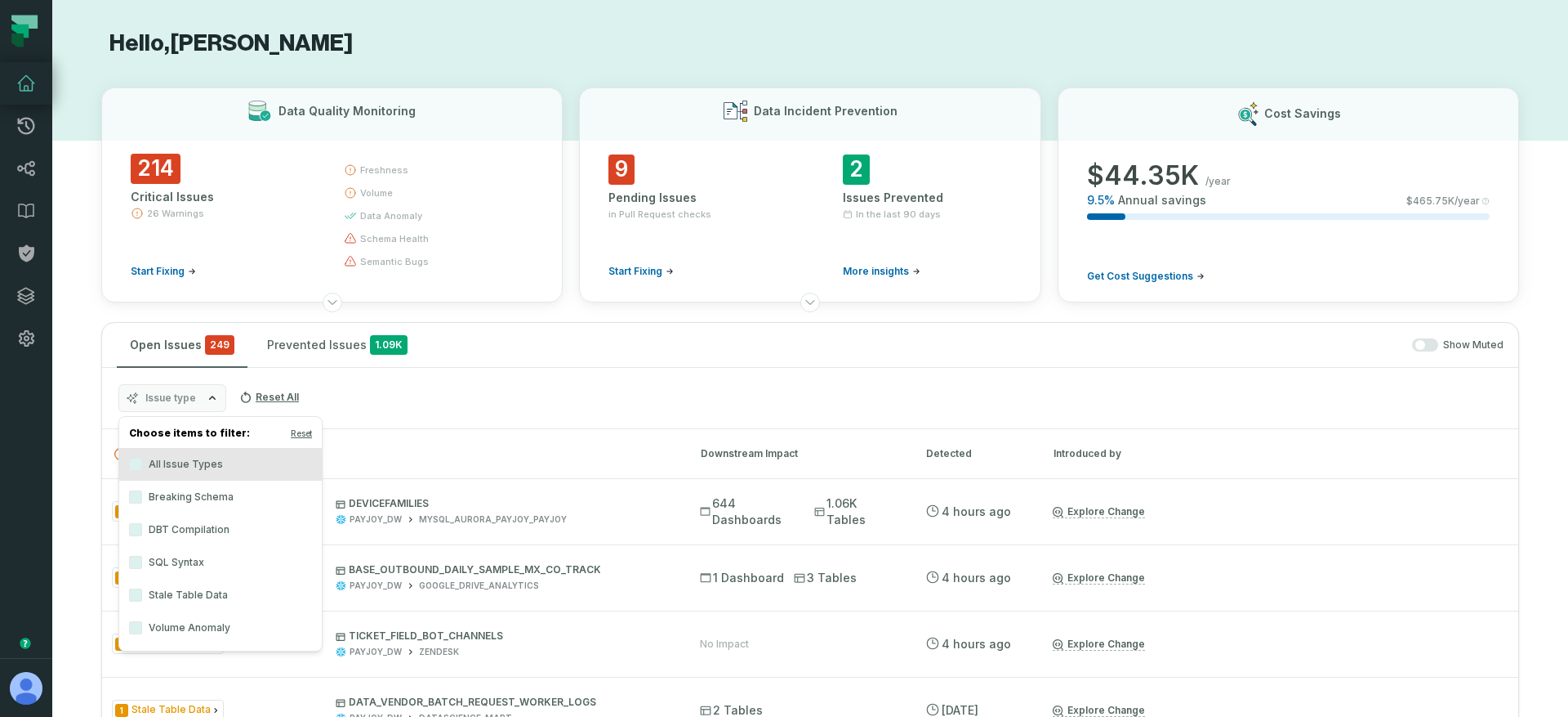
click at [198, 502] on label "Breaking Schema" at bounding box center [221, 497] width 203 height 33
click at [142, 502] on button "Breaking Schema" at bounding box center [136, 497] width 13 height 13
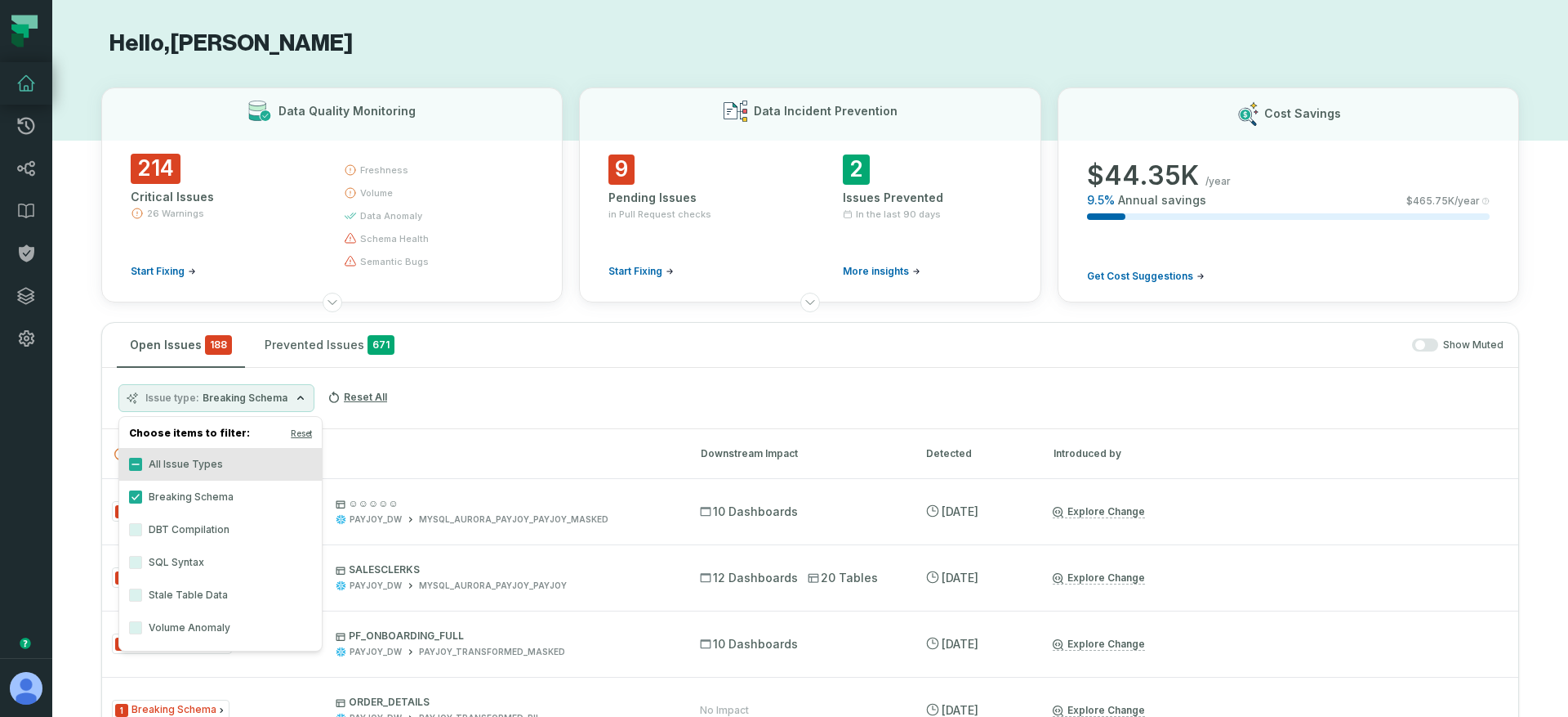
click at [469, 383] on div "Issue type Breaking Schema Reset All" at bounding box center [810, 398] width 1416 height 61
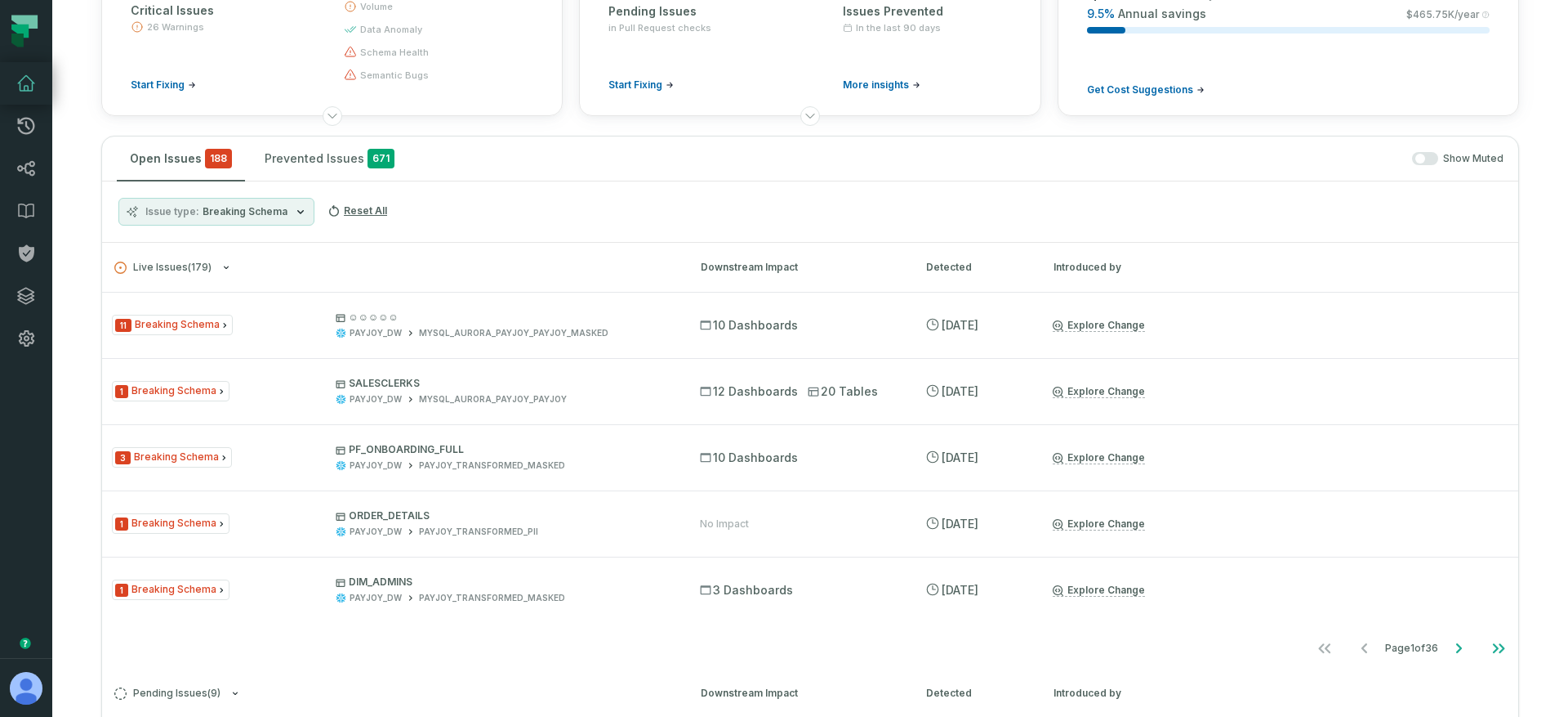
scroll to position [354, 0]
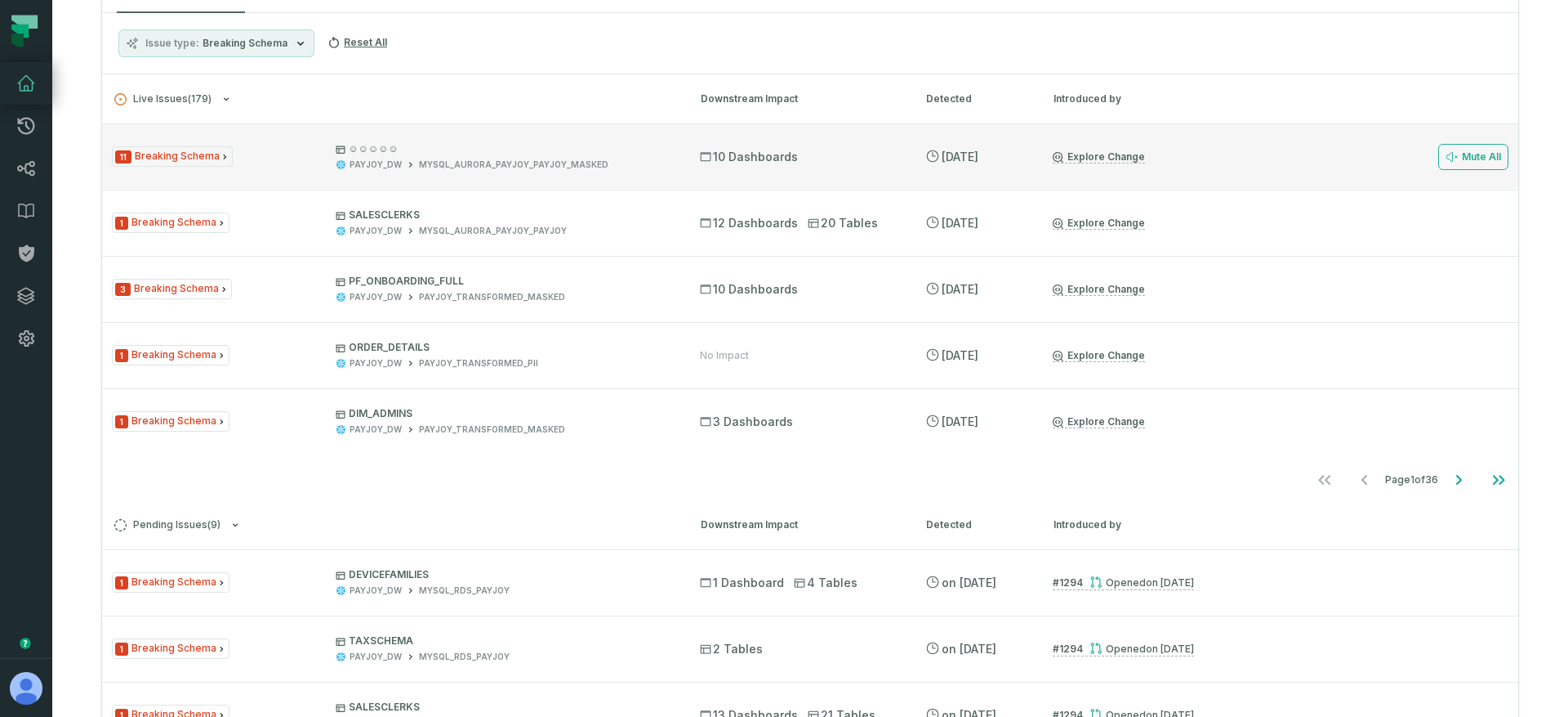
click at [546, 153] on p "☺☺☺☺☺" at bounding box center [502, 149] width 335 height 13
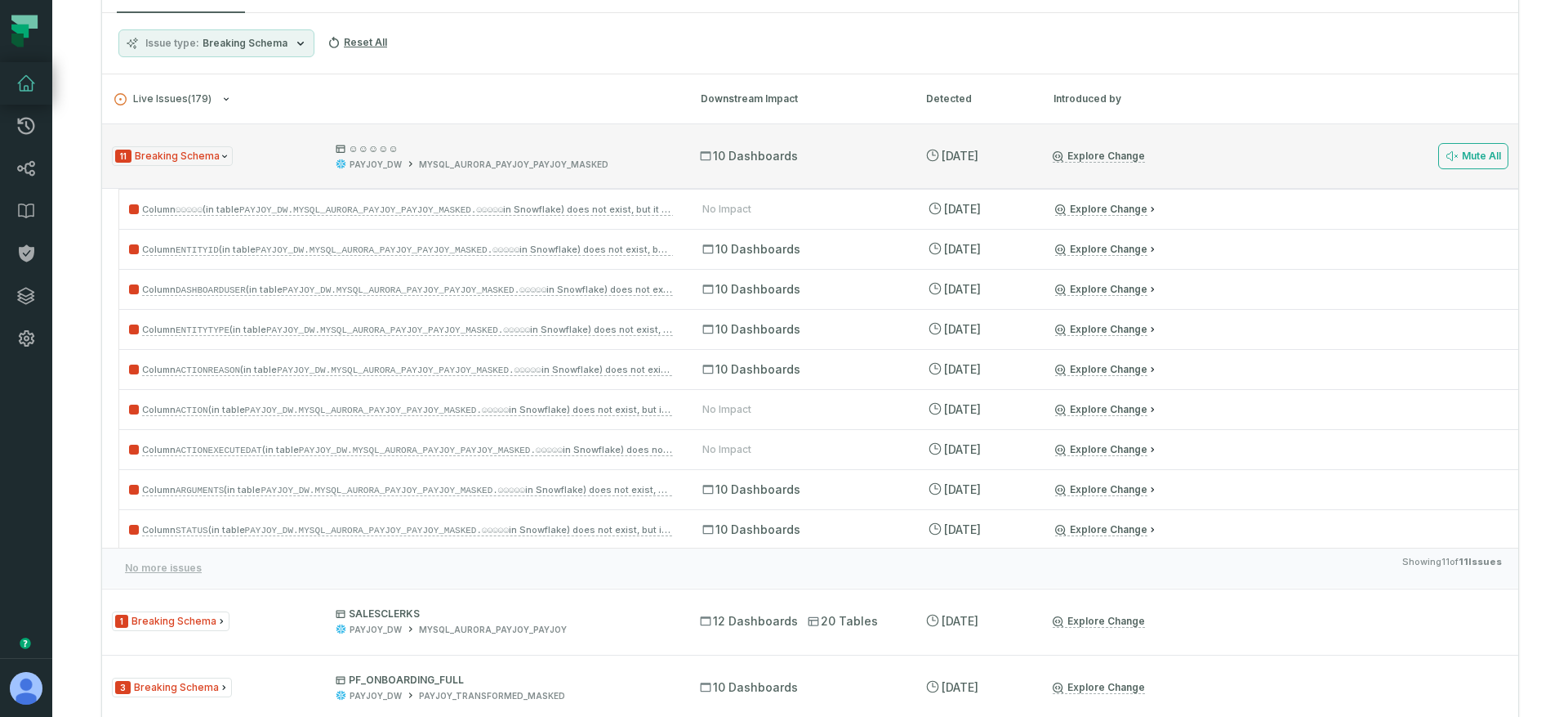
click at [573, 152] on p "☺☺☺☺☺" at bounding box center [502, 149] width 335 height 13
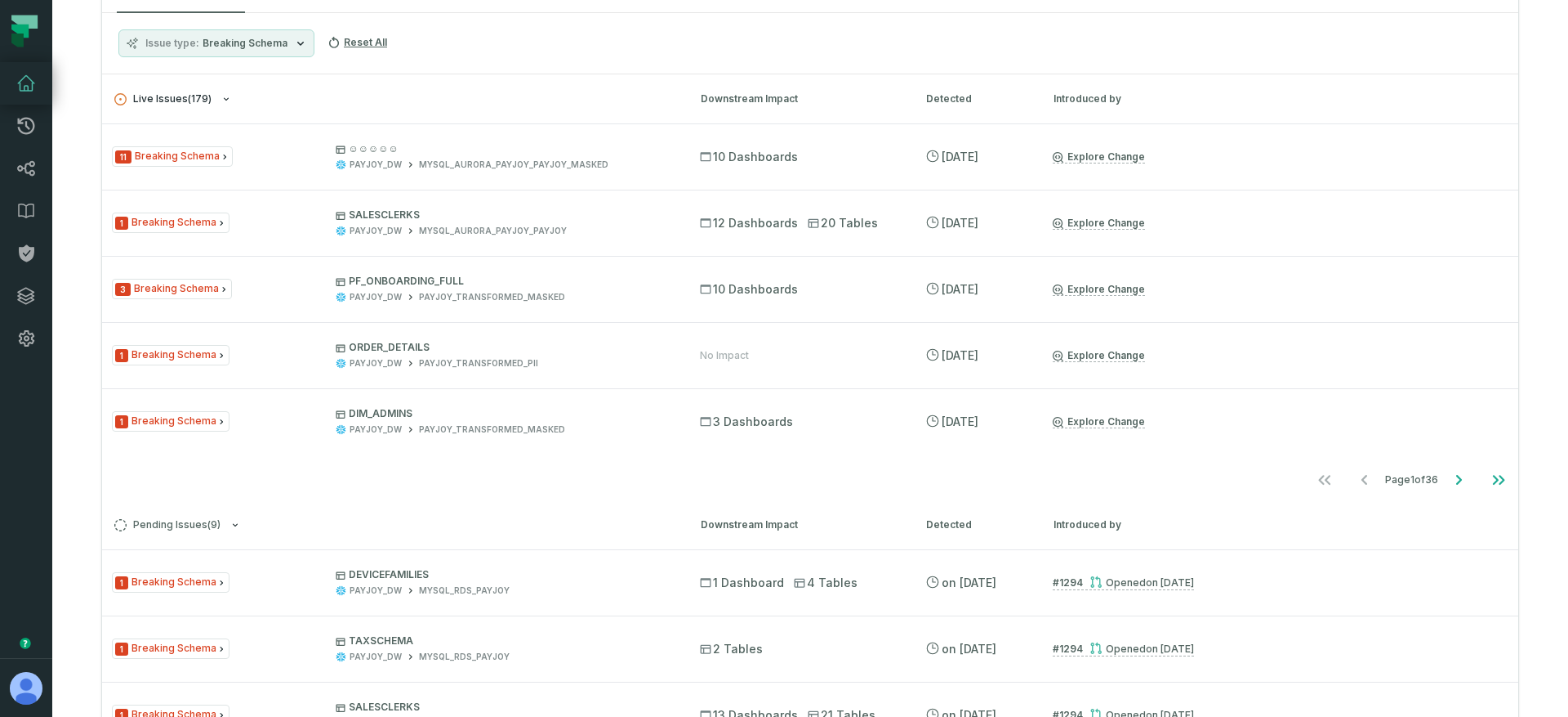
click at [195, 103] on span "Live Issues ( 179 )" at bounding box center [163, 99] width 97 height 12
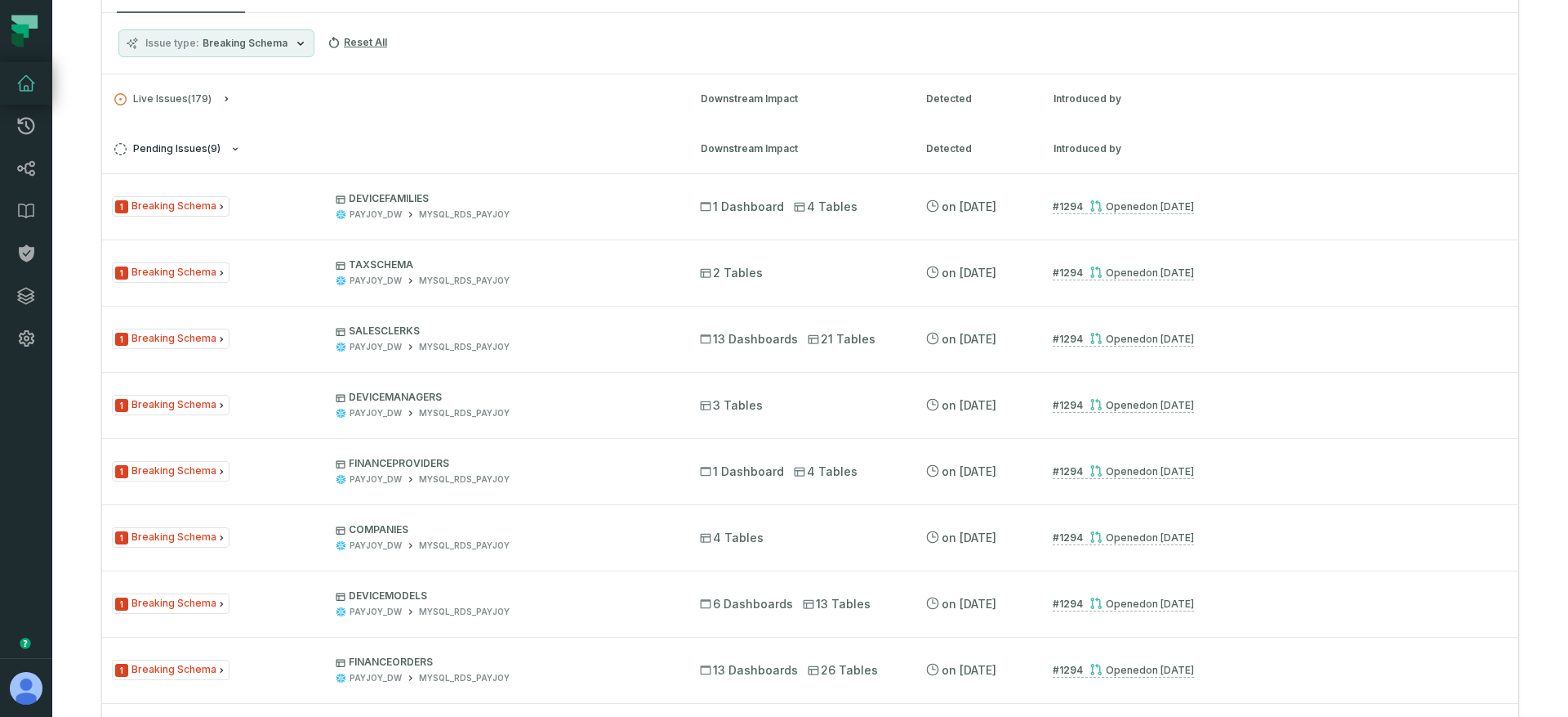
click at [190, 145] on span "Pending Issues ( 9 )" at bounding box center [168, 149] width 106 height 12
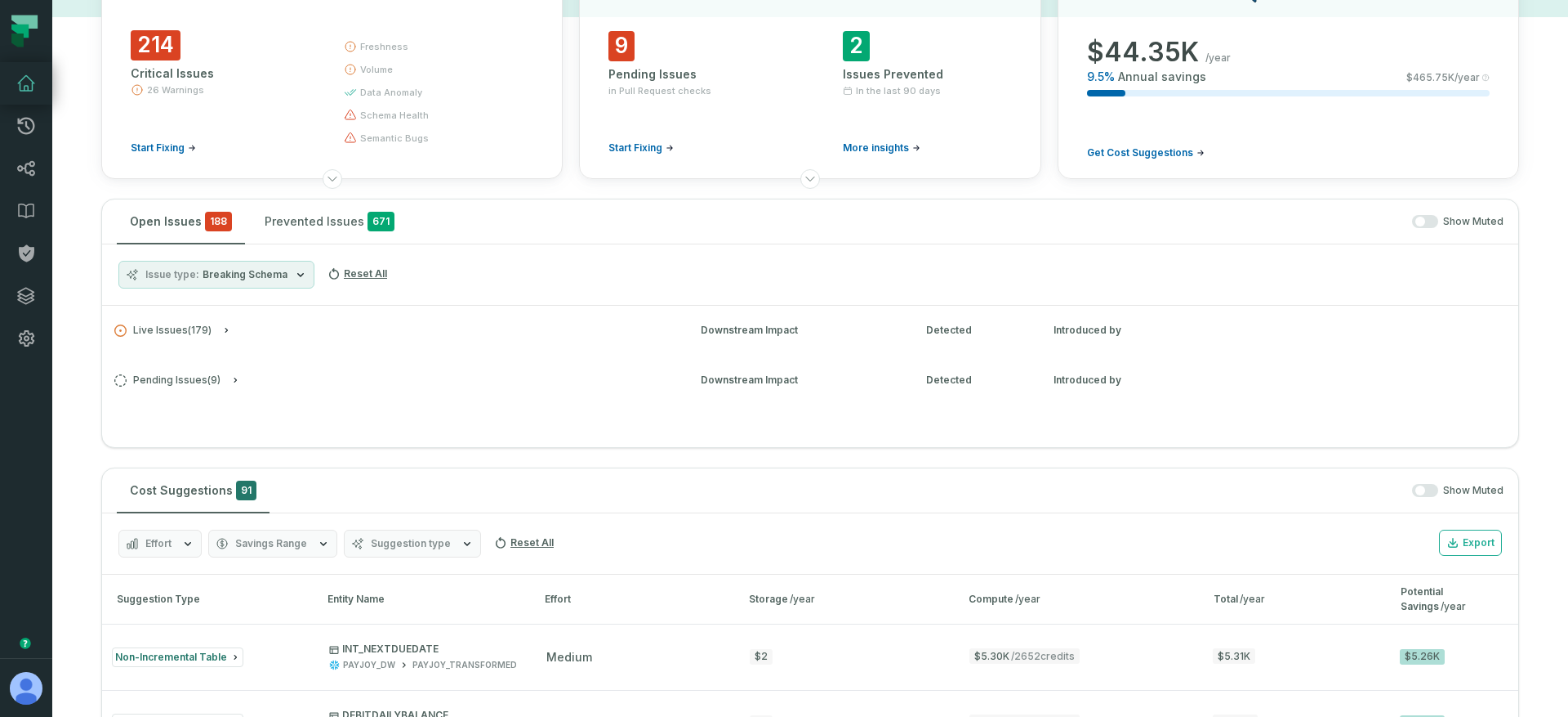
scroll to position [0, 0]
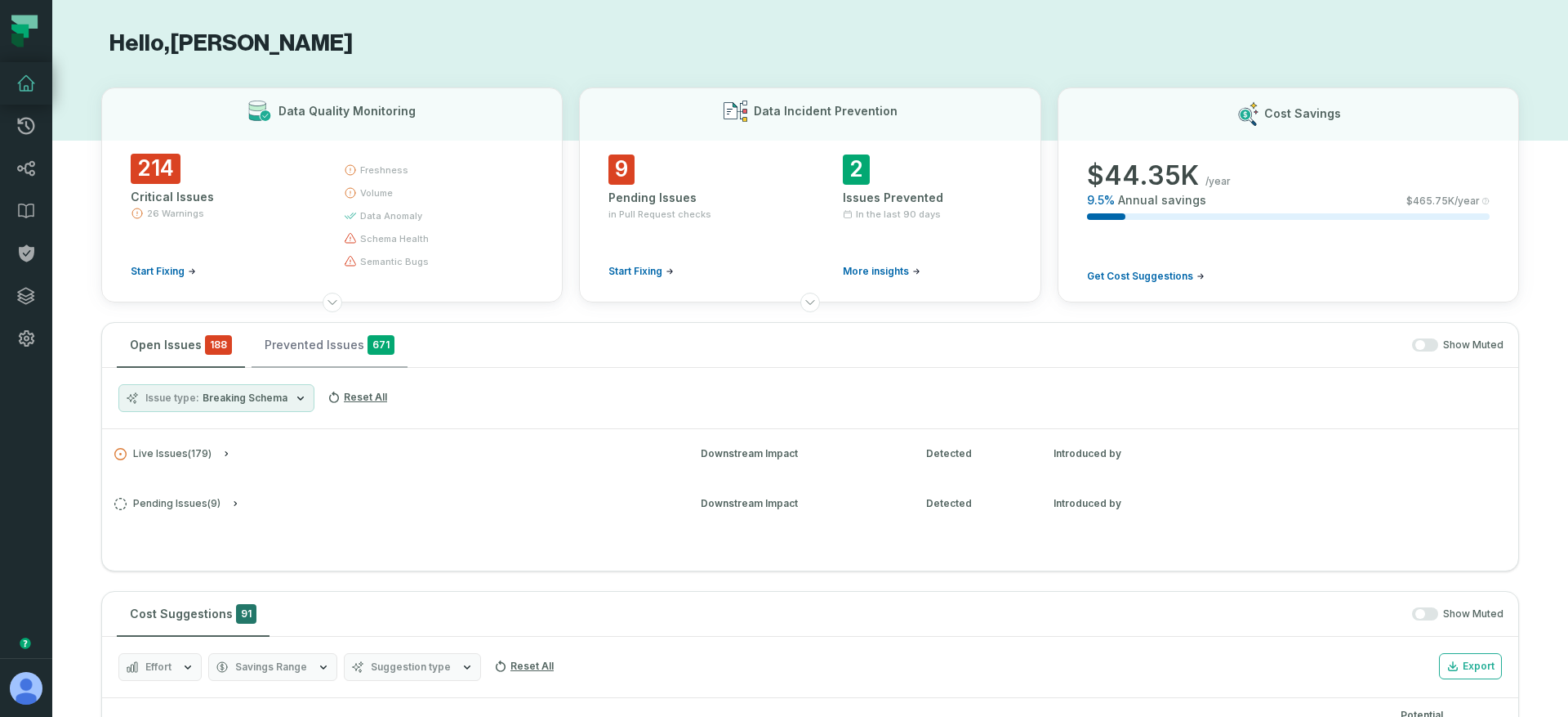
click at [289, 347] on button "Prevented Issues 671" at bounding box center [330, 345] width 156 height 44
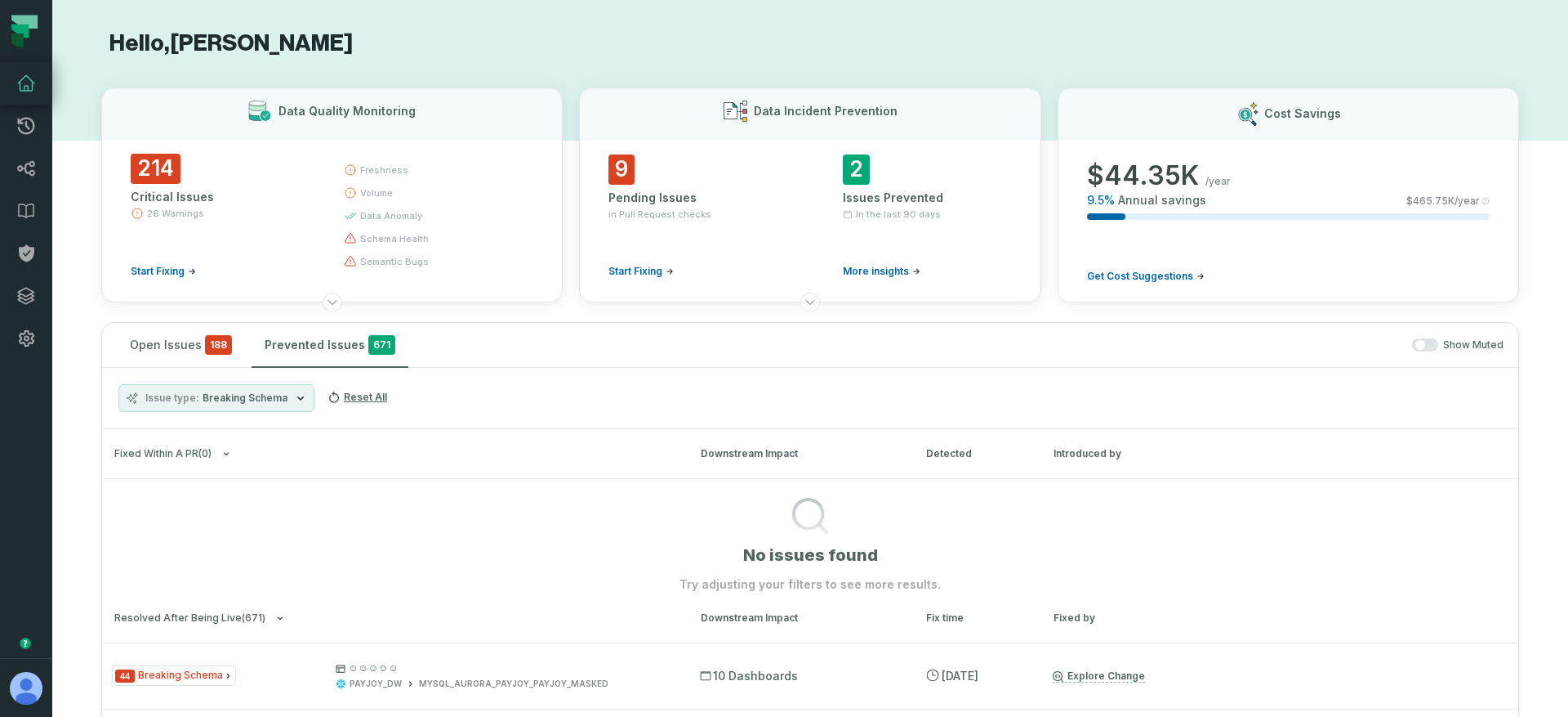
click at [235, 399] on span "Breaking Schema" at bounding box center [245, 398] width 85 height 13
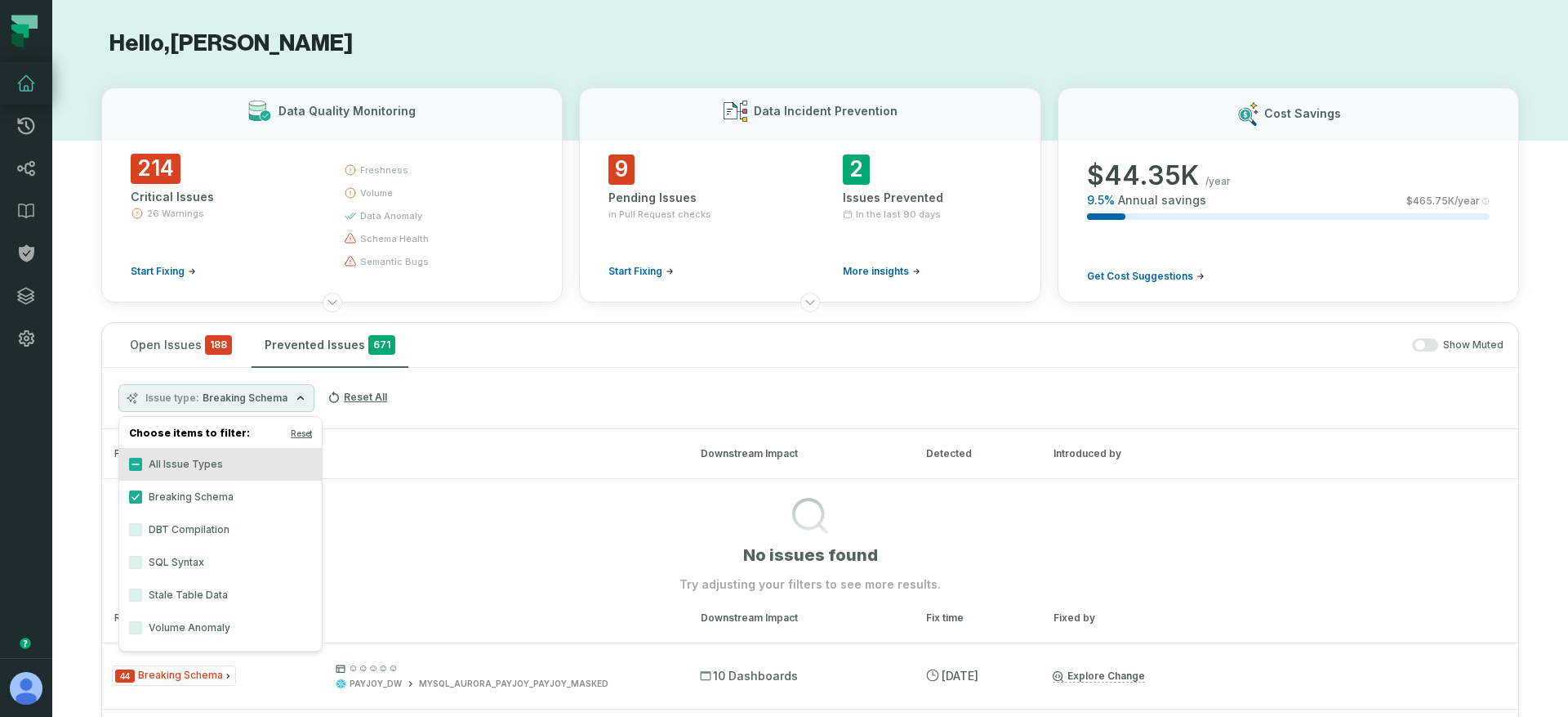
click at [174, 522] on label "DBT Compilation" at bounding box center [221, 530] width 203 height 33
click at [142, 523] on button "DBT Compilation" at bounding box center [136, 530] width 13 height 13
click at [178, 498] on label "Breaking Schema" at bounding box center [221, 497] width 203 height 33
click at [142, 498] on button "Breaking Schema" at bounding box center [136, 497] width 13 height 13
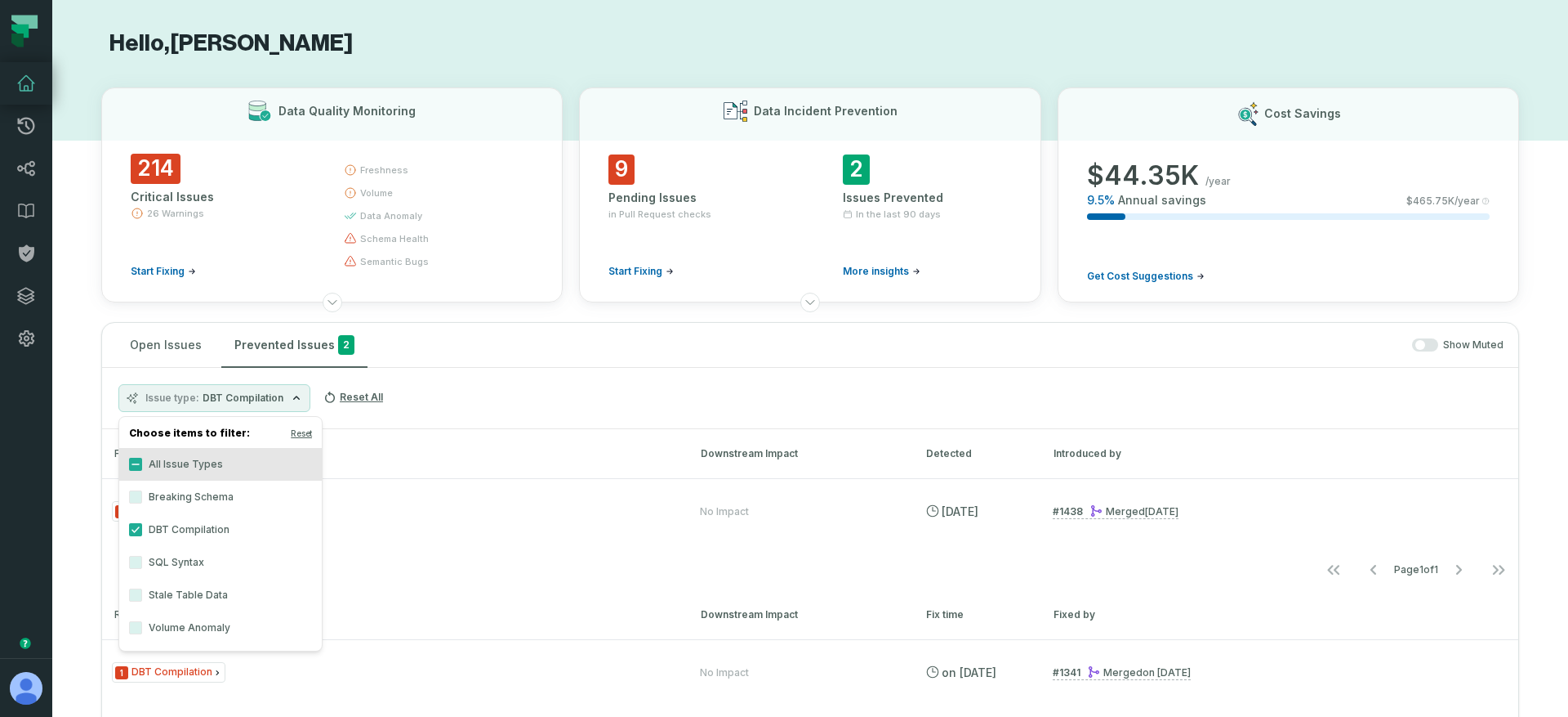
click at [497, 386] on div "Issue type DBT Compilation Reset All" at bounding box center [810, 398] width 1416 height 61
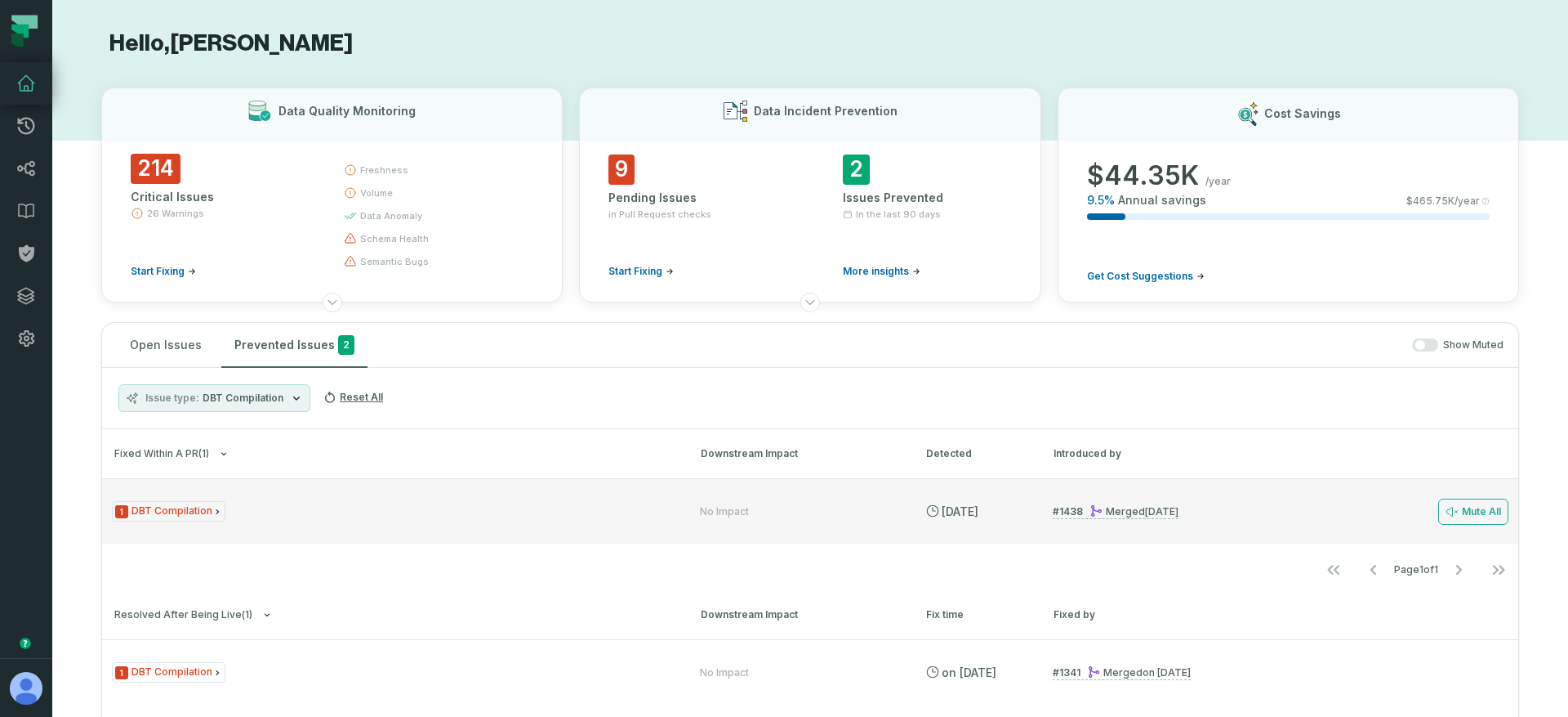
click at [204, 523] on div "1 DBT Compilation No Impact 9/30/2025, 12:00:51 AM # 1438 Merged 9/30/2025, 12:…" at bounding box center [810, 511] width 1416 height 65
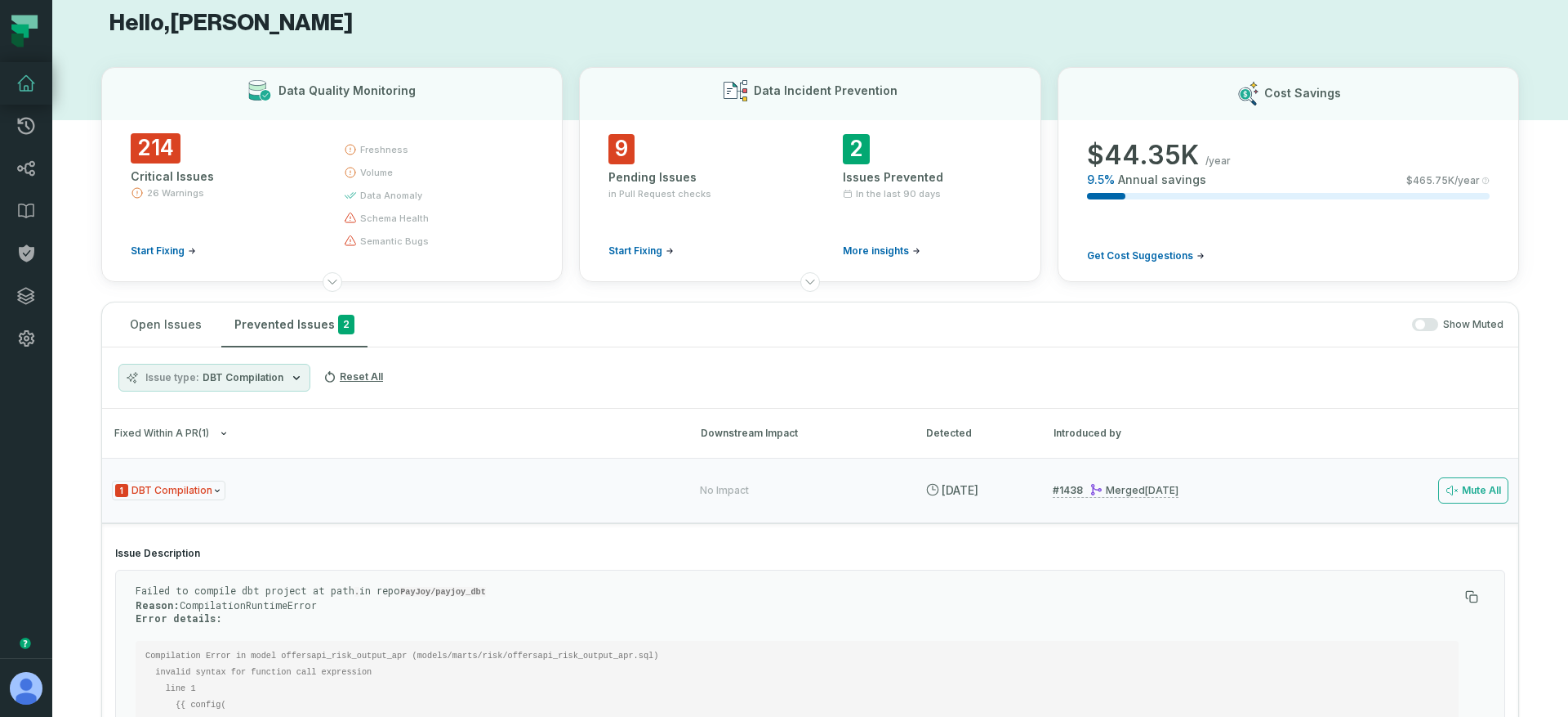
scroll to position [201, 0]
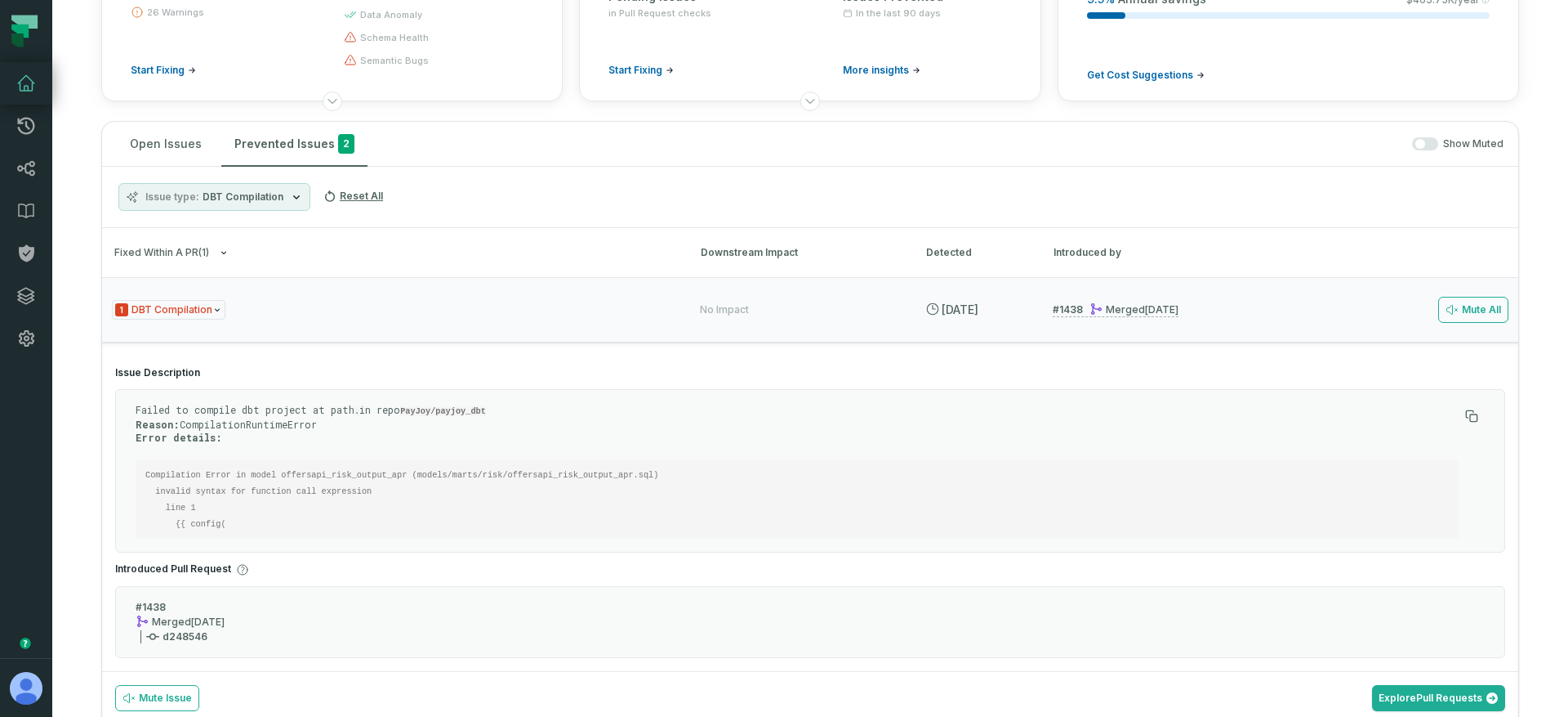
click at [243, 194] on span "DBT Compilation" at bounding box center [243, 197] width 81 height 13
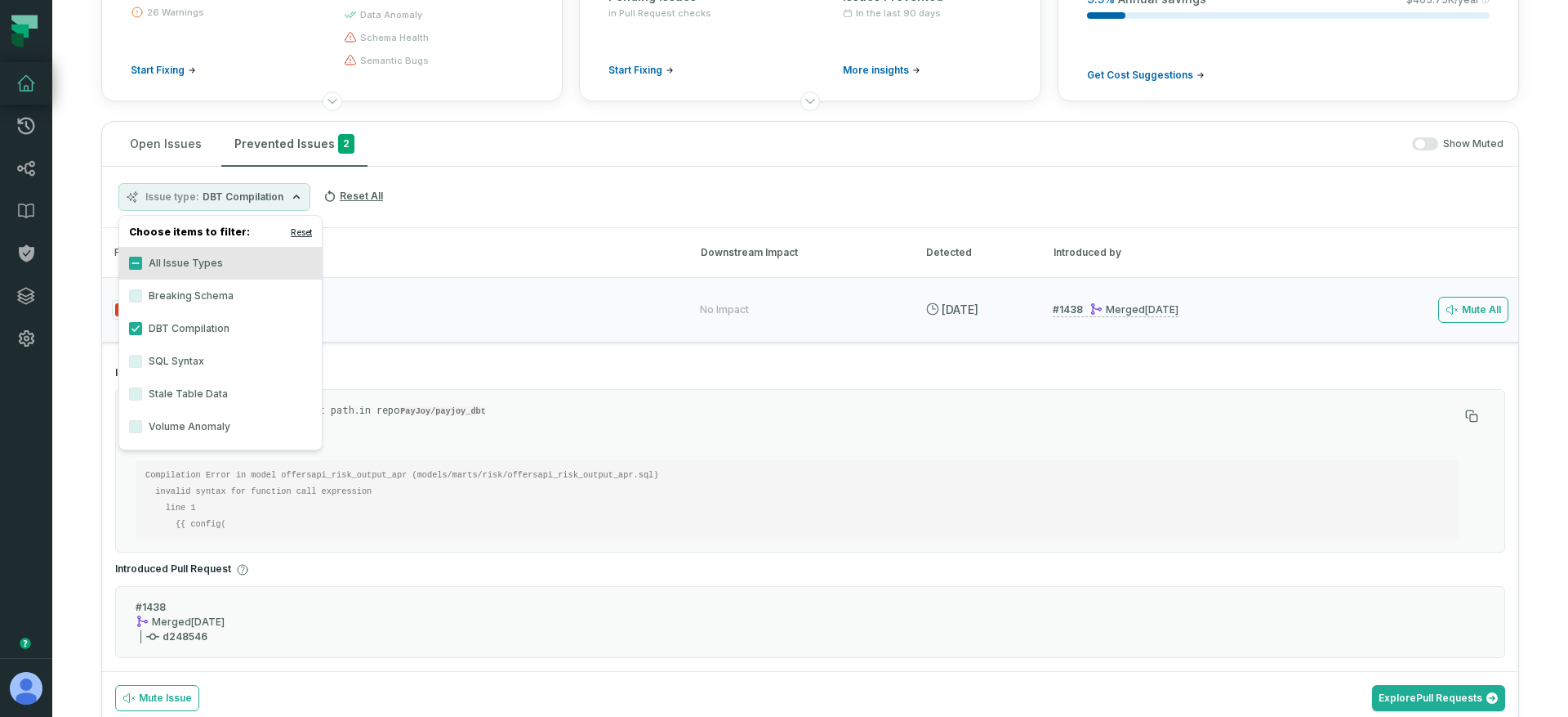
click at [294, 231] on button "Reset" at bounding box center [301, 232] width 21 height 13
click at [443, 231] on h3 "Fixed within a PR ( 2 ) Downstream Impact Detected Introduced by" at bounding box center [810, 253] width 1416 height 49
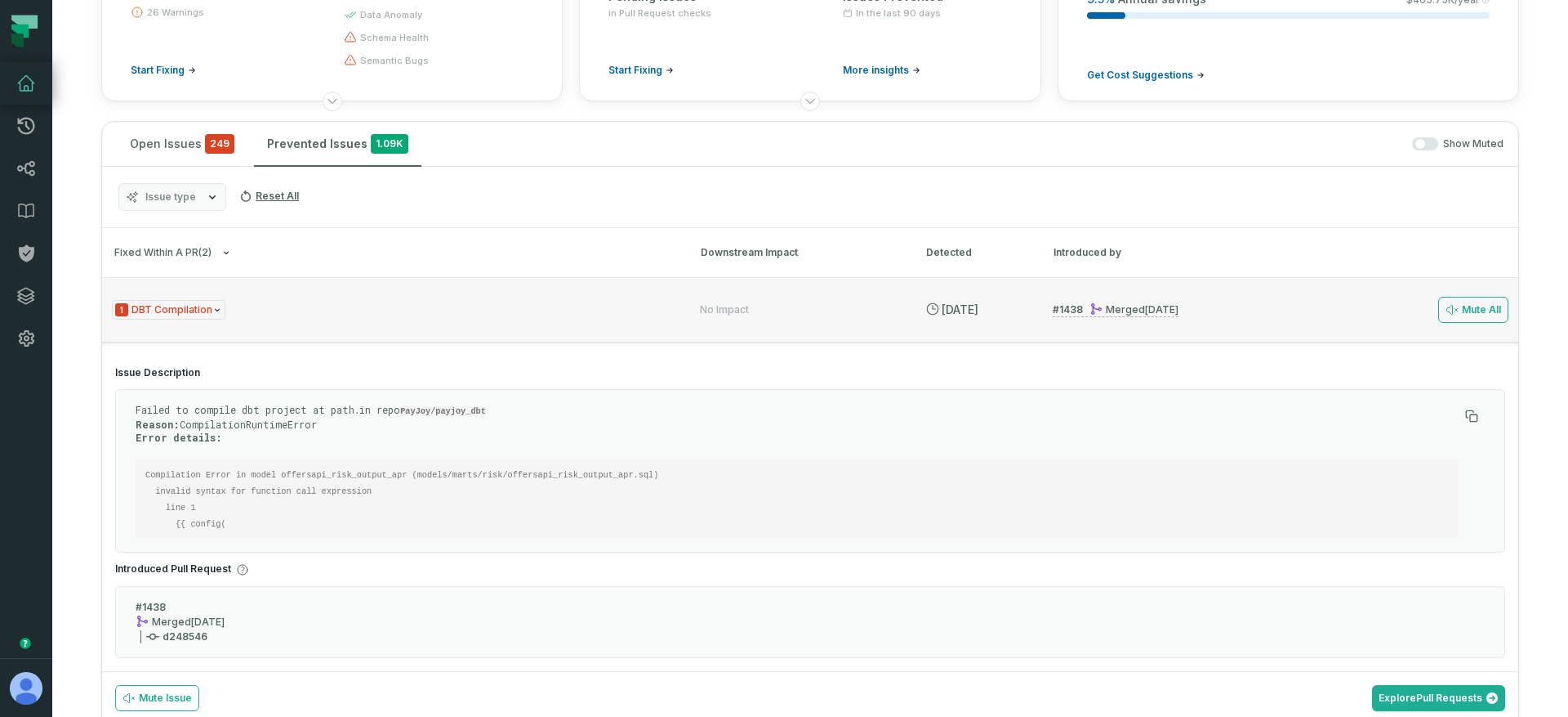
click at [200, 318] on span "1 DBT Compilation" at bounding box center [168, 309] width 114 height 20
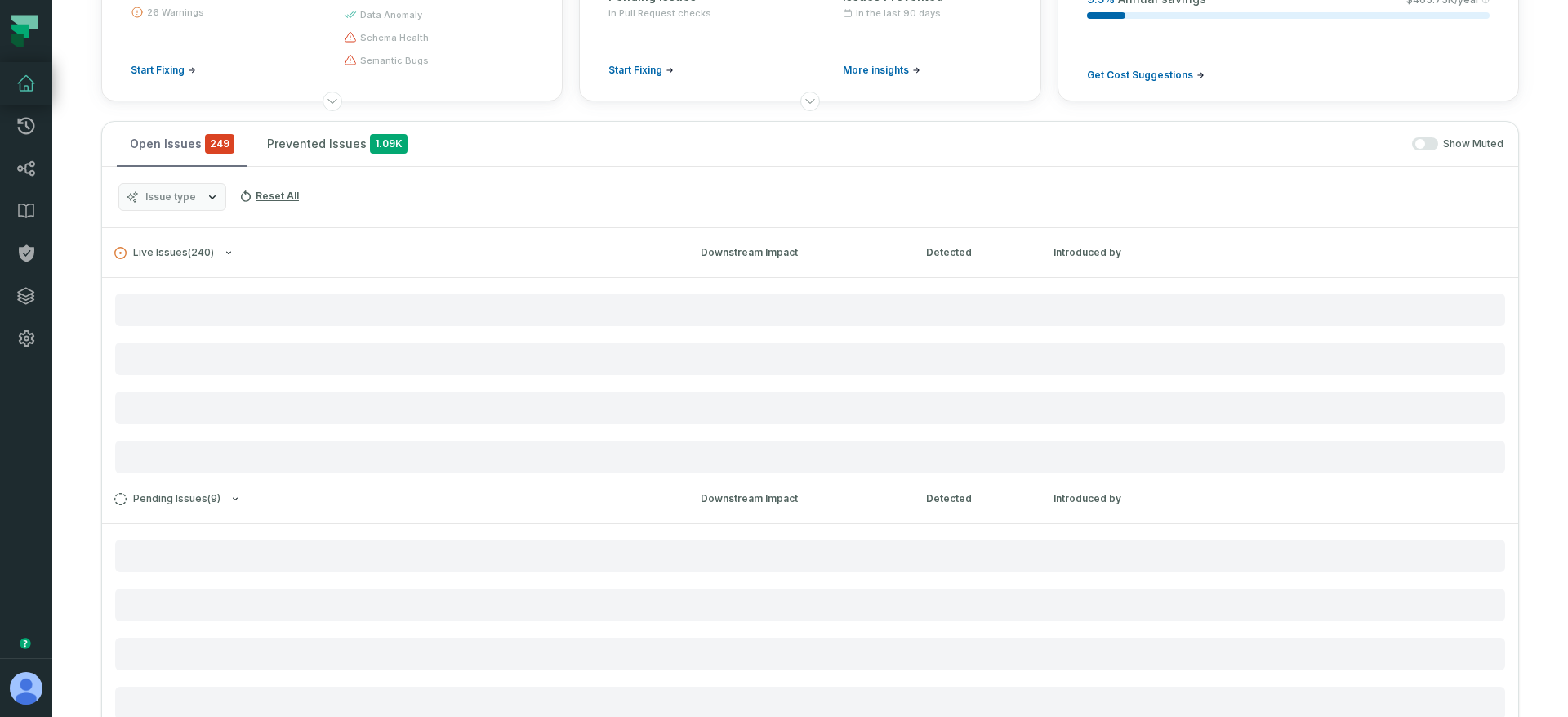
click at [205, 153] on span "249" at bounding box center [220, 144] width 29 height 20
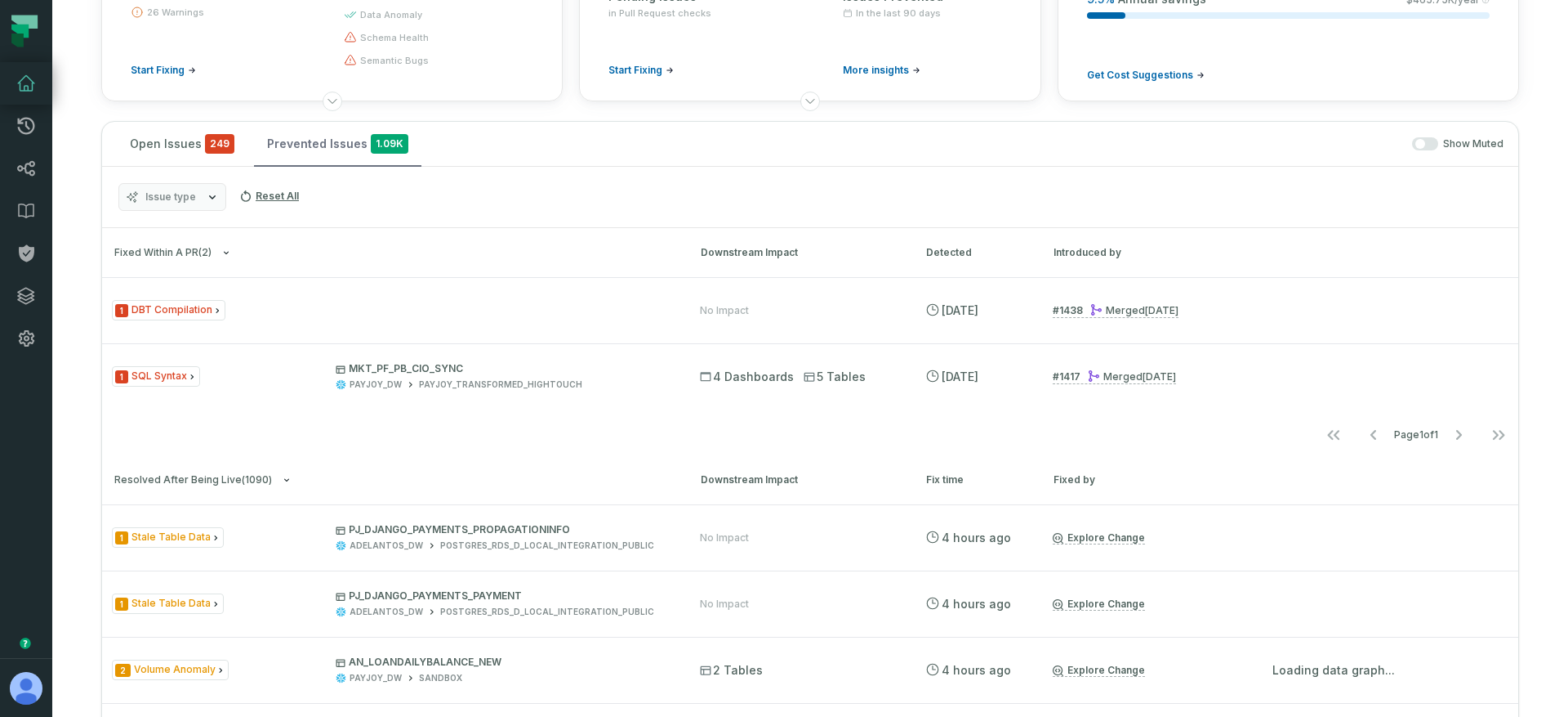
click at [313, 141] on button "Prevented Issues 1.09K" at bounding box center [338, 144] width 168 height 44
click at [281, 479] on icon "button" at bounding box center [286, 480] width 10 height 10
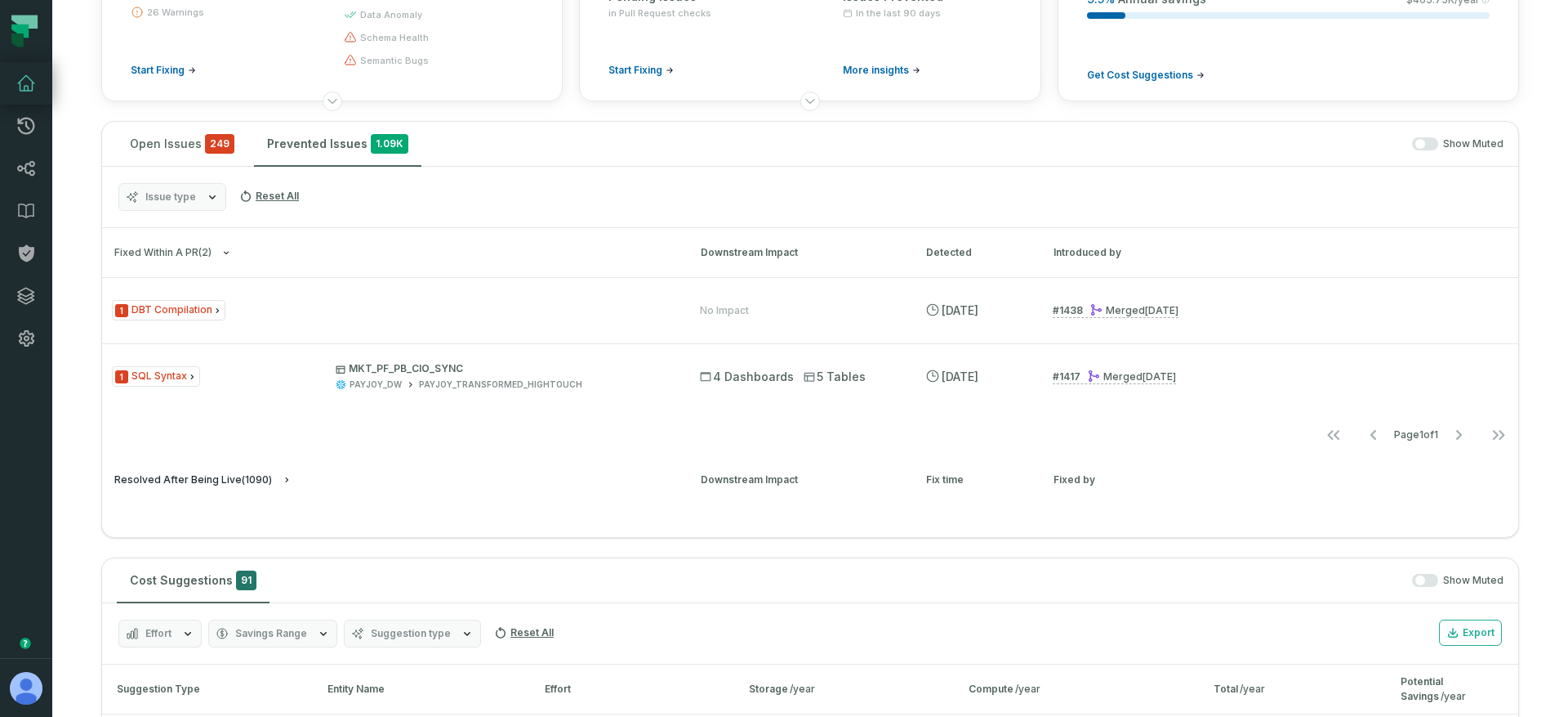
click at [272, 480] on button "Resolved After Being Live ( 1090 )" at bounding box center [393, 480] width 557 height 12
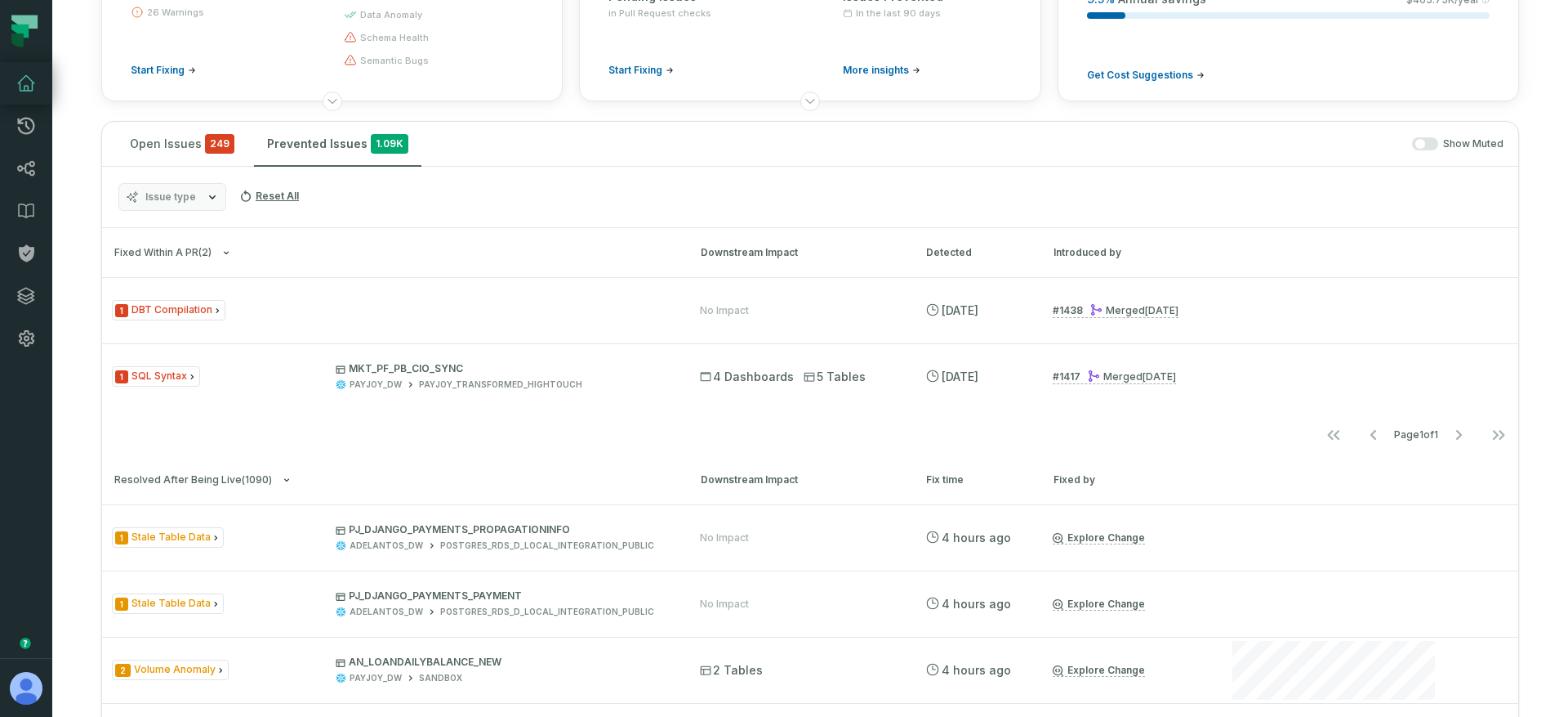
click at [206, 182] on div "Issue type Reset All" at bounding box center [810, 197] width 1416 height 61
click at [202, 191] on button "Issue type" at bounding box center [173, 197] width 108 height 28
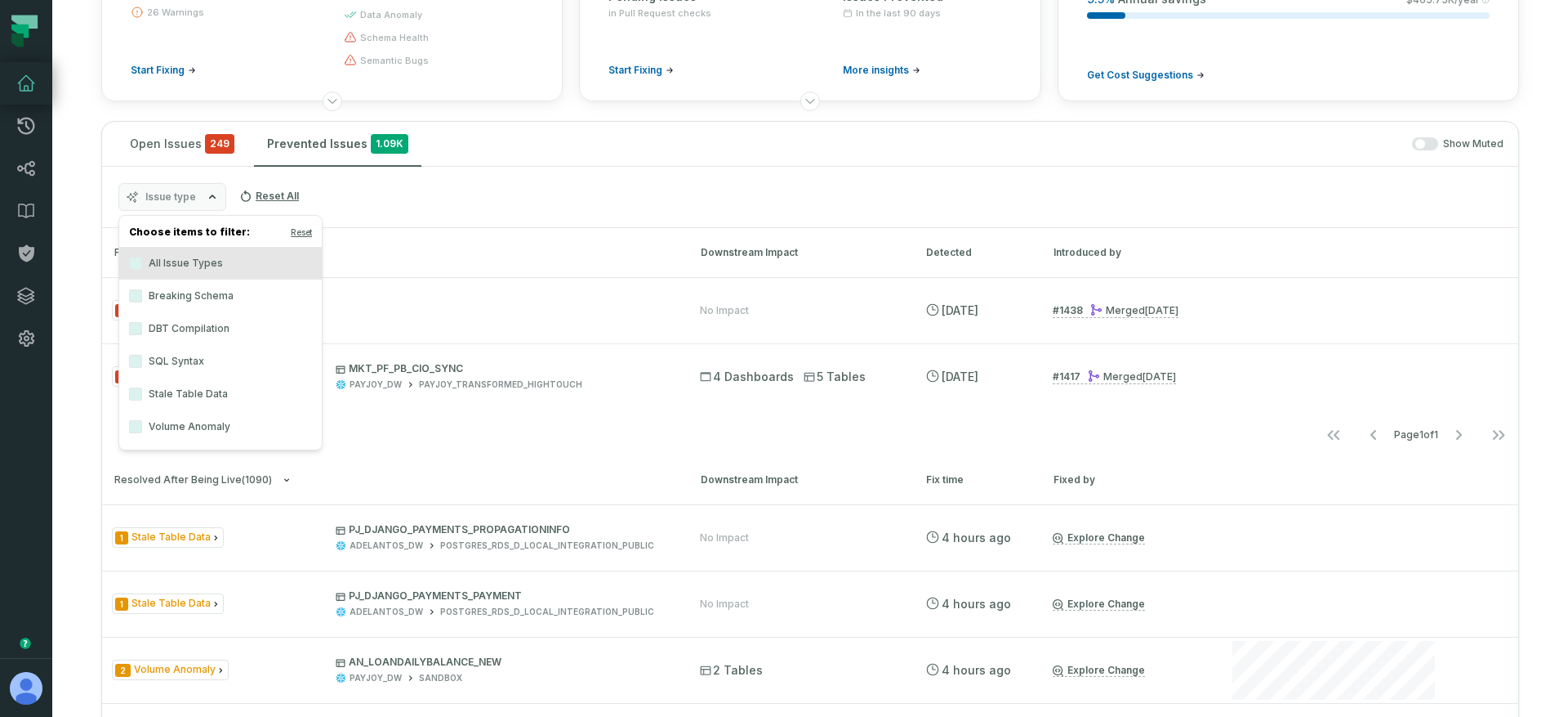
click at [428, 449] on nav "Page 1 of 1" at bounding box center [810, 435] width 1416 height 33
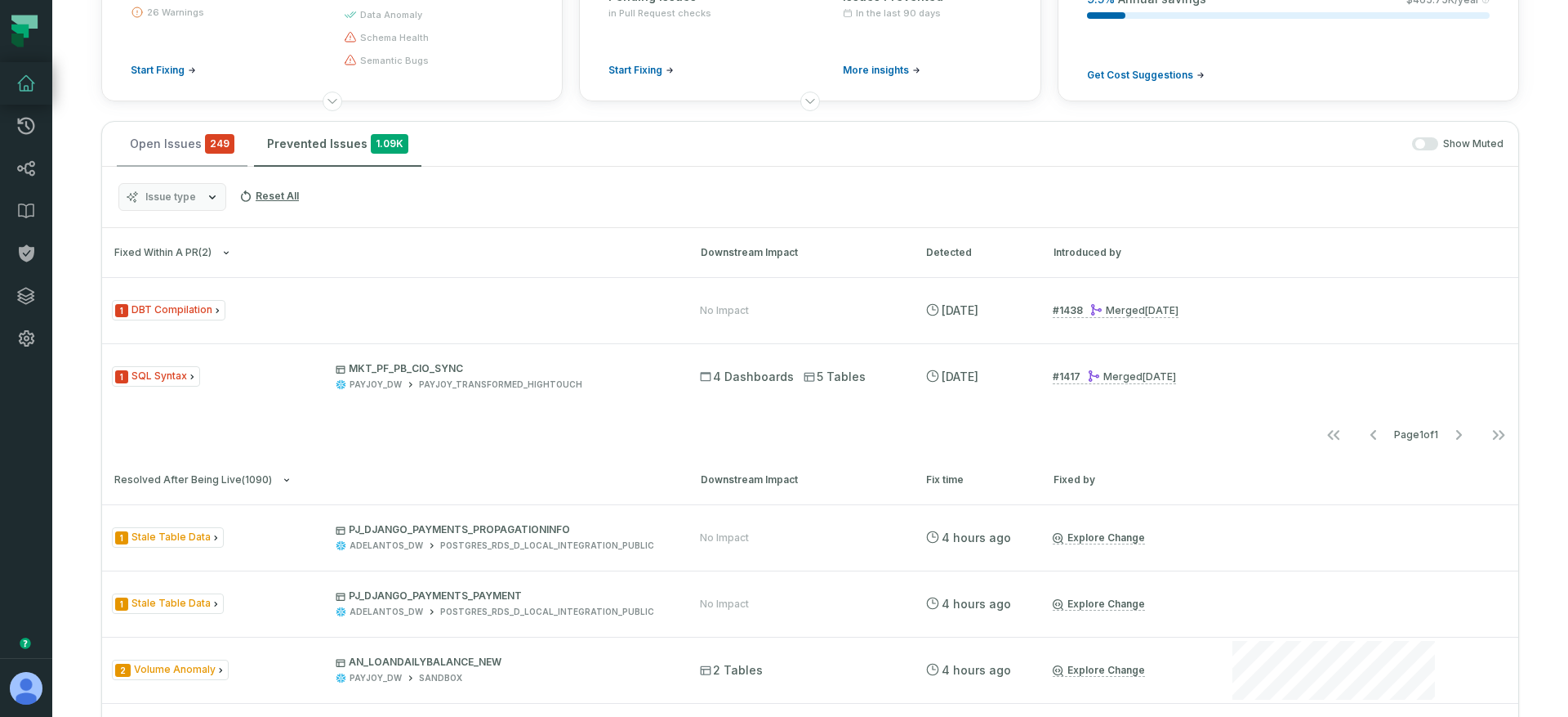
click at [195, 151] on button "Open Issues 249" at bounding box center [182, 144] width 131 height 44
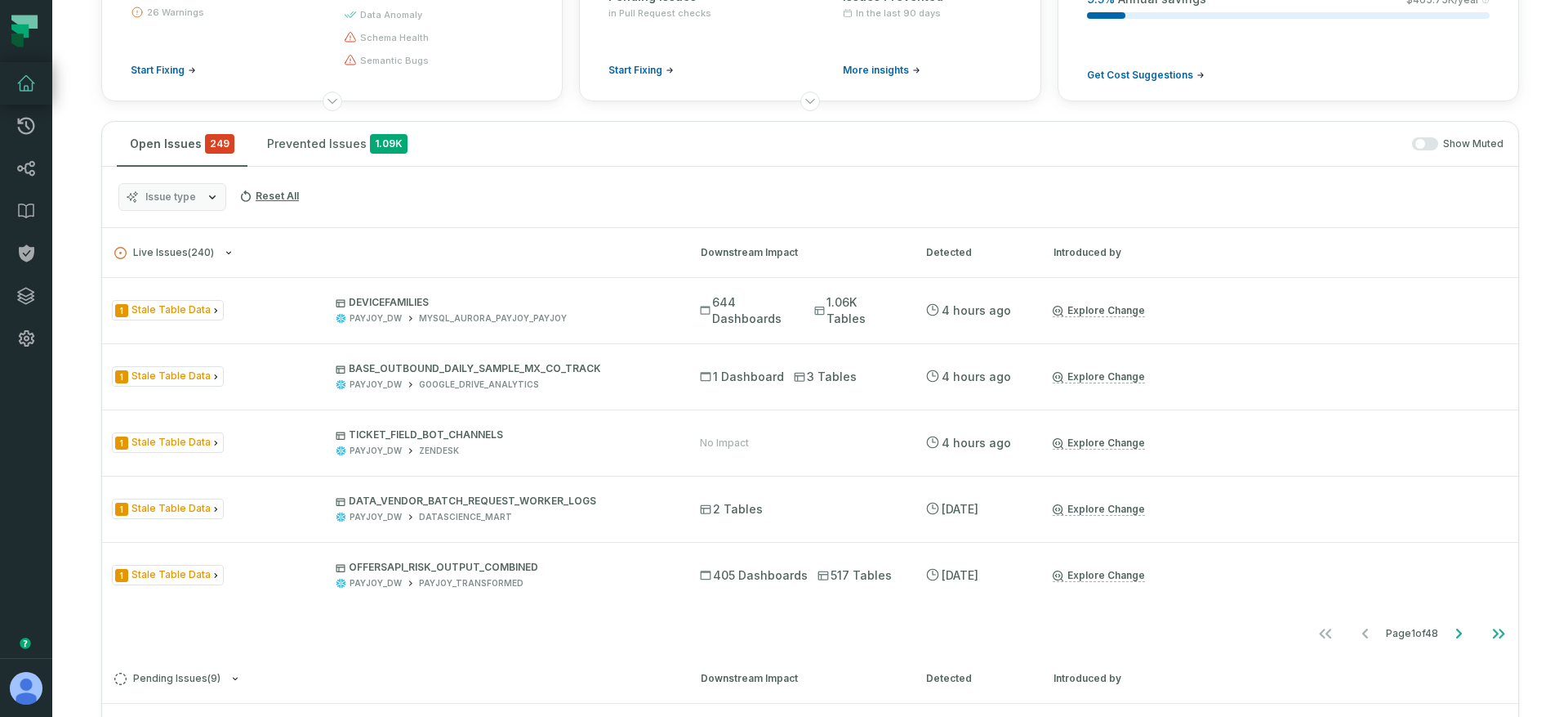
scroll to position [0, 0]
